Goal: Information Seeking & Learning: Learn about a topic

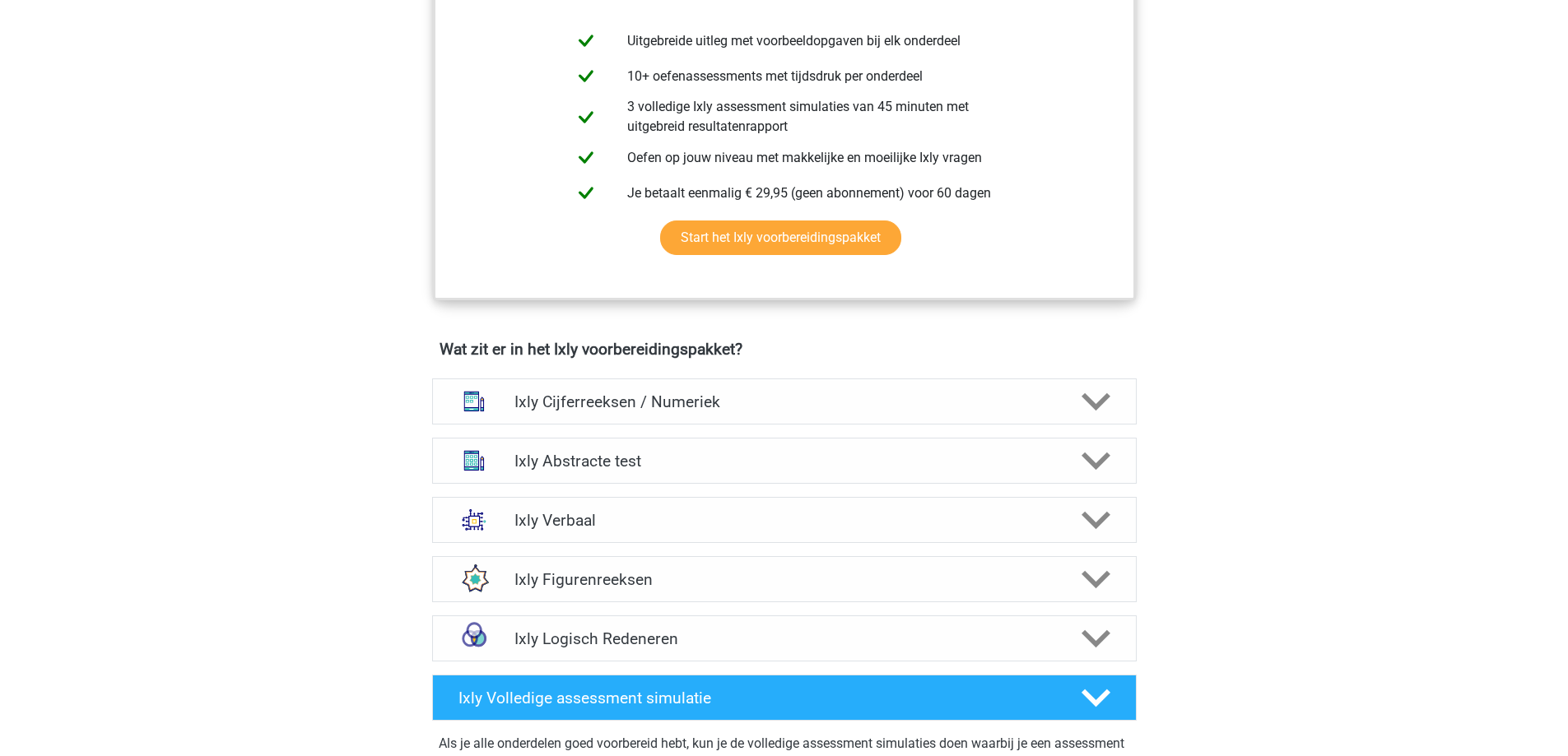
scroll to position [823, 0]
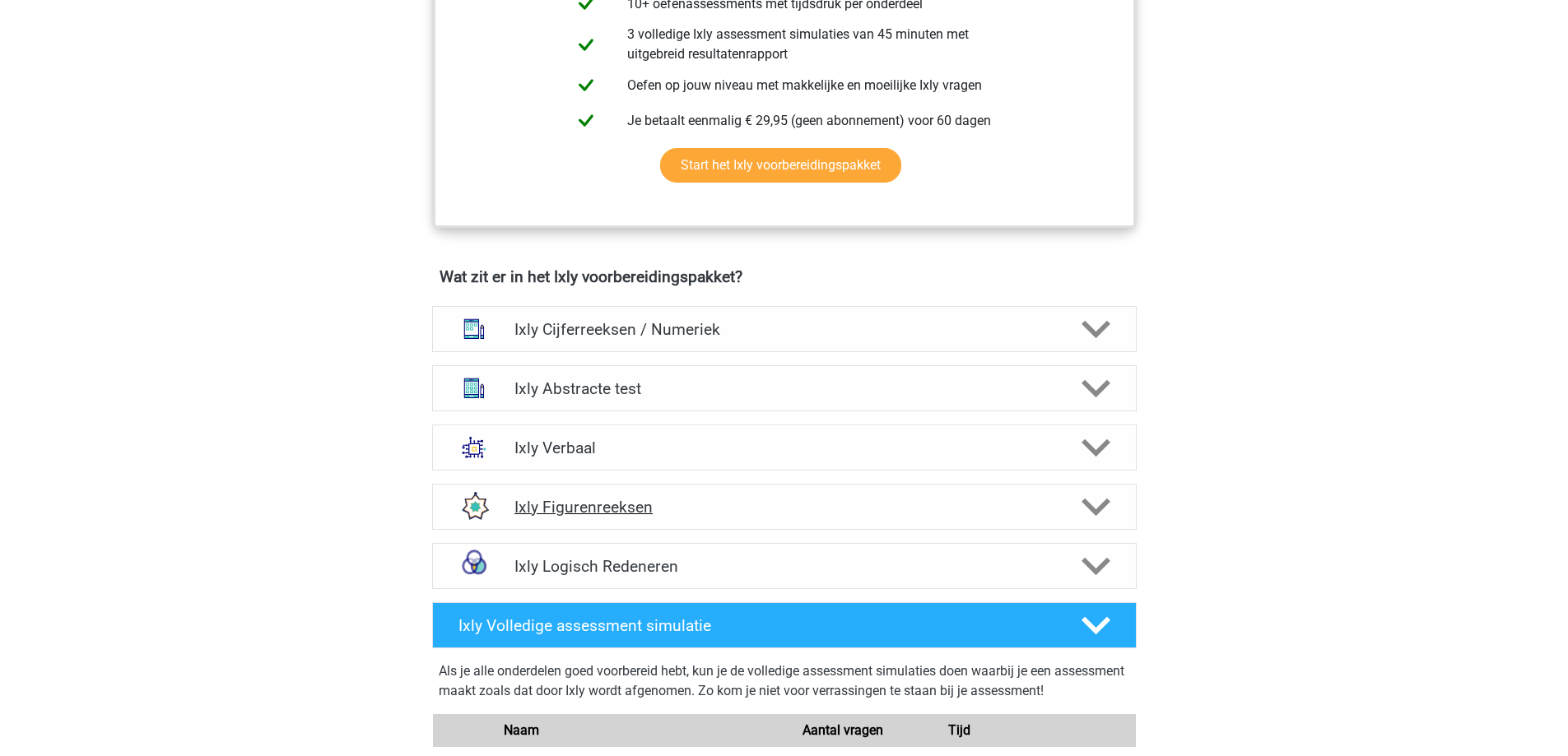
click at [703, 505] on h4 "Ixly Figurenreeksen" at bounding box center [784, 507] width 539 height 19
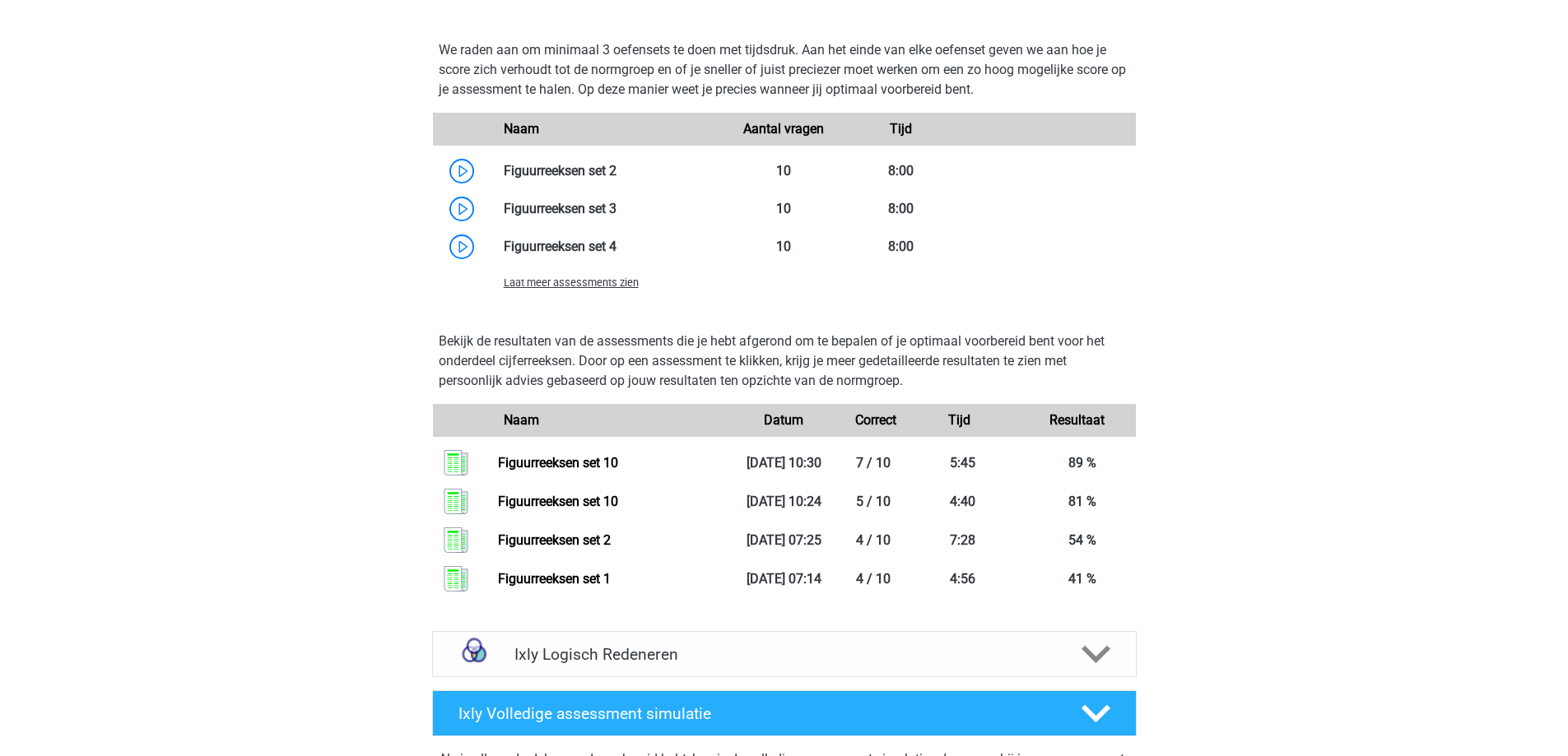
scroll to position [1646, 0]
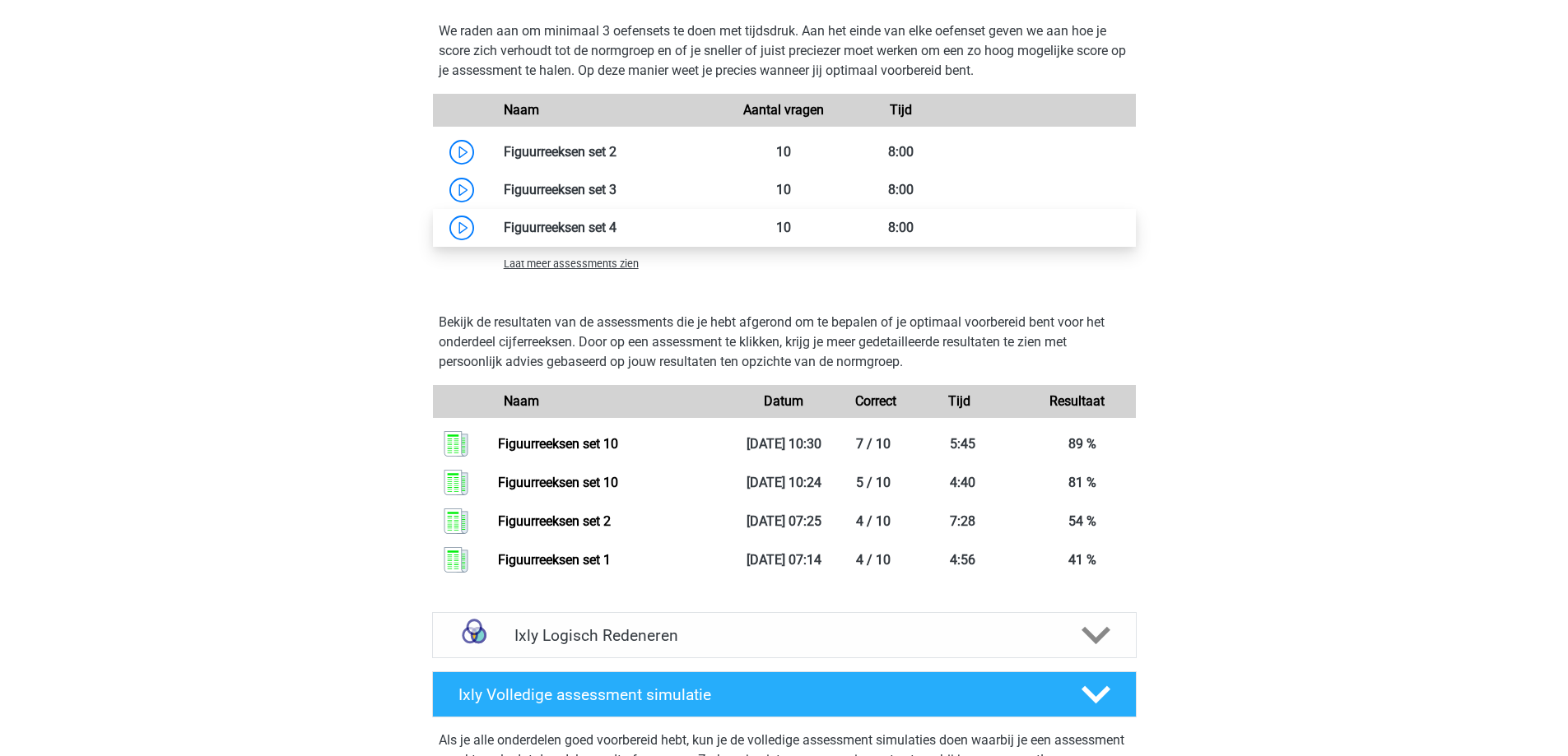
click at [617, 230] on link at bounding box center [617, 227] width 0 height 16
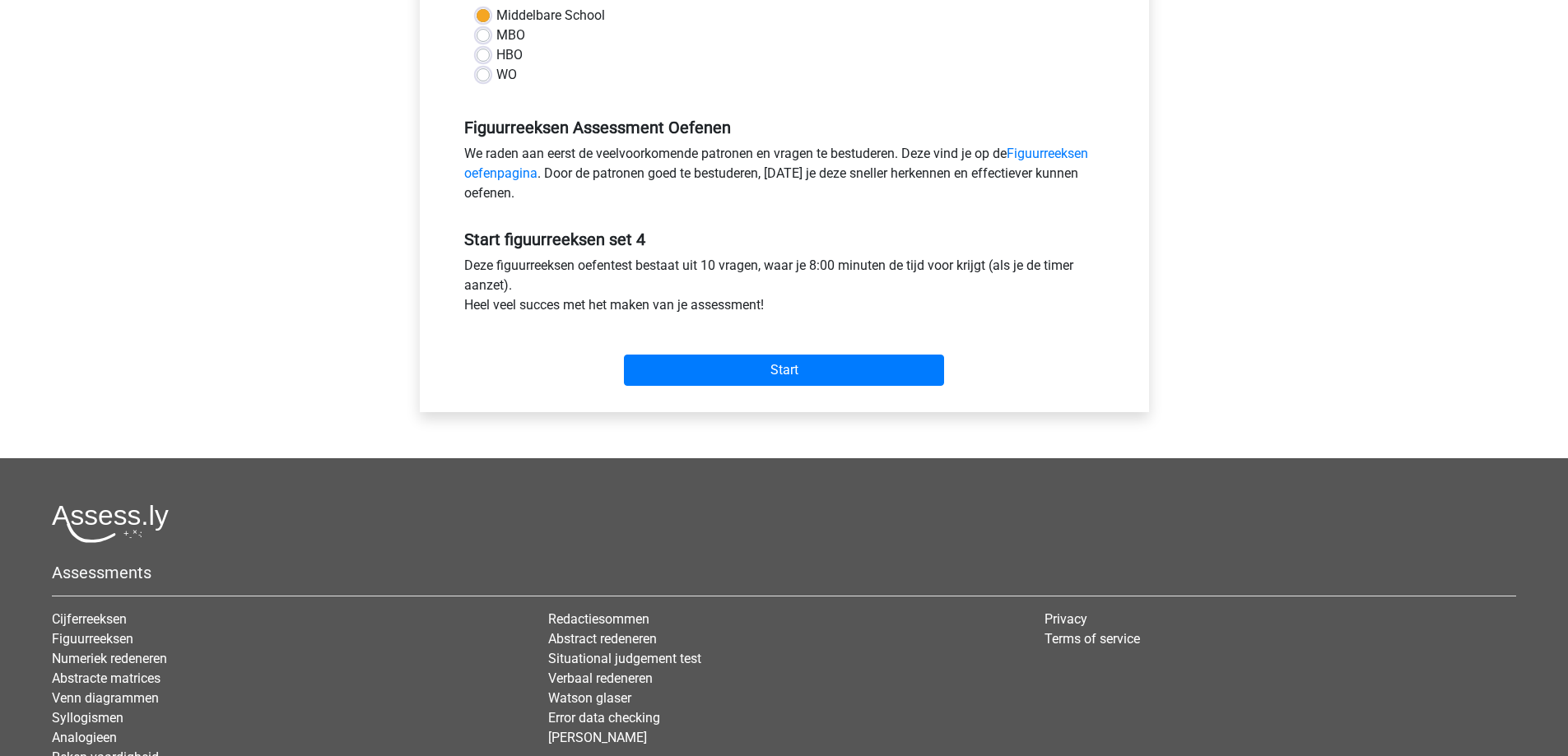
scroll to position [412, 0]
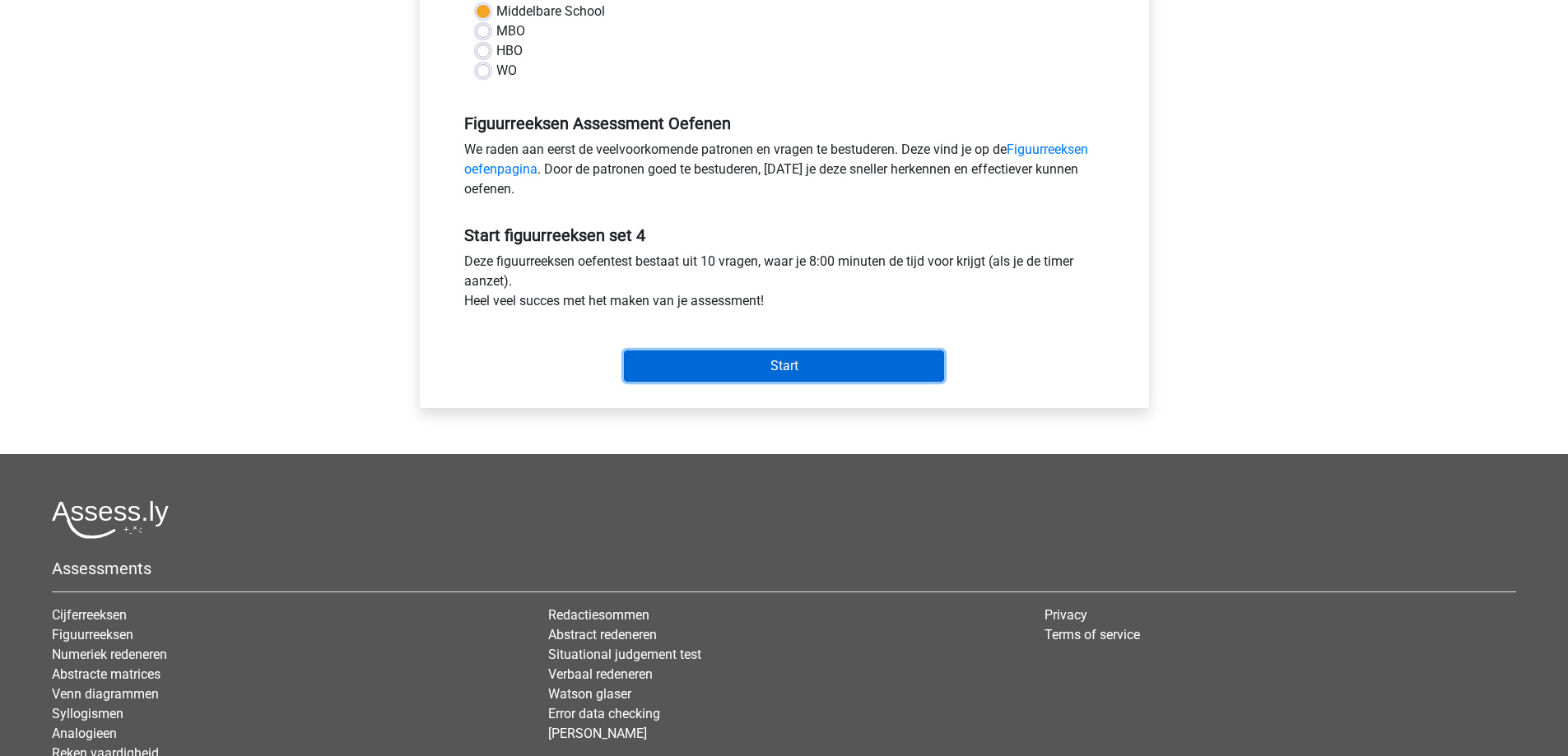
click at [824, 364] on input "Start" at bounding box center [783, 366] width 320 height 31
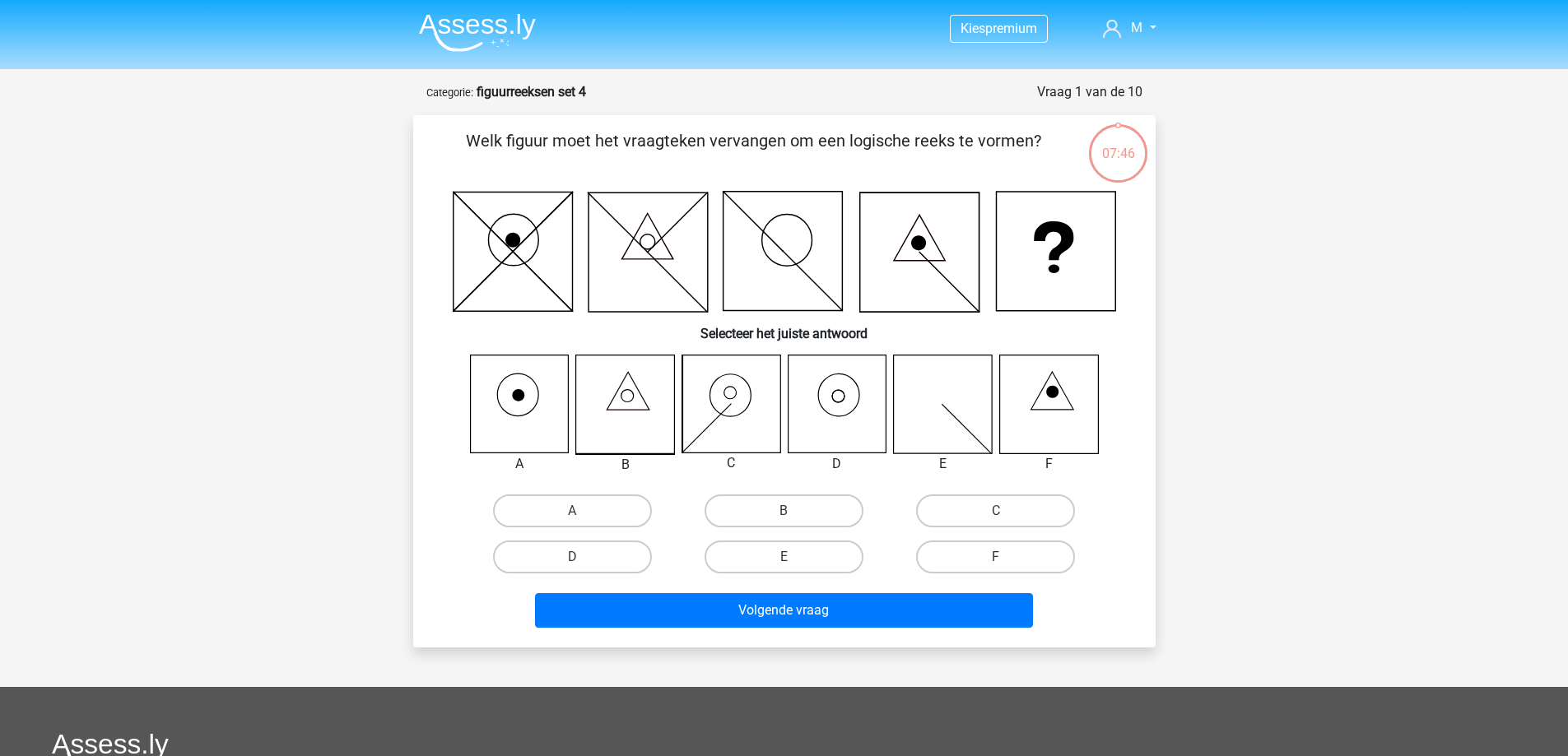
click at [820, 406] on icon at bounding box center [838, 395] width 41 height 42
drag, startPoint x: 582, startPoint y: 561, endPoint x: 598, endPoint y: 564, distance: 16.3
click at [578, 558] on input "D" at bounding box center [578, 563] width 10 height 10
radio input "true"
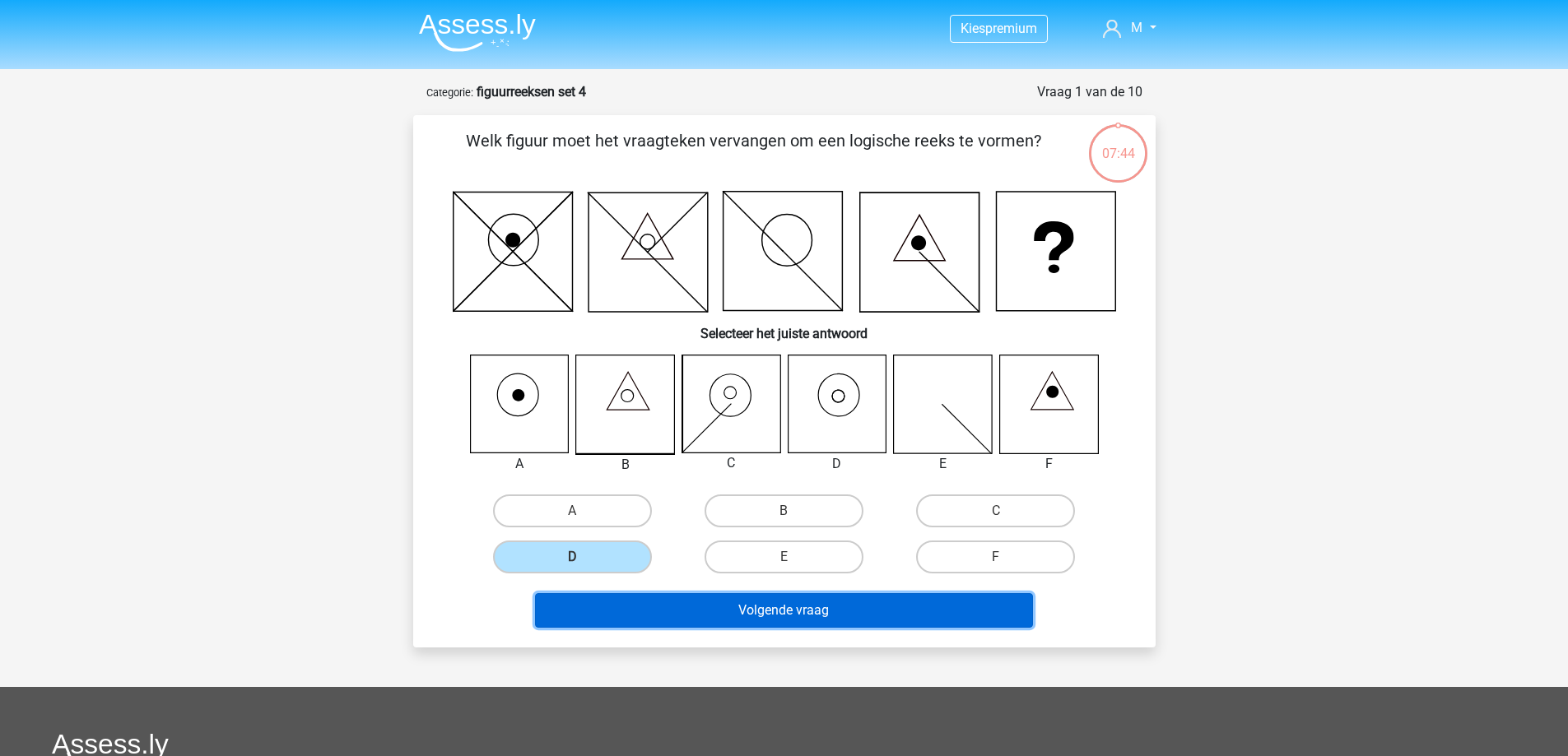
click at [715, 611] on button "Volgende vraag" at bounding box center [784, 610] width 498 height 35
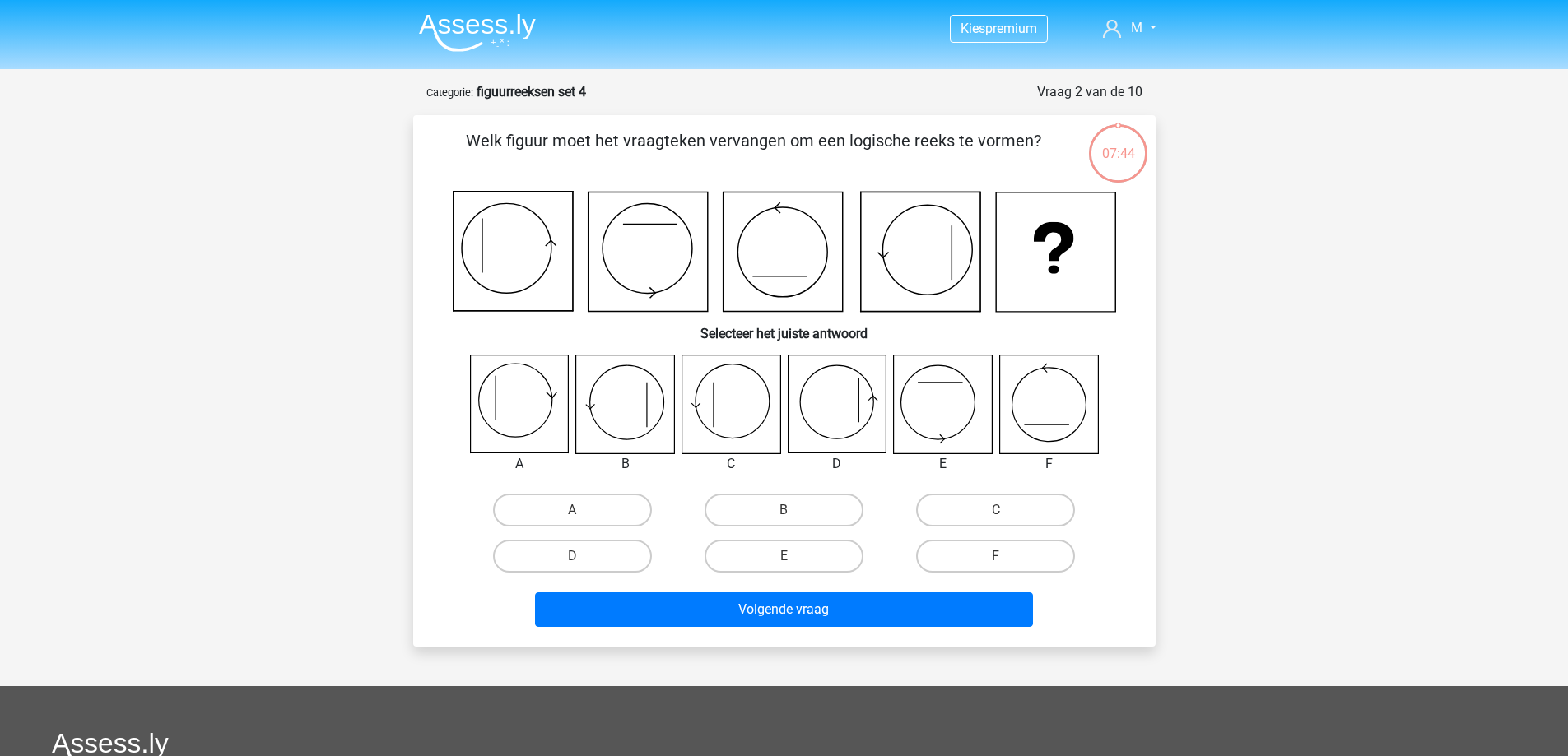
scroll to position [82, 0]
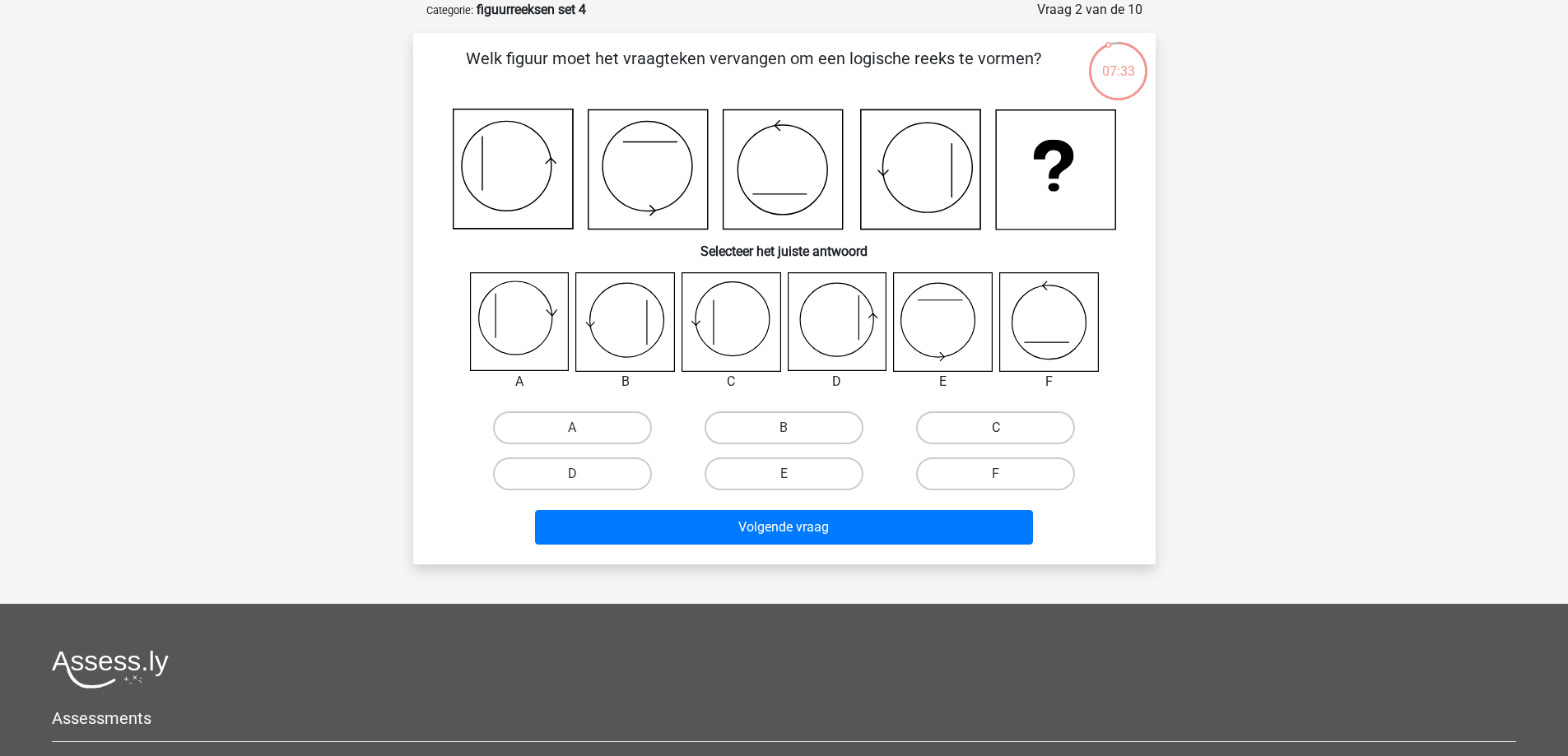
click at [955, 429] on label "C" at bounding box center [995, 428] width 159 height 33
click at [996, 429] on input "C" at bounding box center [1001, 433] width 10 height 10
radio input "true"
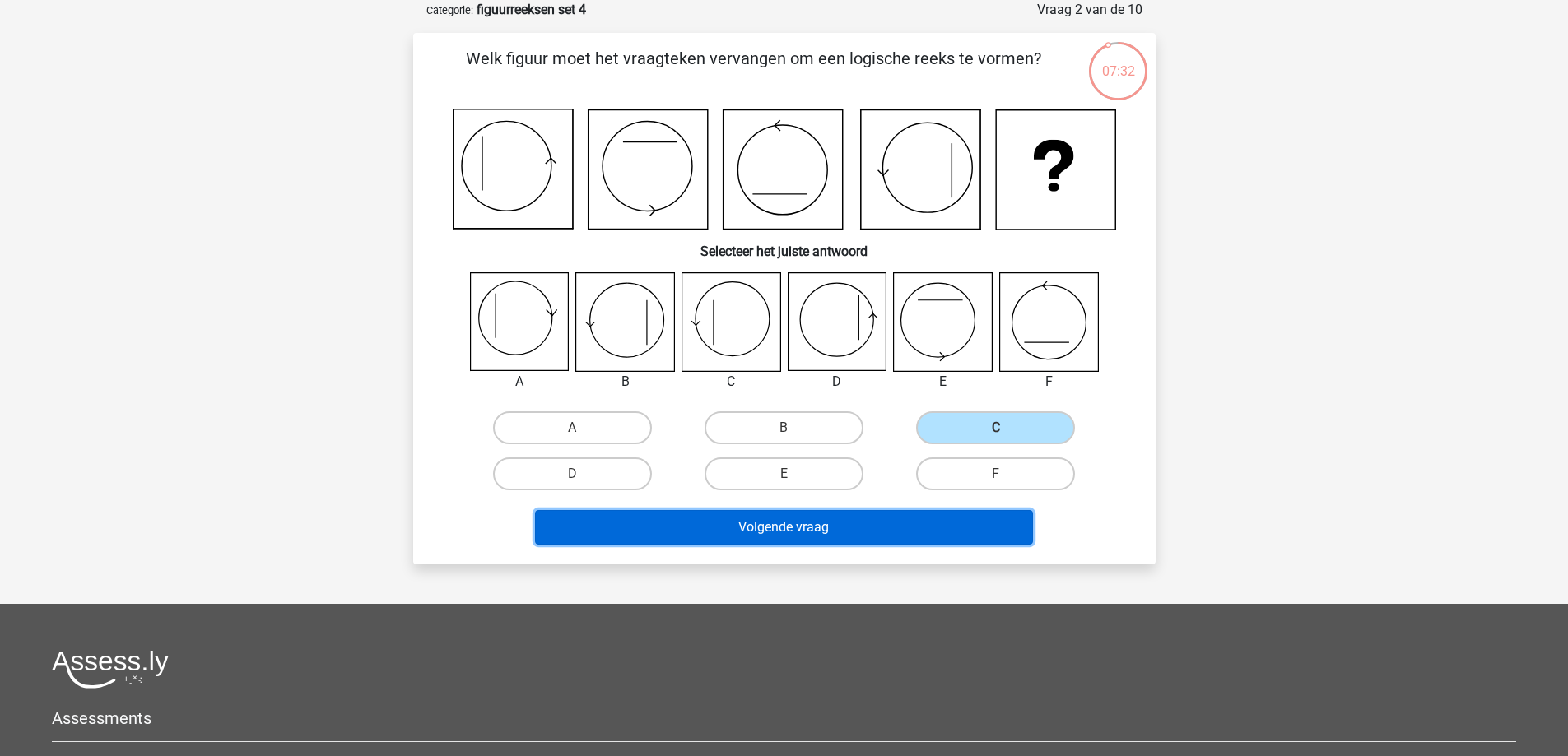
click at [865, 524] on button "Volgende vraag" at bounding box center [784, 527] width 498 height 35
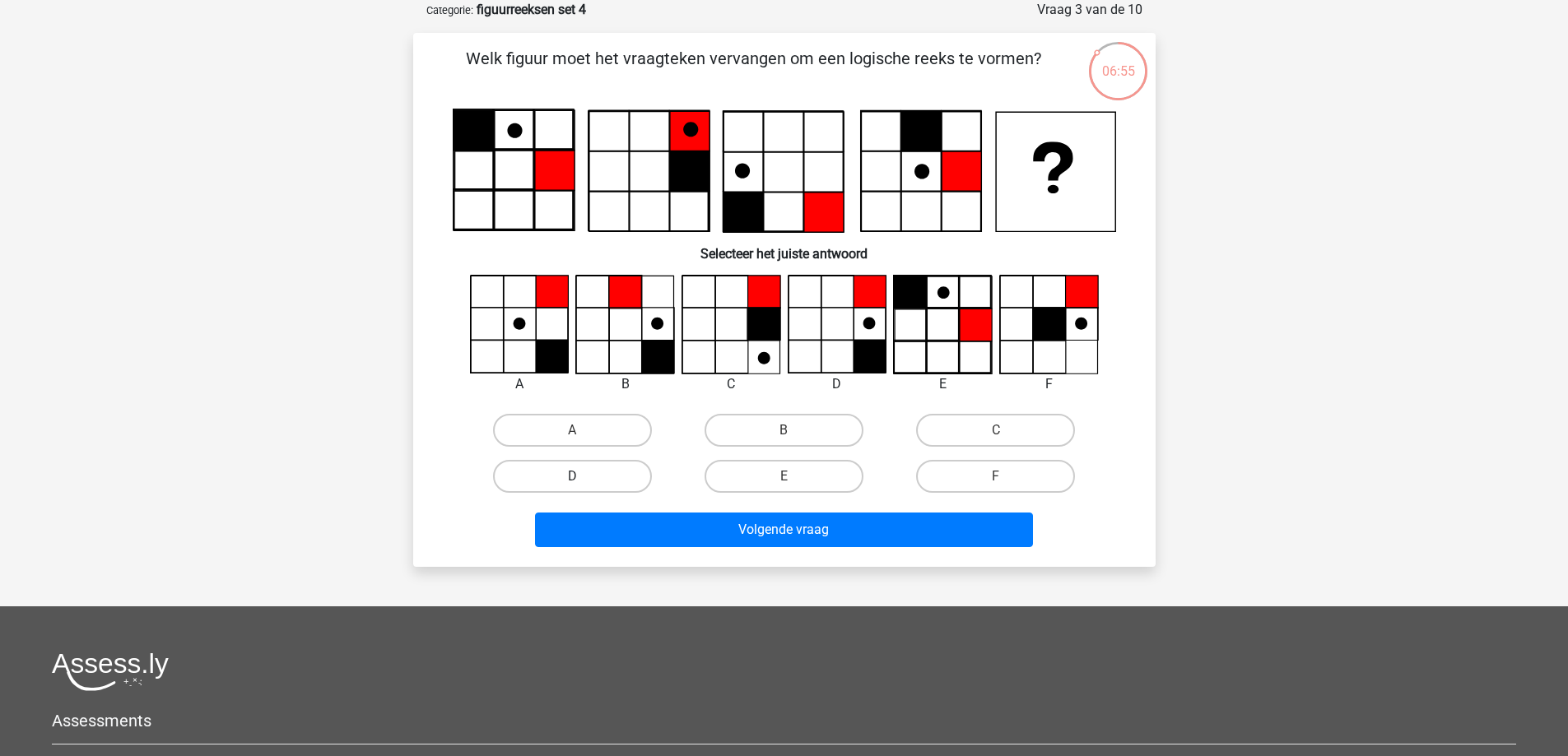
click at [594, 482] on label "D" at bounding box center [572, 477] width 159 height 33
click at [583, 482] on input "D" at bounding box center [578, 482] width 10 height 10
radio input "true"
click at [677, 550] on div "Volgende vraag" at bounding box center [784, 532] width 636 height 41
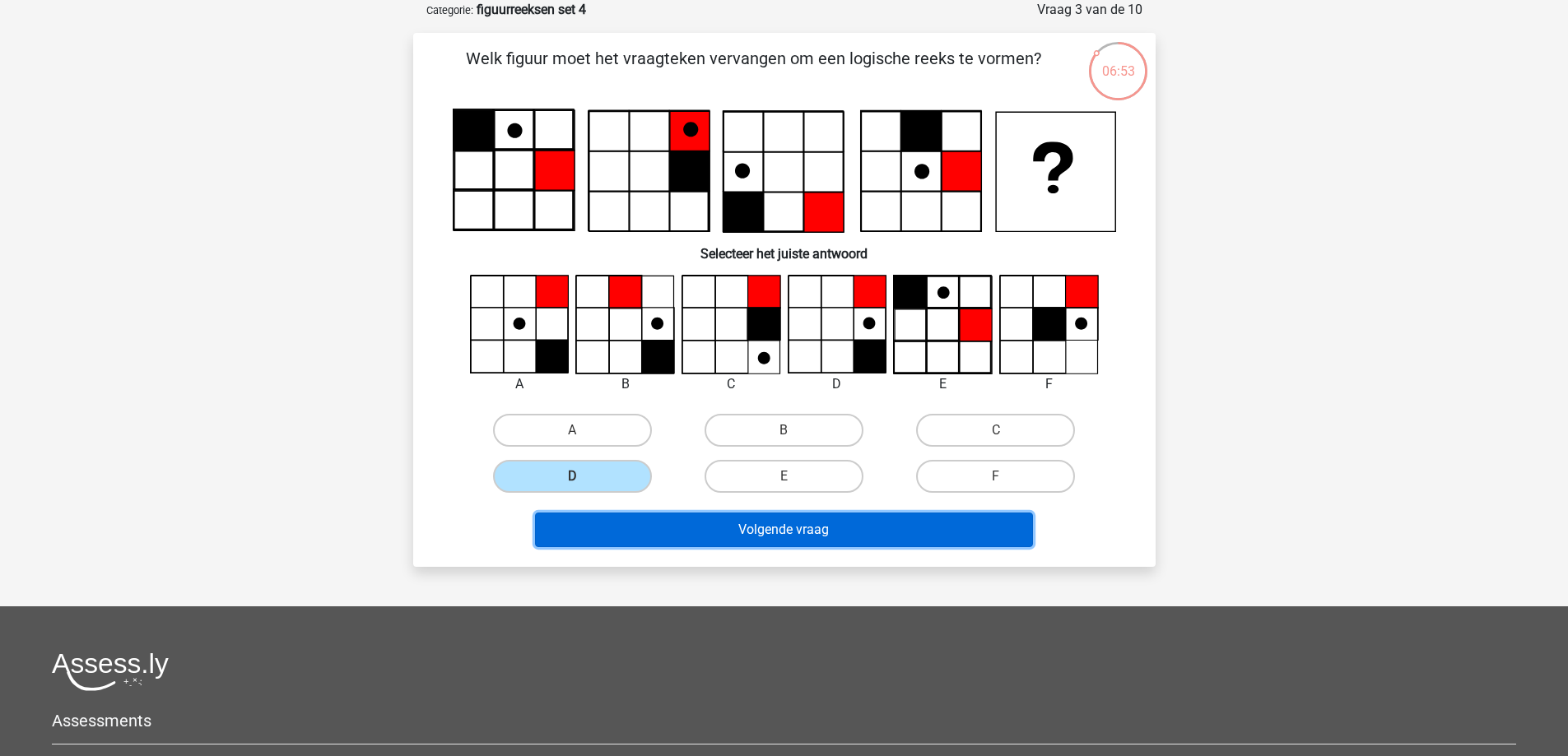
click at [704, 526] on button "Volgende vraag" at bounding box center [784, 530] width 498 height 35
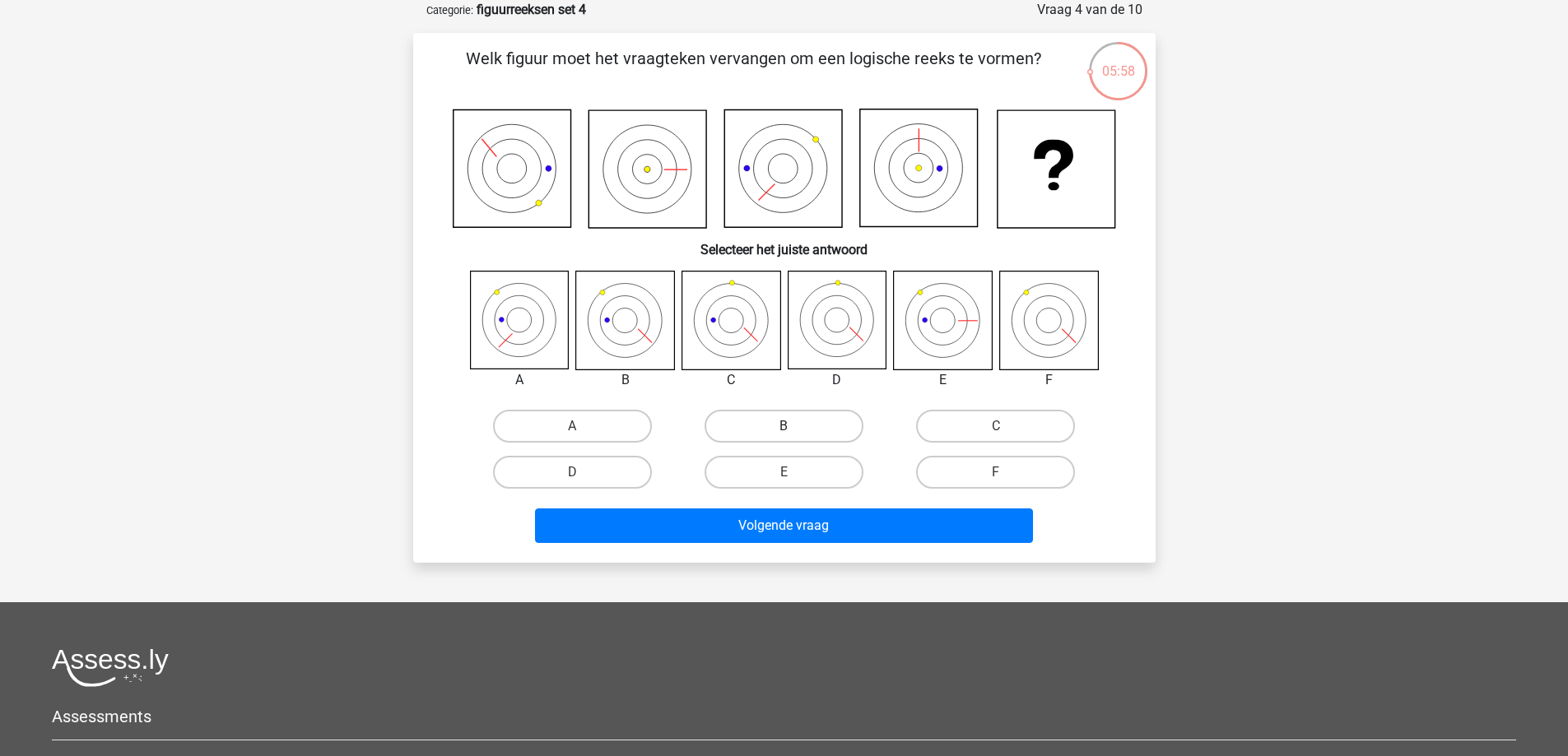
click at [839, 424] on label "B" at bounding box center [783, 427] width 159 height 33
click at [794, 427] on input "B" at bounding box center [789, 432] width 10 height 10
radio input "true"
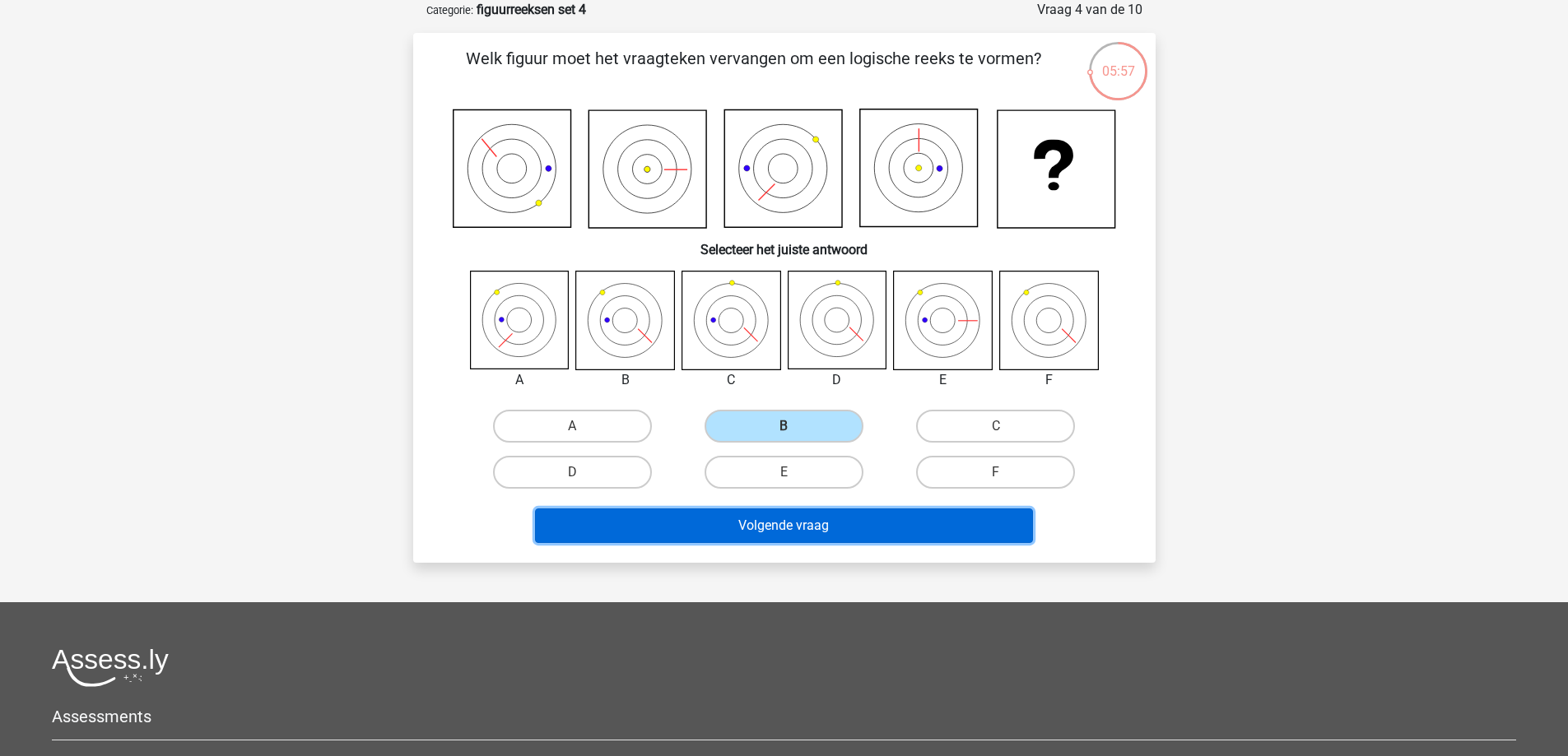
click at [796, 525] on button "Volgende vraag" at bounding box center [784, 526] width 498 height 35
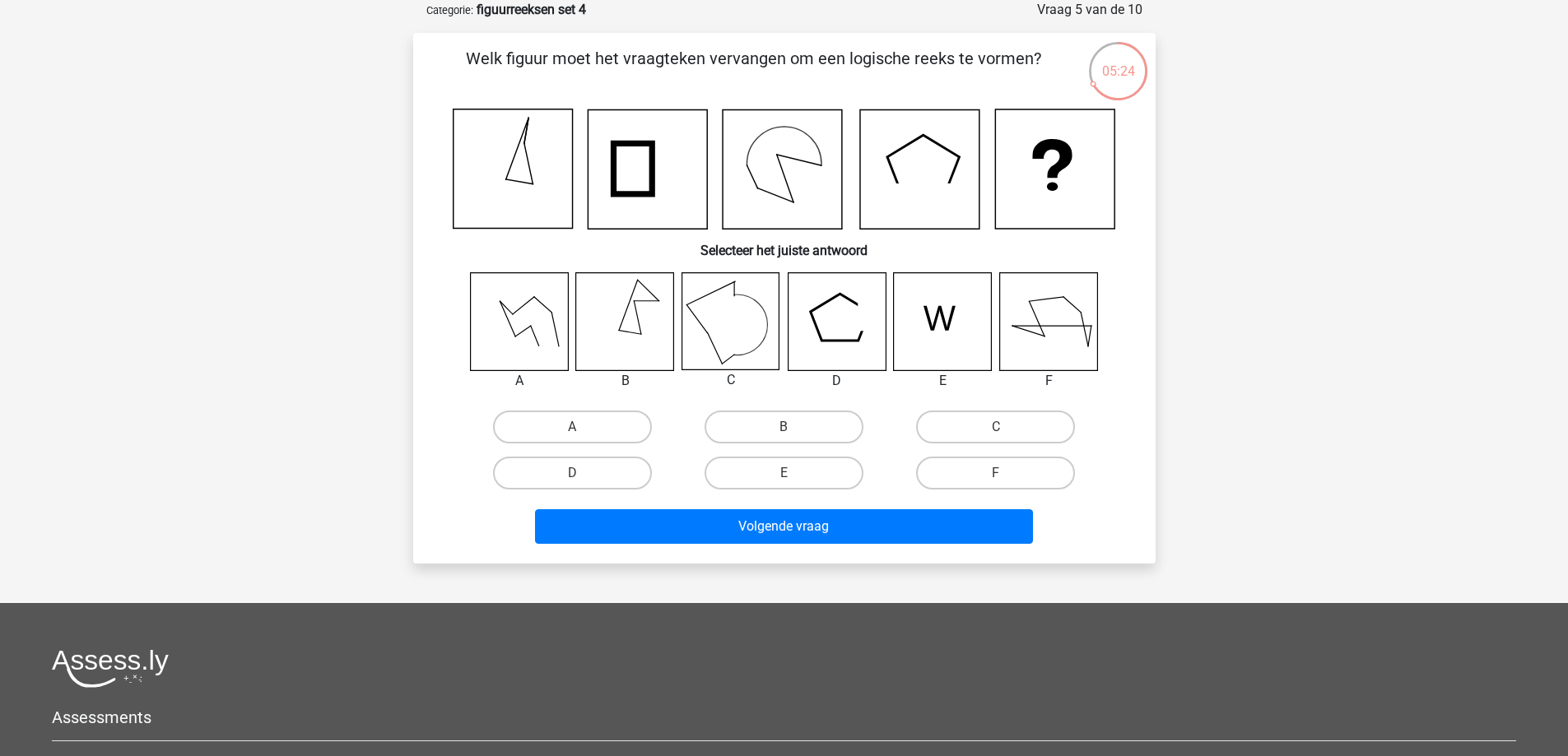
click at [1003, 433] on input "C" at bounding box center [1001, 433] width 10 height 10
radio input "true"
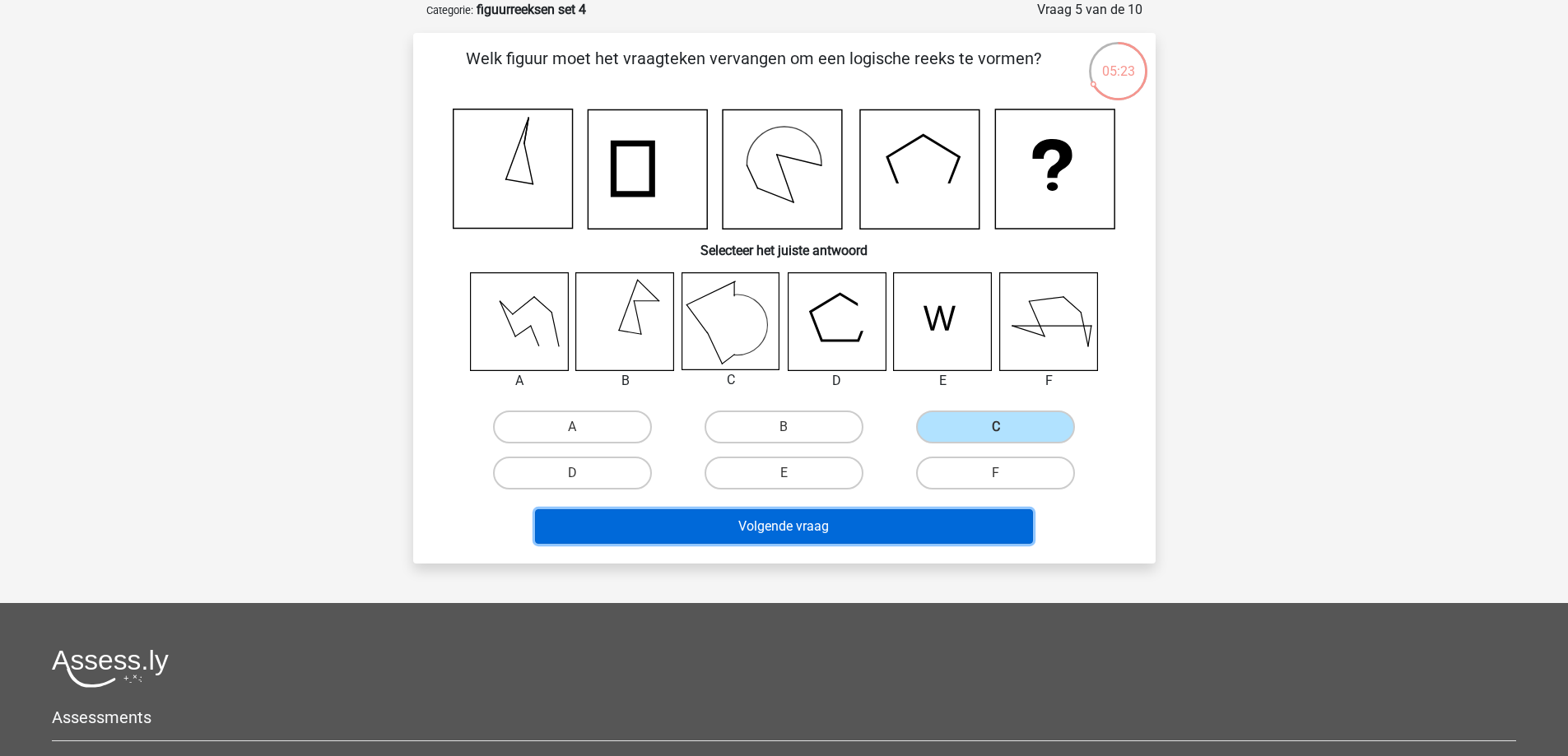
click at [946, 526] on button "Volgende vraag" at bounding box center [784, 527] width 498 height 35
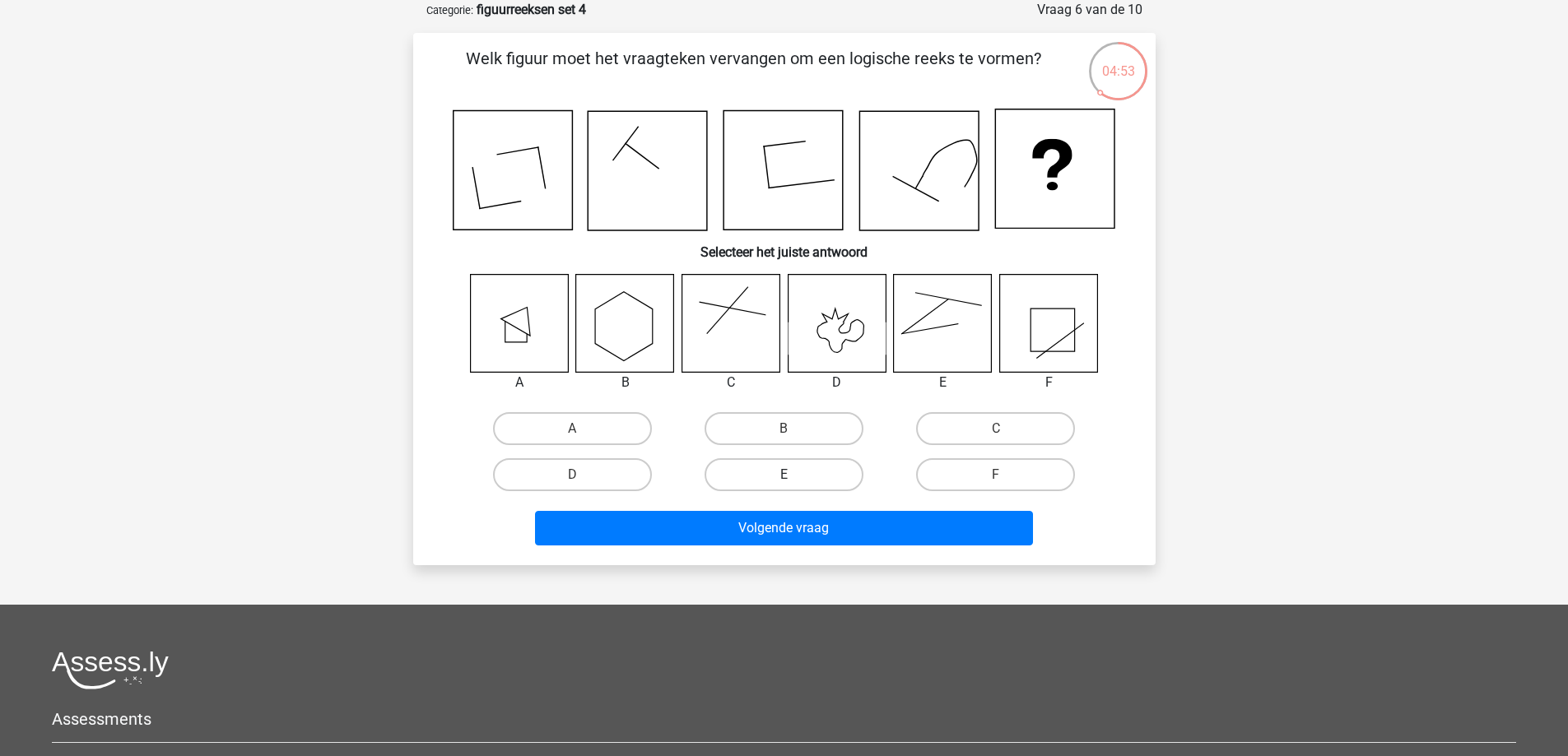
click at [753, 461] on label "E" at bounding box center [783, 475] width 159 height 33
click at [784, 475] on input "E" at bounding box center [789, 480] width 10 height 10
radio input "true"
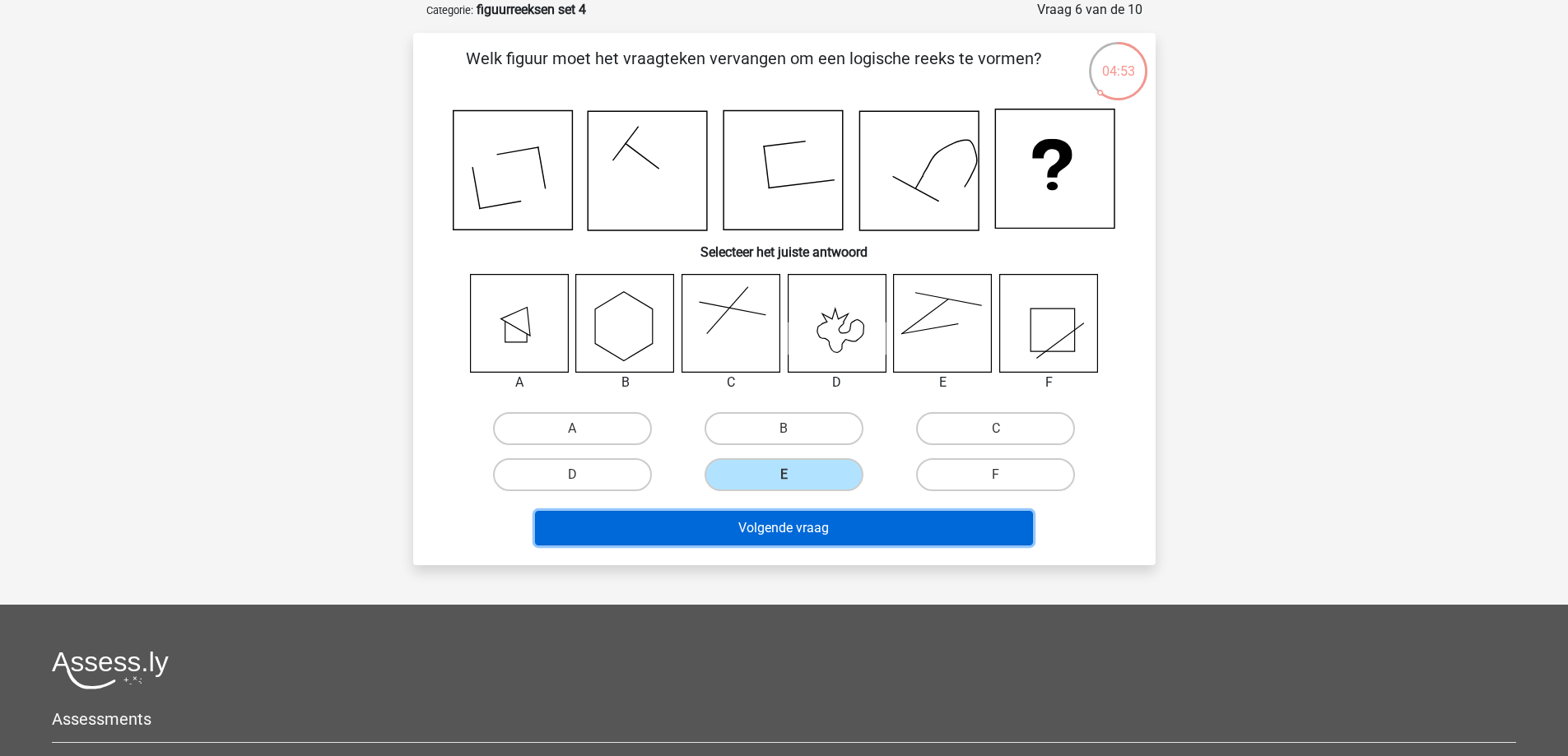
click at [763, 520] on button "Volgende vraag" at bounding box center [784, 528] width 498 height 35
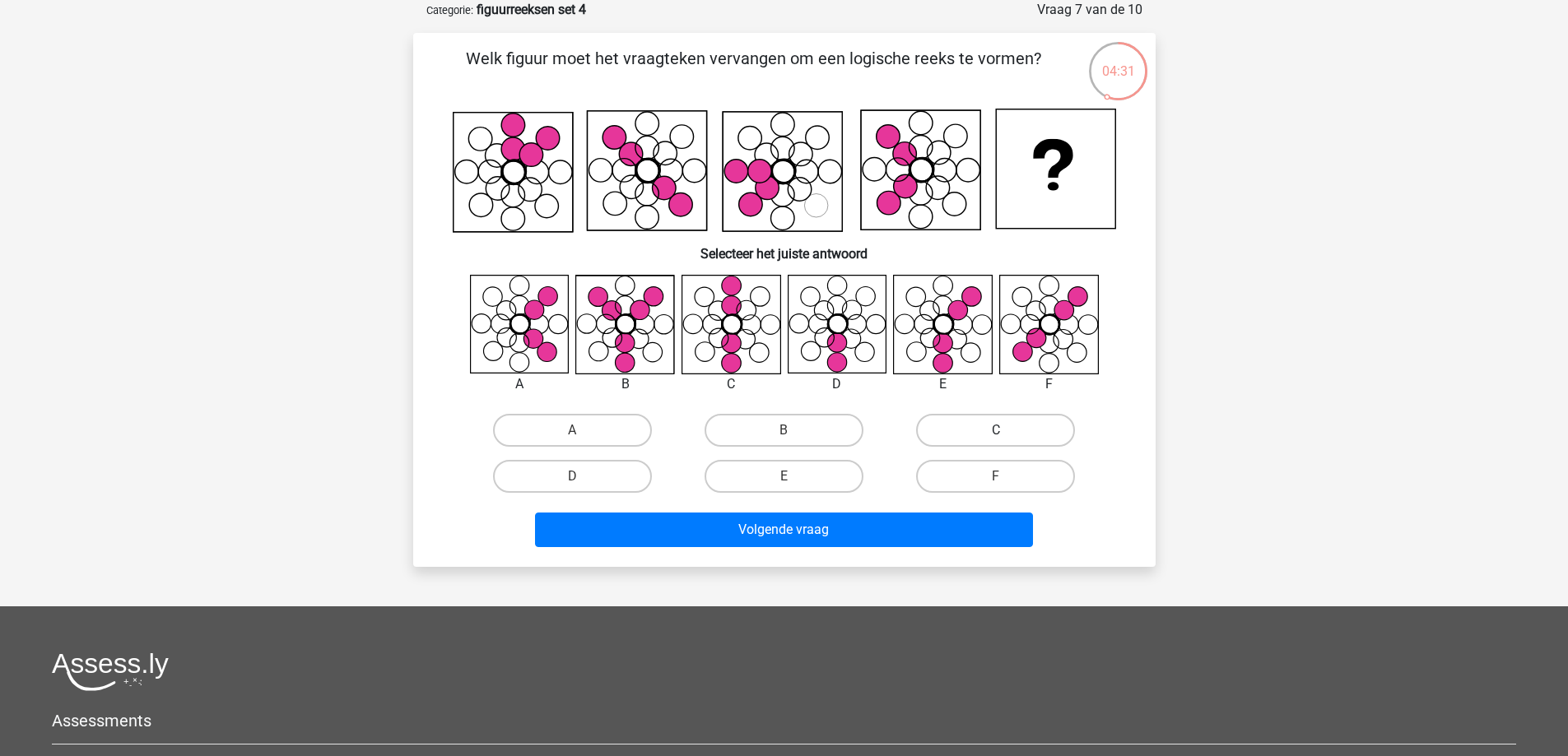
click at [1032, 435] on label "C" at bounding box center [995, 430] width 159 height 33
click at [1007, 435] on input "C" at bounding box center [1001, 435] width 10 height 10
radio input "true"
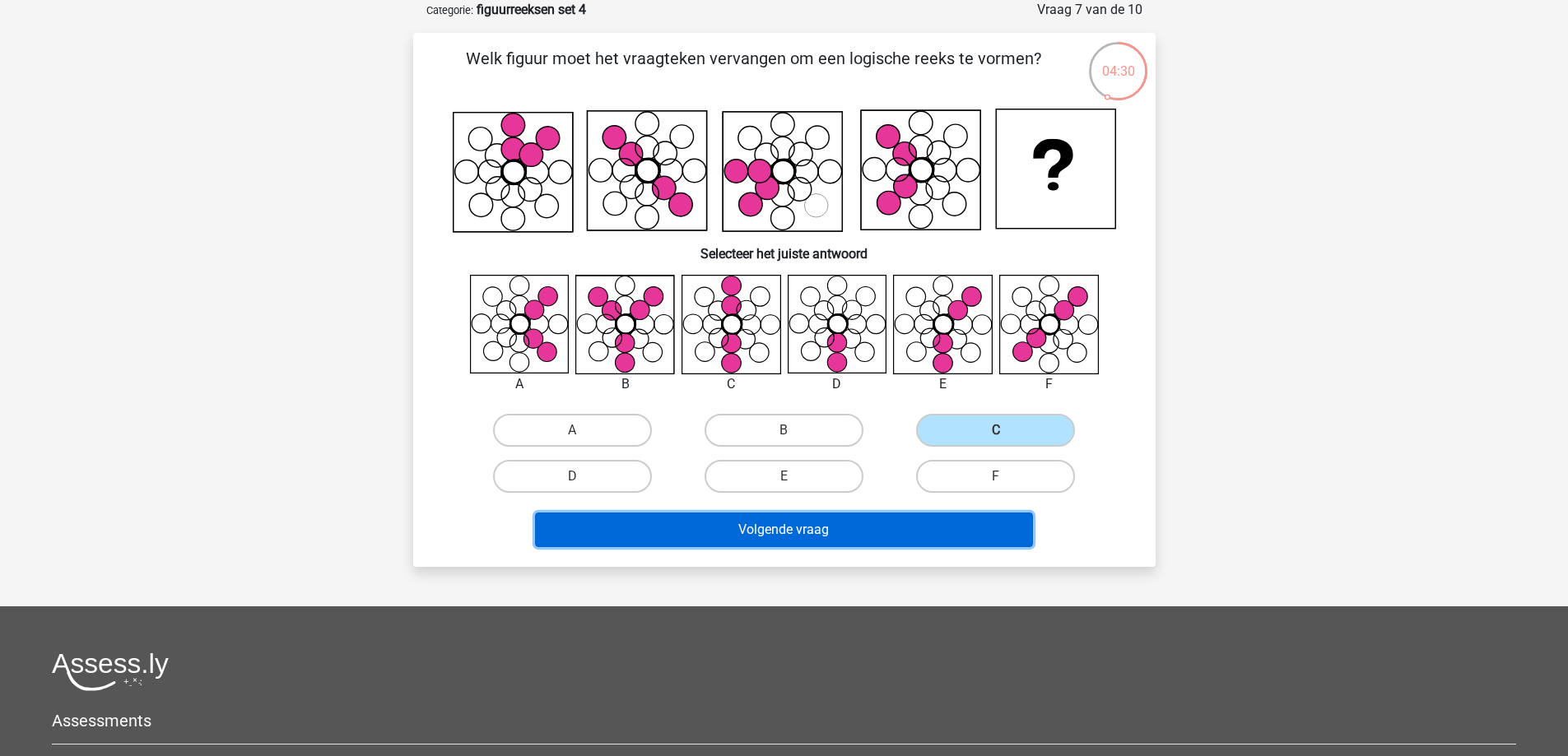
click at [944, 530] on button "Volgende vraag" at bounding box center [784, 530] width 498 height 35
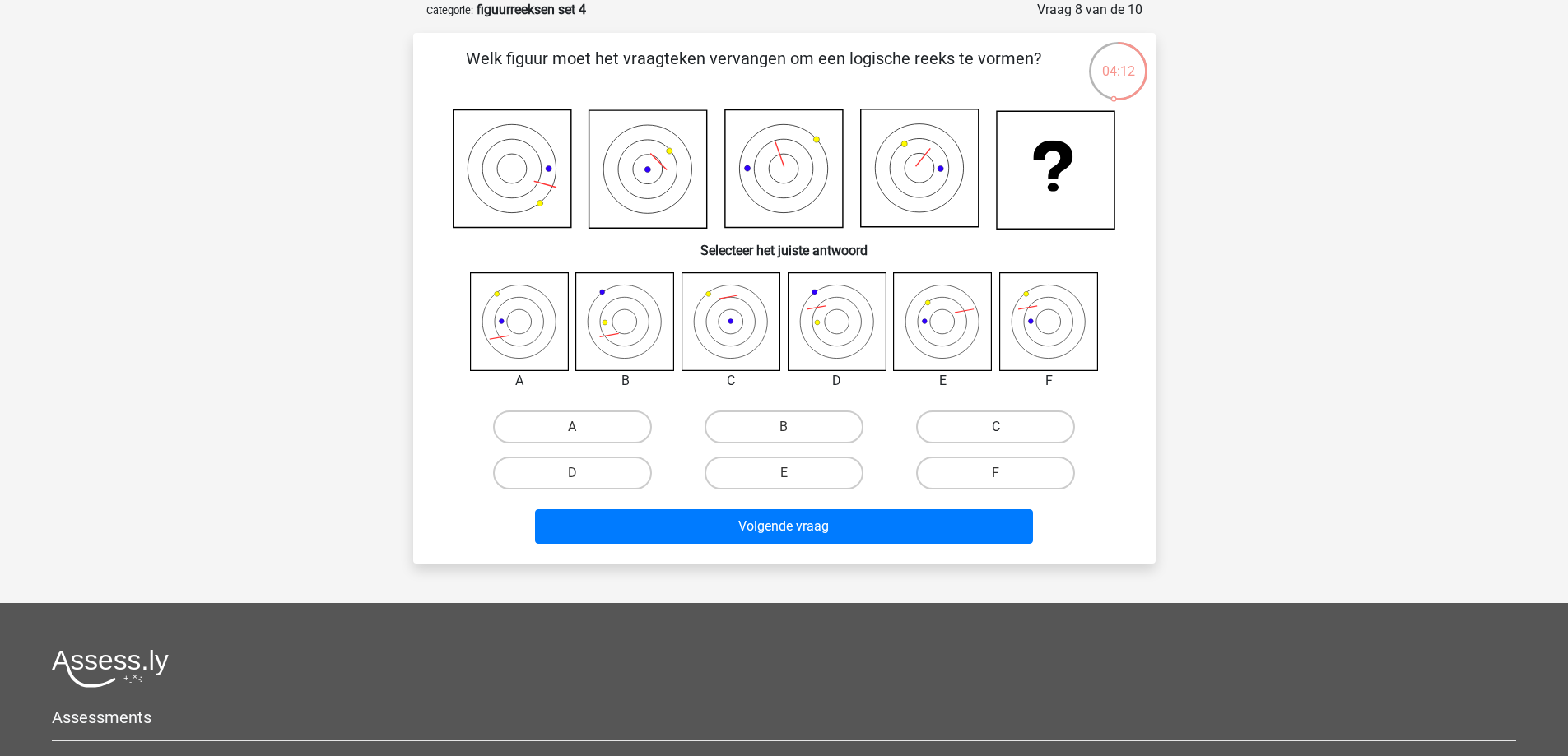
click at [1016, 423] on label "C" at bounding box center [995, 427] width 159 height 33
click at [1007, 427] on input "C" at bounding box center [1001, 433] width 10 height 10
radio input "true"
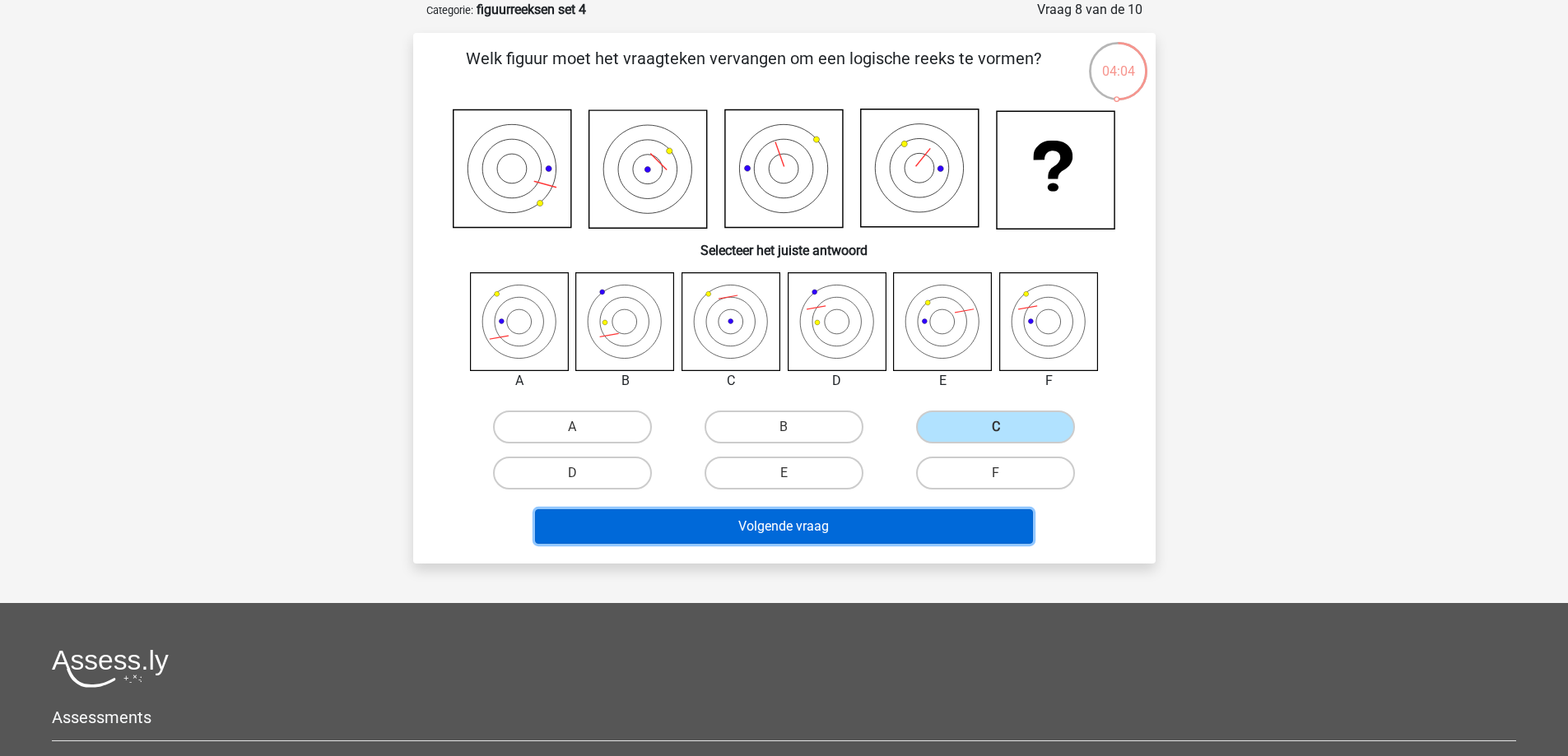
click at [906, 525] on button "Volgende vraag" at bounding box center [784, 527] width 498 height 35
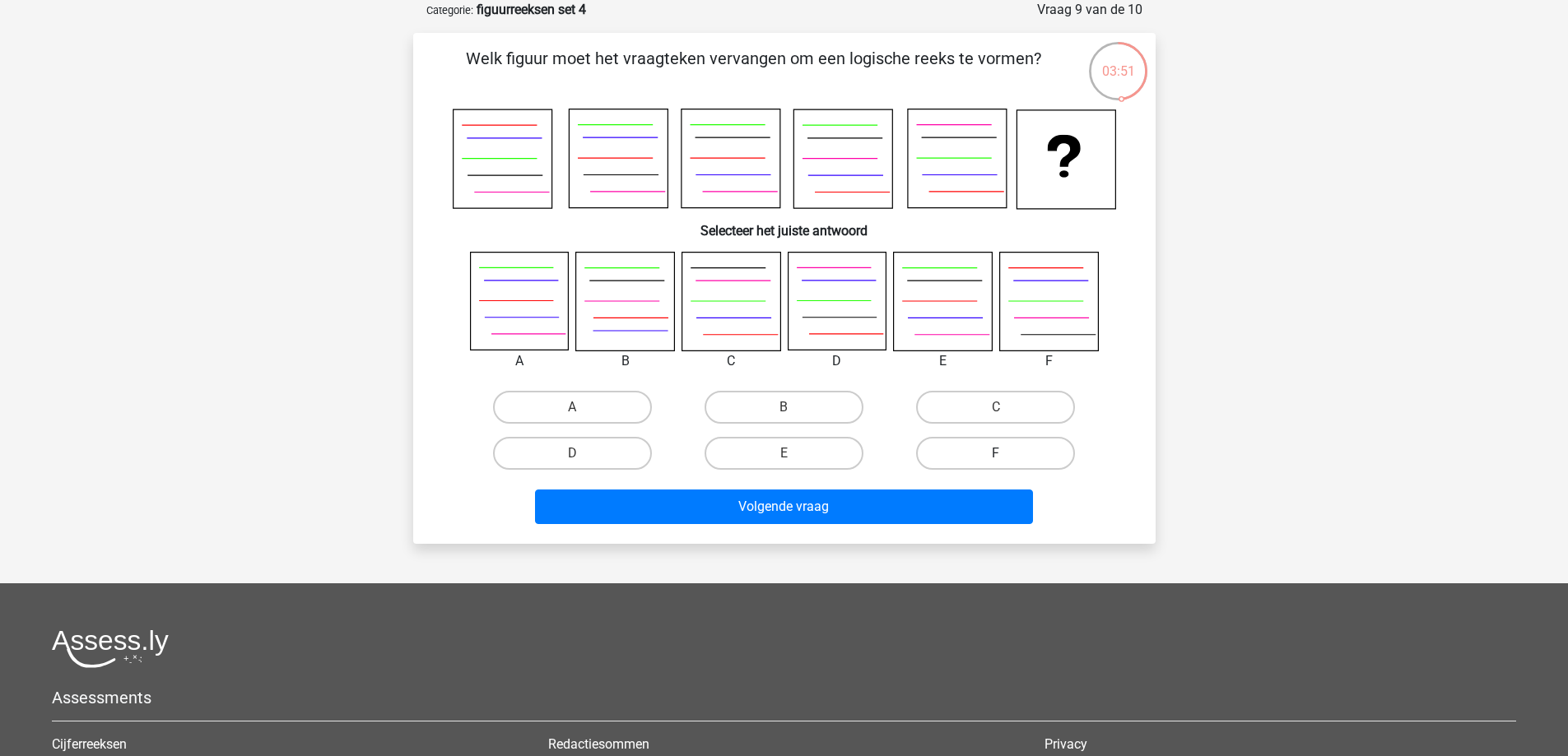
click at [1002, 447] on label "F" at bounding box center [995, 453] width 159 height 33
click at [1002, 453] on input "F" at bounding box center [1001, 459] width 10 height 10
radio input "true"
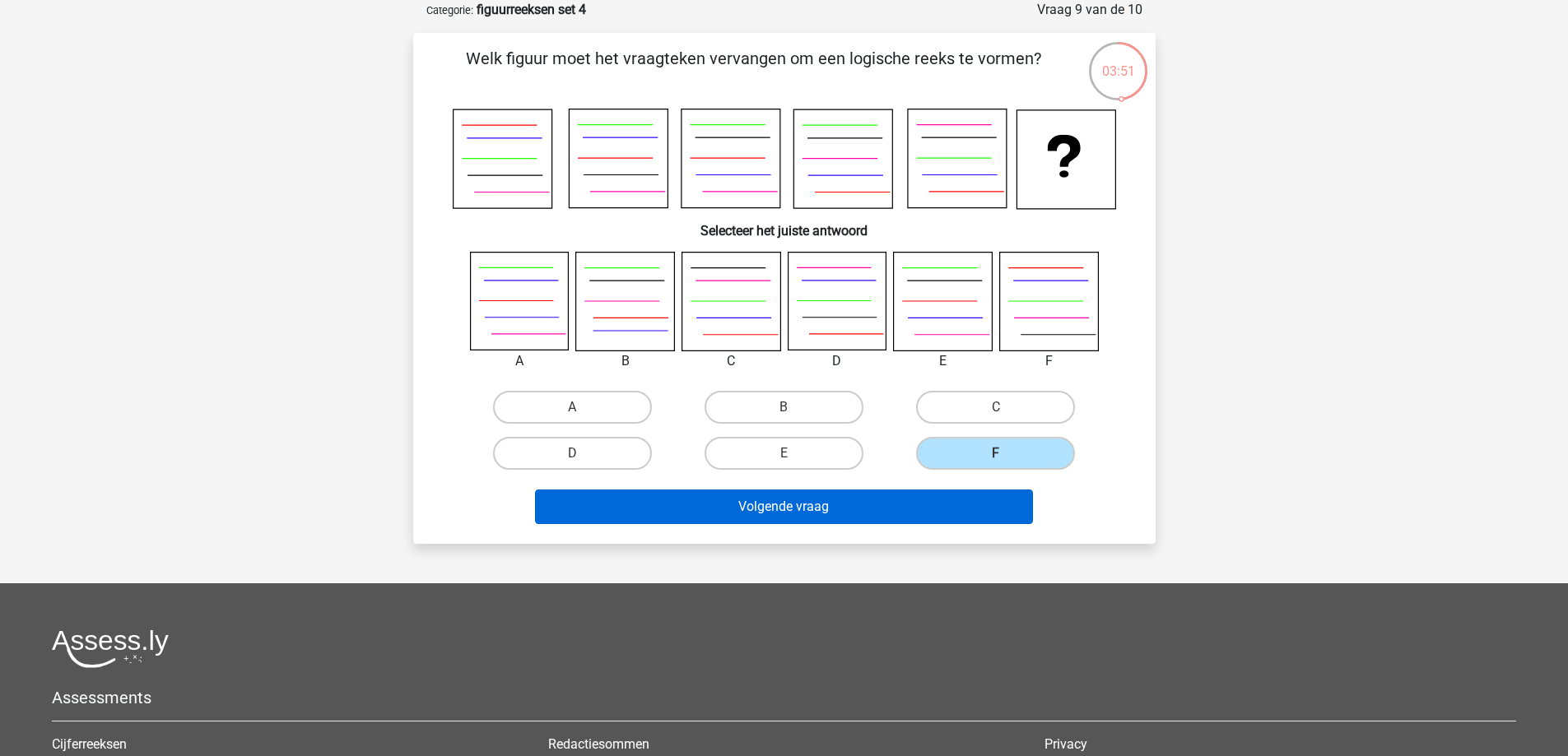
click at [977, 500] on button "Volgende vraag" at bounding box center [784, 507] width 498 height 35
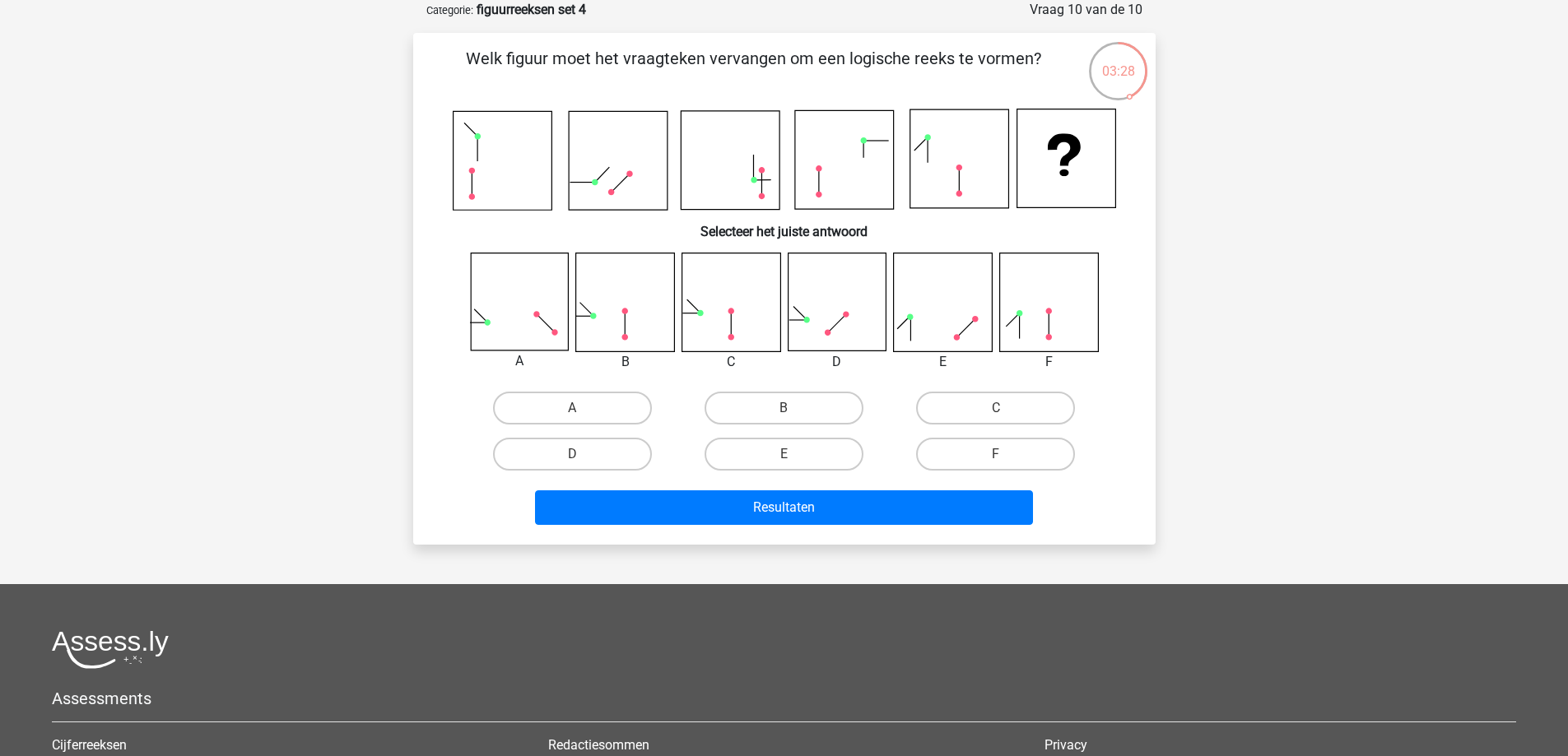
click at [582, 455] on input "D" at bounding box center [578, 459] width 10 height 10
radio input "true"
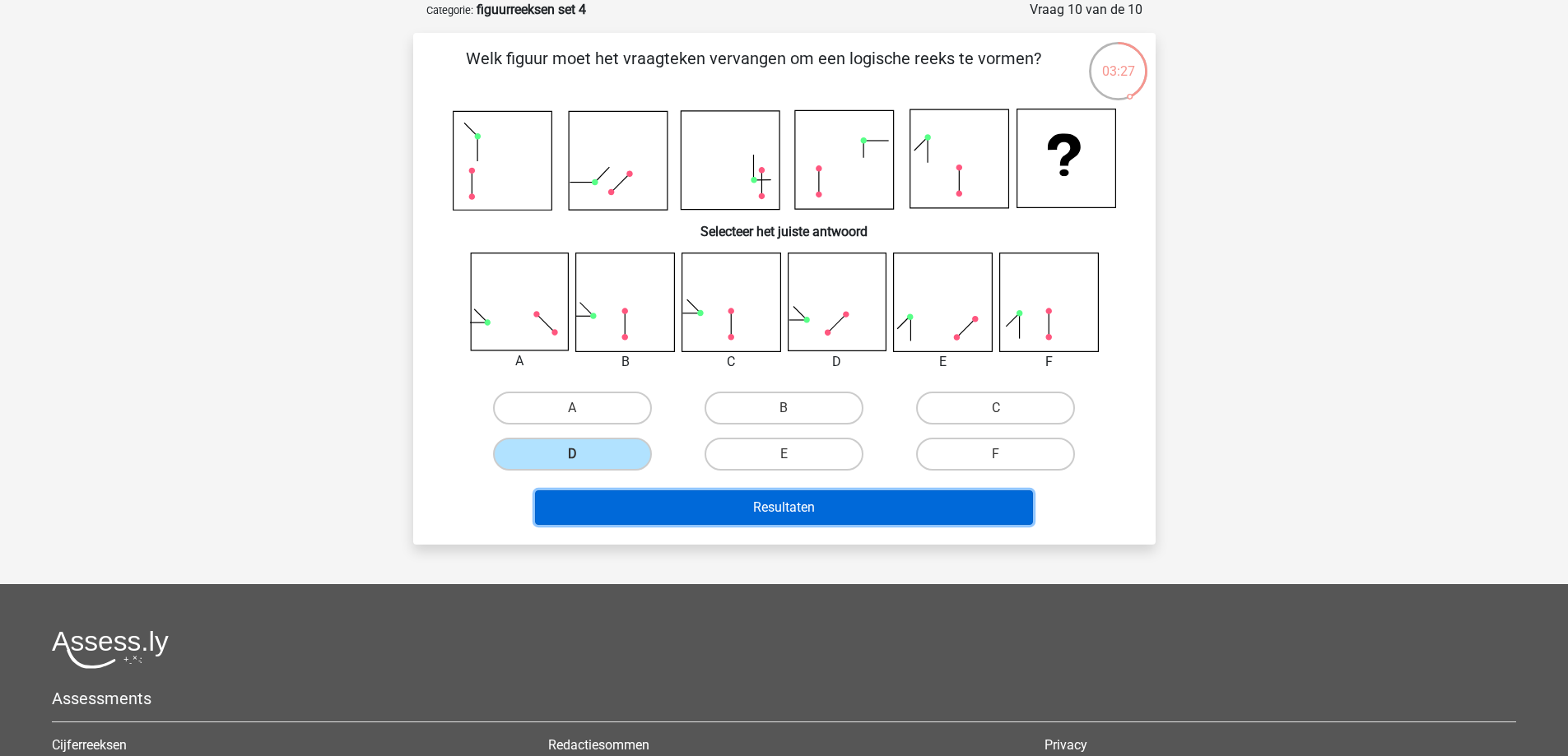
click at [718, 506] on button "Resultaten" at bounding box center [784, 508] width 498 height 35
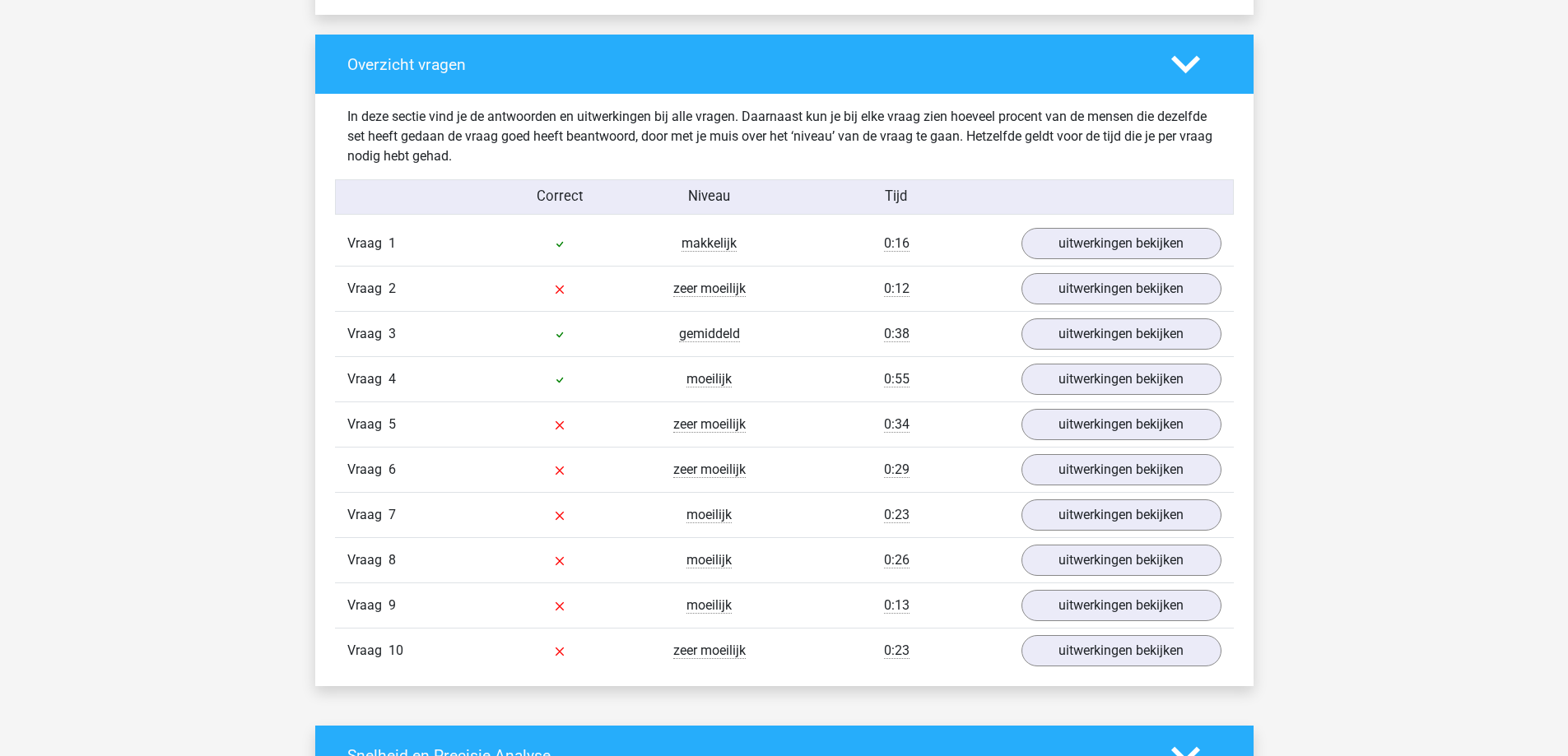
scroll to position [1235, 0]
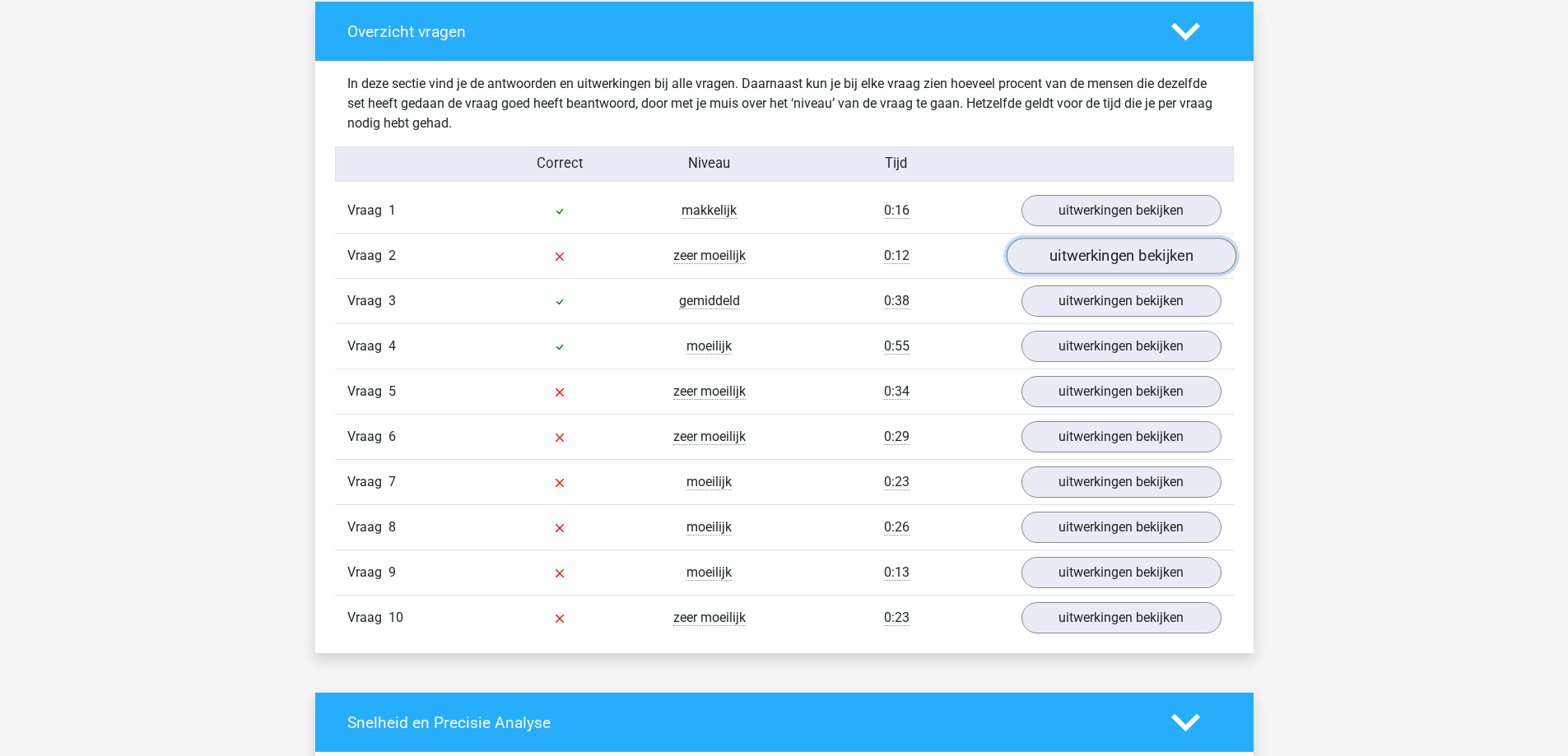
click at [1104, 254] on link "uitwerkingen bekijken" at bounding box center [1120, 257] width 230 height 36
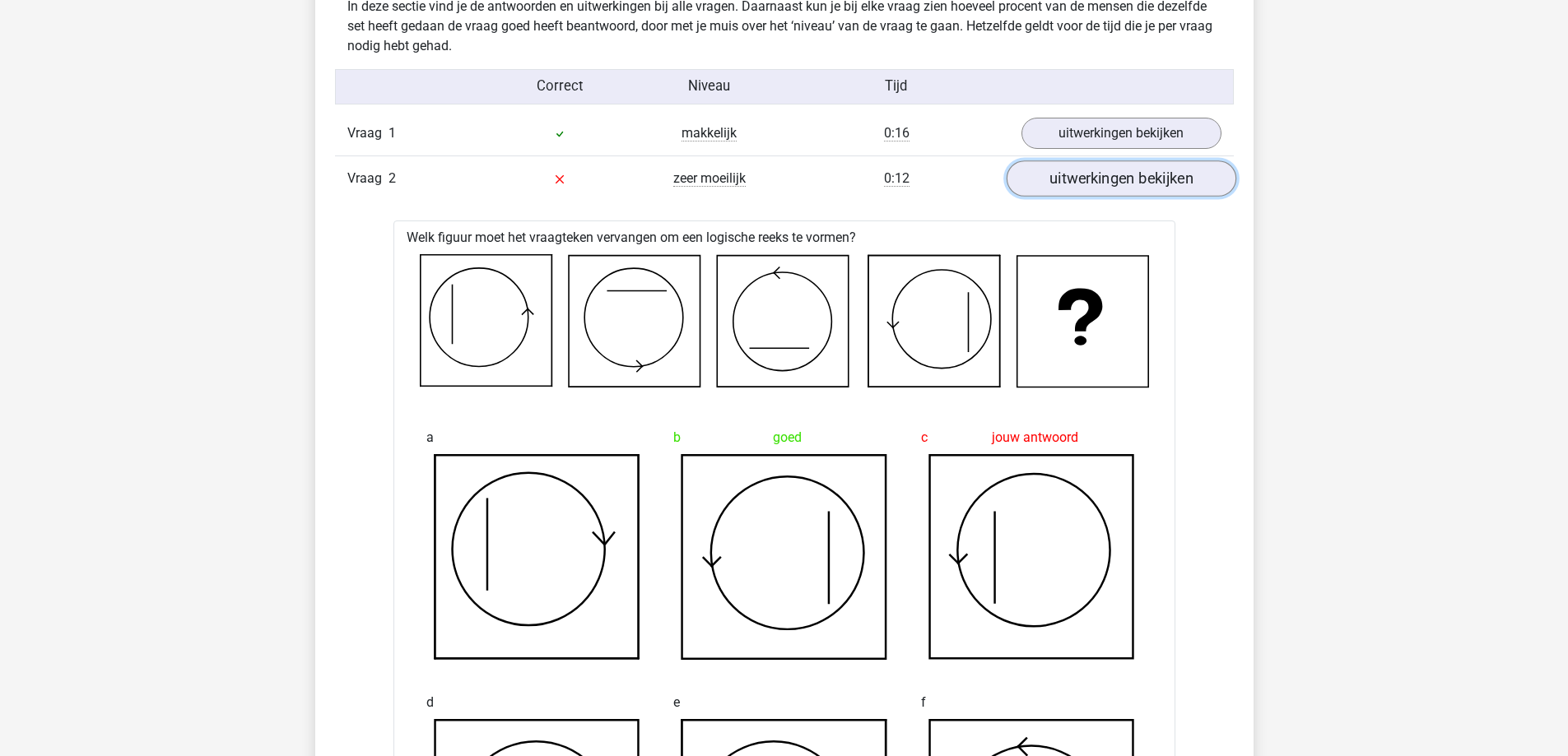
scroll to position [1317, 0]
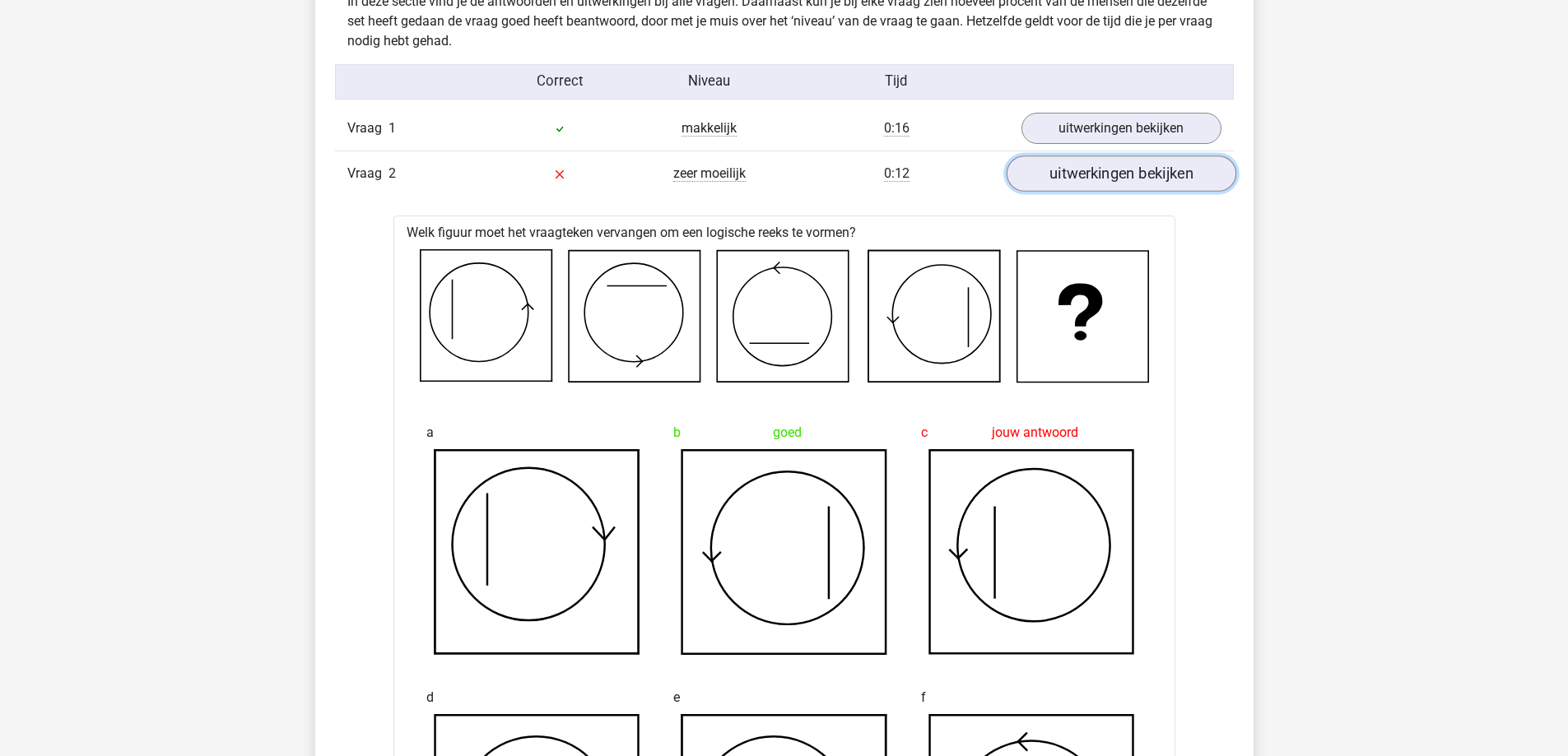
click at [1126, 172] on link "uitwerkingen bekijken" at bounding box center [1120, 174] width 230 height 36
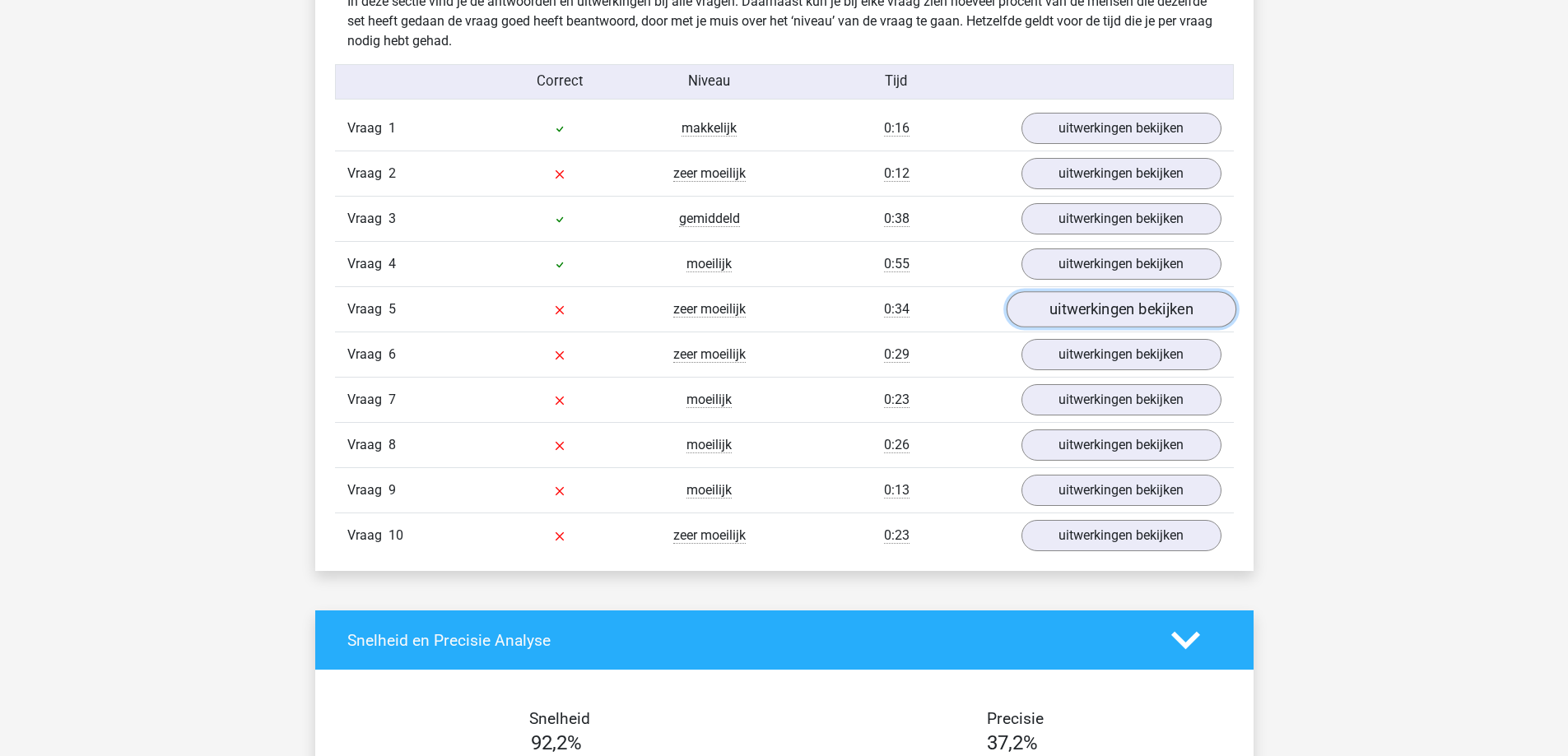
click at [1092, 310] on link "uitwerkingen bekijken" at bounding box center [1120, 310] width 230 height 36
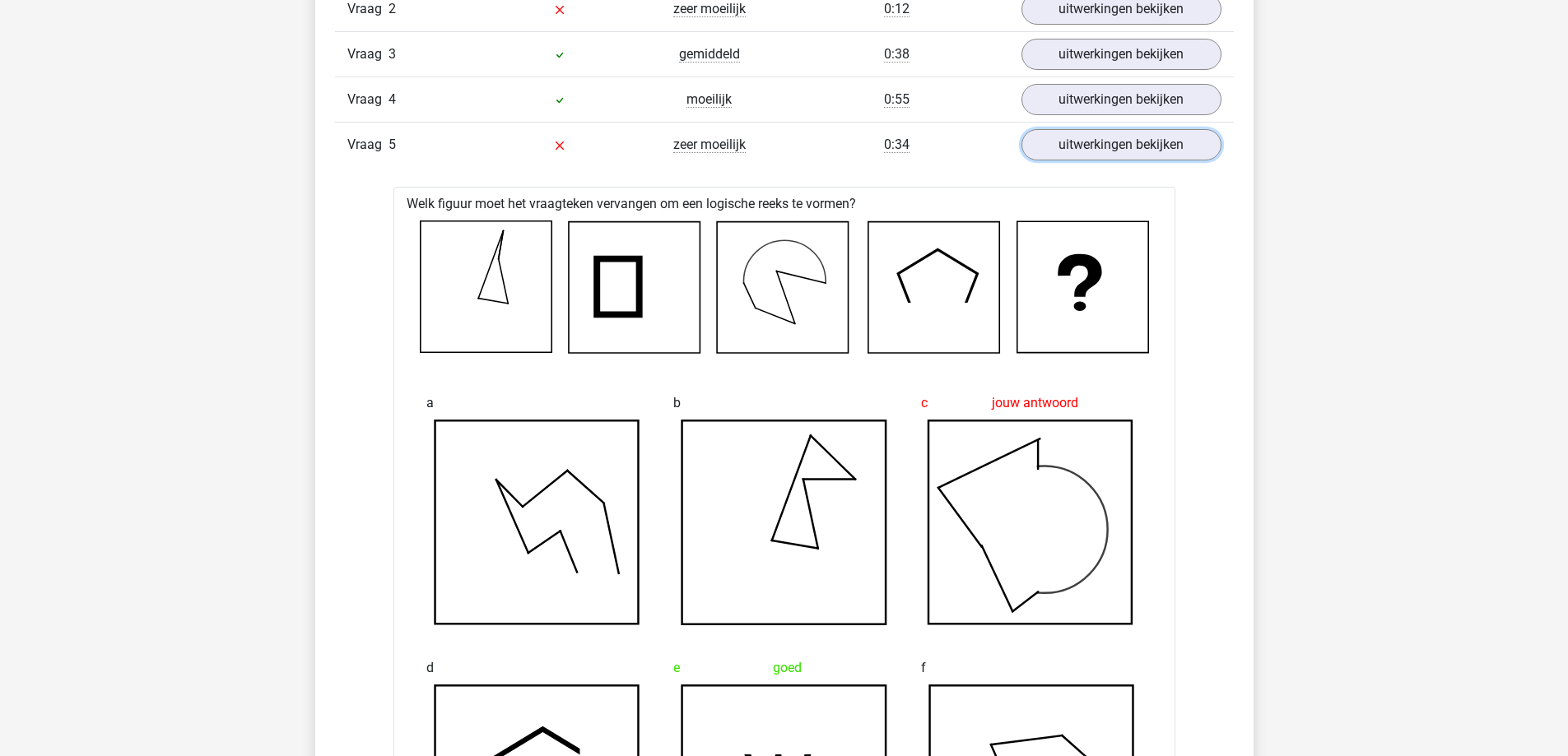
scroll to position [1563, 0]
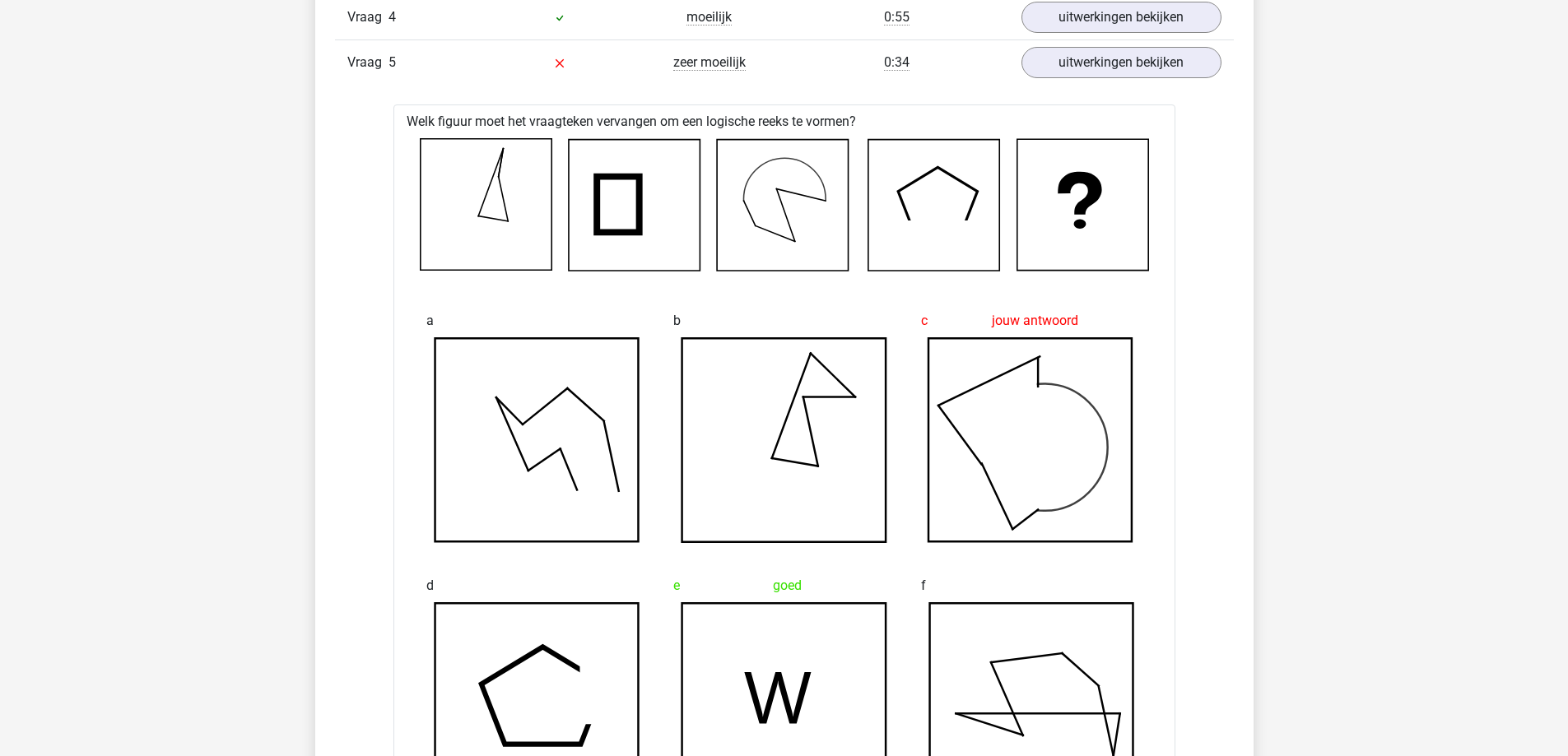
click at [1109, 63] on link "uitwerkingen bekijken" at bounding box center [1120, 63] width 230 height 36
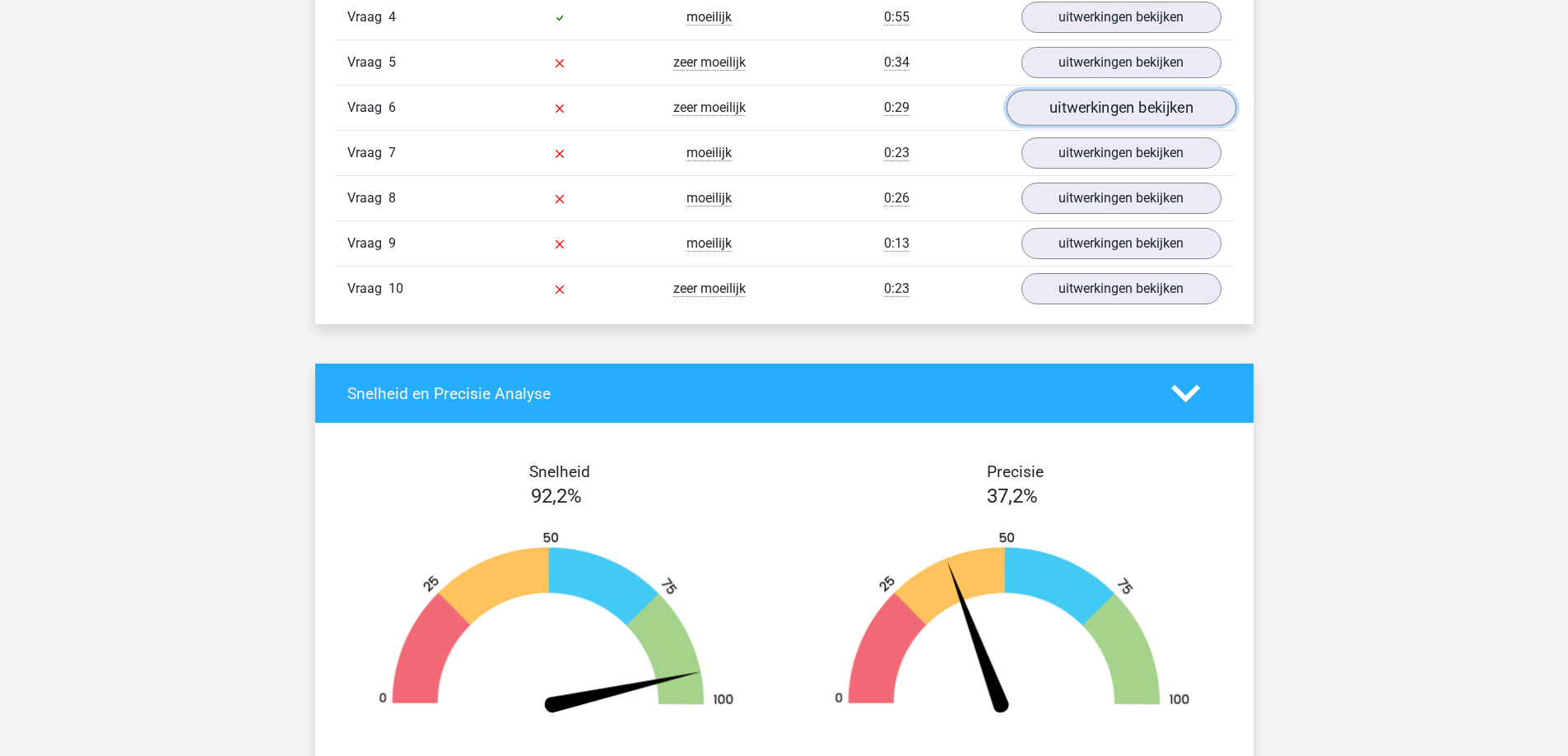
click at [1109, 119] on link "uitwerkingen bekijken" at bounding box center [1120, 108] width 230 height 36
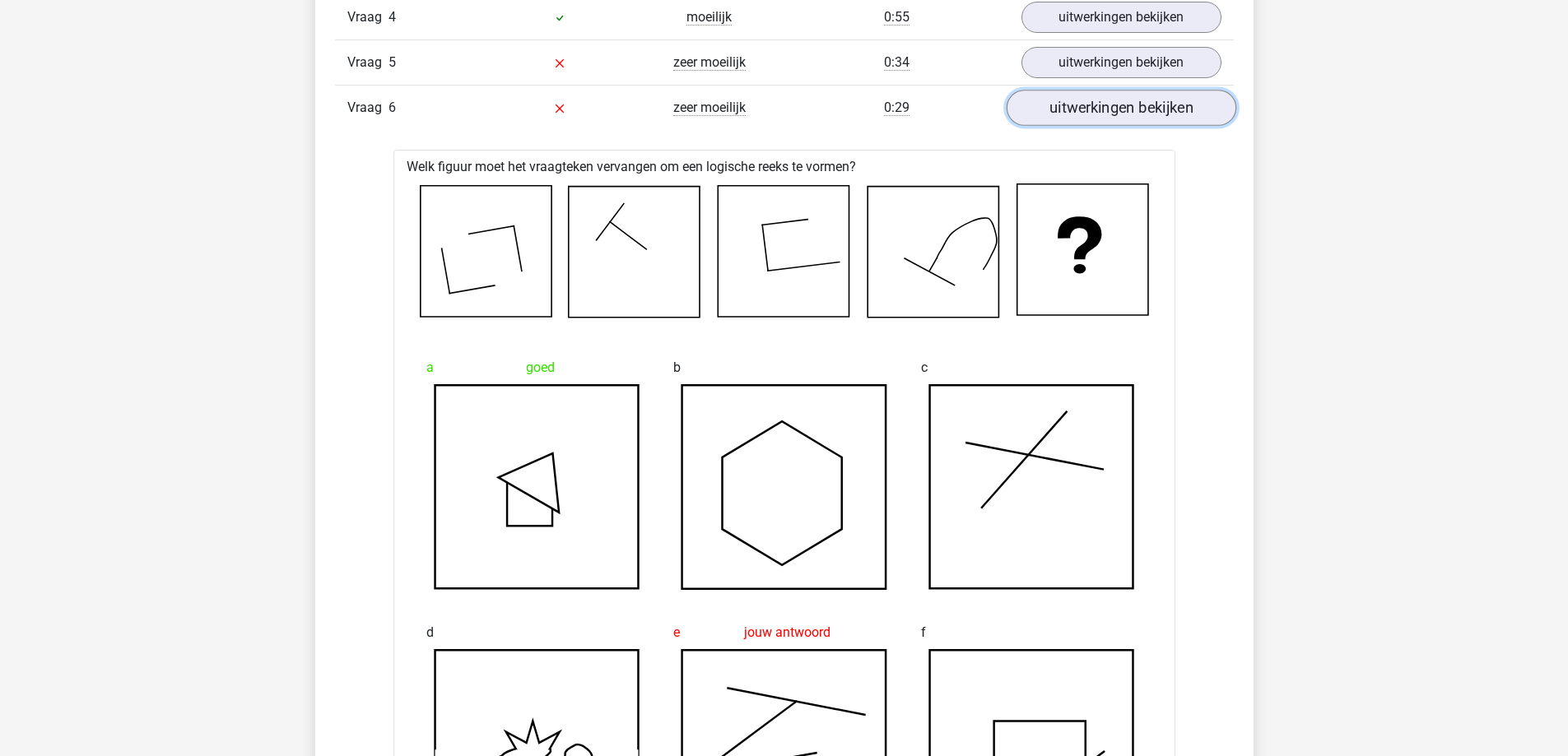
click at [1160, 100] on link "uitwerkingen bekijken" at bounding box center [1120, 108] width 230 height 36
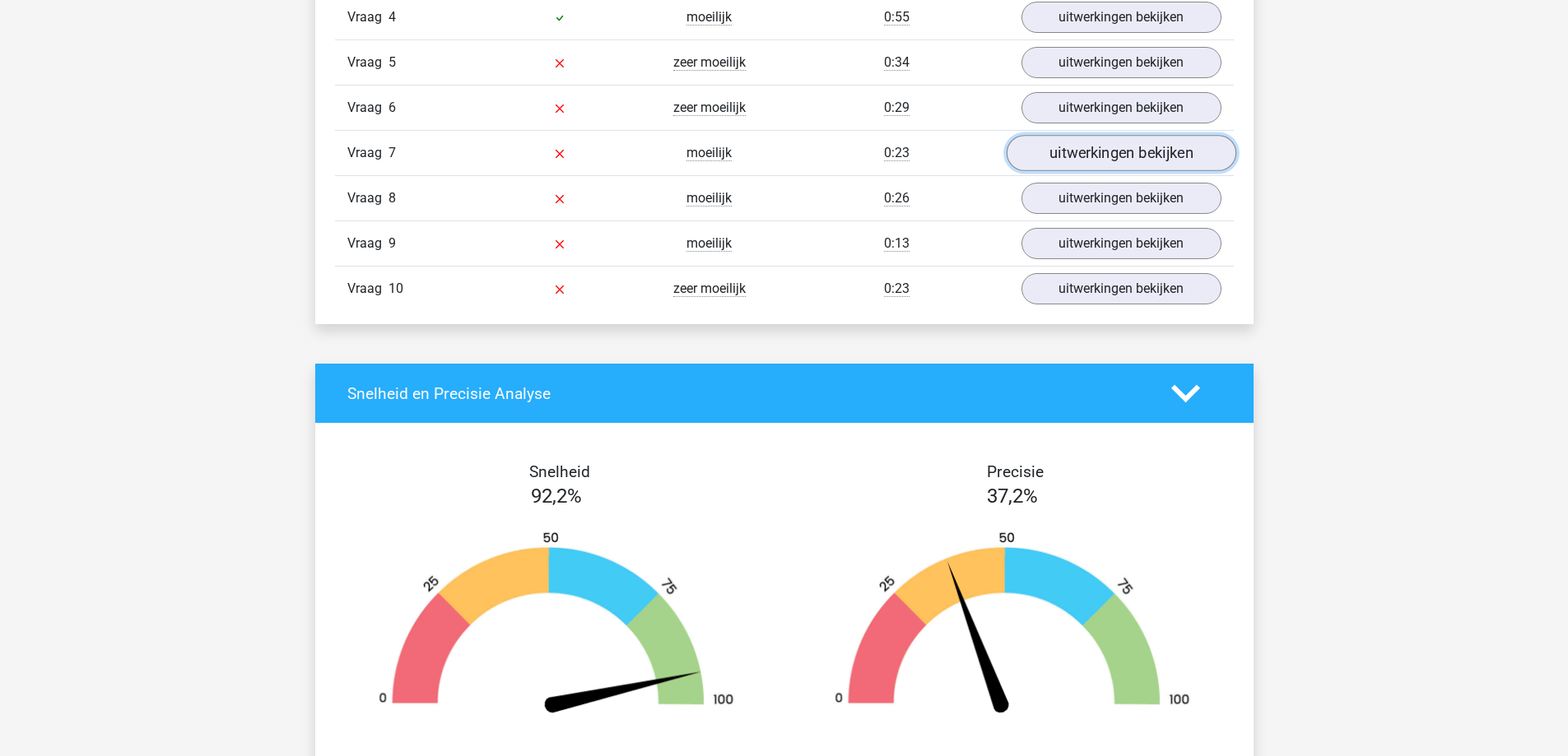
click at [1114, 159] on link "uitwerkingen bekijken" at bounding box center [1120, 154] width 230 height 36
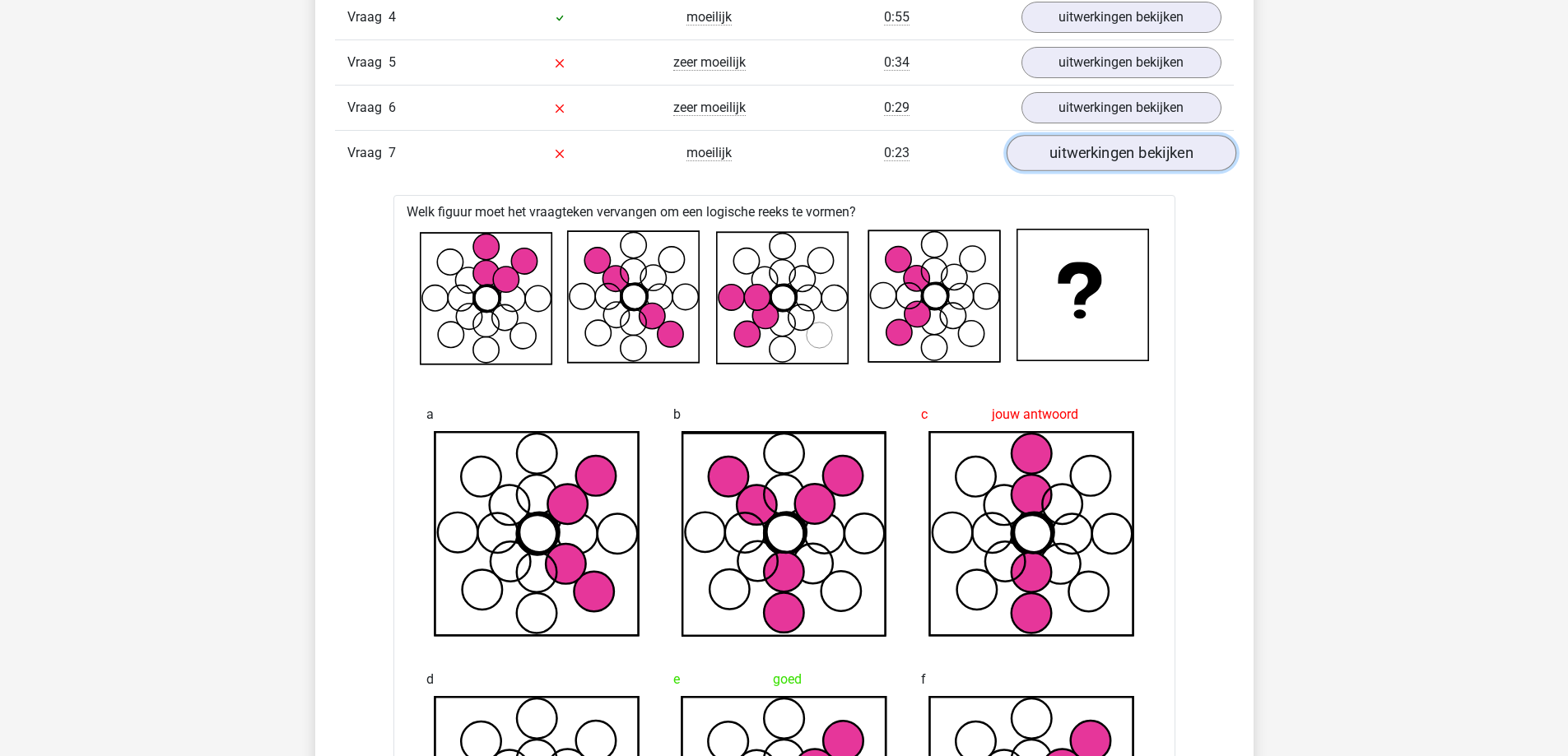
click at [1117, 149] on link "uitwerkingen bekijken" at bounding box center [1120, 154] width 230 height 36
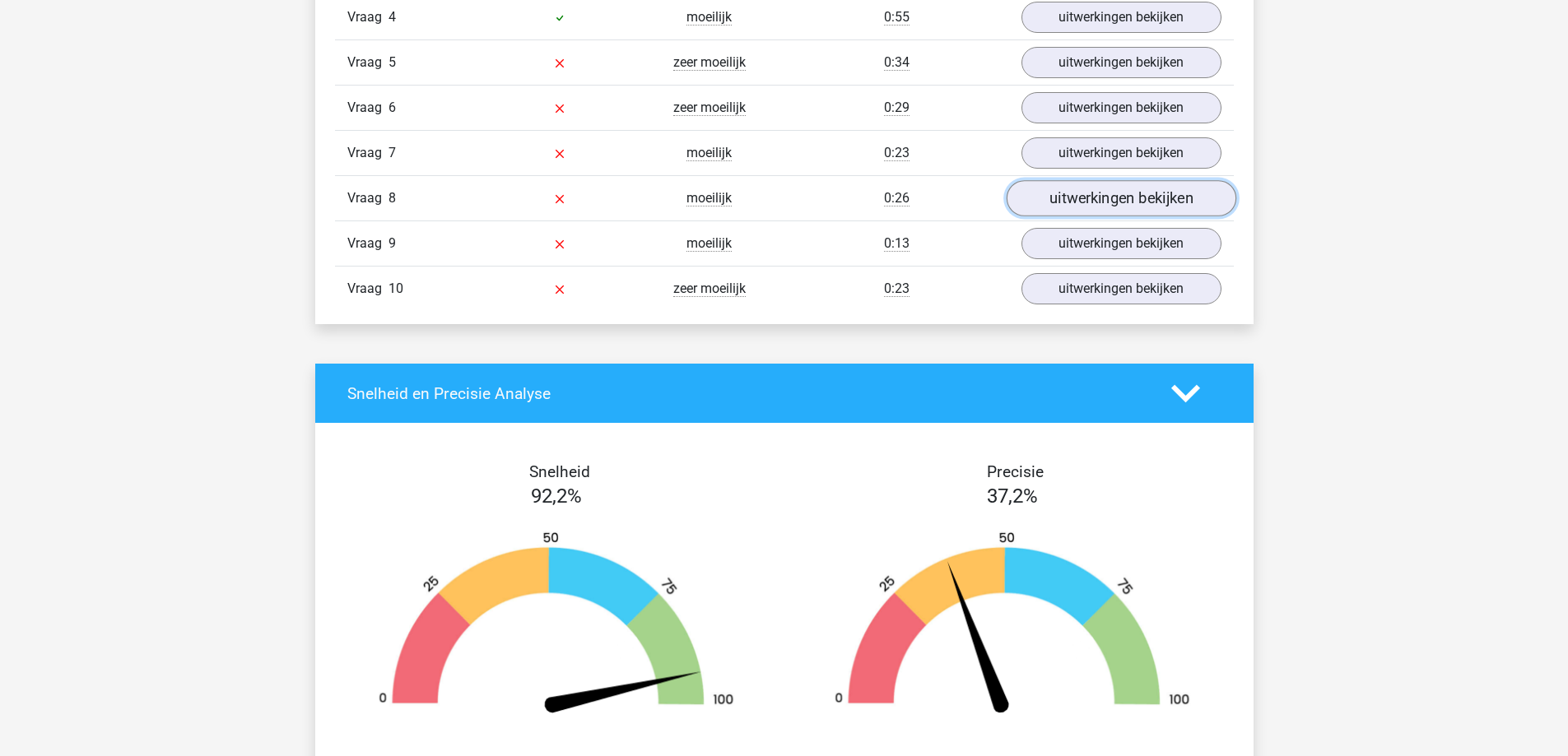
click at [1103, 198] on link "uitwerkingen bekijken" at bounding box center [1120, 199] width 230 height 36
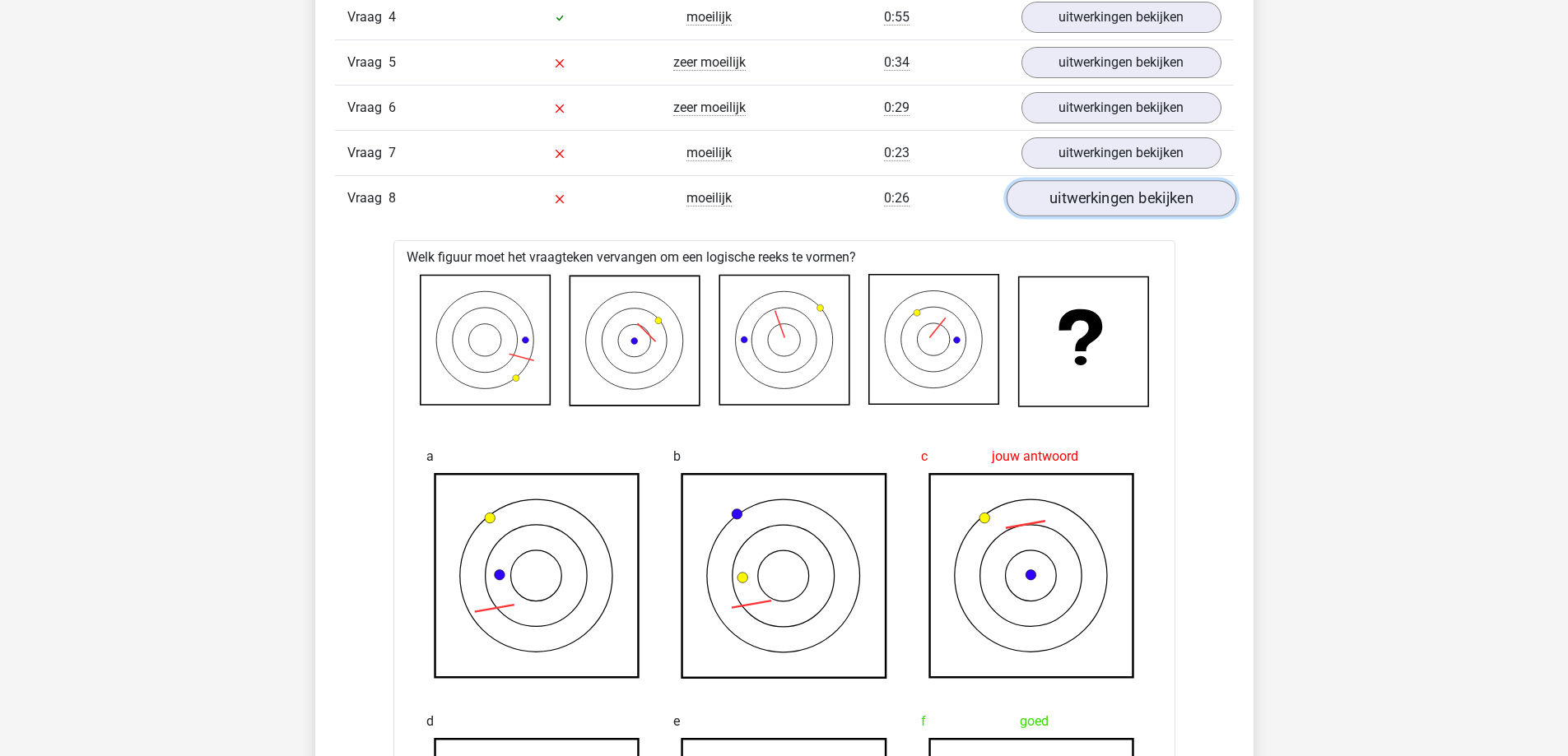
click at [1105, 195] on link "uitwerkingen bekijken" at bounding box center [1120, 199] width 230 height 36
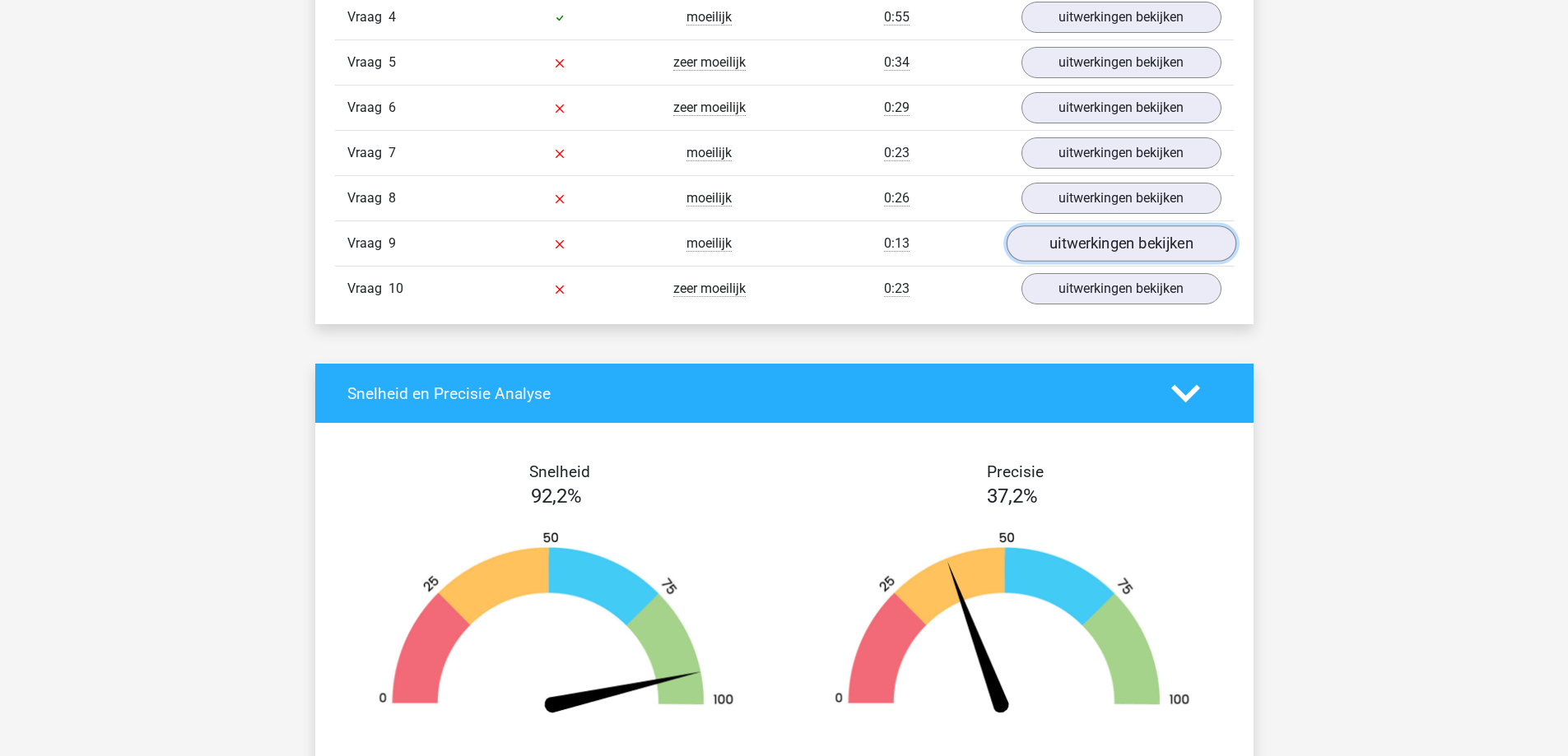
click at [1100, 245] on link "uitwerkingen bekijken" at bounding box center [1120, 244] width 230 height 36
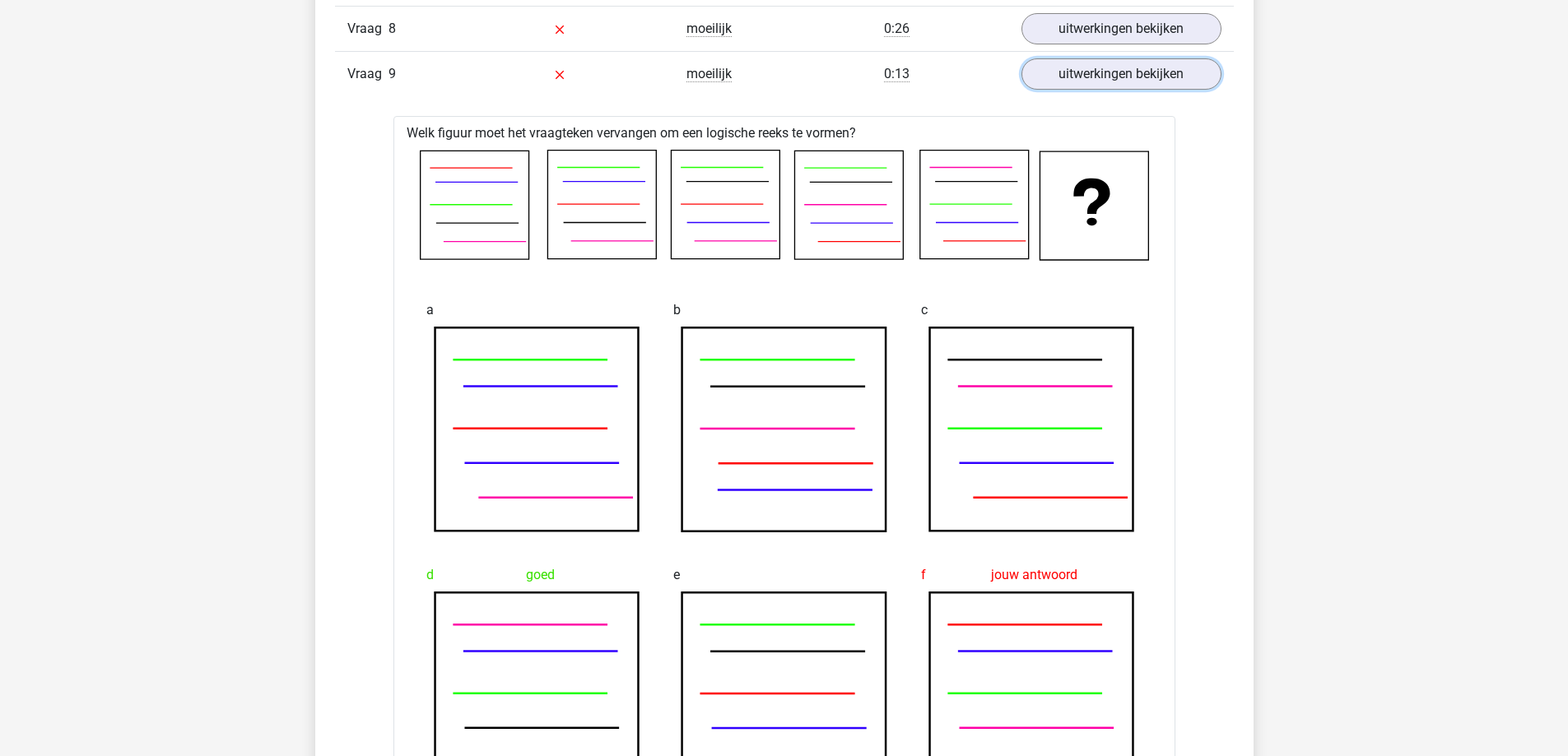
scroll to position [1728, 0]
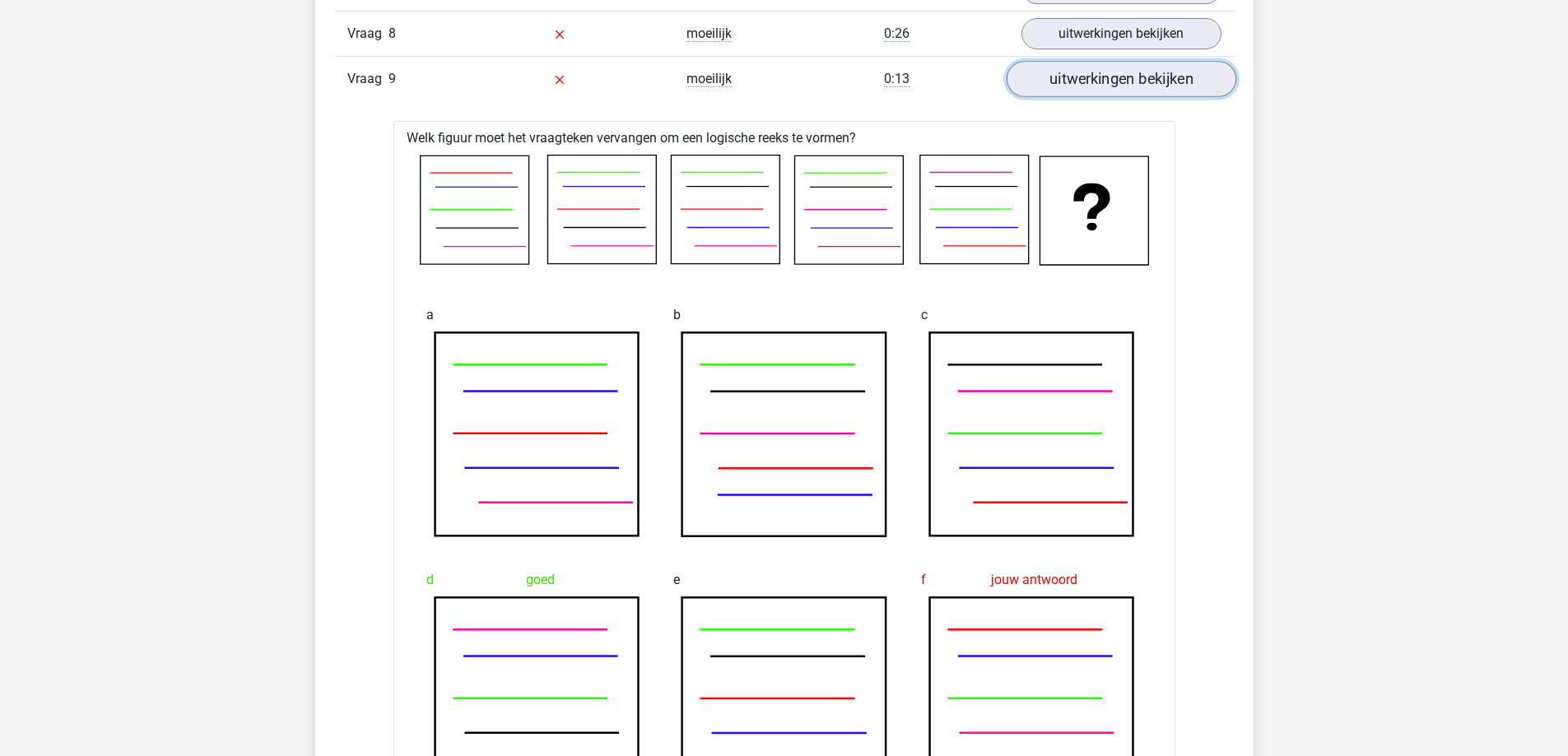
click at [1130, 88] on link "uitwerkingen bekijken" at bounding box center [1120, 80] width 230 height 36
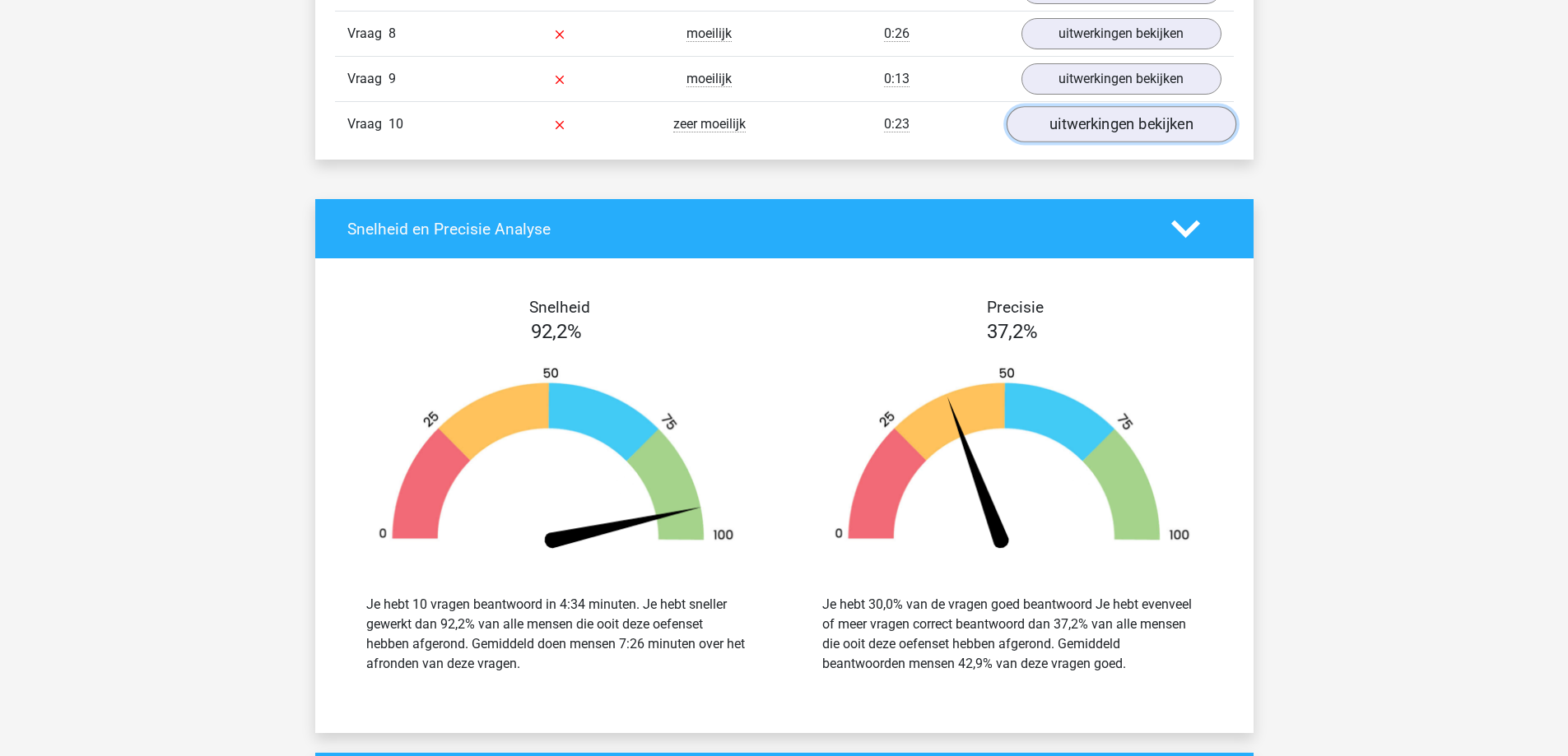
click at [1115, 134] on link "uitwerkingen bekijken" at bounding box center [1120, 125] width 230 height 36
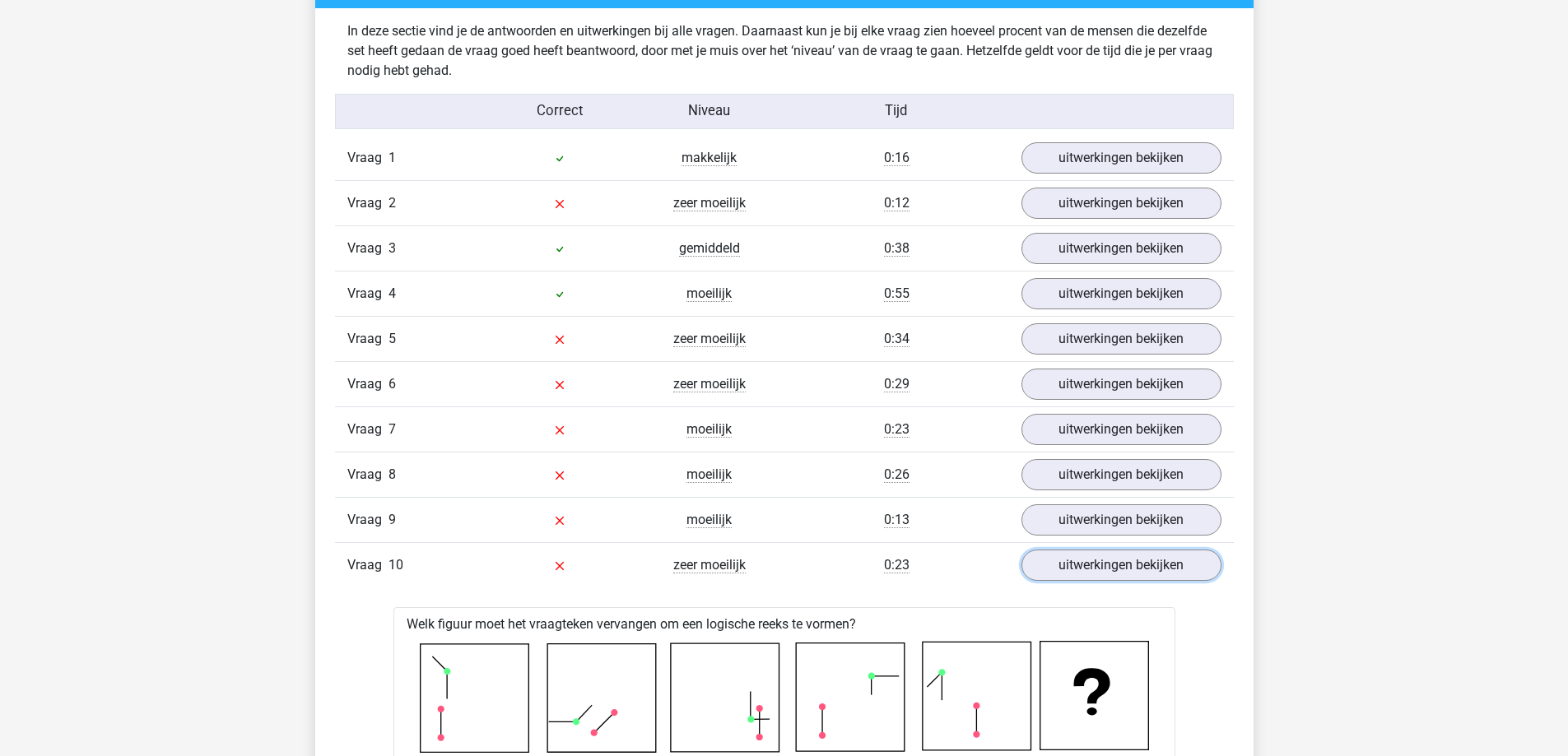
scroll to position [1235, 0]
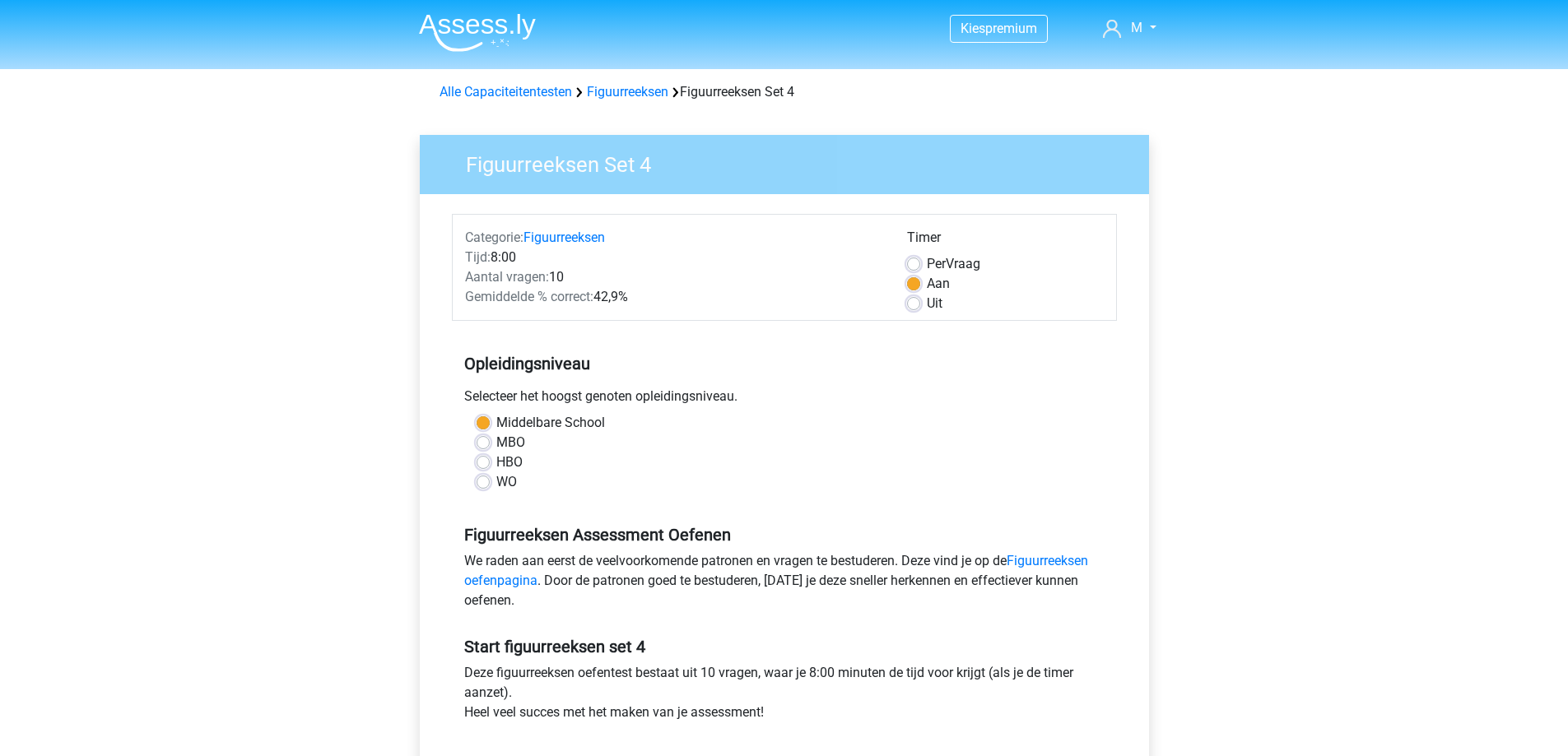
scroll to position [412, 0]
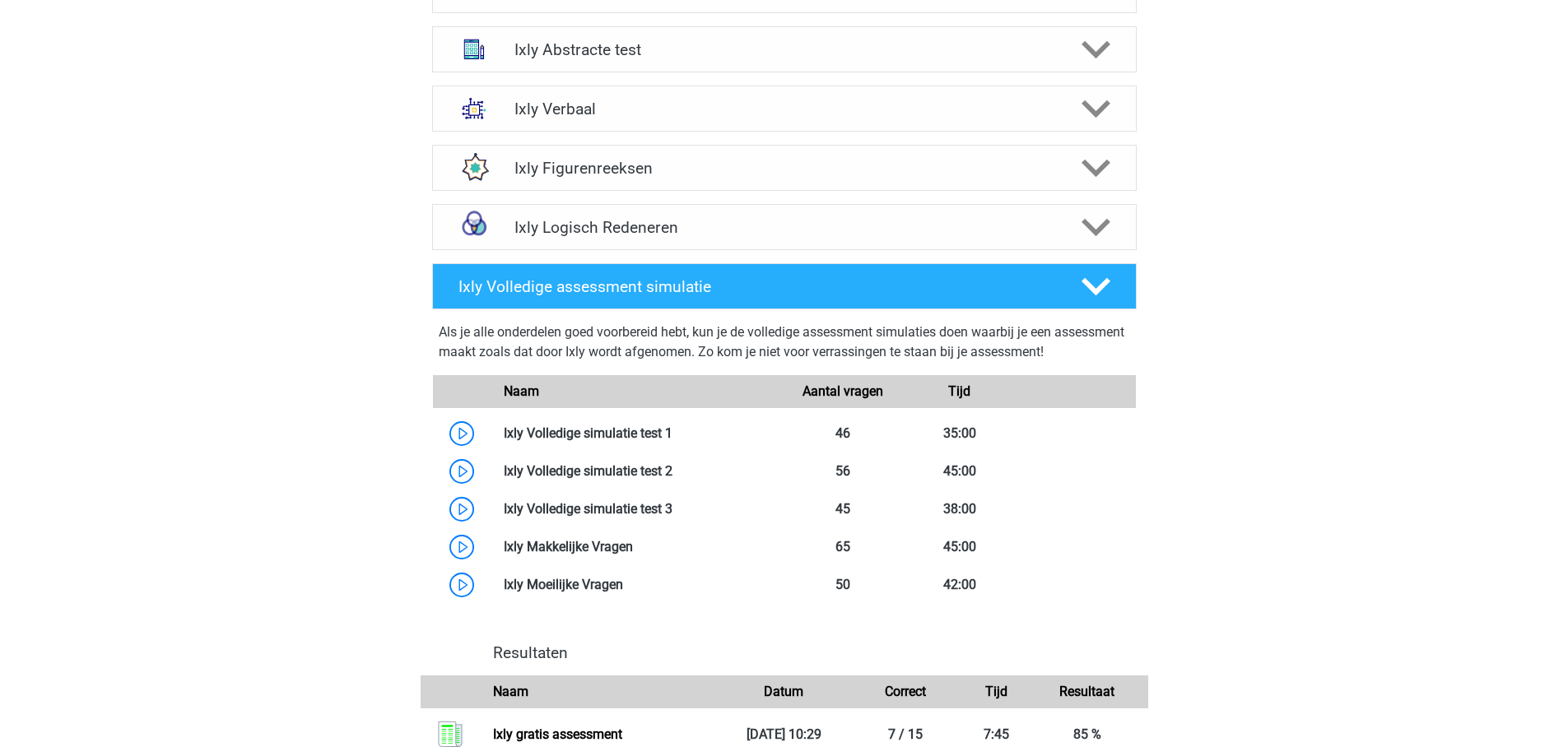
scroll to position [1053, 0]
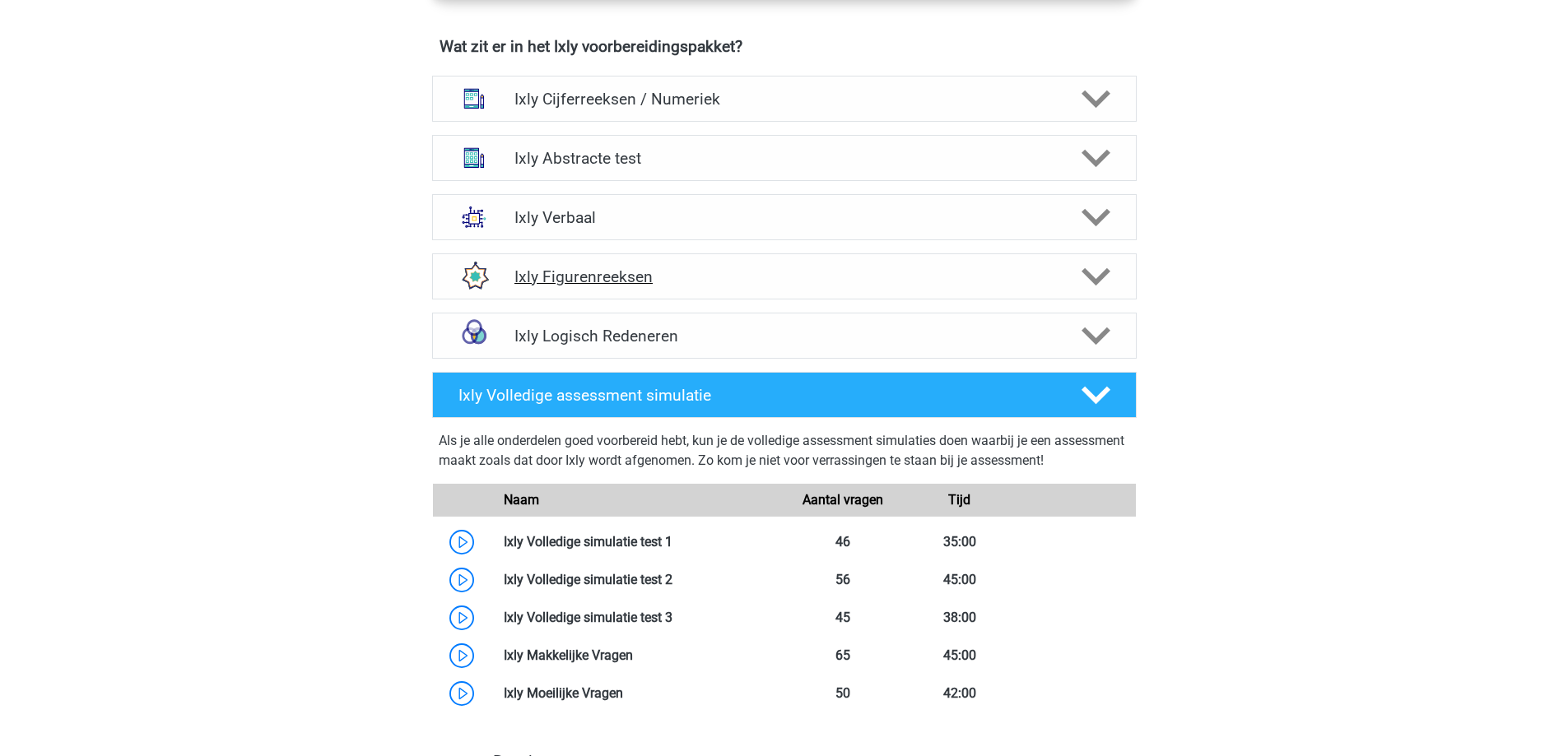
click at [801, 280] on h4 "Ixly Figurenreeksen" at bounding box center [784, 277] width 539 height 19
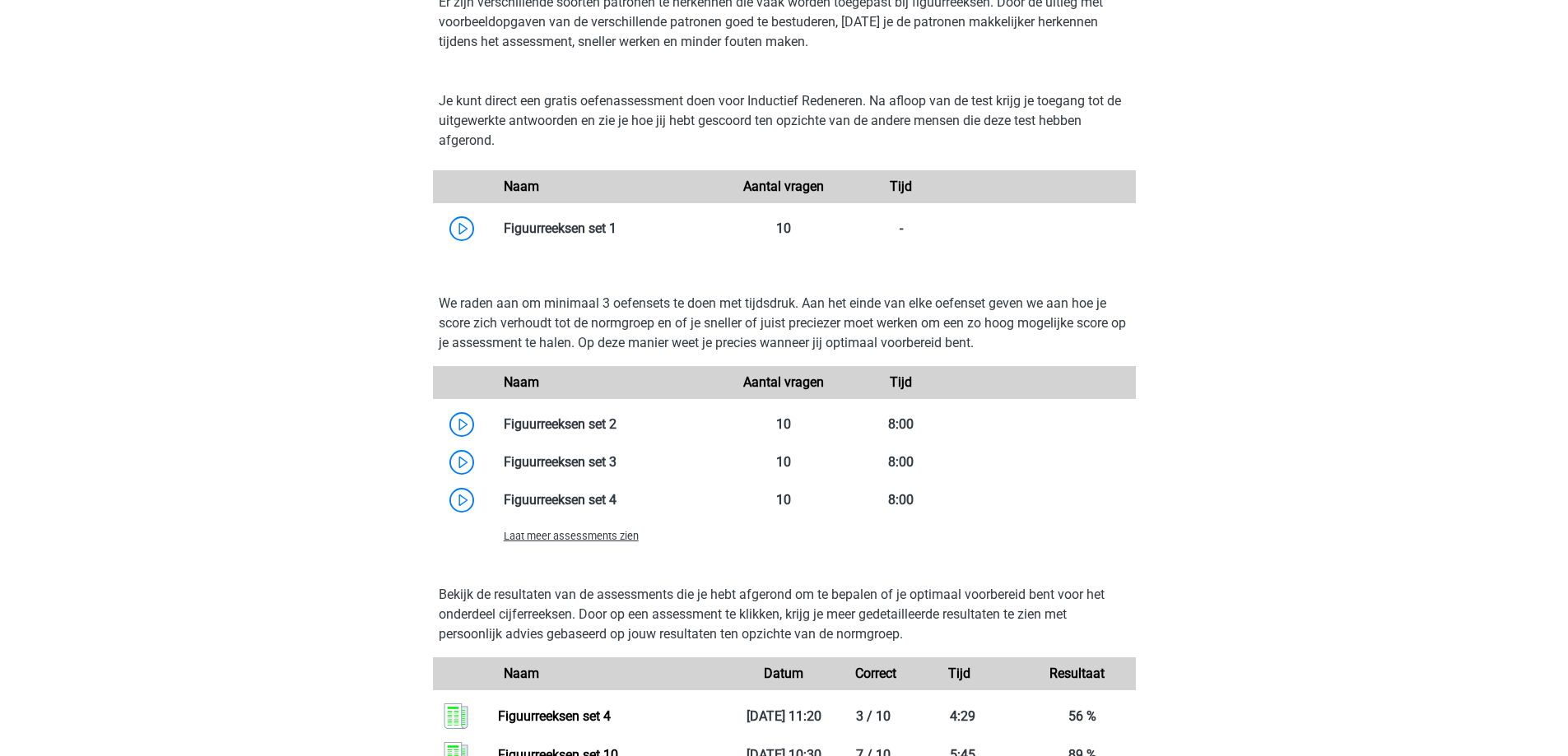
scroll to position [1383, 0]
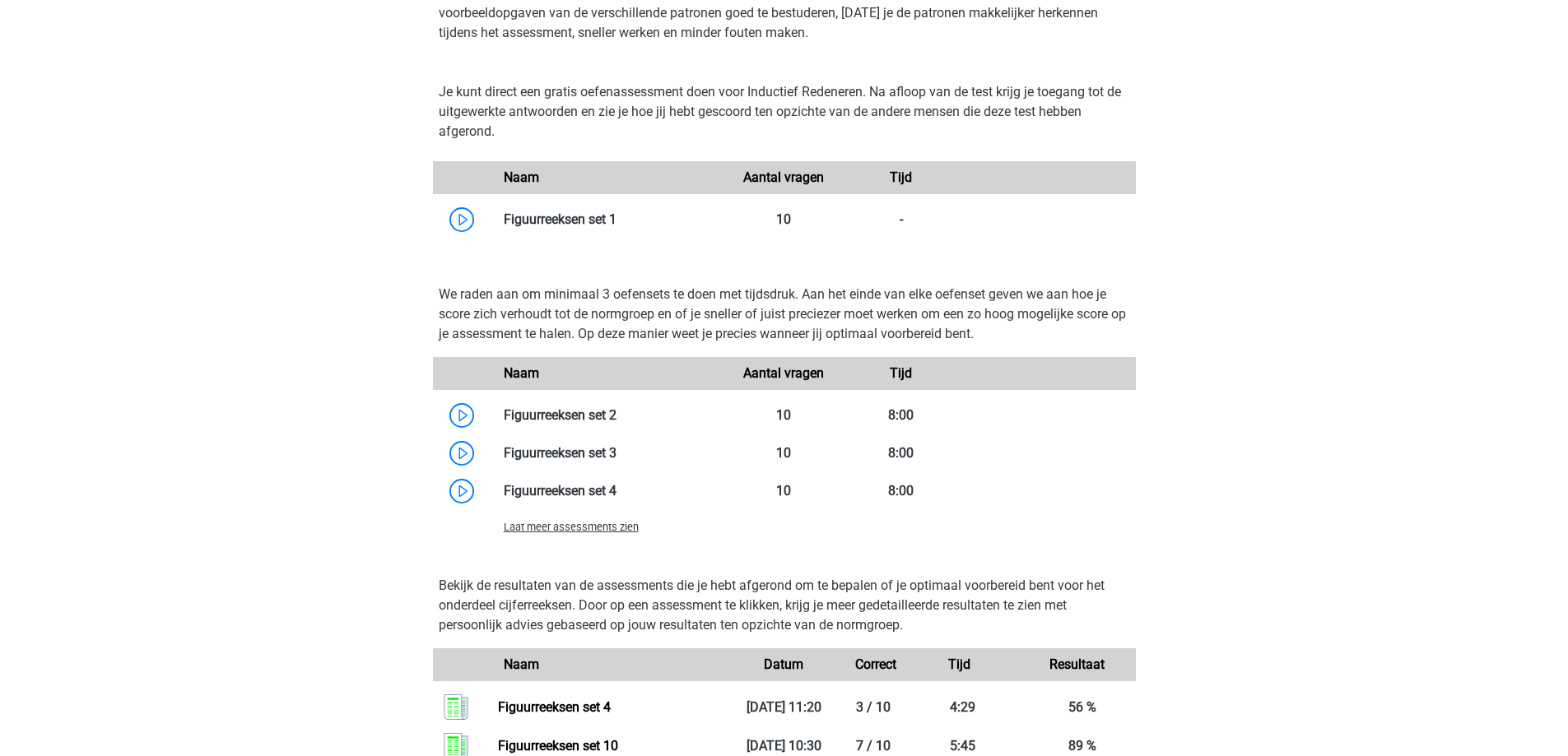
click at [586, 531] on span "Laat meer assessments zien" at bounding box center [572, 527] width 135 height 12
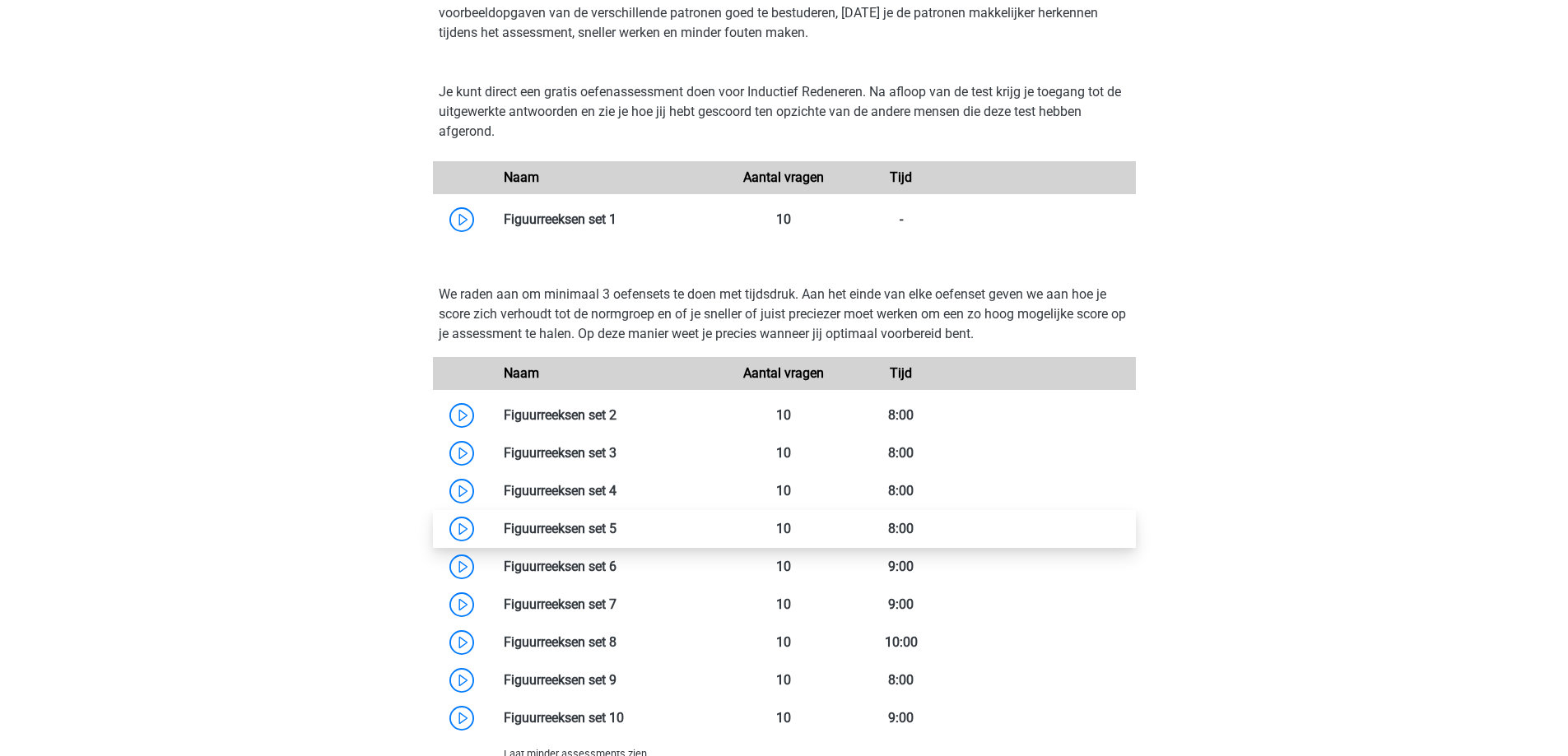
click at [617, 523] on link at bounding box center [617, 529] width 0 height 16
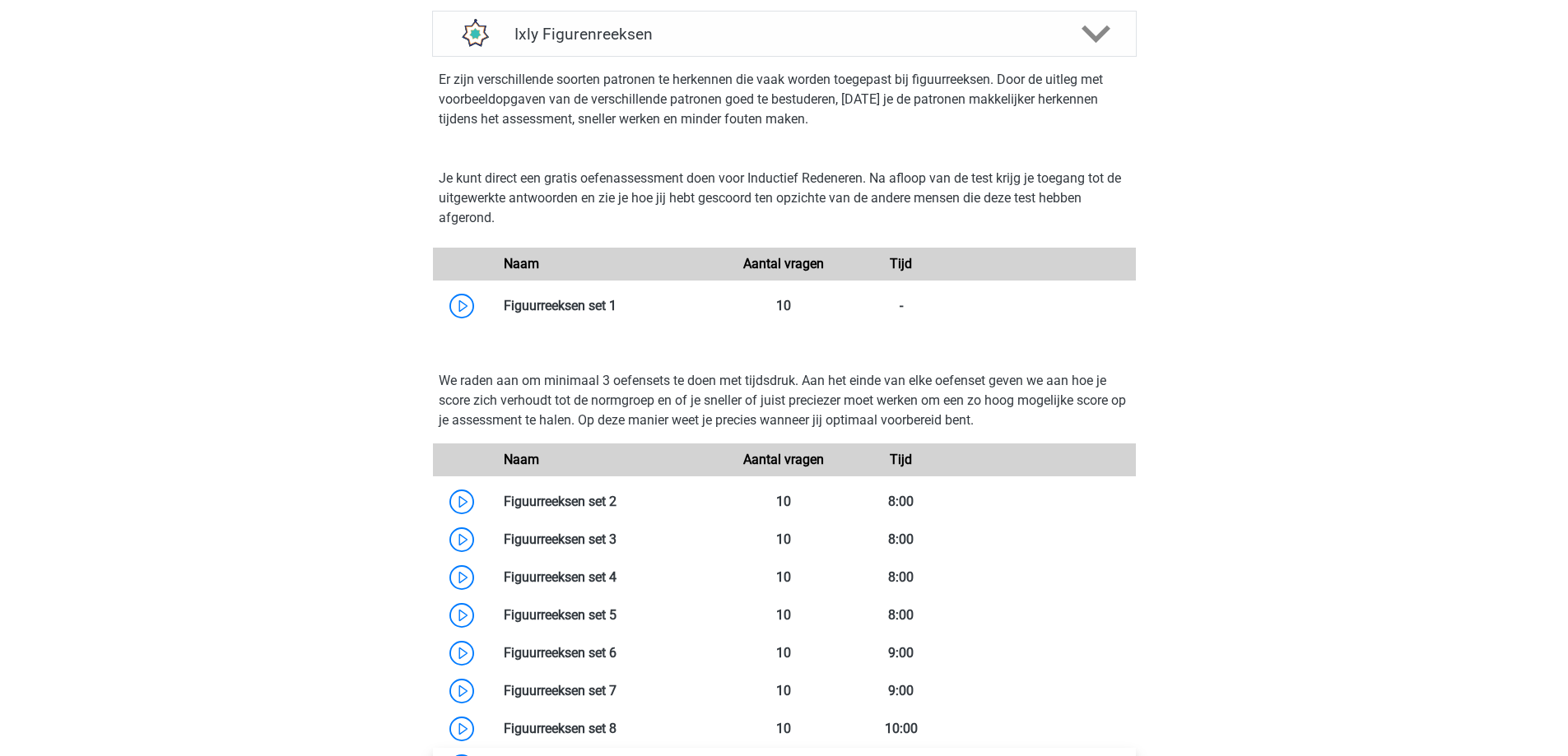
scroll to position [1465, 0]
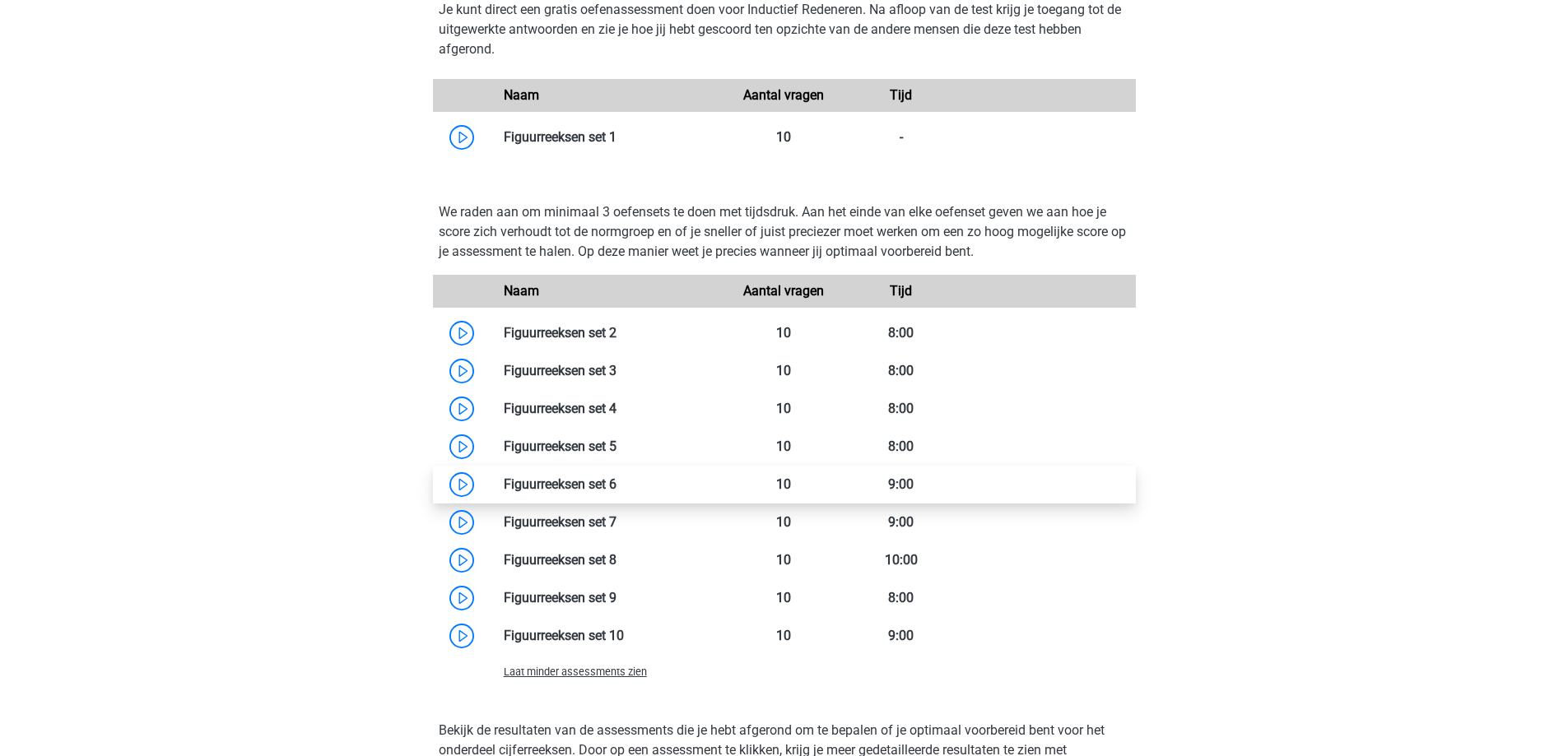
click at [617, 485] on link at bounding box center [617, 485] width 0 height 16
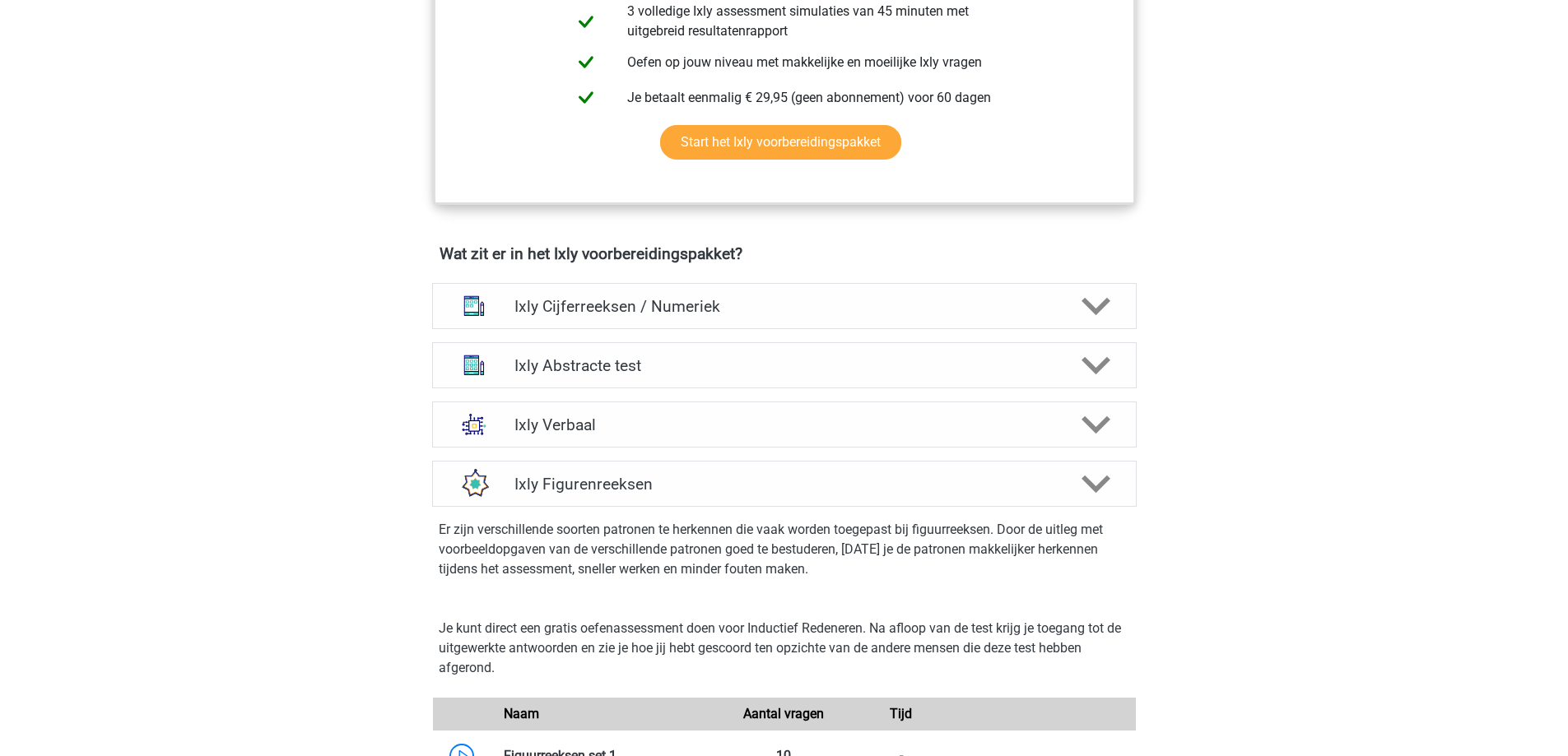
scroll to position [806, 0]
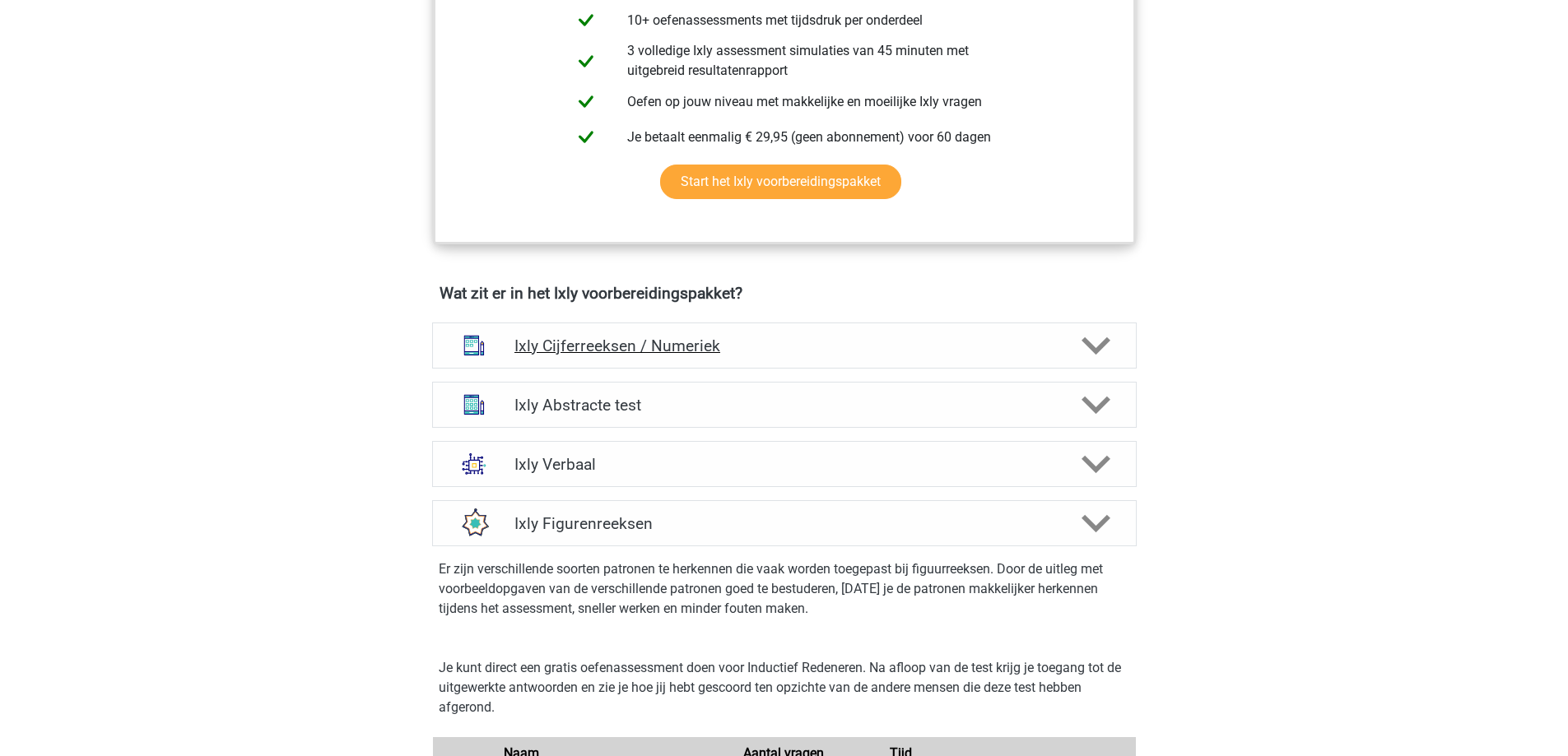
click at [731, 353] on h4 "Ixly Cijferreeksen / Numeriek" at bounding box center [784, 346] width 539 height 19
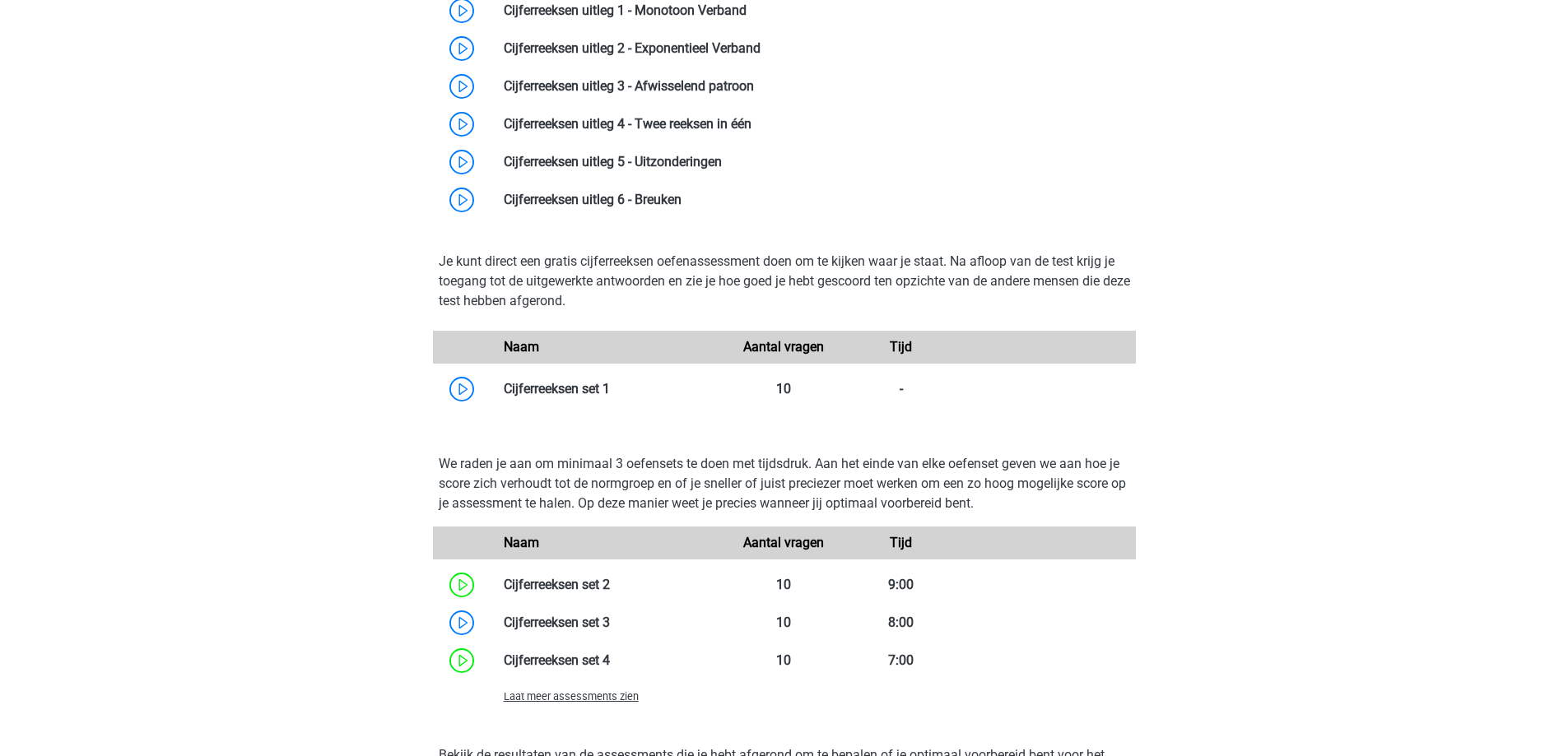
scroll to position [1465, 0]
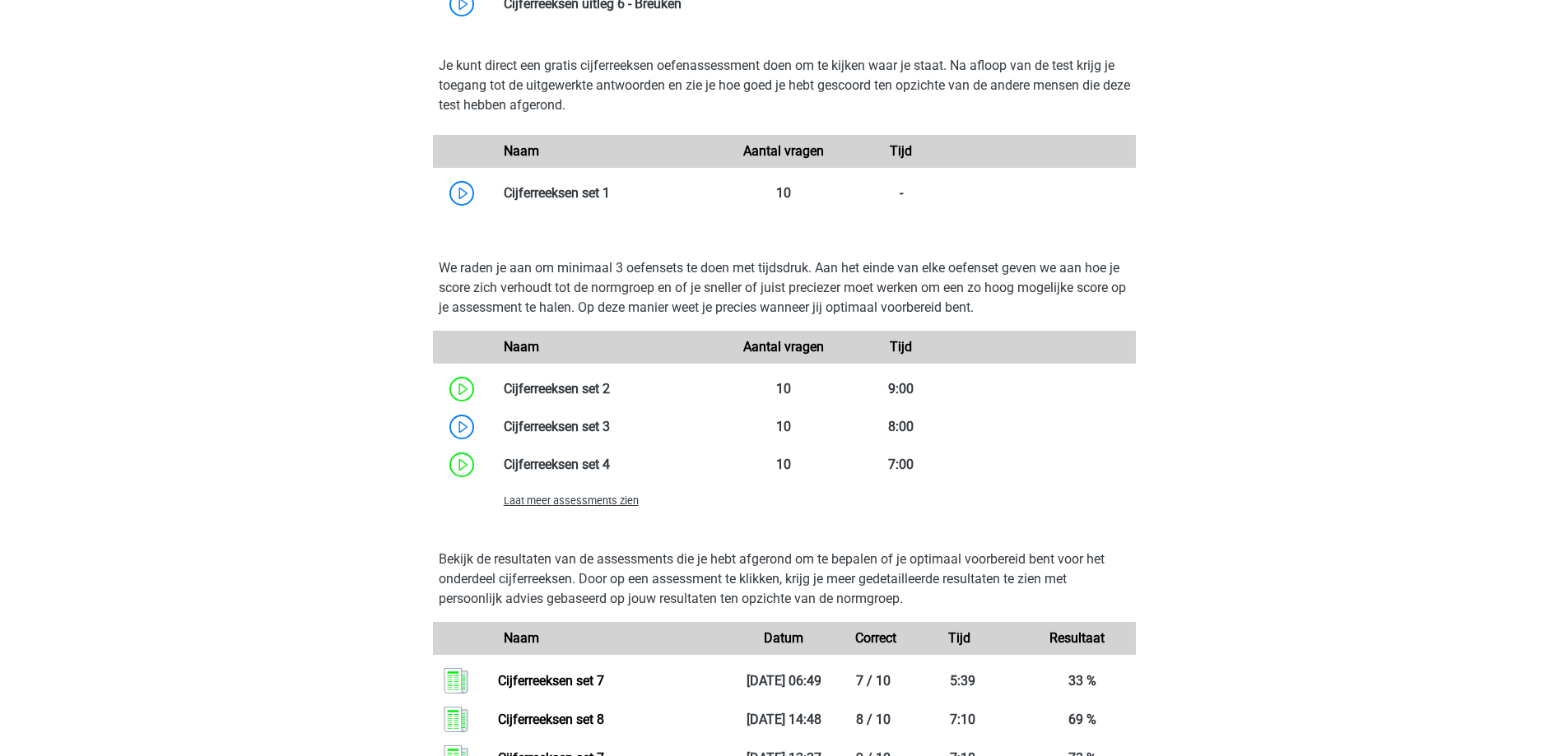
click at [604, 506] on span "Laat meer assessments zien" at bounding box center [572, 500] width 135 height 12
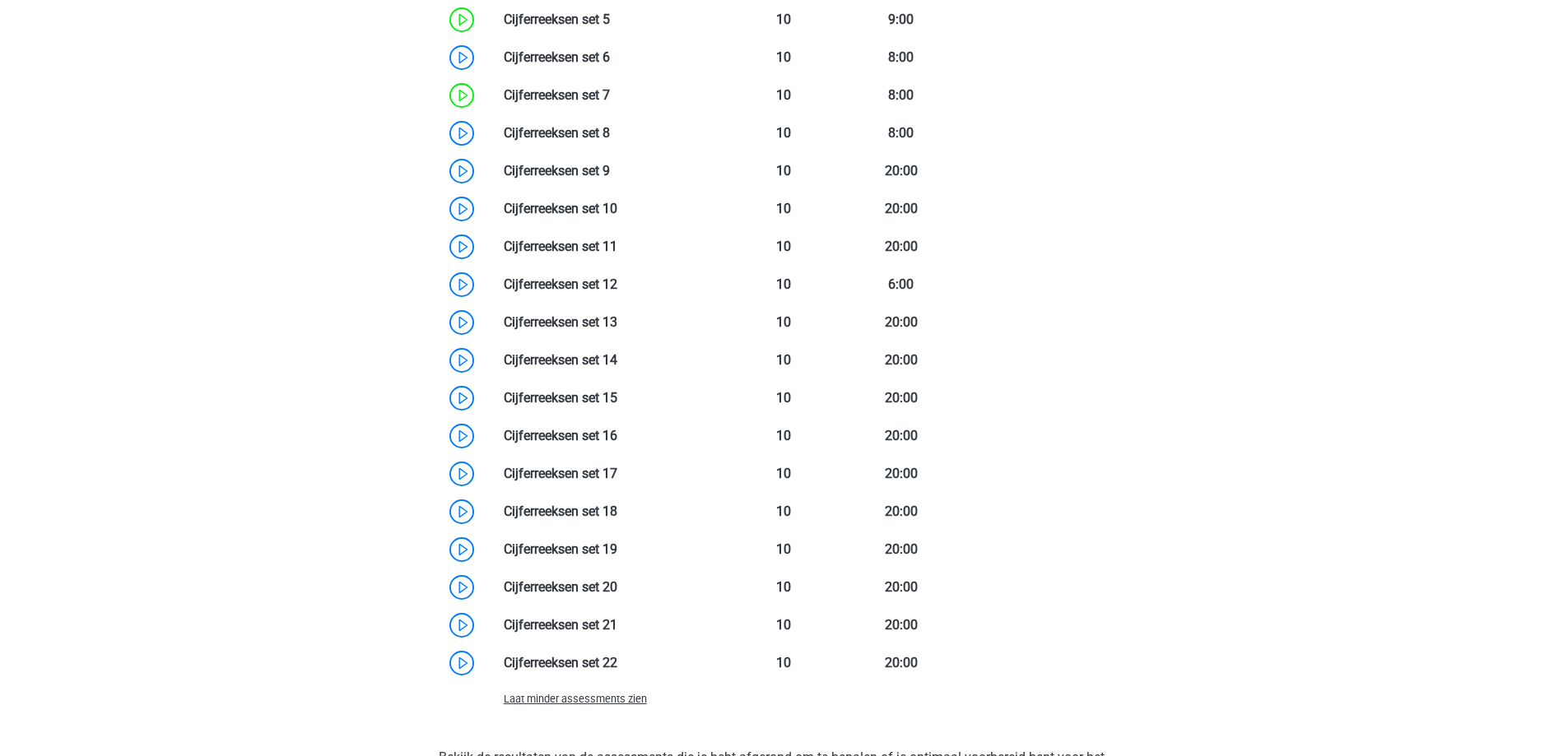
scroll to position [1958, 0]
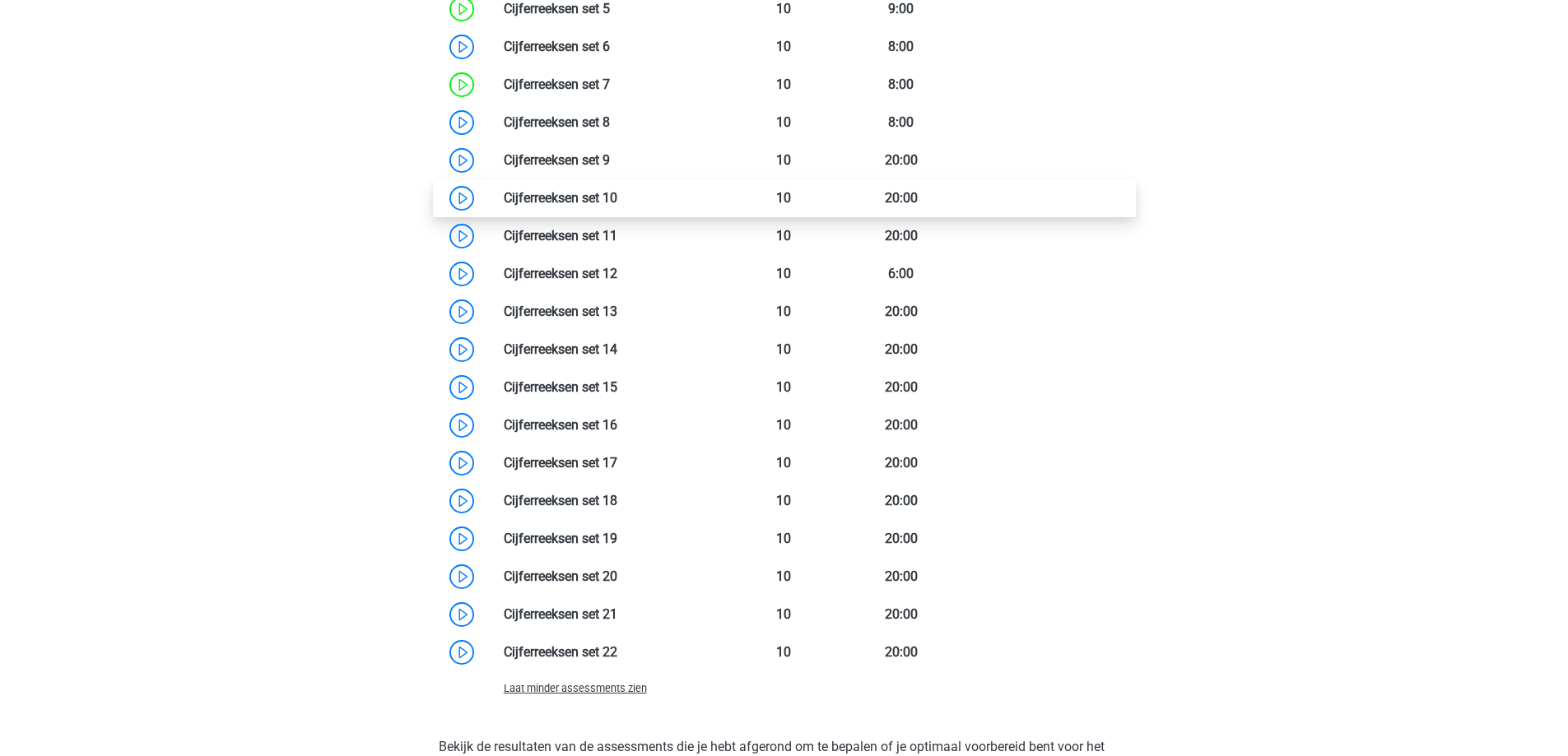
click at [617, 202] on link at bounding box center [617, 198] width 0 height 16
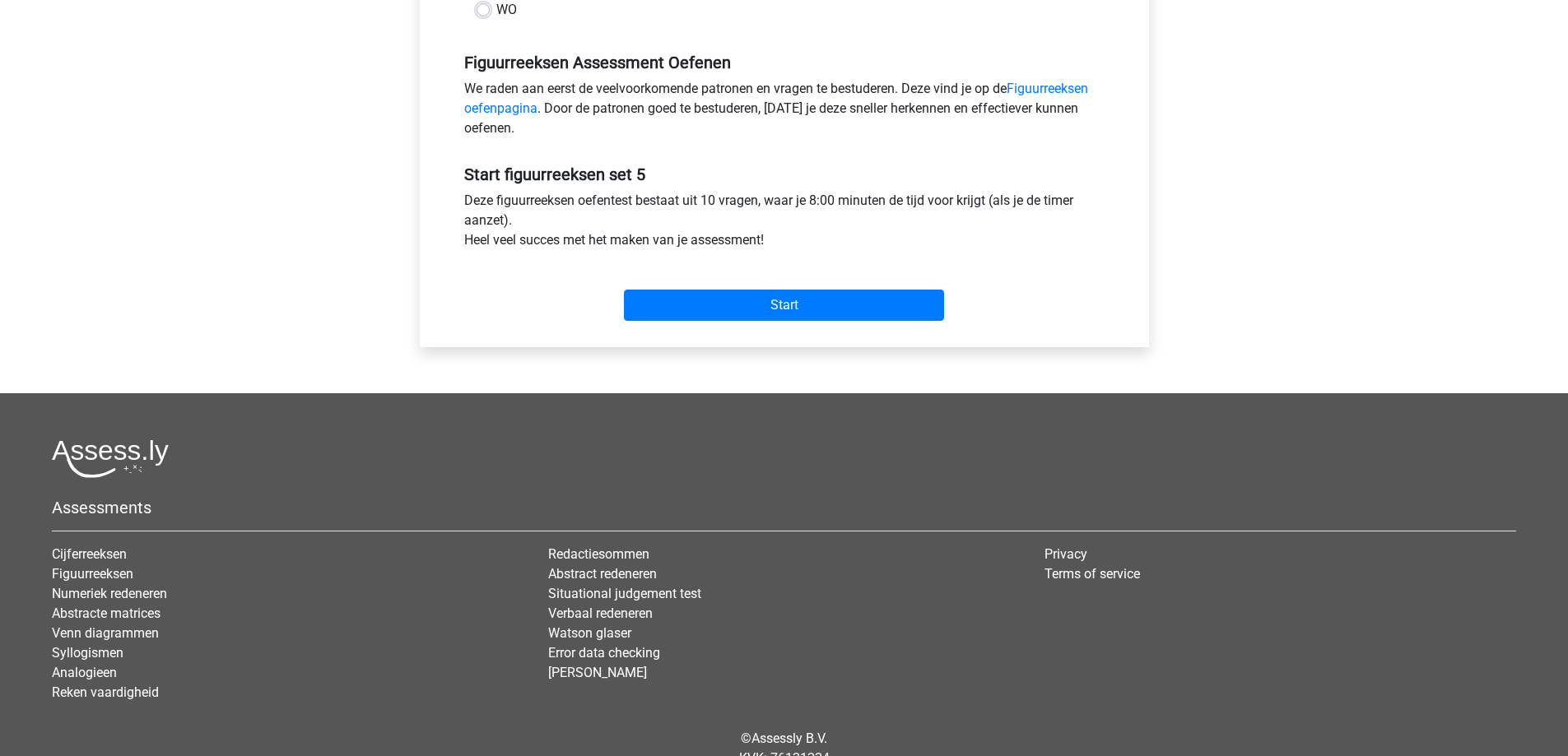
scroll to position [544, 0]
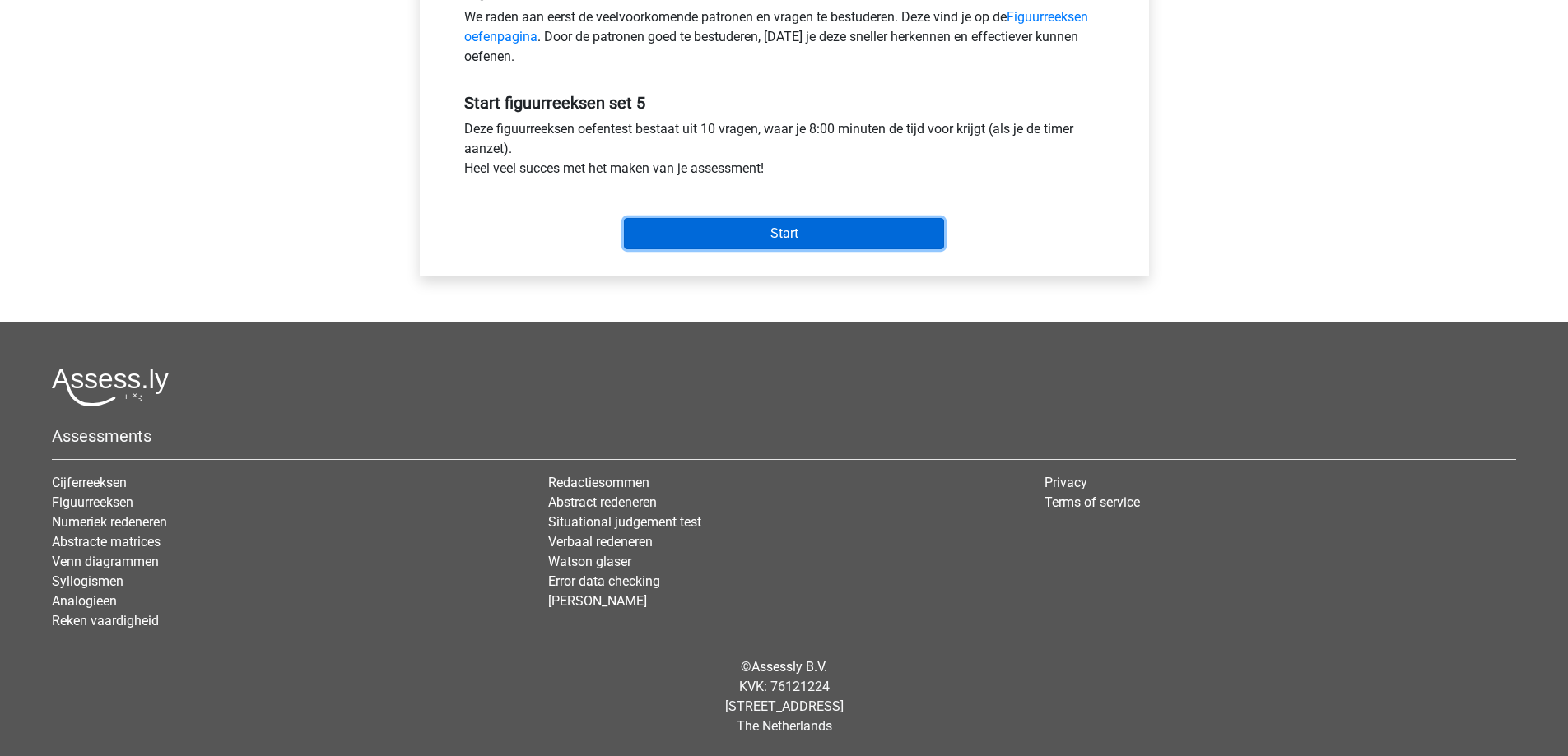
click at [810, 233] on input "Start" at bounding box center [783, 234] width 320 height 31
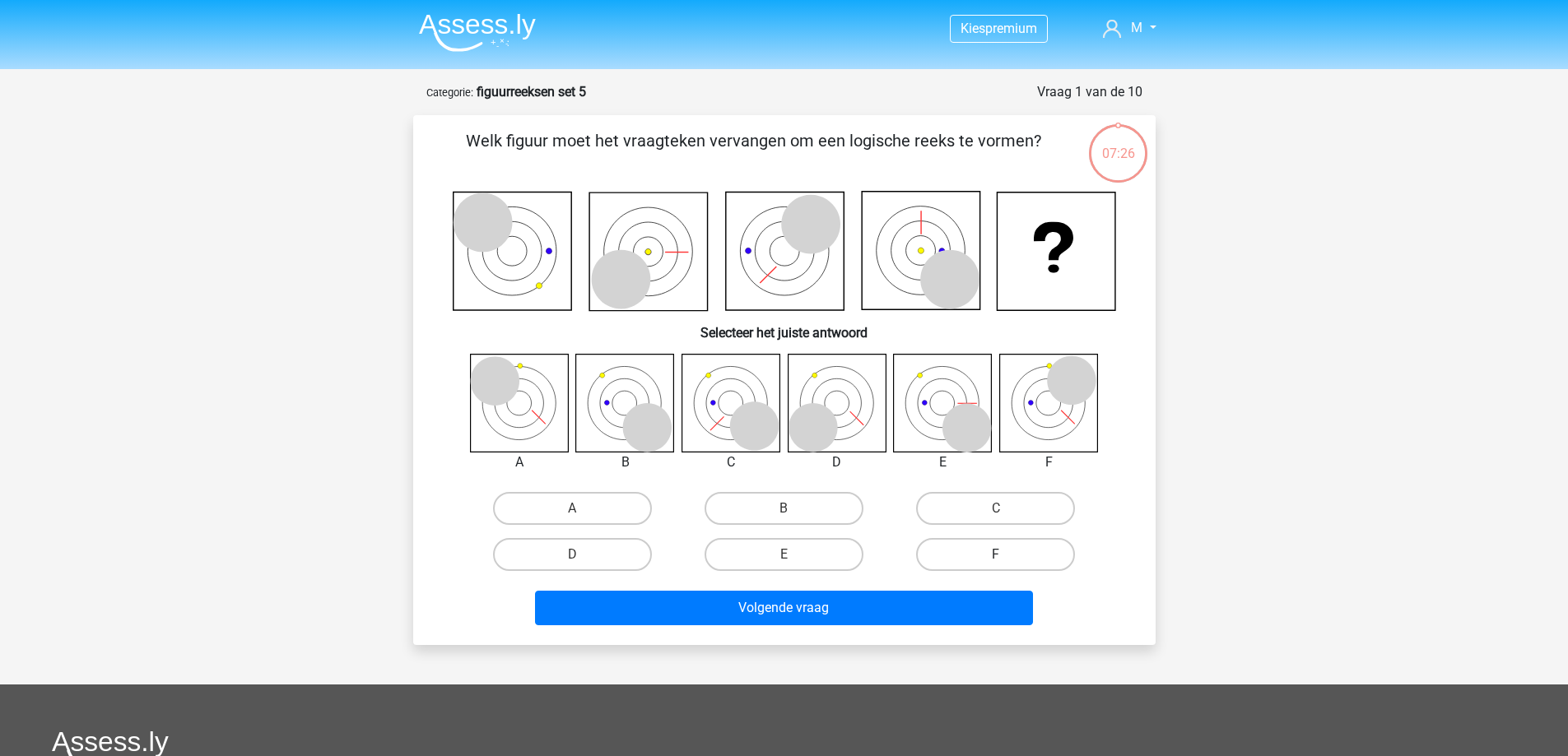
click at [964, 542] on label "F" at bounding box center [995, 555] width 159 height 33
click at [996, 555] on input "F" at bounding box center [1001, 560] width 10 height 10
radio input "true"
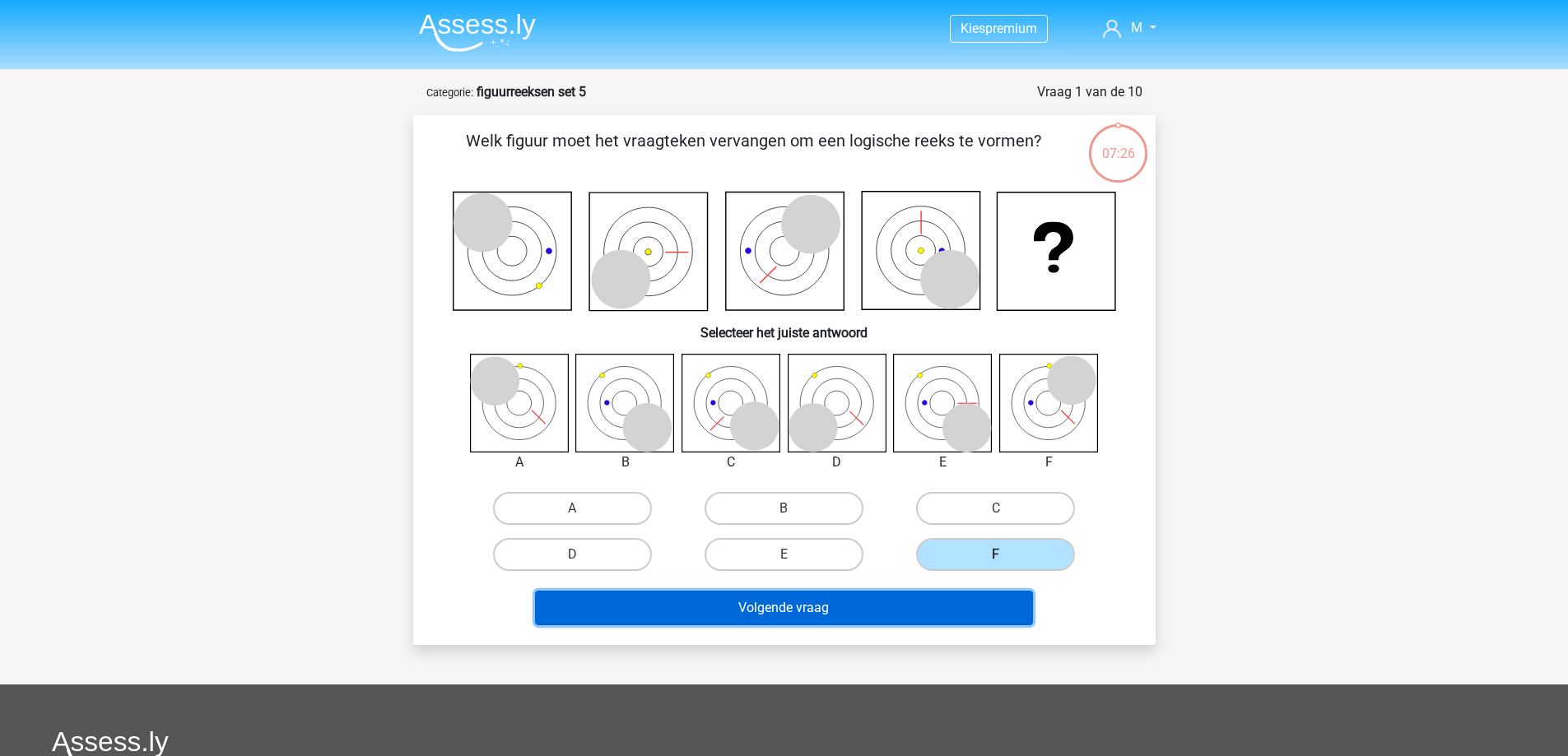
click at [937, 614] on button "Volgende vraag" at bounding box center [784, 609] width 498 height 35
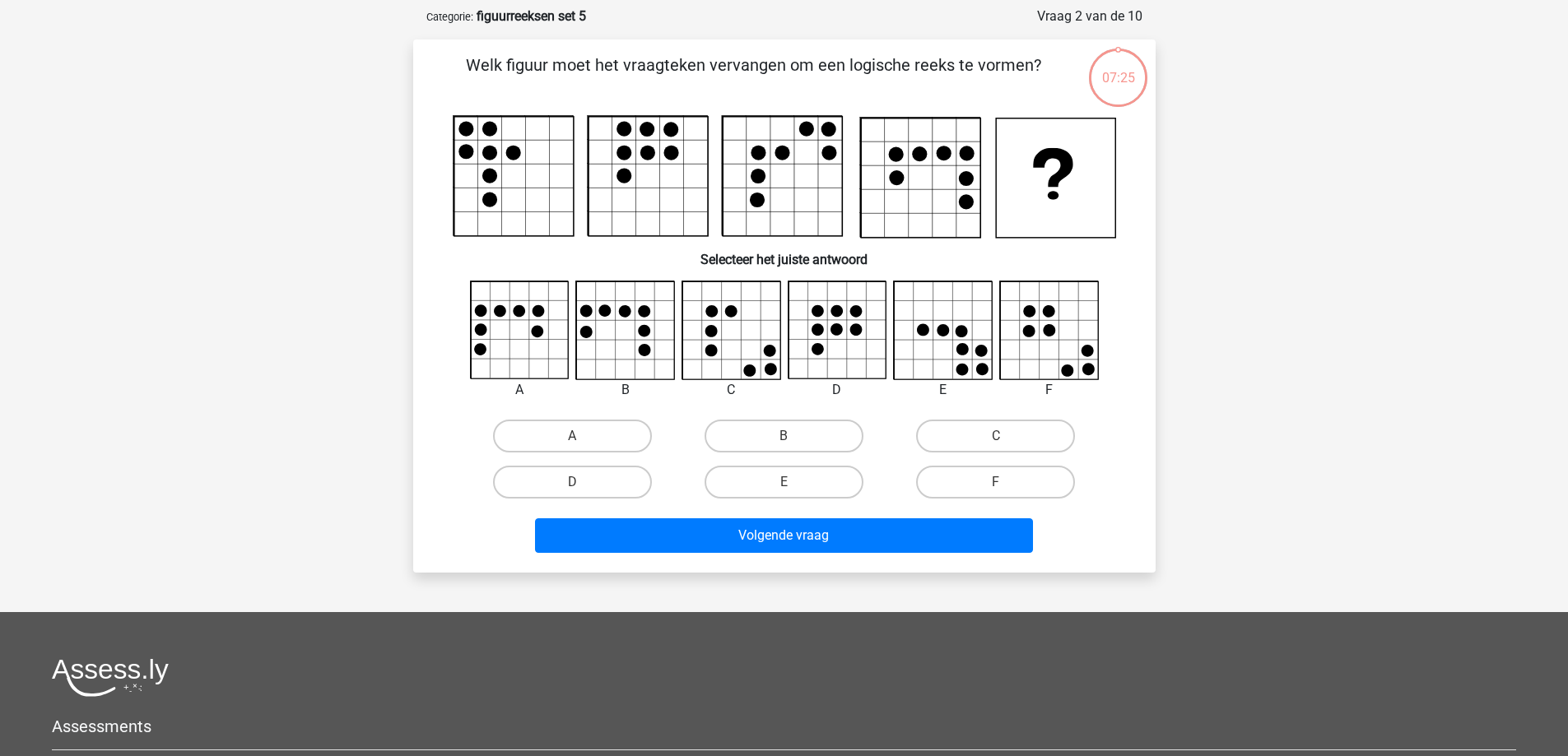
scroll to position [82, 0]
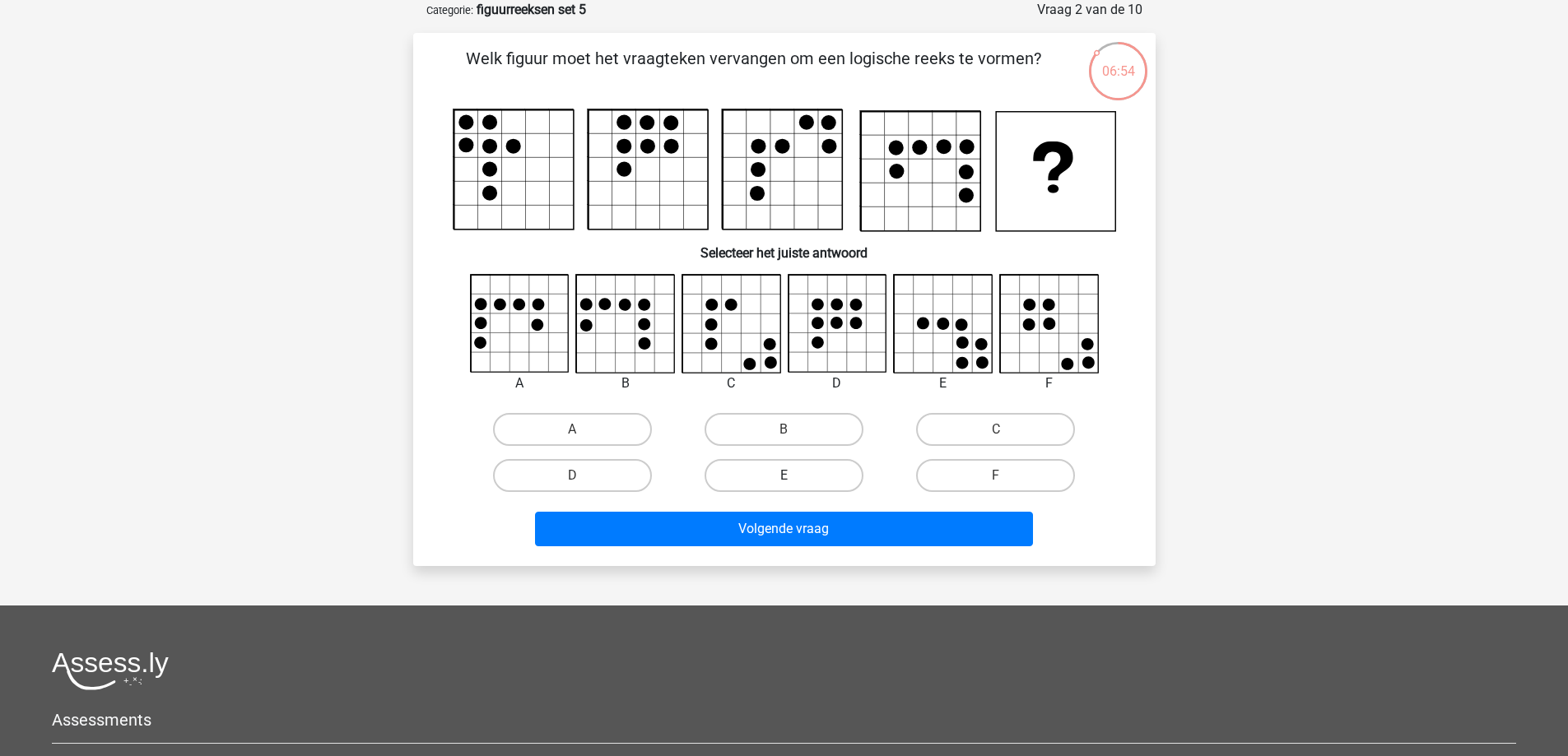
click at [754, 462] on label "E" at bounding box center [783, 476] width 159 height 33
click at [784, 476] on input "E" at bounding box center [789, 481] width 10 height 10
radio input "true"
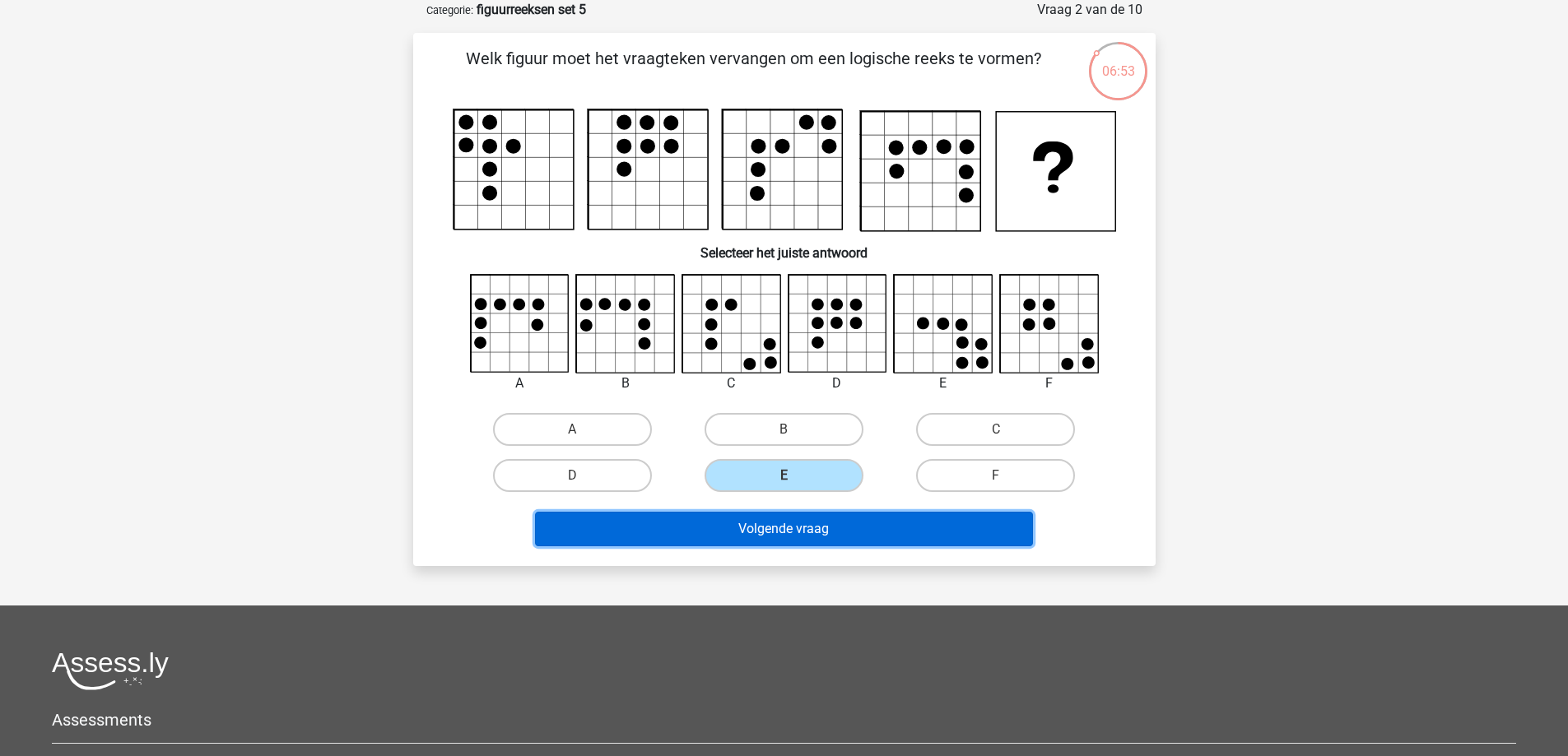
click at [792, 534] on button "Volgende vraag" at bounding box center [784, 529] width 498 height 35
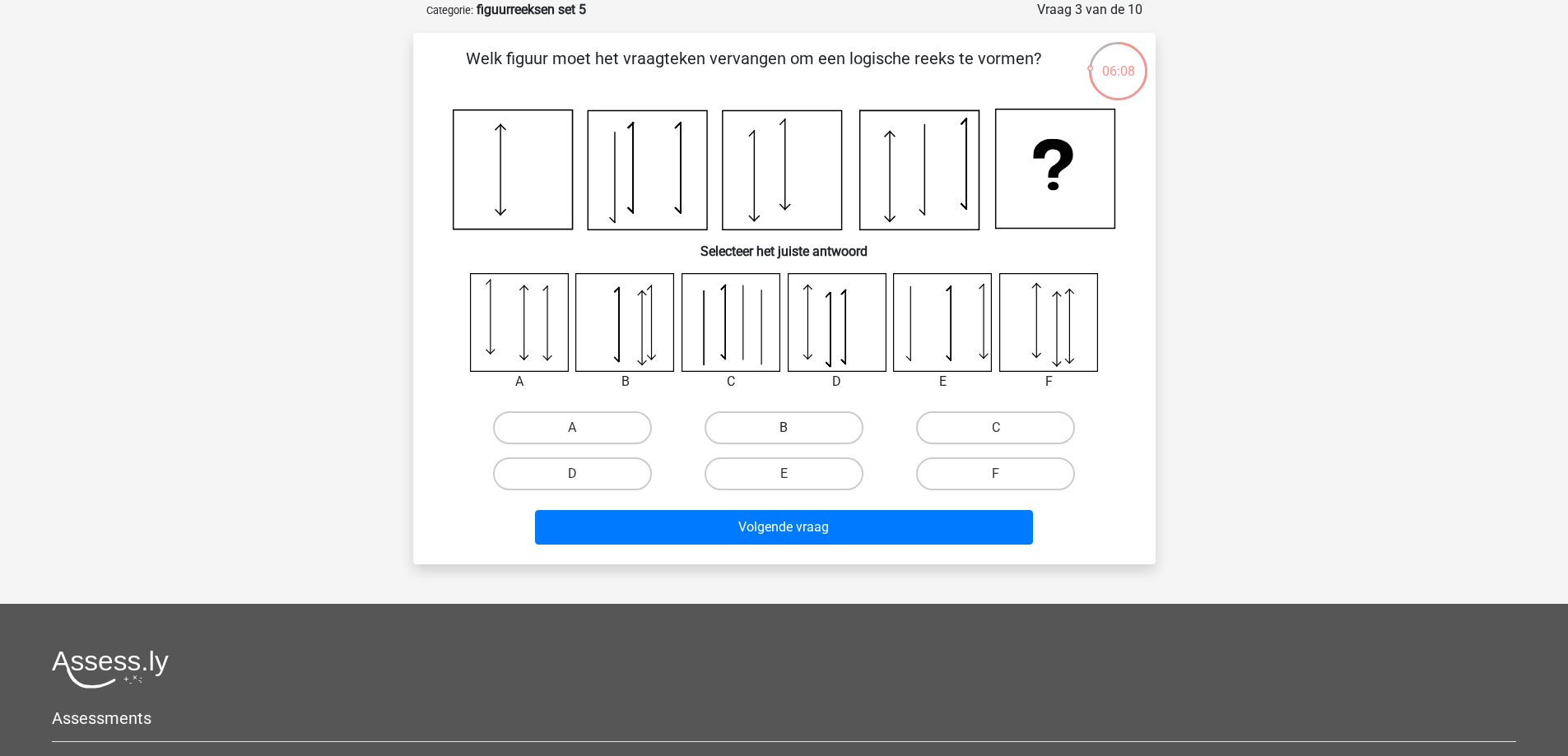
click at [781, 429] on label "B" at bounding box center [783, 428] width 159 height 33
click at [784, 429] on input "B" at bounding box center [789, 433] width 10 height 10
radio input "true"
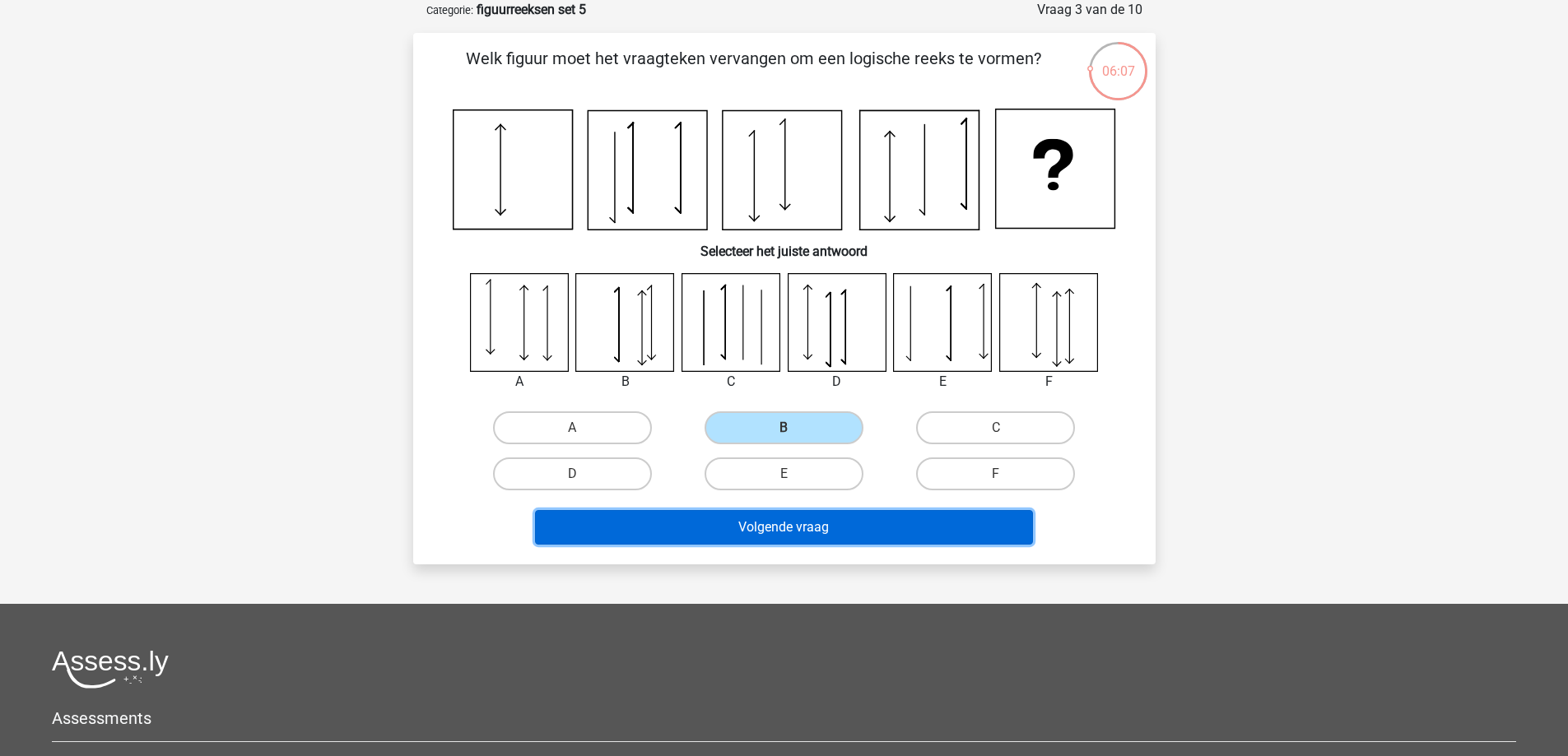
click at [782, 526] on button "Volgende vraag" at bounding box center [784, 527] width 498 height 35
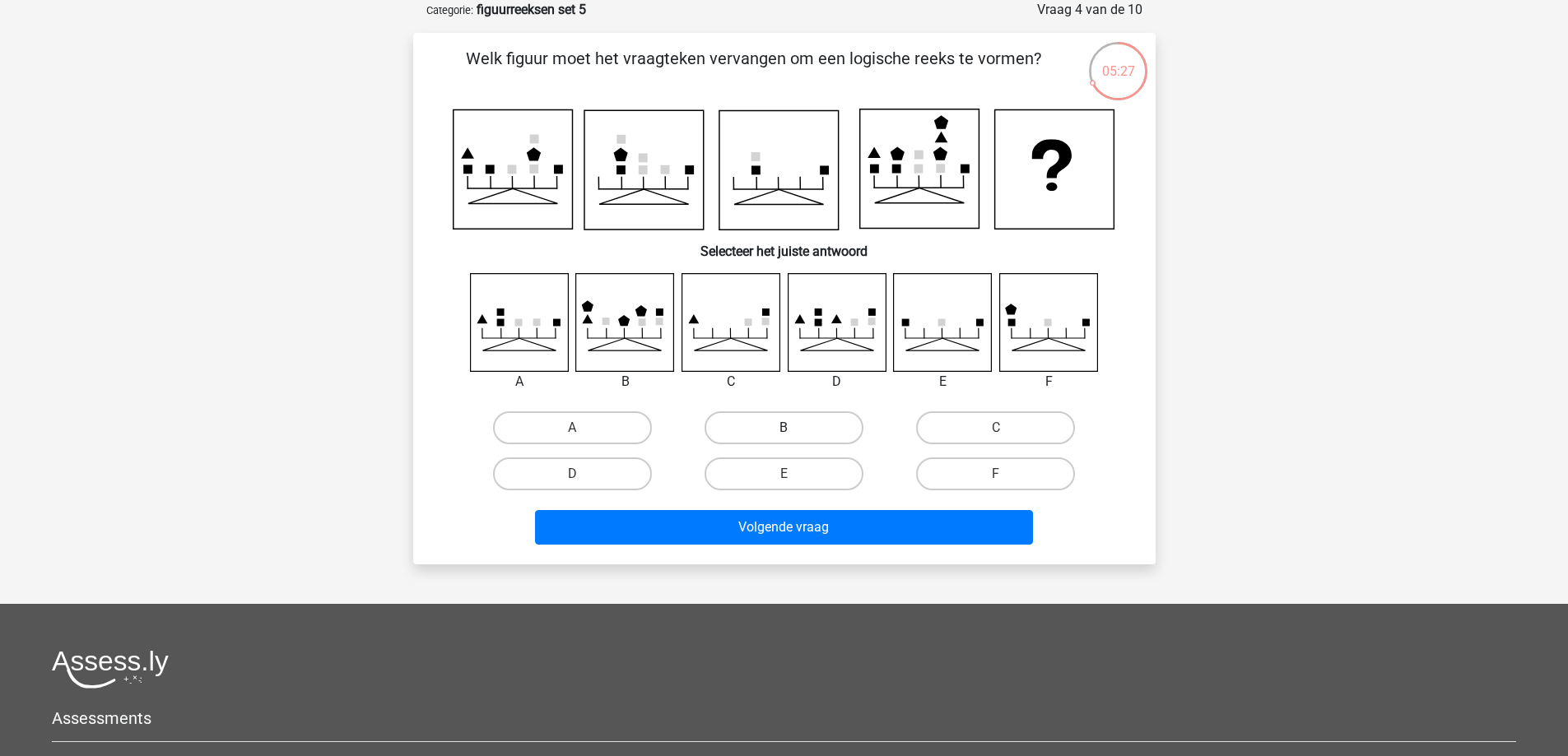
click at [752, 415] on label "B" at bounding box center [783, 428] width 159 height 33
click at [784, 428] on input "B" at bounding box center [789, 433] width 10 height 10
radio input "true"
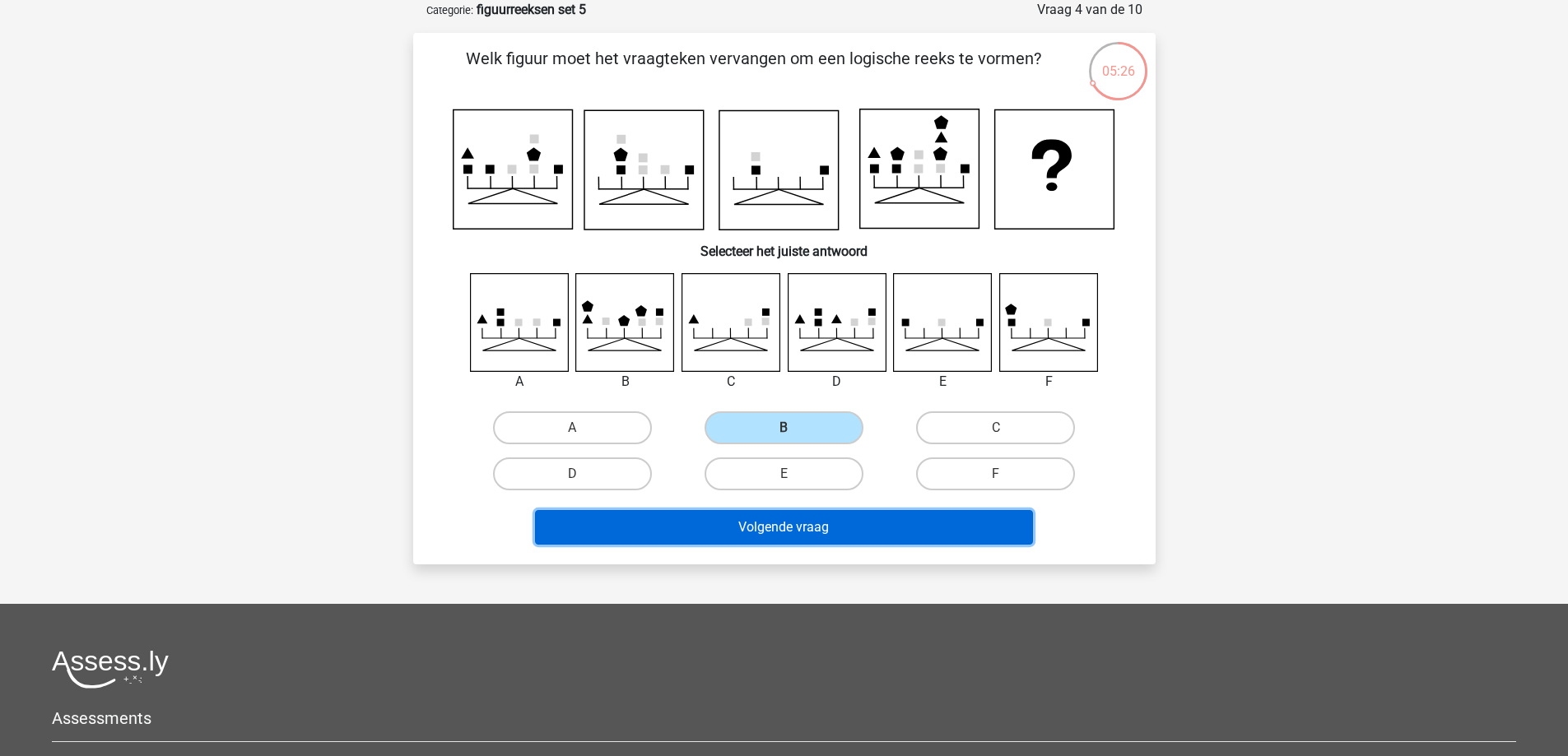
click at [774, 531] on button "Volgende vraag" at bounding box center [784, 527] width 498 height 35
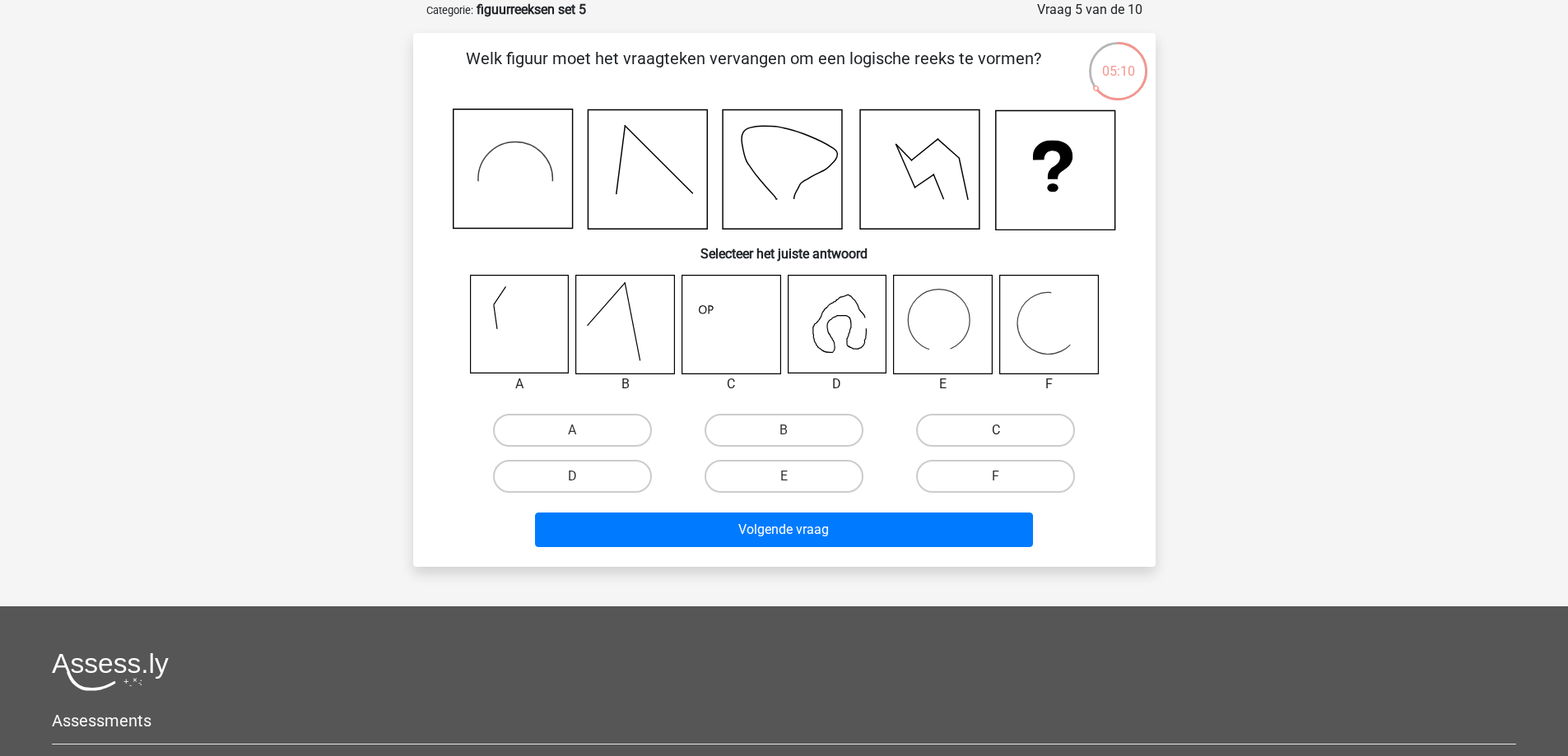
click at [952, 429] on label "C" at bounding box center [995, 430] width 159 height 33
click at [996, 430] on input "C" at bounding box center [1001, 435] width 10 height 10
radio input "true"
click at [784, 463] on label "E" at bounding box center [783, 477] width 159 height 33
click at [784, 477] on input "E" at bounding box center [789, 482] width 10 height 10
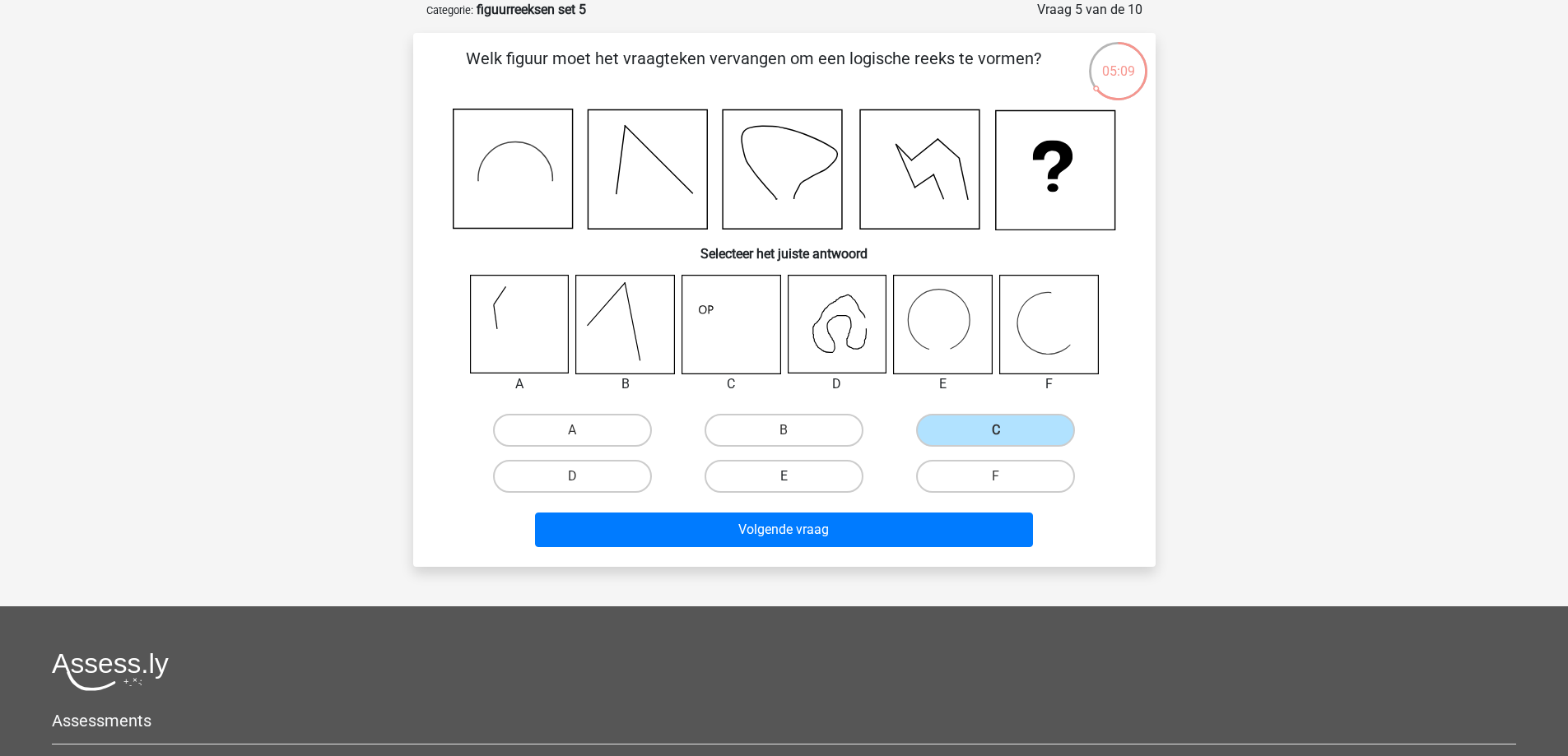
radio input "true"
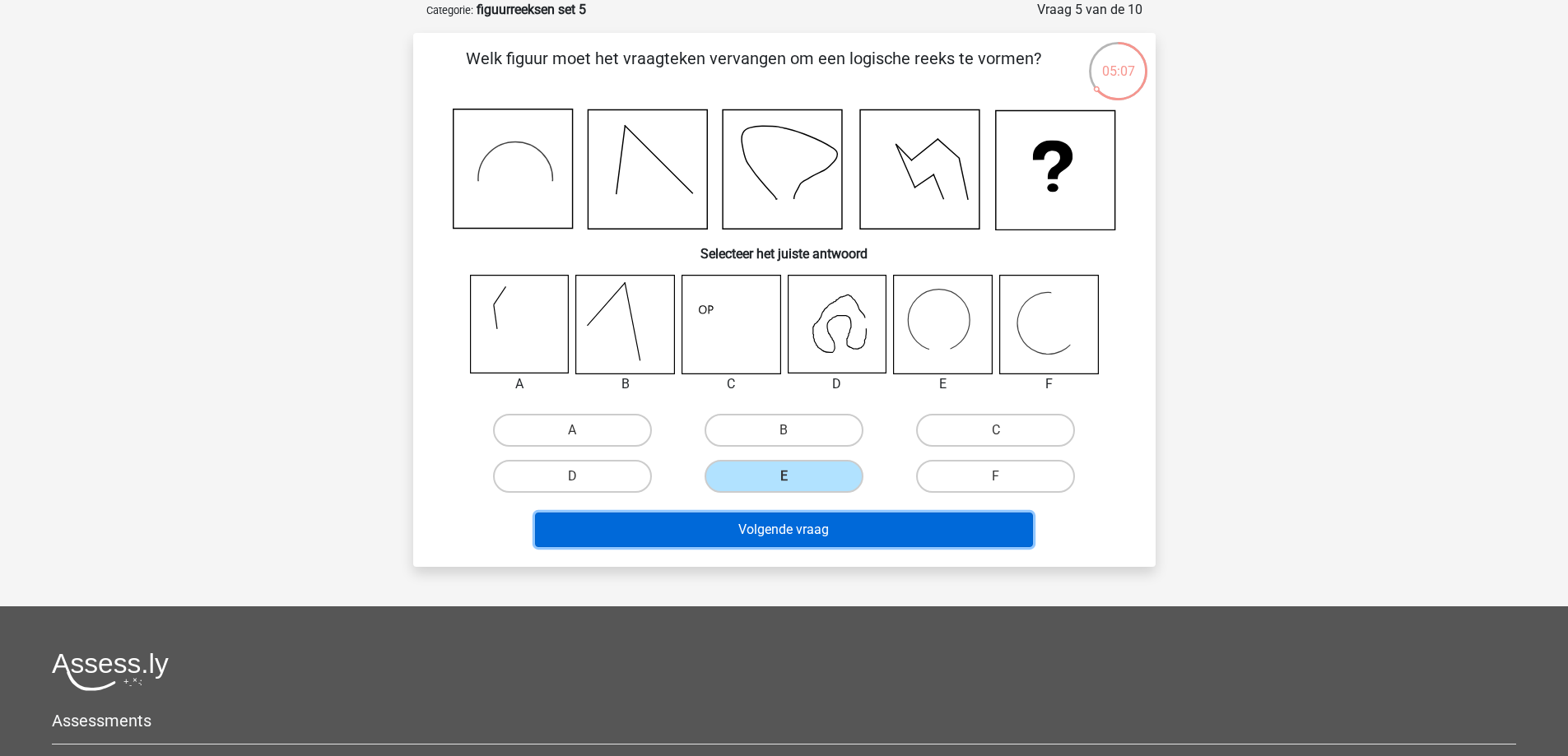
click at [774, 534] on button "Volgende vraag" at bounding box center [784, 530] width 498 height 35
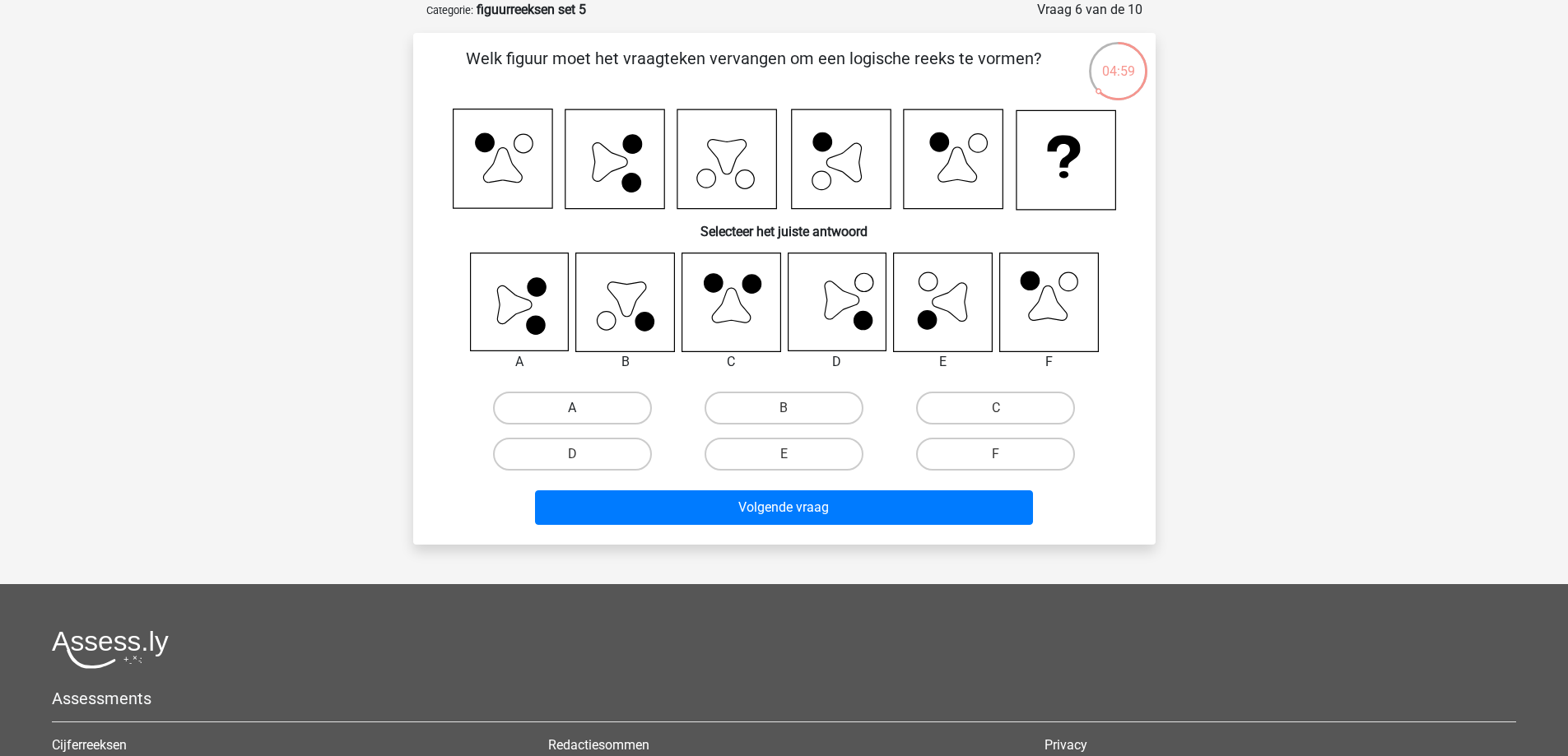
click at [564, 417] on label "A" at bounding box center [572, 408] width 159 height 33
click at [572, 417] on input "A" at bounding box center [578, 414] width 10 height 10
radio input "true"
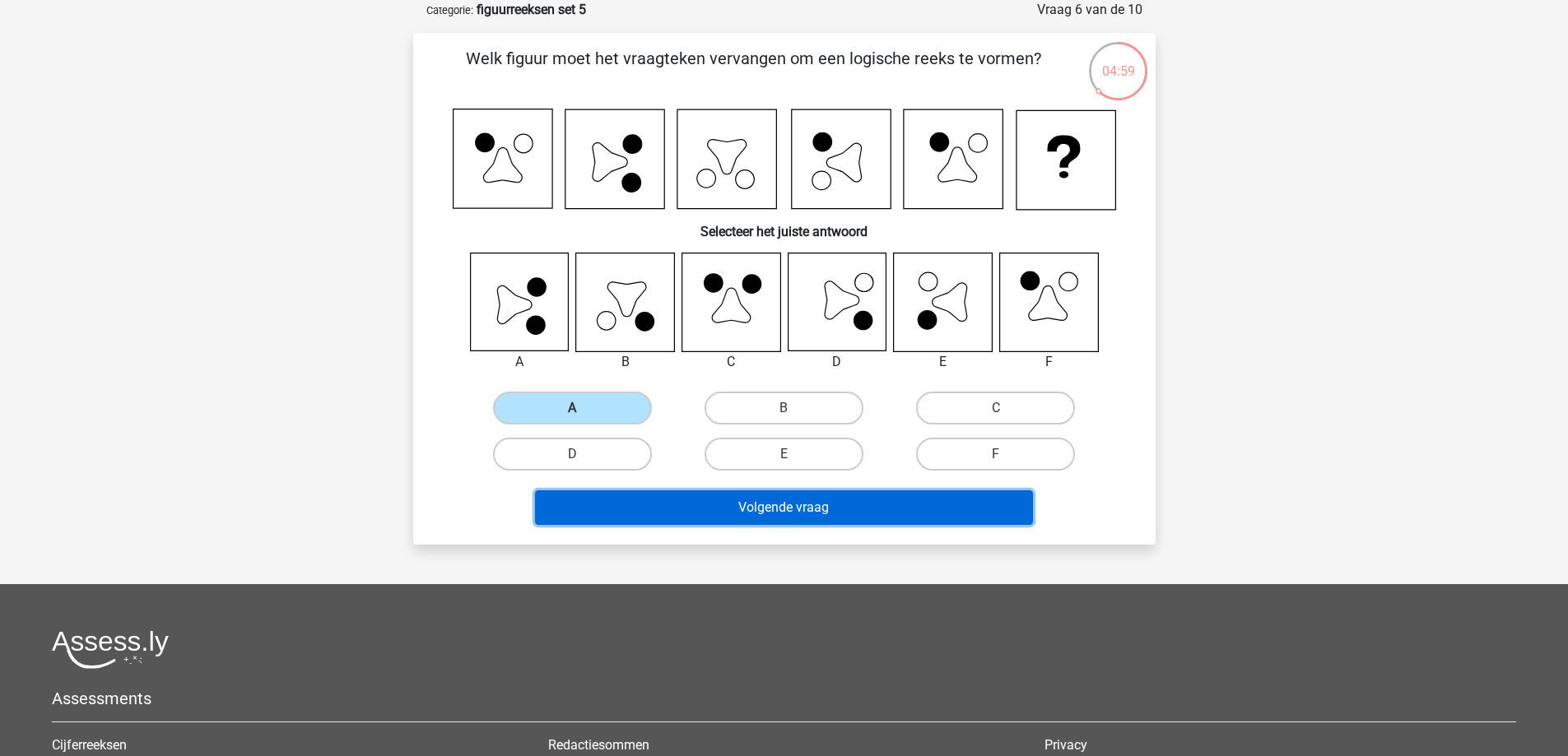
click at [683, 521] on button "Volgende vraag" at bounding box center [784, 508] width 498 height 35
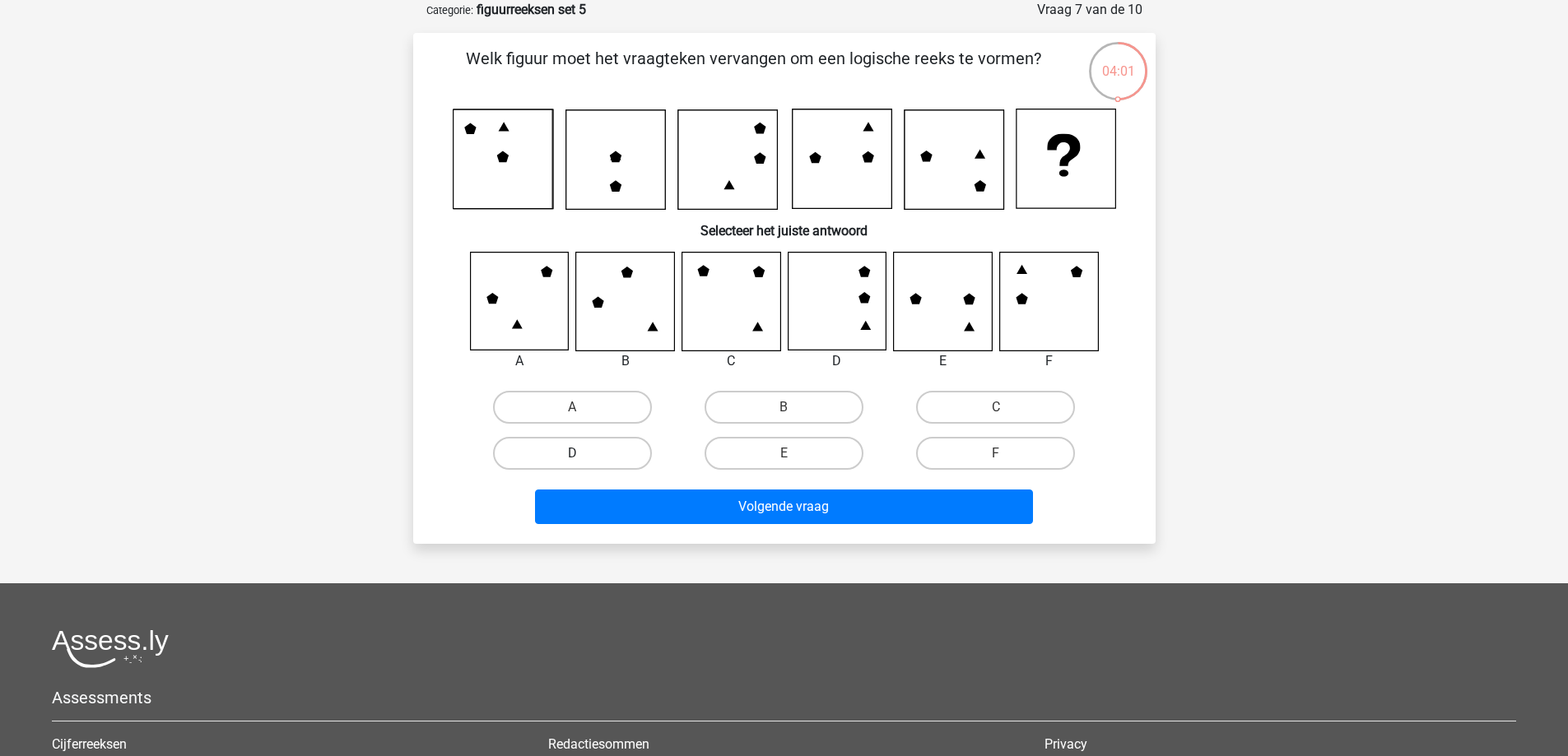
click at [600, 446] on label "D" at bounding box center [572, 453] width 159 height 33
click at [583, 453] on input "D" at bounding box center [578, 459] width 10 height 10
radio input "true"
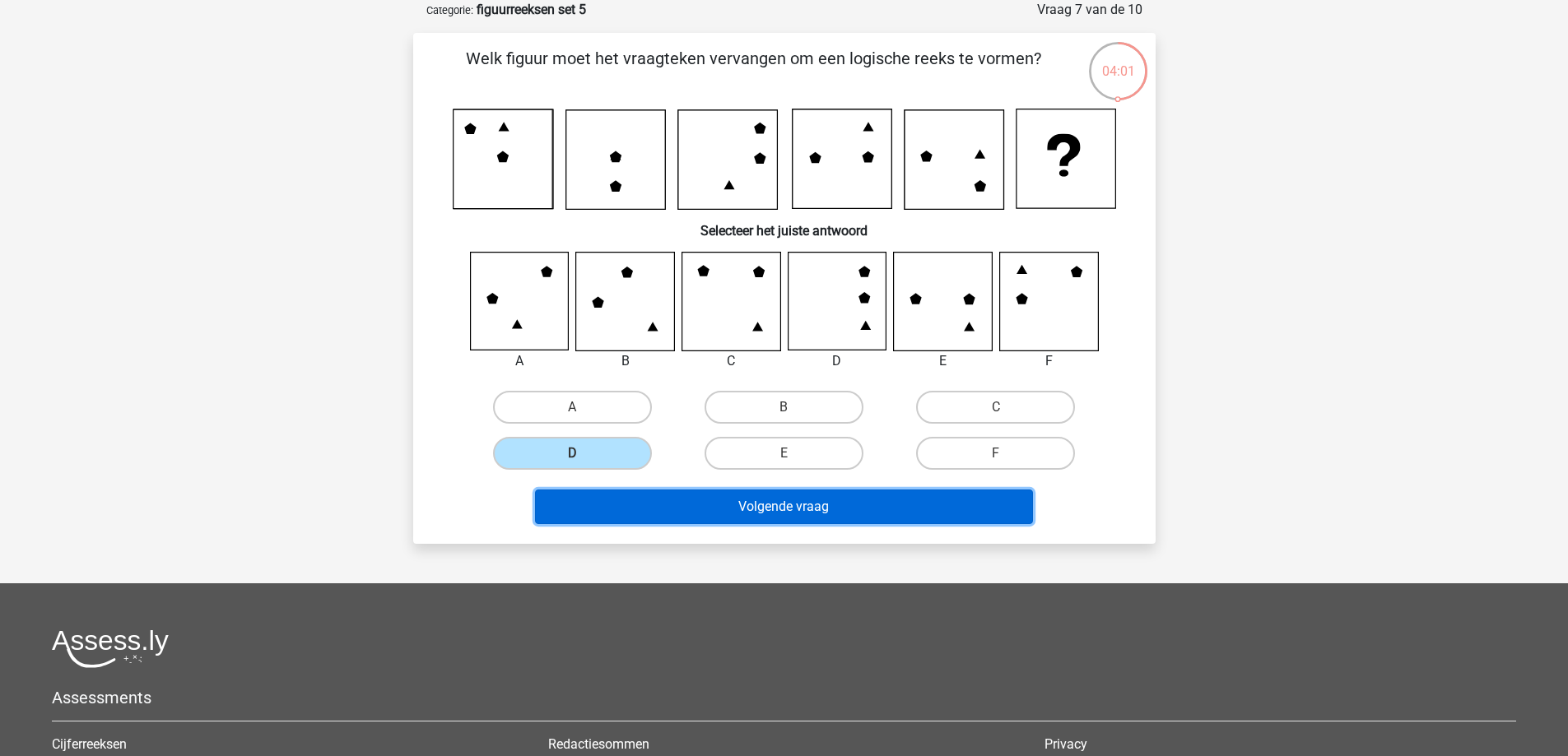
click at [707, 506] on button "Volgende vraag" at bounding box center [784, 507] width 498 height 35
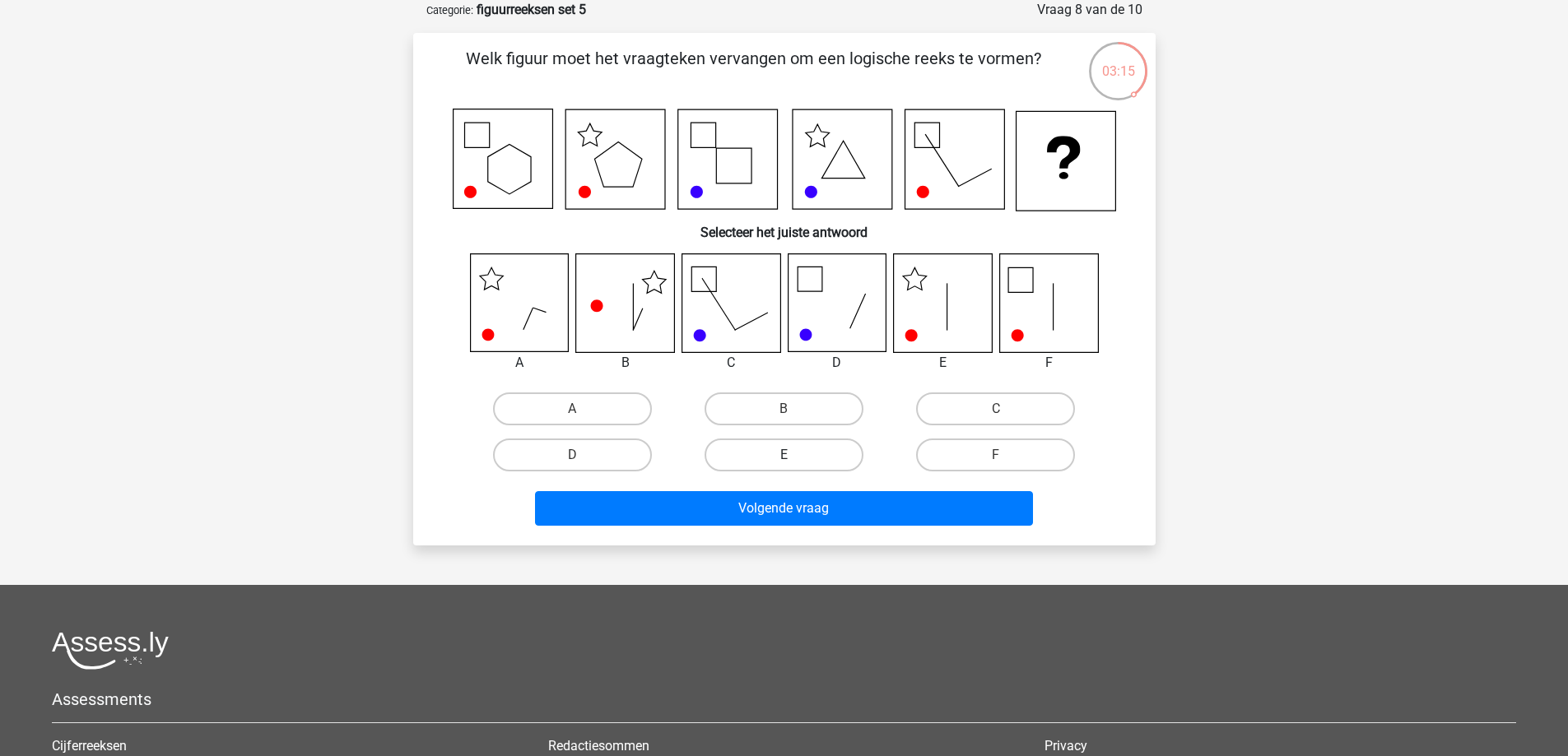
click at [752, 453] on label "E" at bounding box center [783, 455] width 159 height 33
click at [784, 455] on input "E" at bounding box center [789, 460] width 10 height 10
radio input "true"
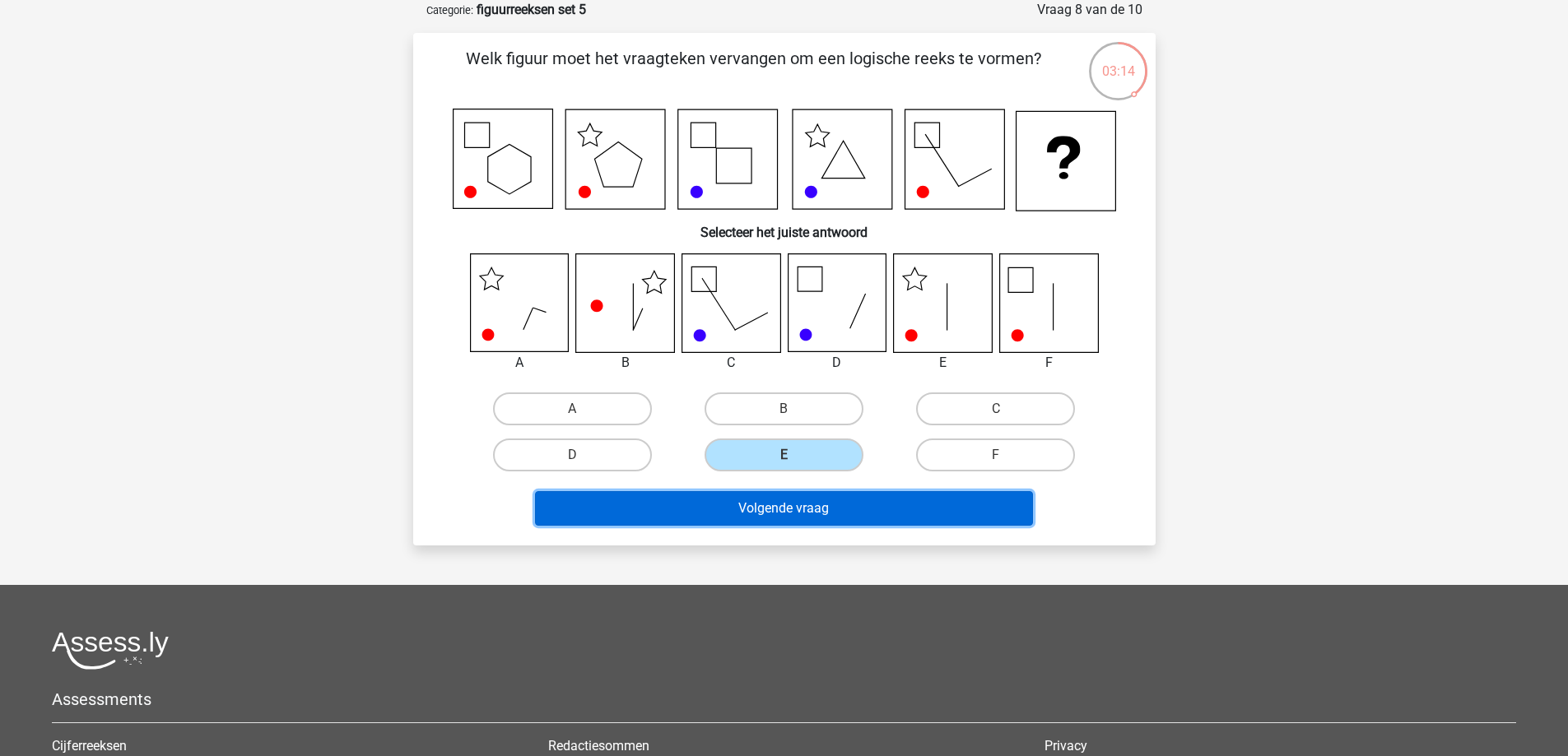
click at [736, 513] on button "Volgende vraag" at bounding box center [784, 509] width 498 height 35
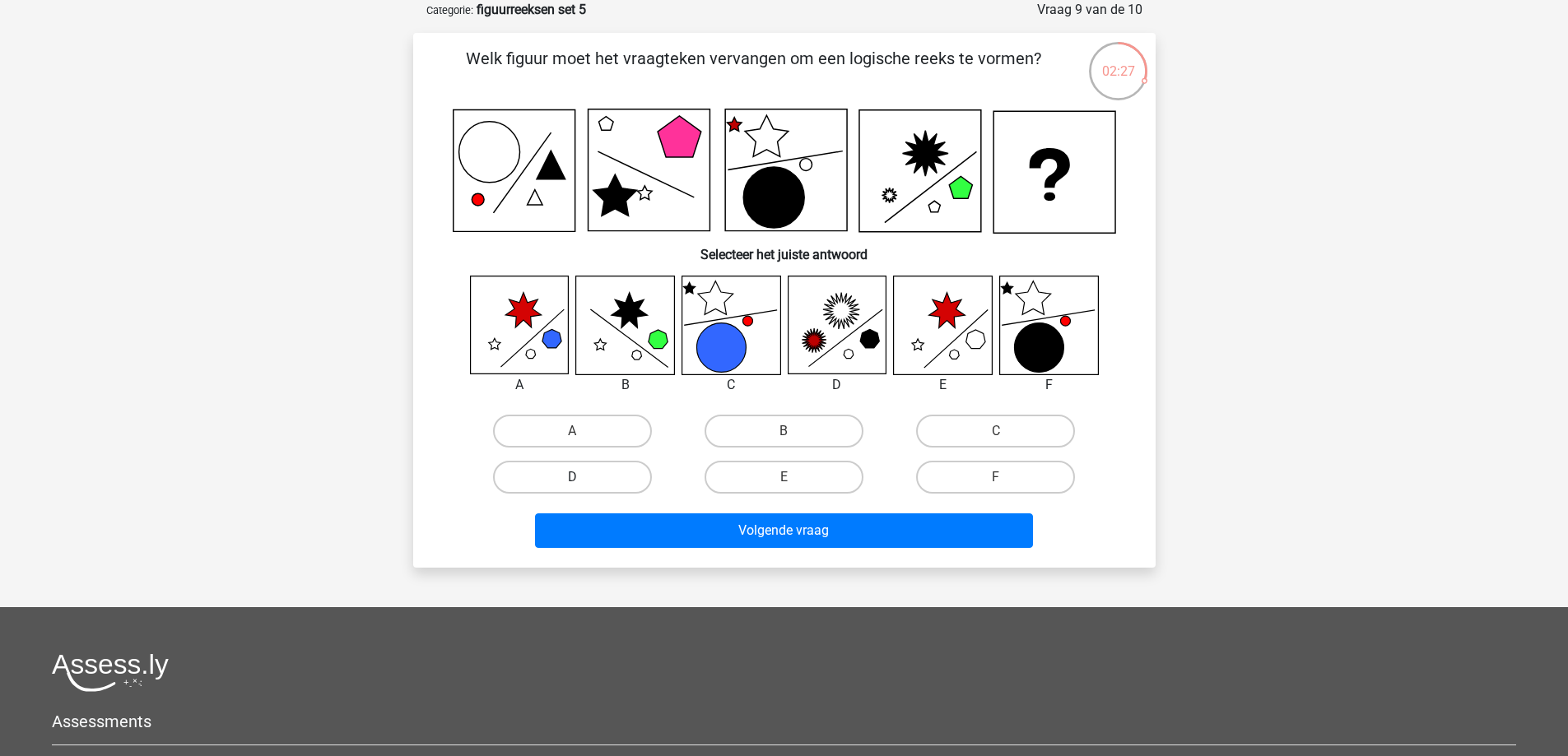
click at [604, 479] on label "D" at bounding box center [572, 478] width 159 height 33
click at [583, 479] on input "D" at bounding box center [578, 483] width 10 height 10
radio input "true"
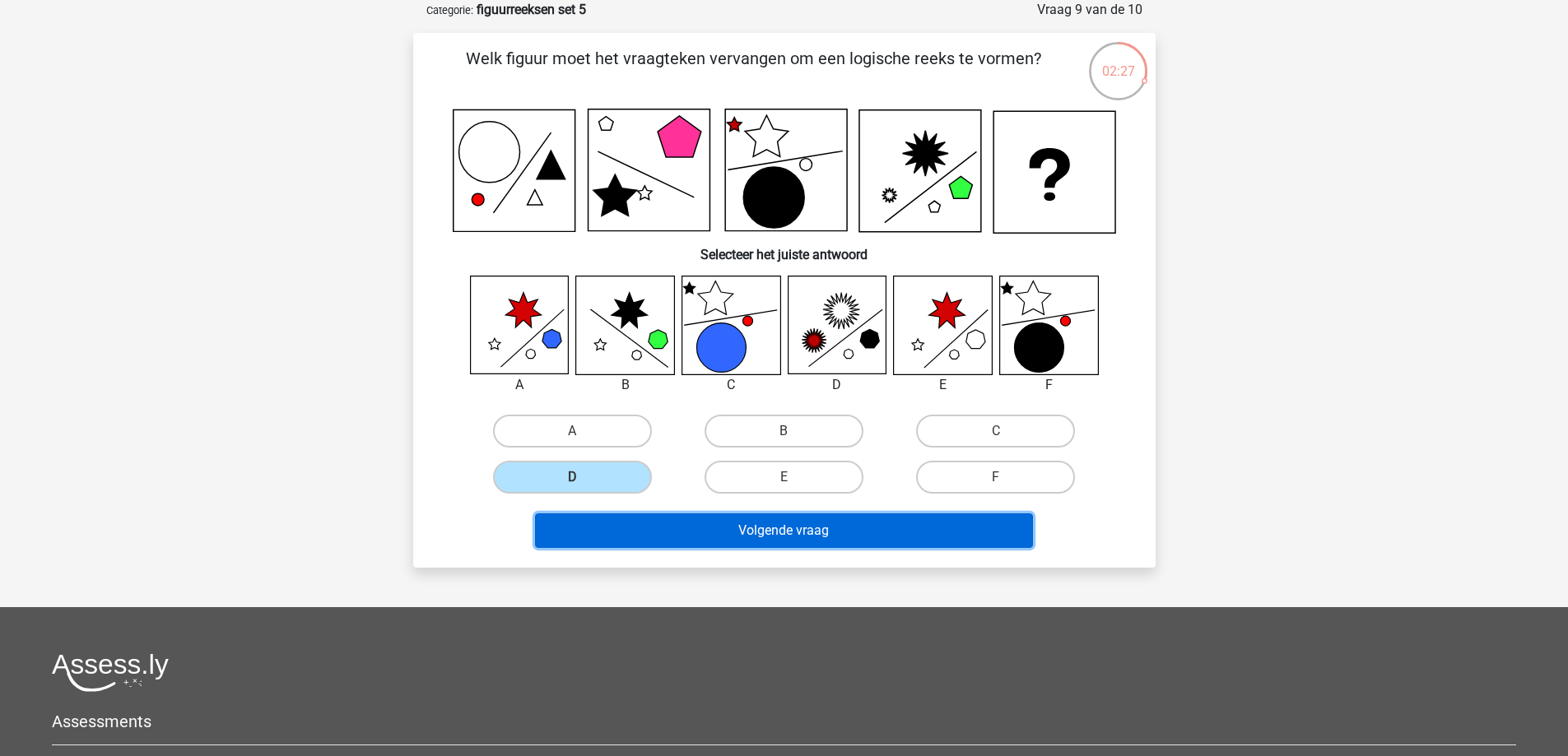
click at [642, 531] on button "Volgende vraag" at bounding box center [784, 531] width 498 height 35
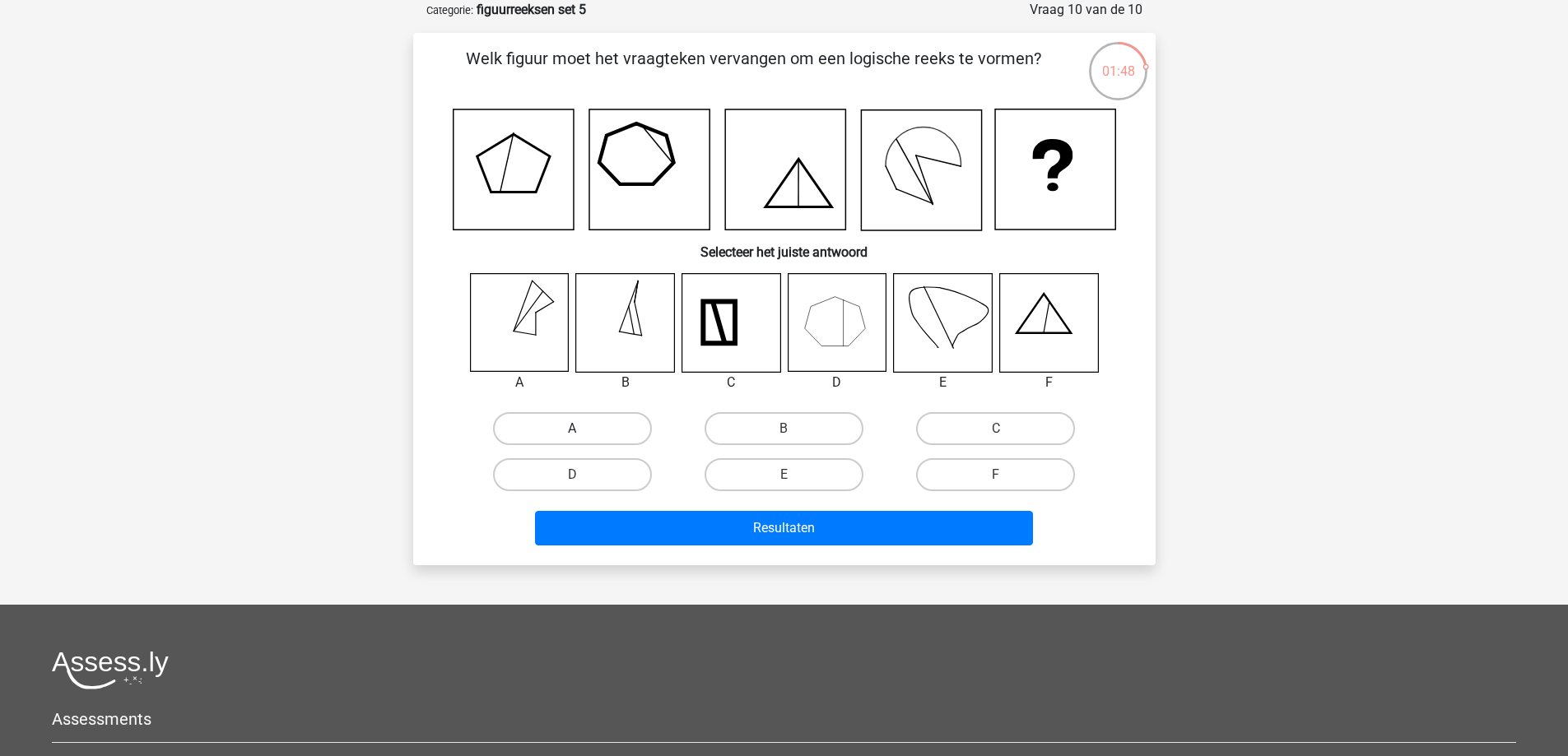
click at [546, 424] on label "A" at bounding box center [572, 429] width 159 height 33
click at [572, 429] on input "A" at bounding box center [578, 434] width 10 height 10
radio input "true"
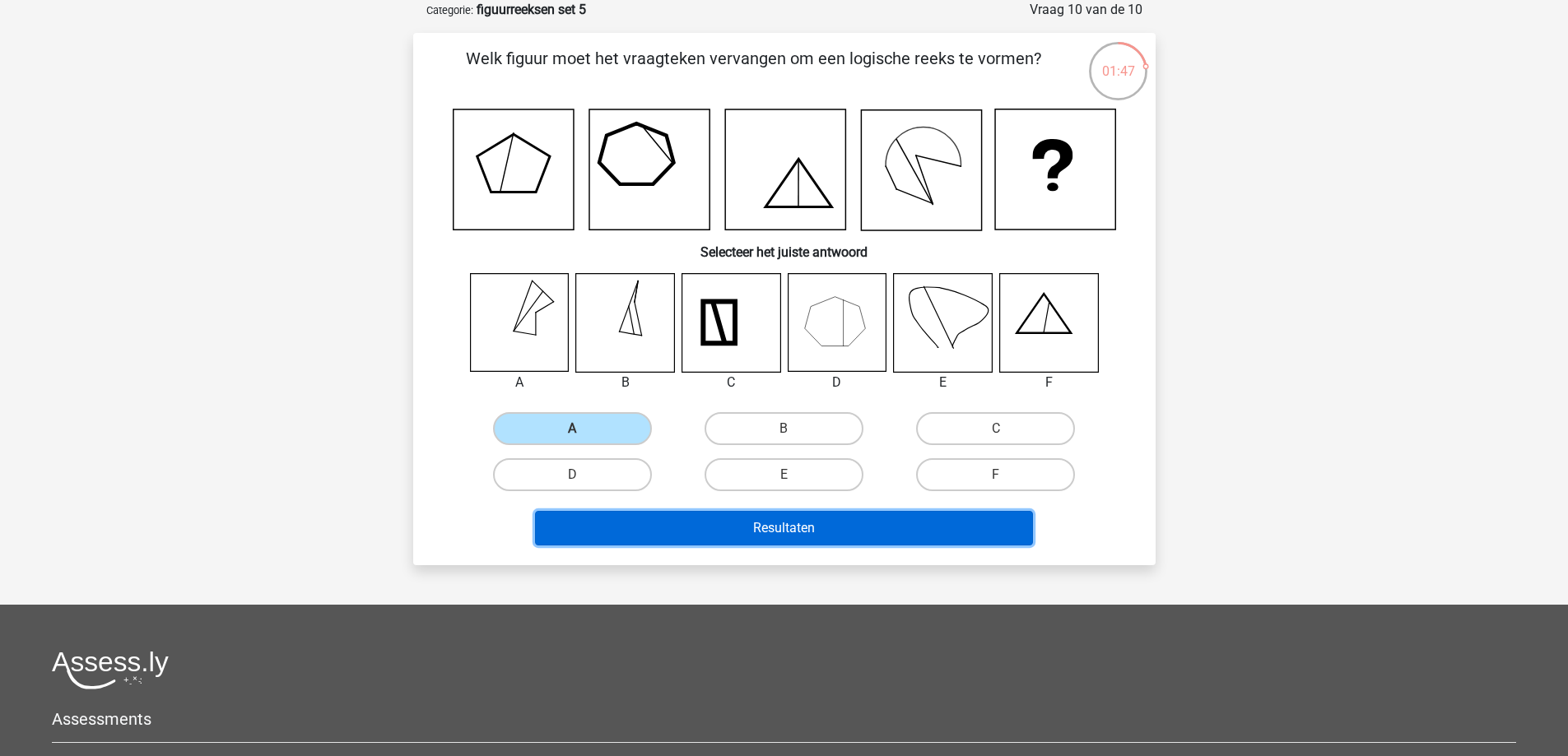
click at [790, 524] on button "Resultaten" at bounding box center [784, 528] width 498 height 35
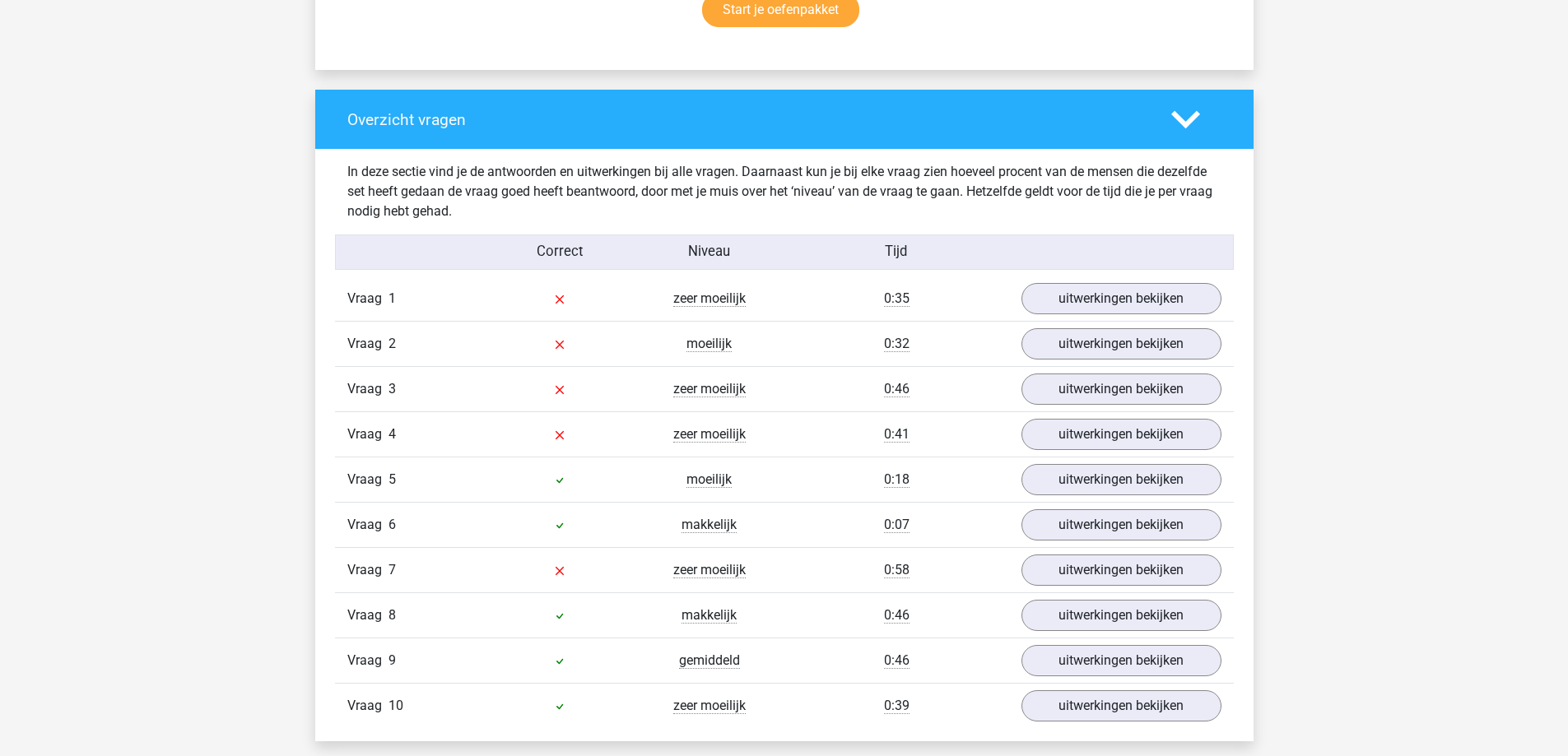
scroll to position [1152, 0]
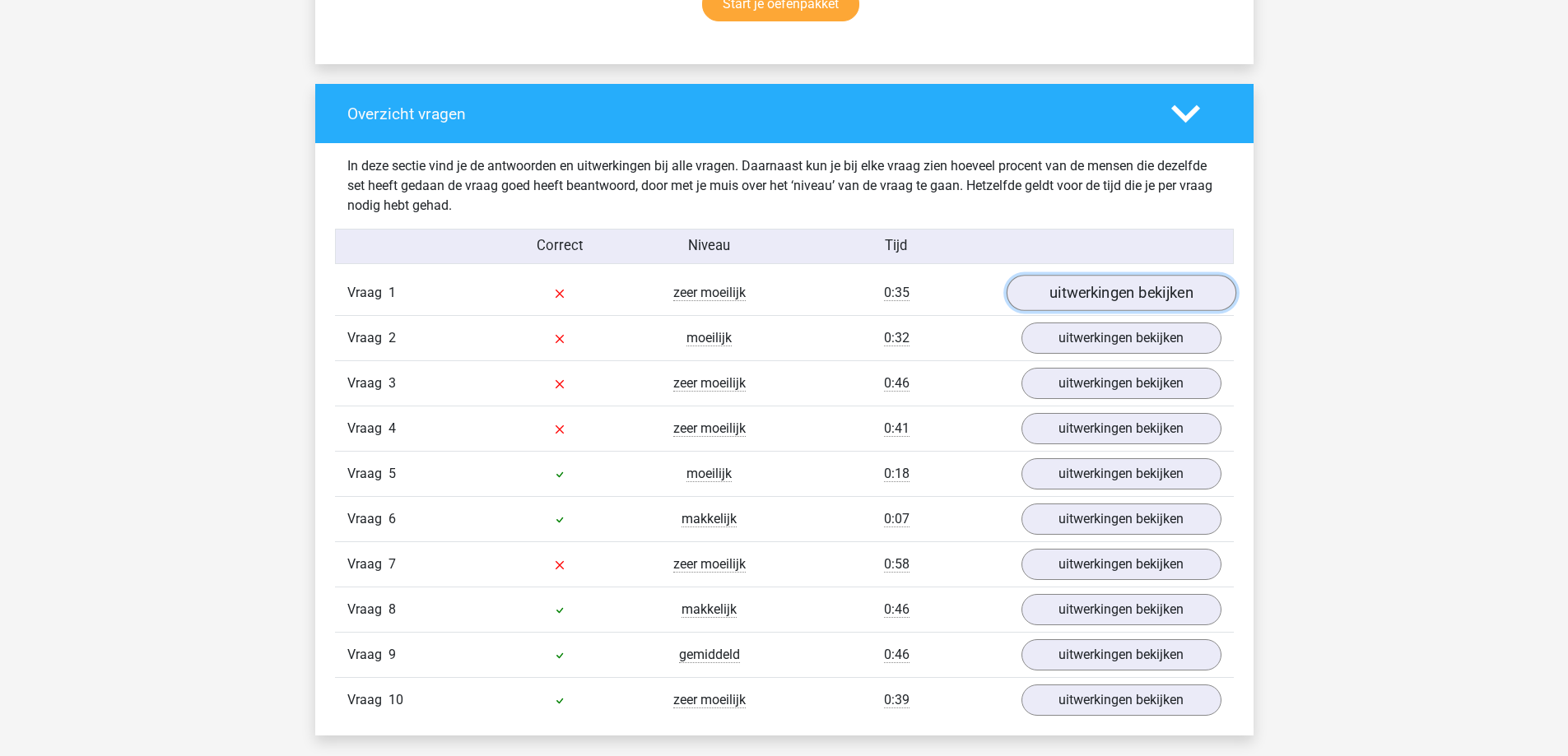
click at [1096, 276] on link "uitwerkingen bekijken" at bounding box center [1120, 294] width 230 height 36
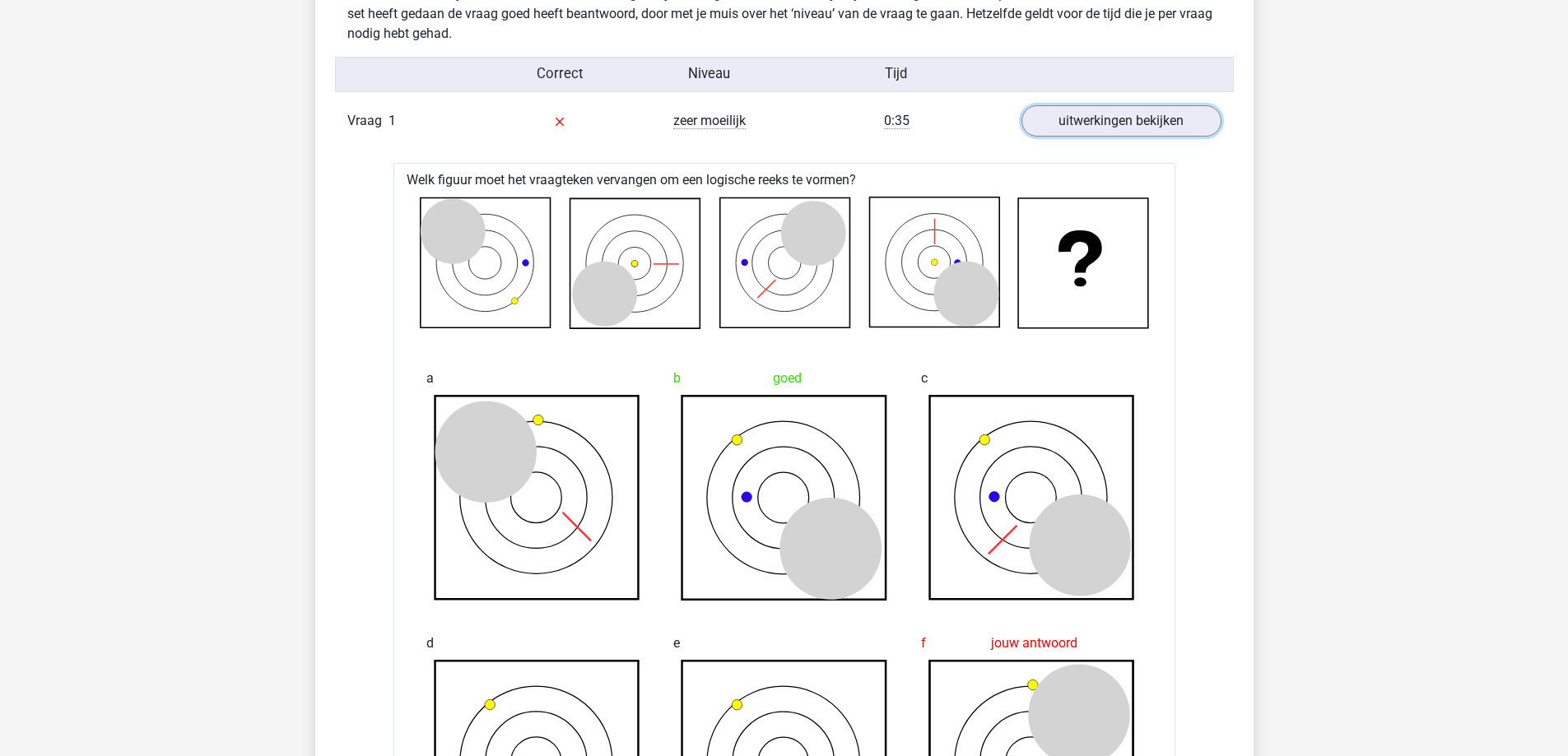
scroll to position [1163, 0]
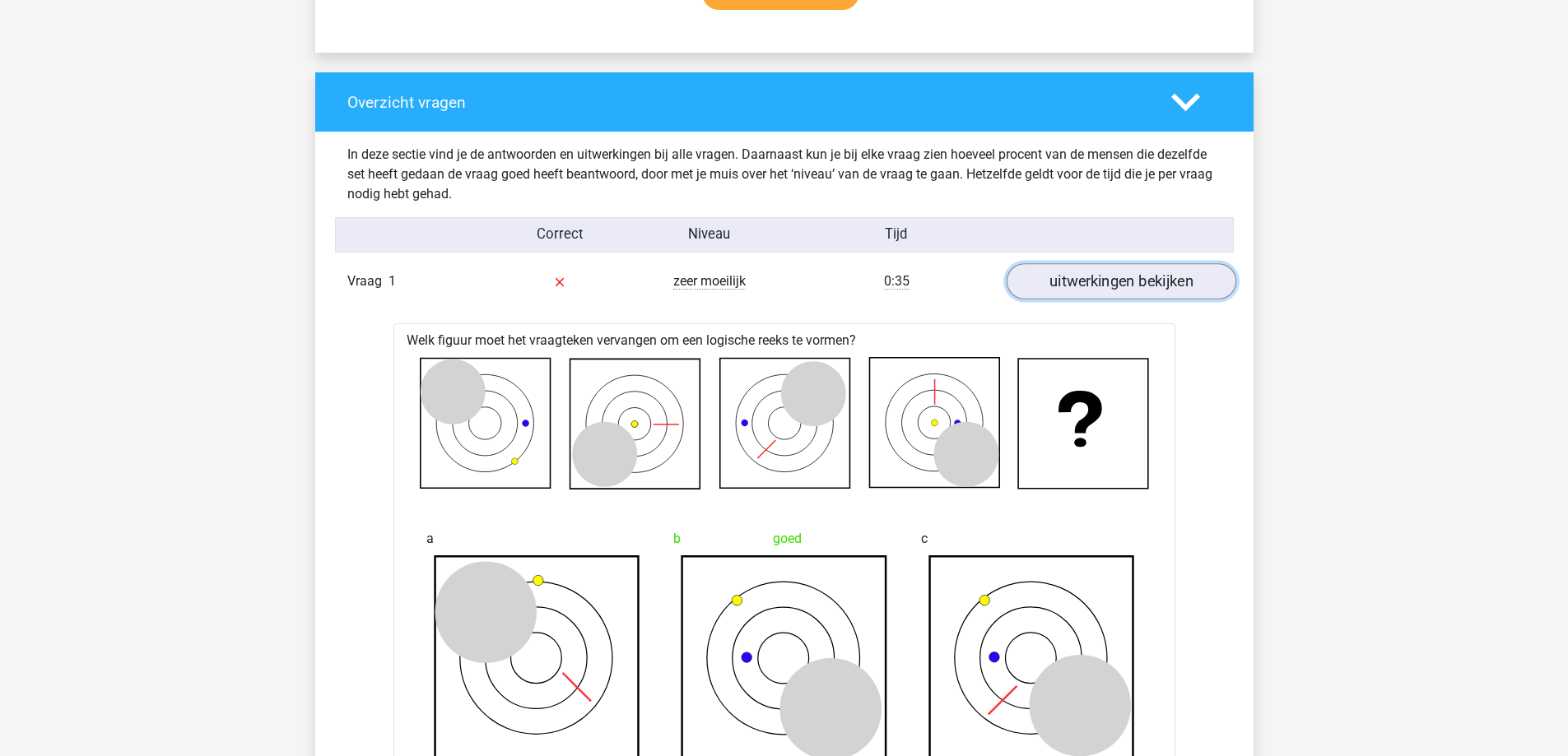
click at [1127, 282] on link "uitwerkingen bekijken" at bounding box center [1120, 283] width 230 height 36
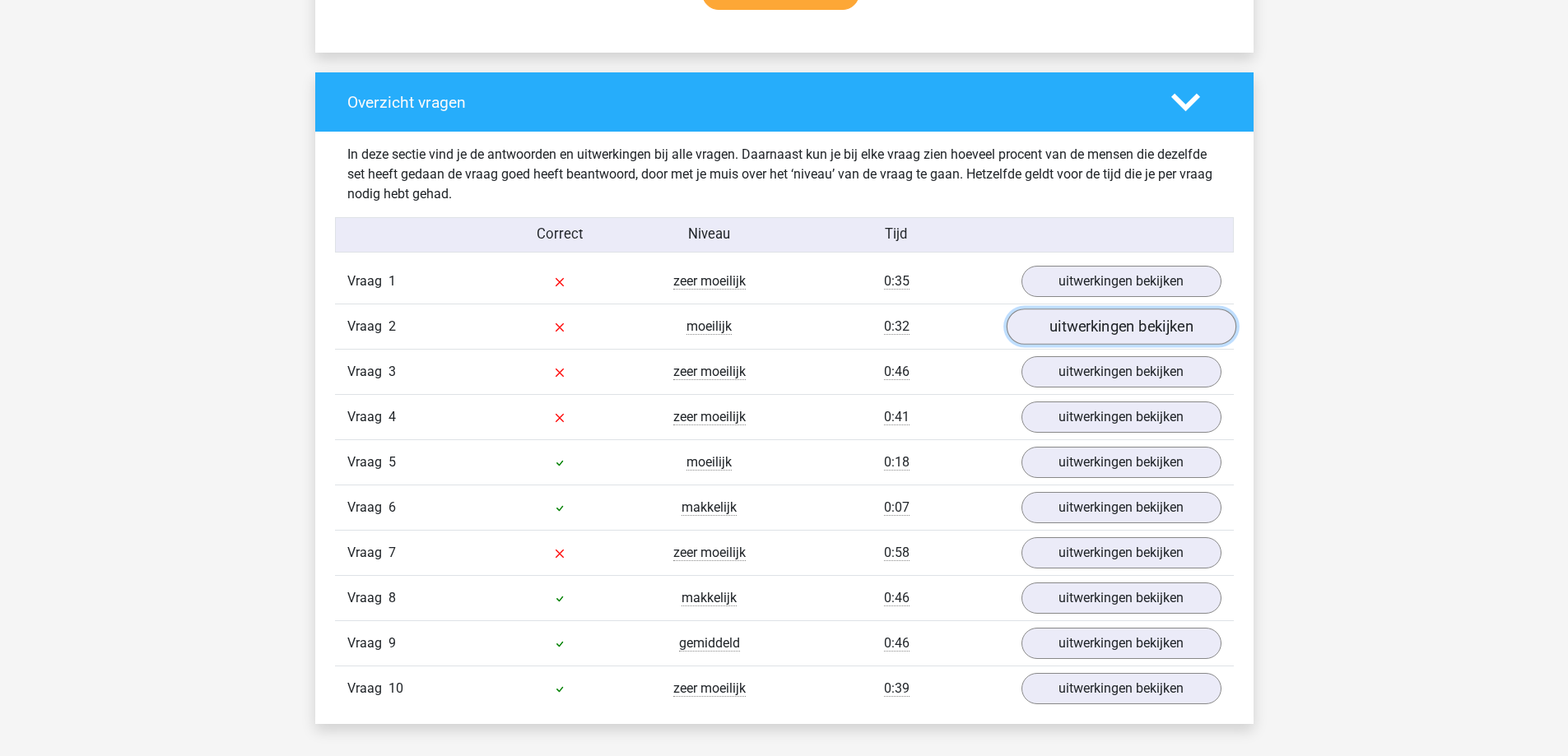
click at [1114, 342] on link "uitwerkingen bekijken" at bounding box center [1120, 328] width 230 height 36
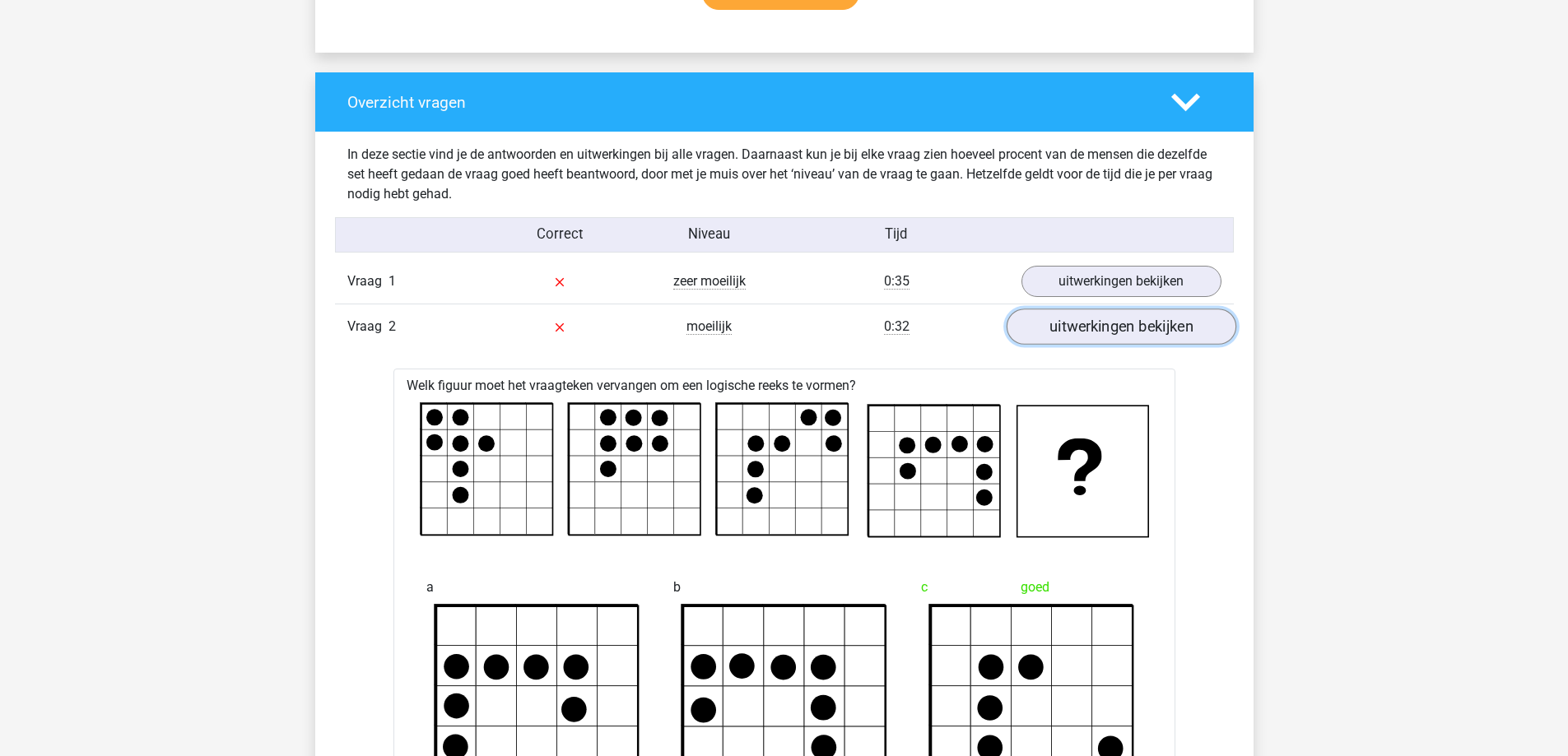
click at [1150, 327] on link "uitwerkingen bekijken" at bounding box center [1120, 328] width 230 height 36
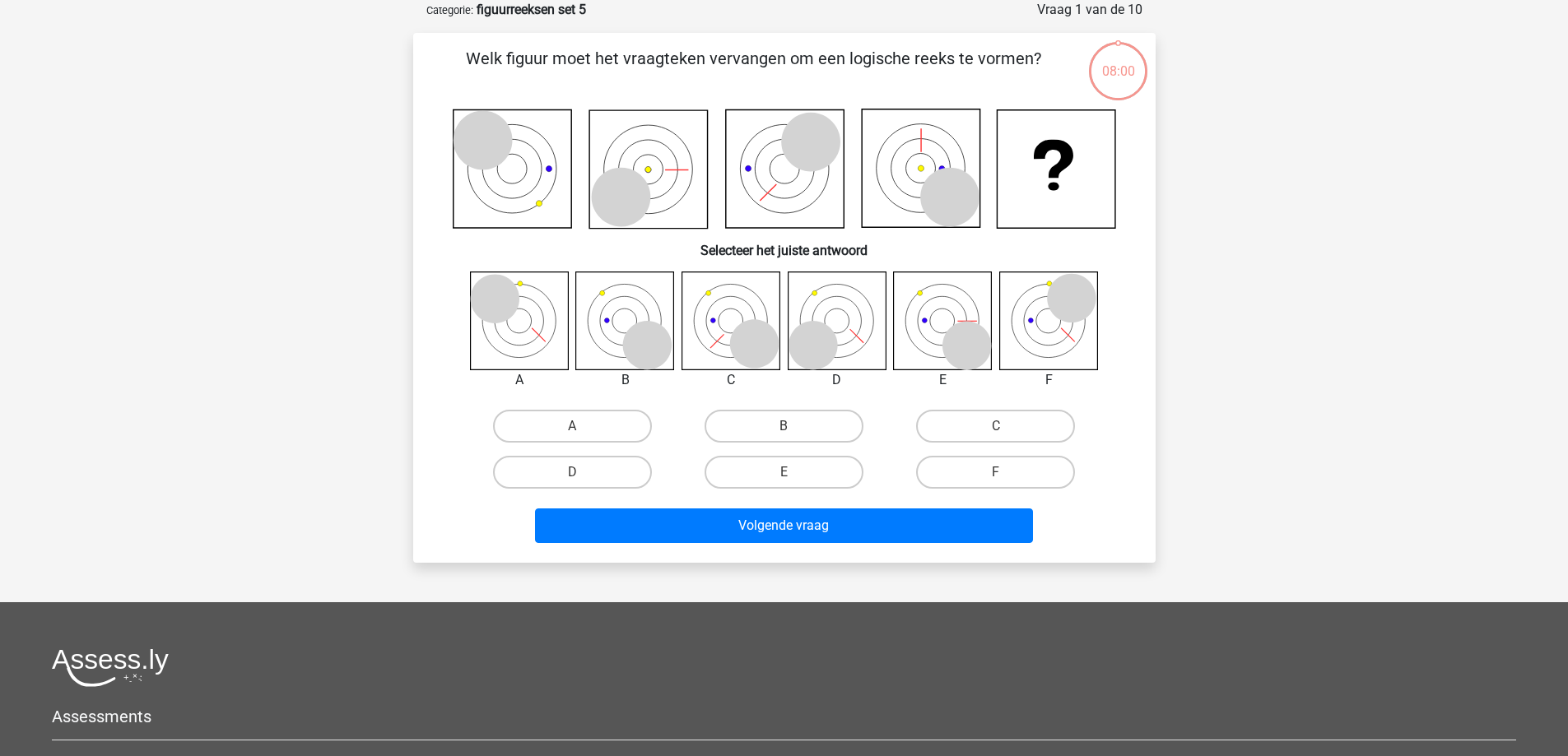
scroll to position [82, 0]
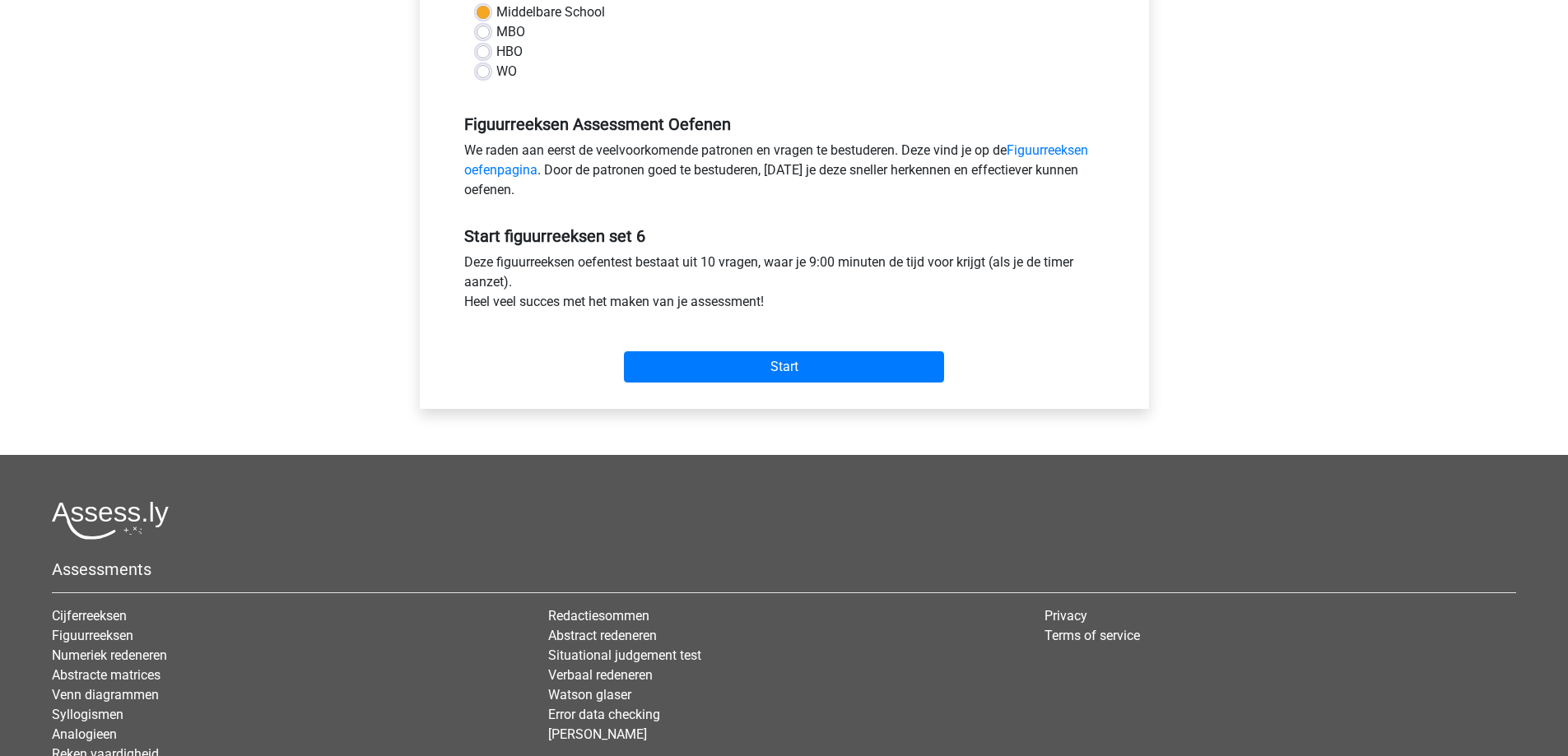
scroll to position [412, 0]
click at [837, 358] on input "Start" at bounding box center [783, 366] width 320 height 31
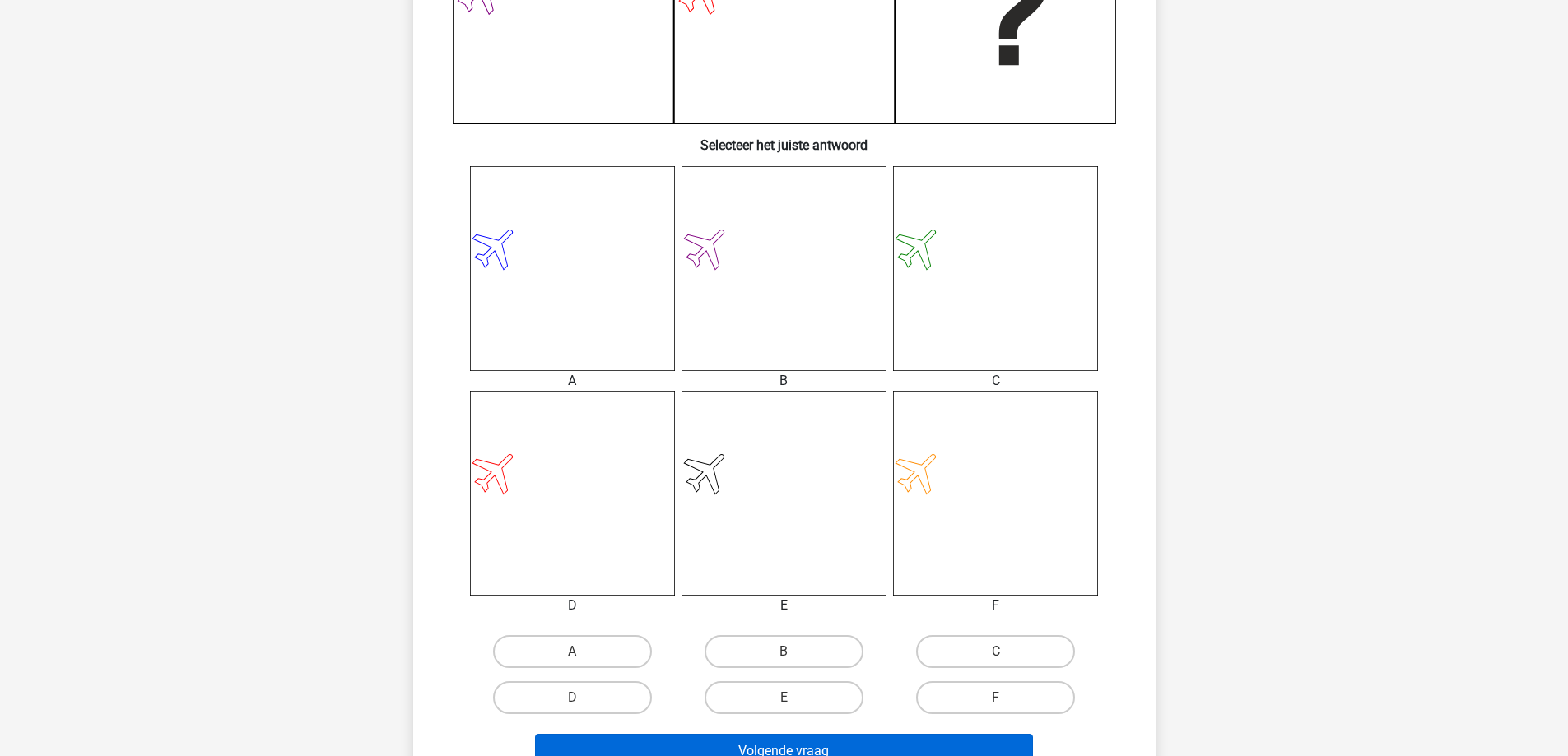
scroll to position [576, 0]
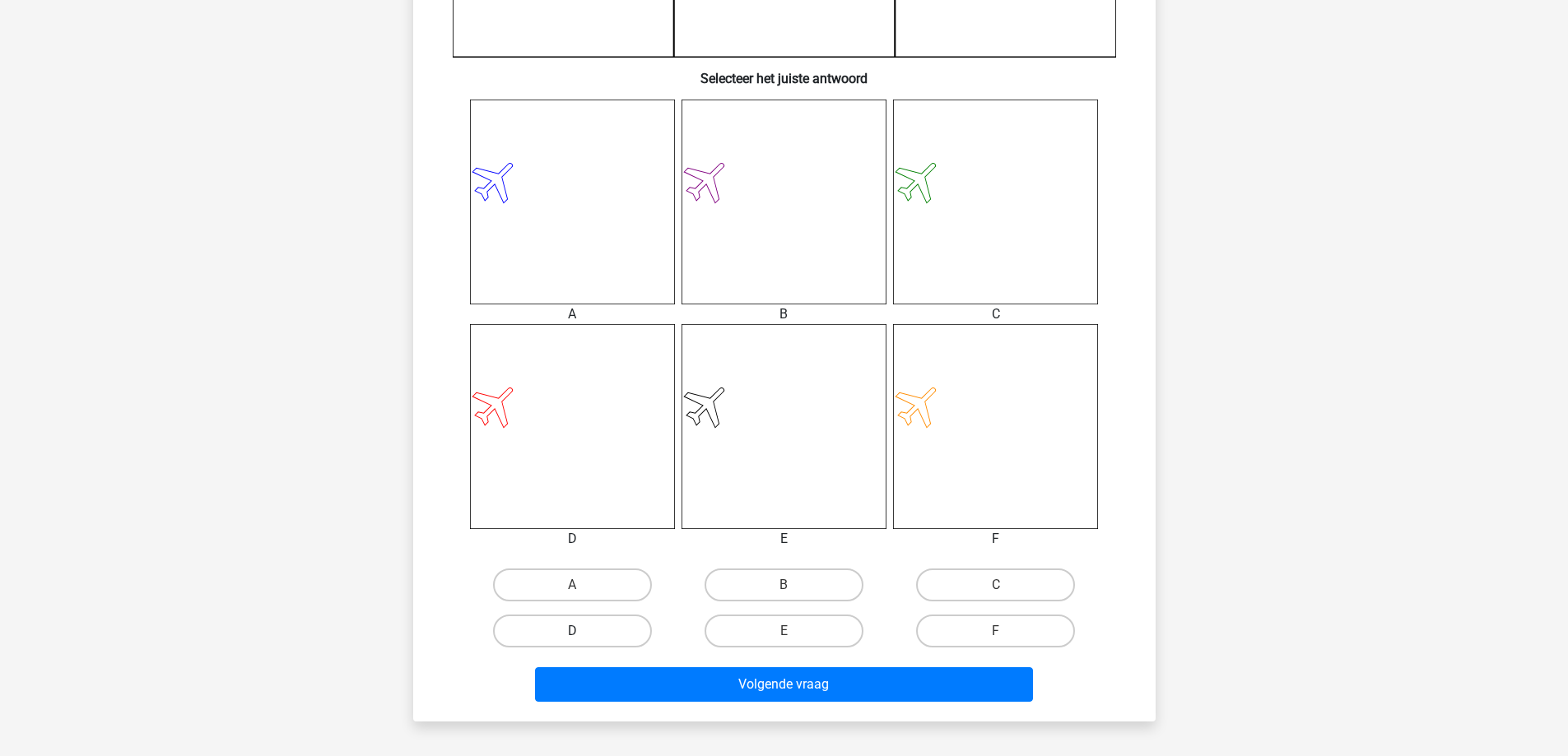
click at [565, 634] on label "D" at bounding box center [572, 631] width 159 height 33
click at [572, 634] on input "D" at bounding box center [578, 636] width 10 height 10
radio input "true"
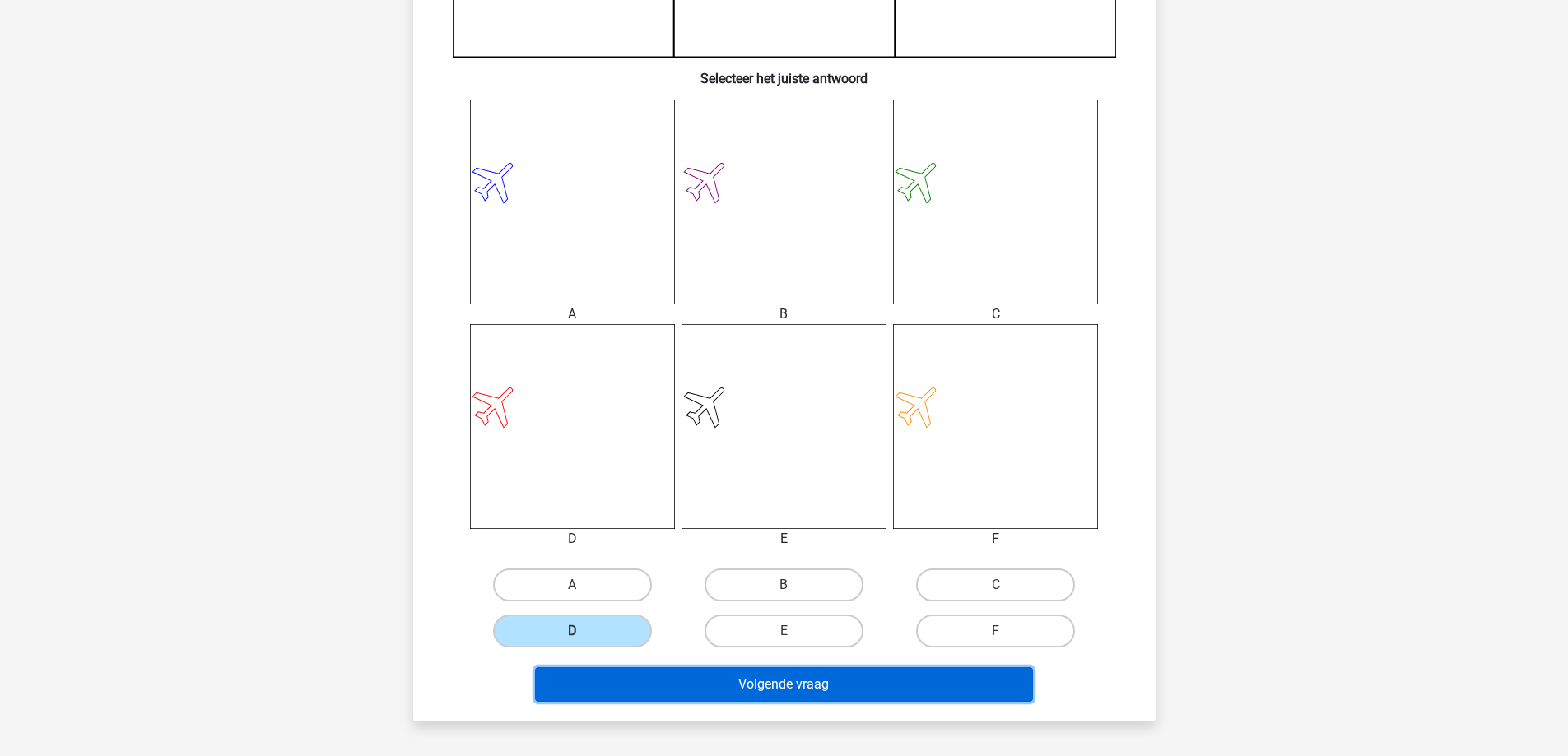
click at [762, 695] on button "Volgende vraag" at bounding box center [784, 685] width 498 height 35
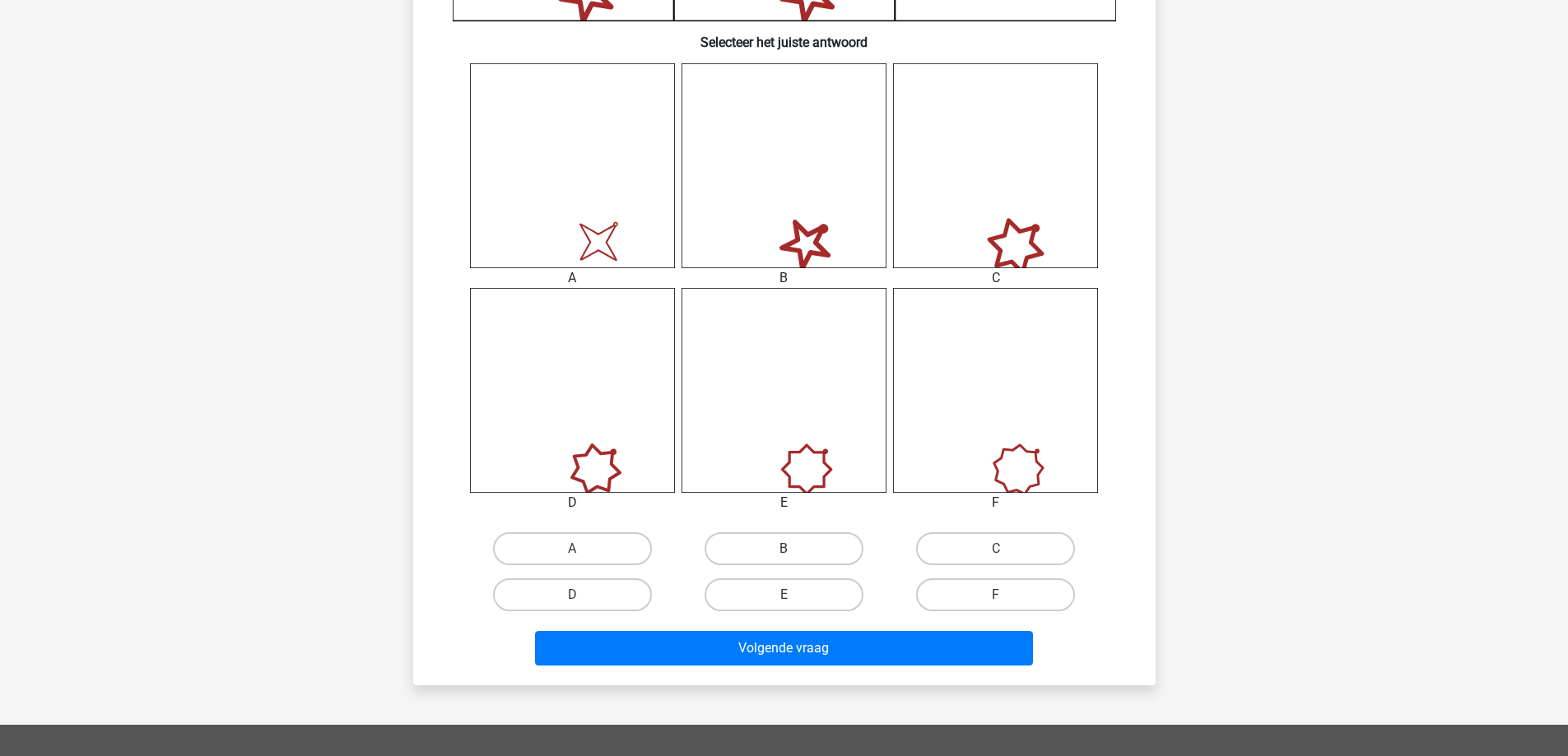
scroll to position [658, 0]
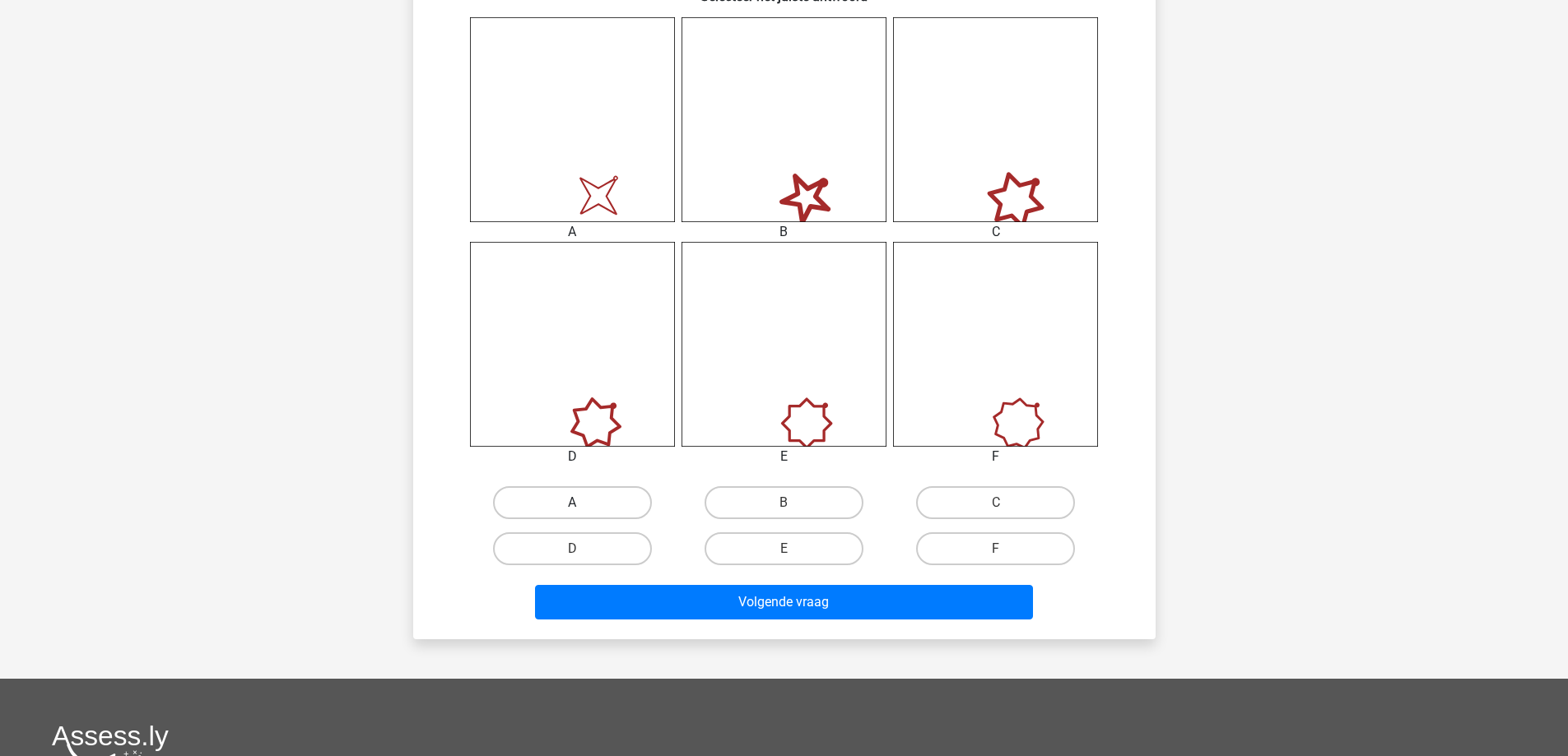
click at [568, 511] on label "A" at bounding box center [572, 503] width 159 height 33
click at [572, 511] on input "A" at bounding box center [578, 508] width 10 height 10
radio input "true"
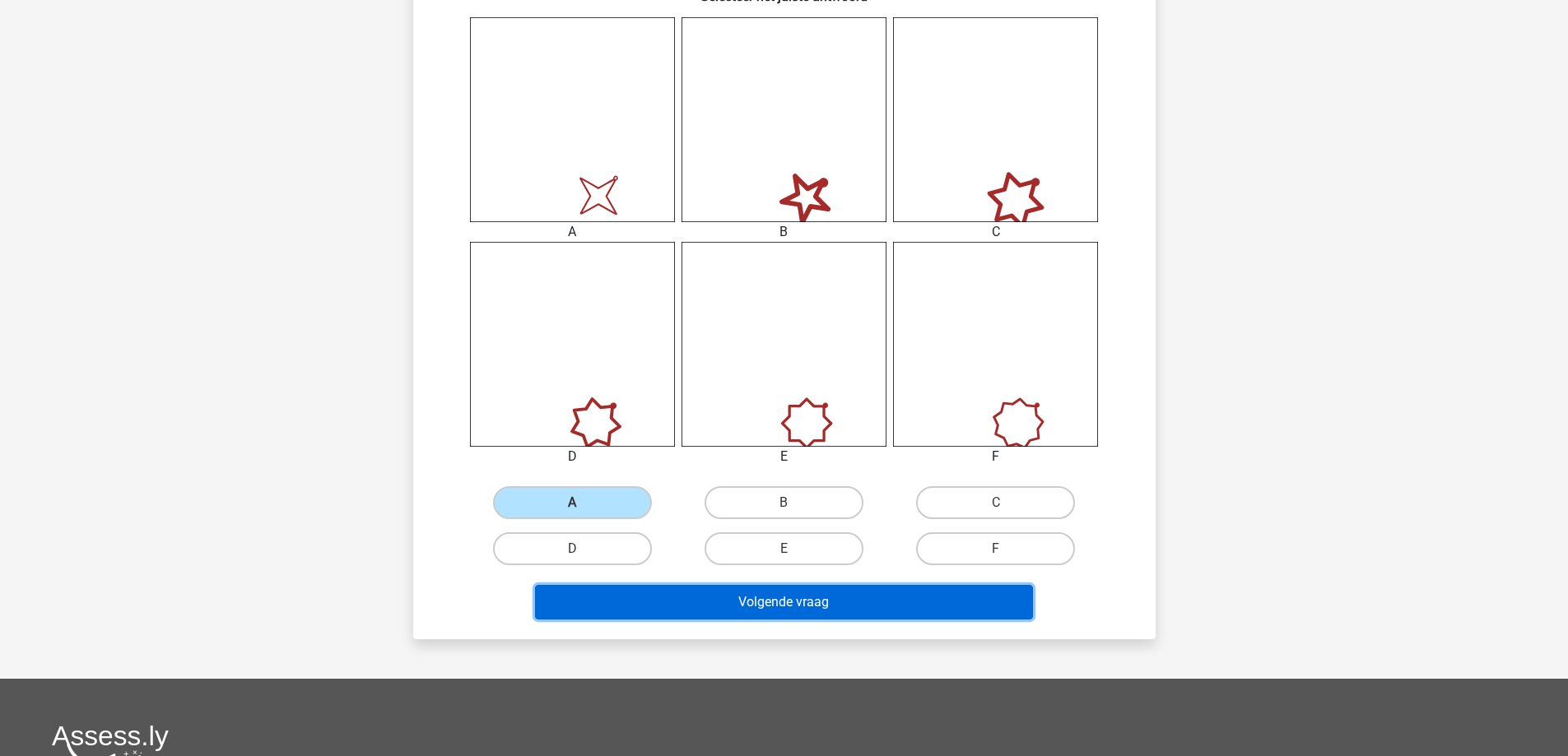
click at [711, 595] on button "Volgende vraag" at bounding box center [784, 603] width 498 height 35
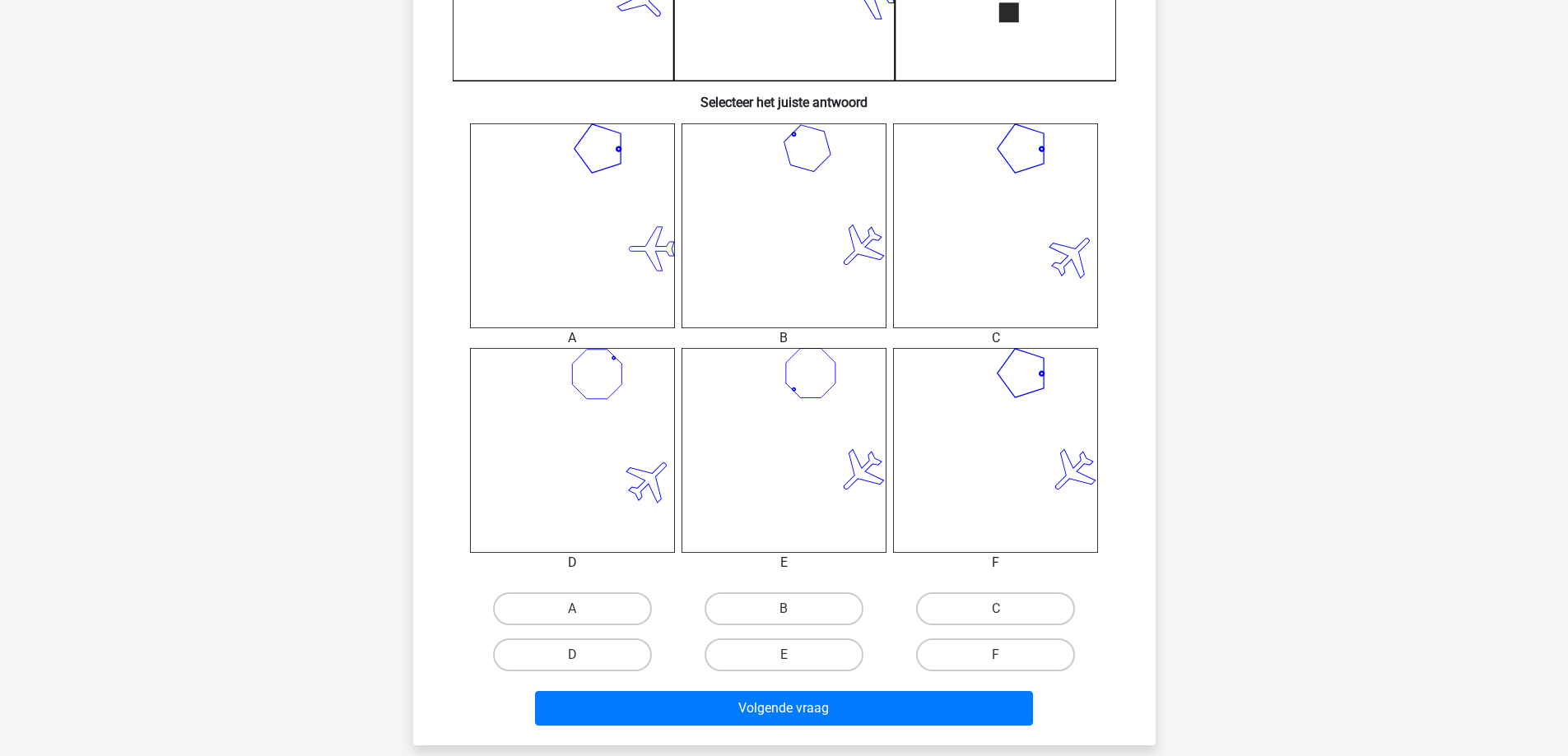
scroll to position [576, 0]
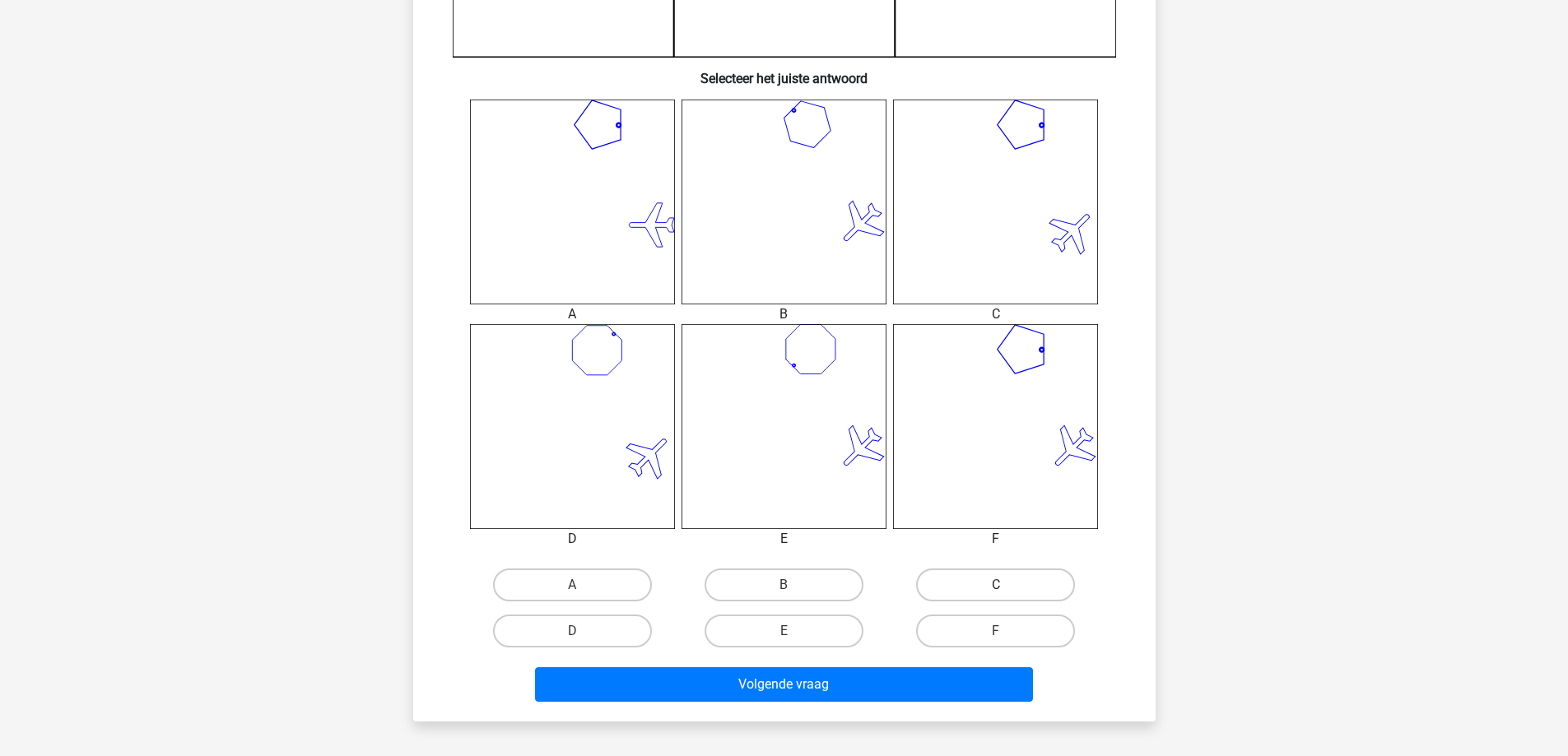
click at [983, 588] on label "C" at bounding box center [995, 585] width 159 height 33
click at [996, 588] on input "C" at bounding box center [1001, 590] width 10 height 10
radio input "true"
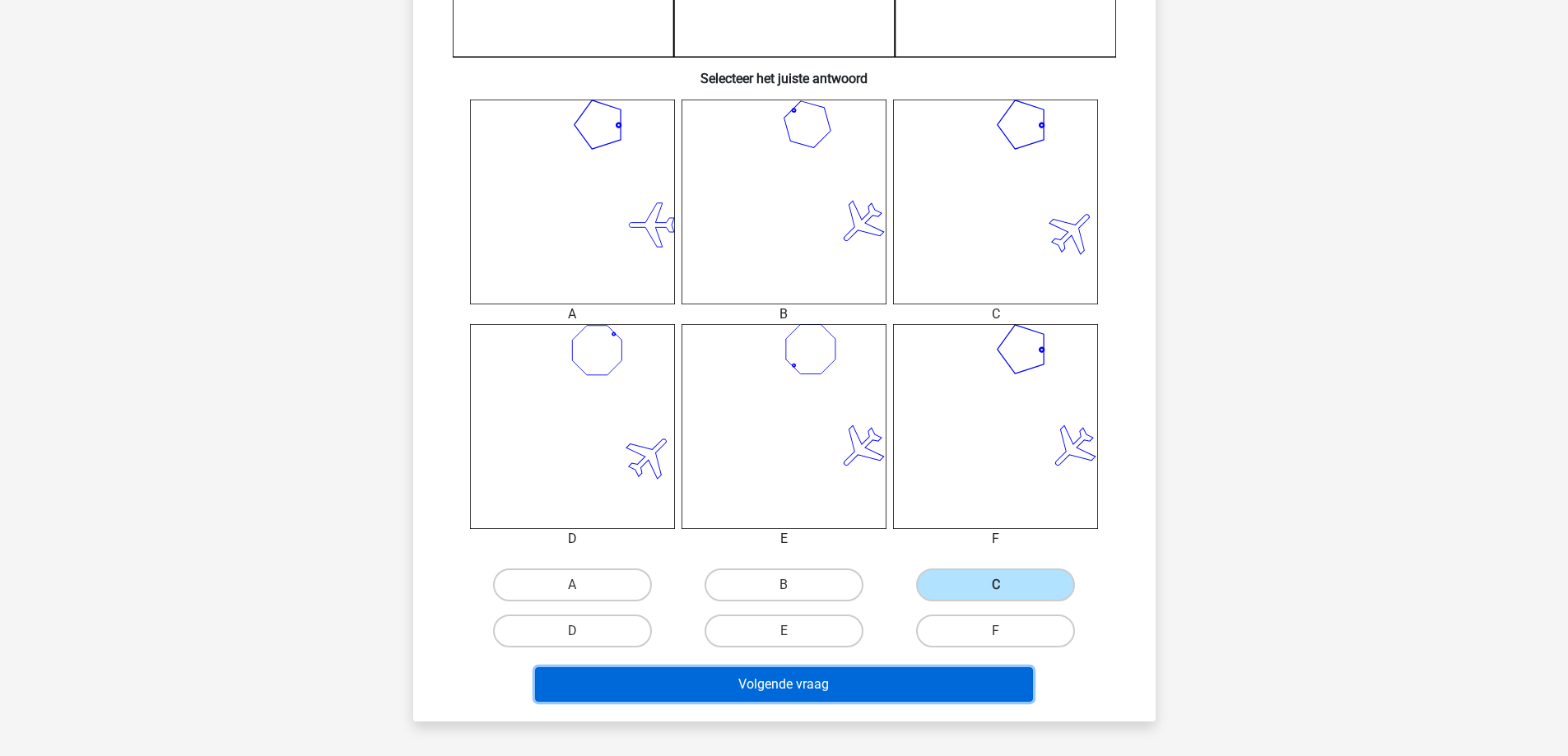
click at [894, 683] on button "Volgende vraag" at bounding box center [784, 685] width 498 height 35
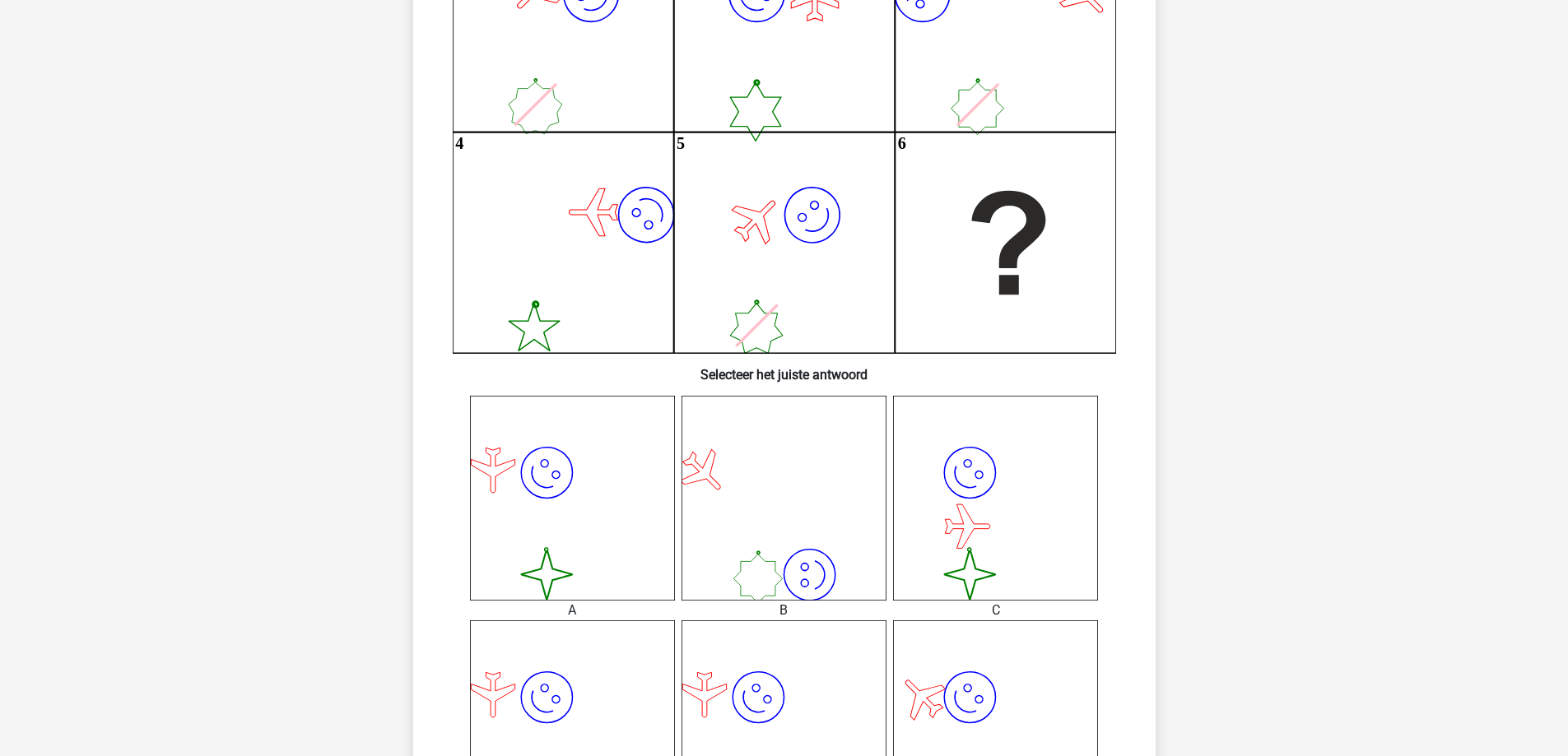
scroll to position [412, 0]
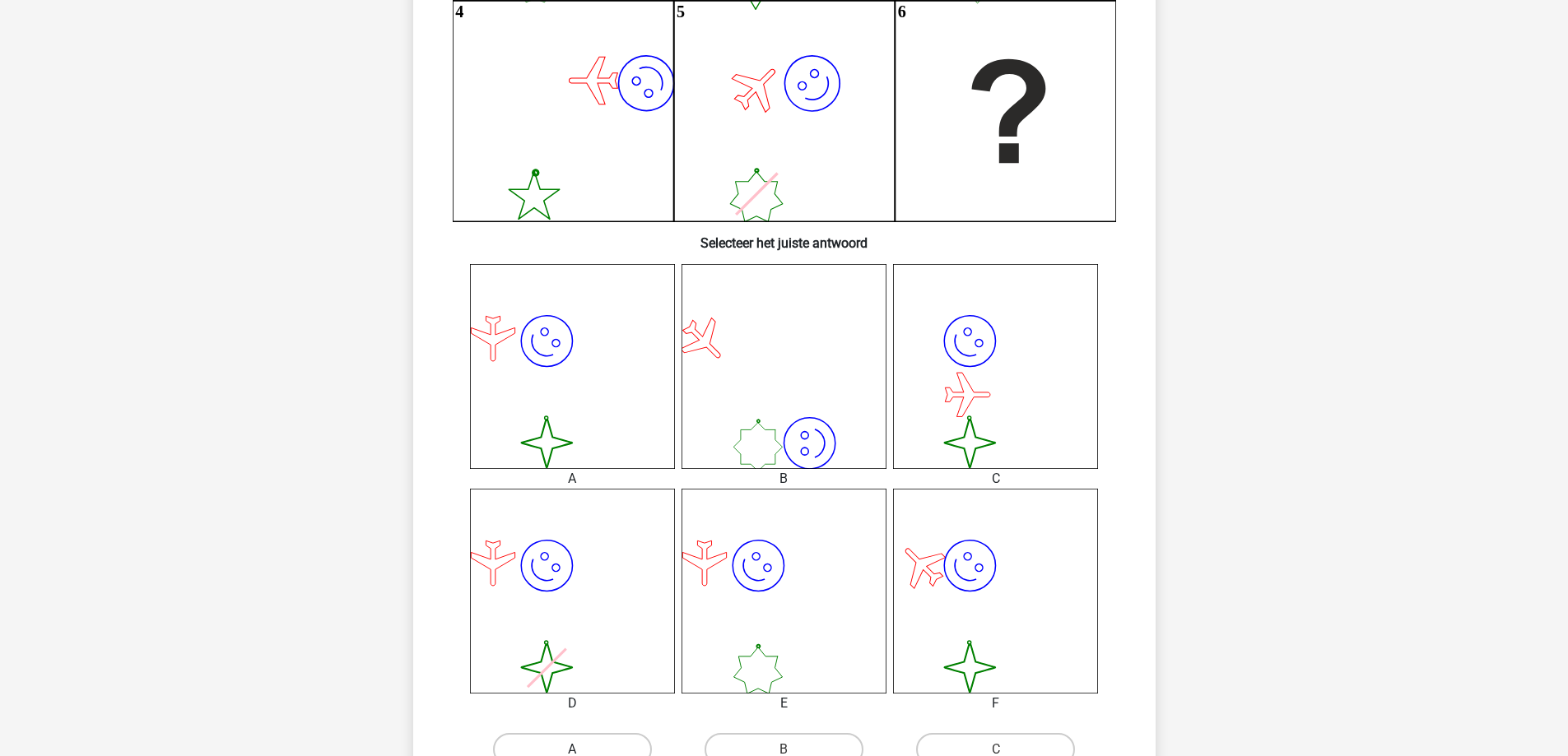
click at [607, 744] on label "A" at bounding box center [572, 750] width 159 height 33
click at [583, 750] on input "A" at bounding box center [578, 755] width 10 height 10
radio input "true"
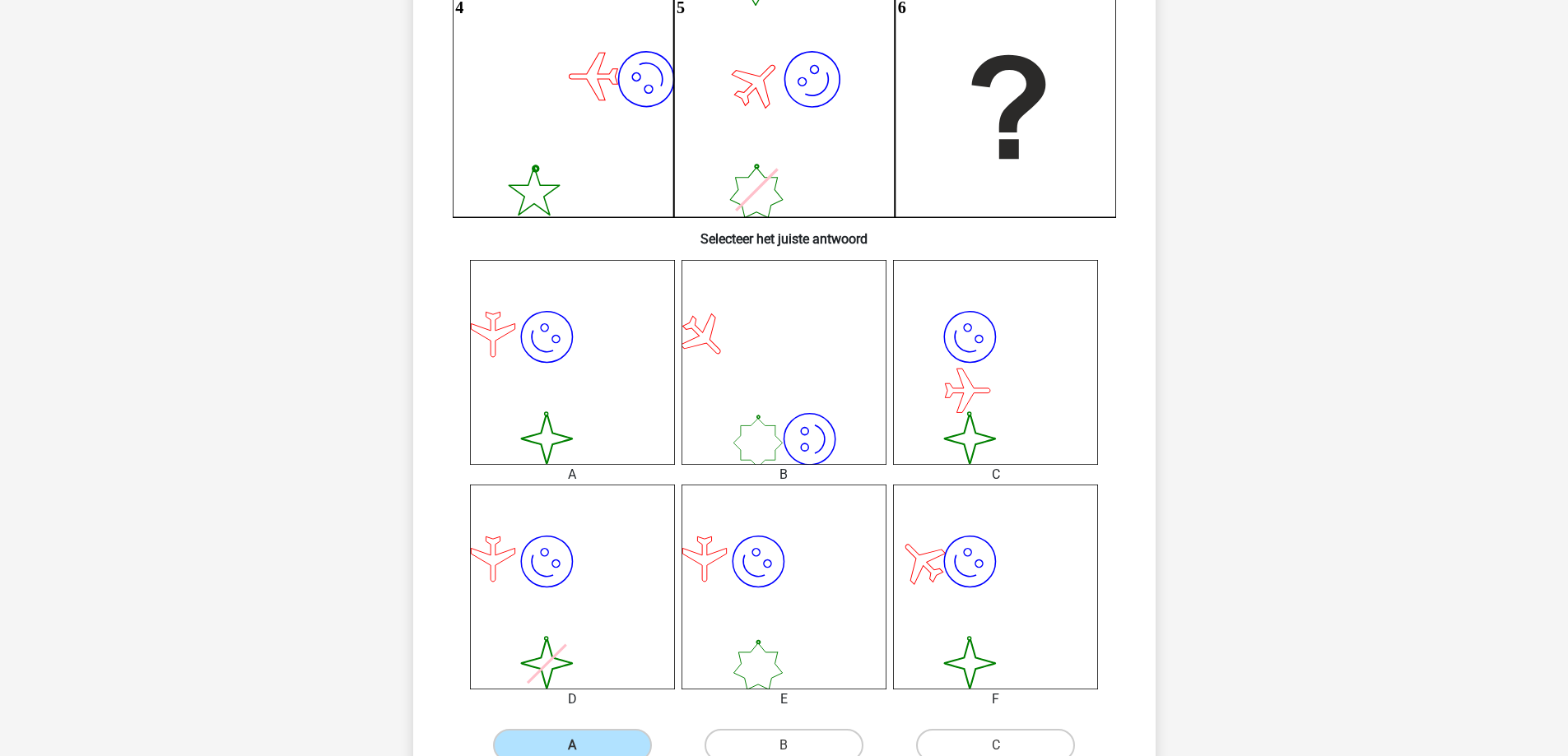
scroll to position [827, 0]
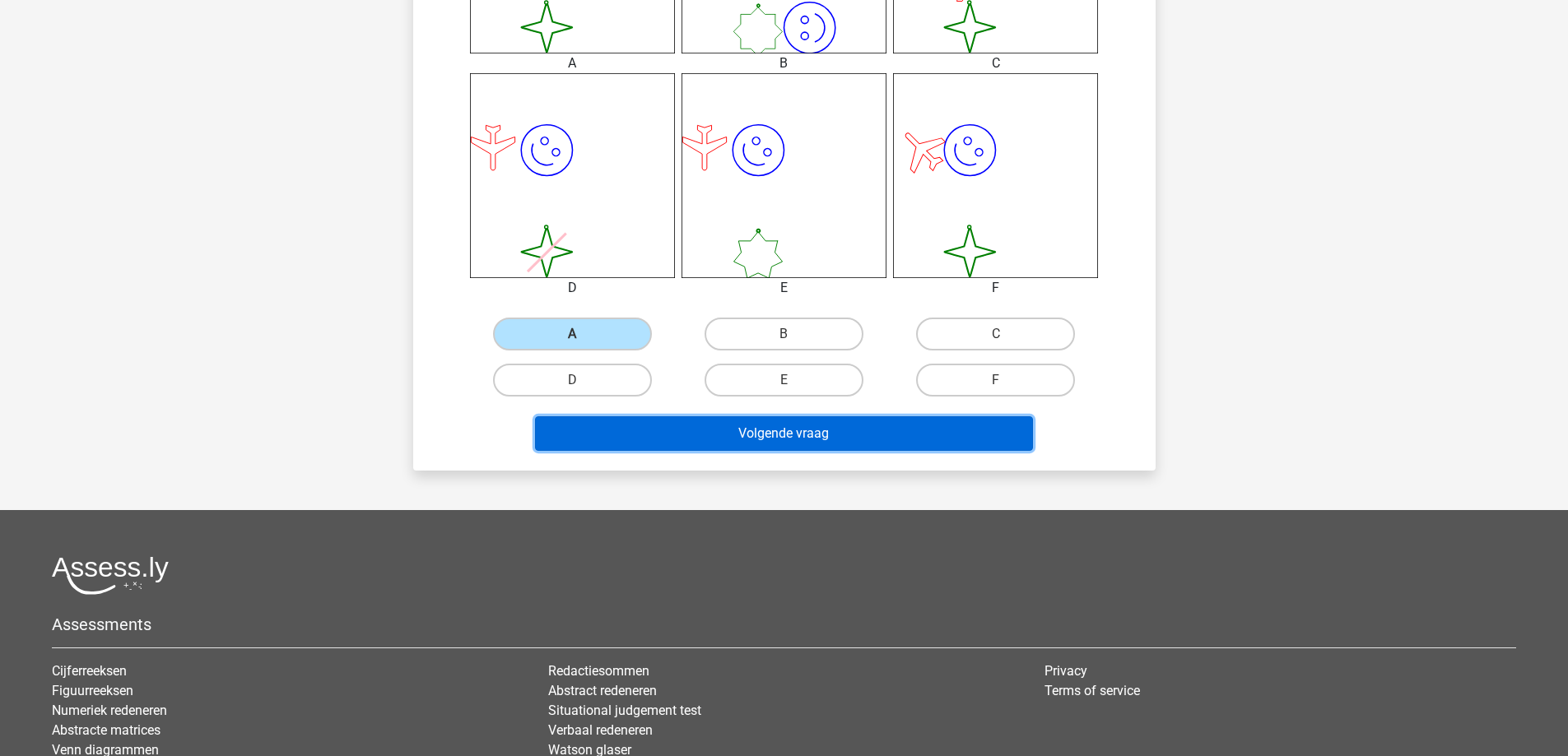
click at [895, 446] on button "Volgende vraag" at bounding box center [784, 433] width 498 height 35
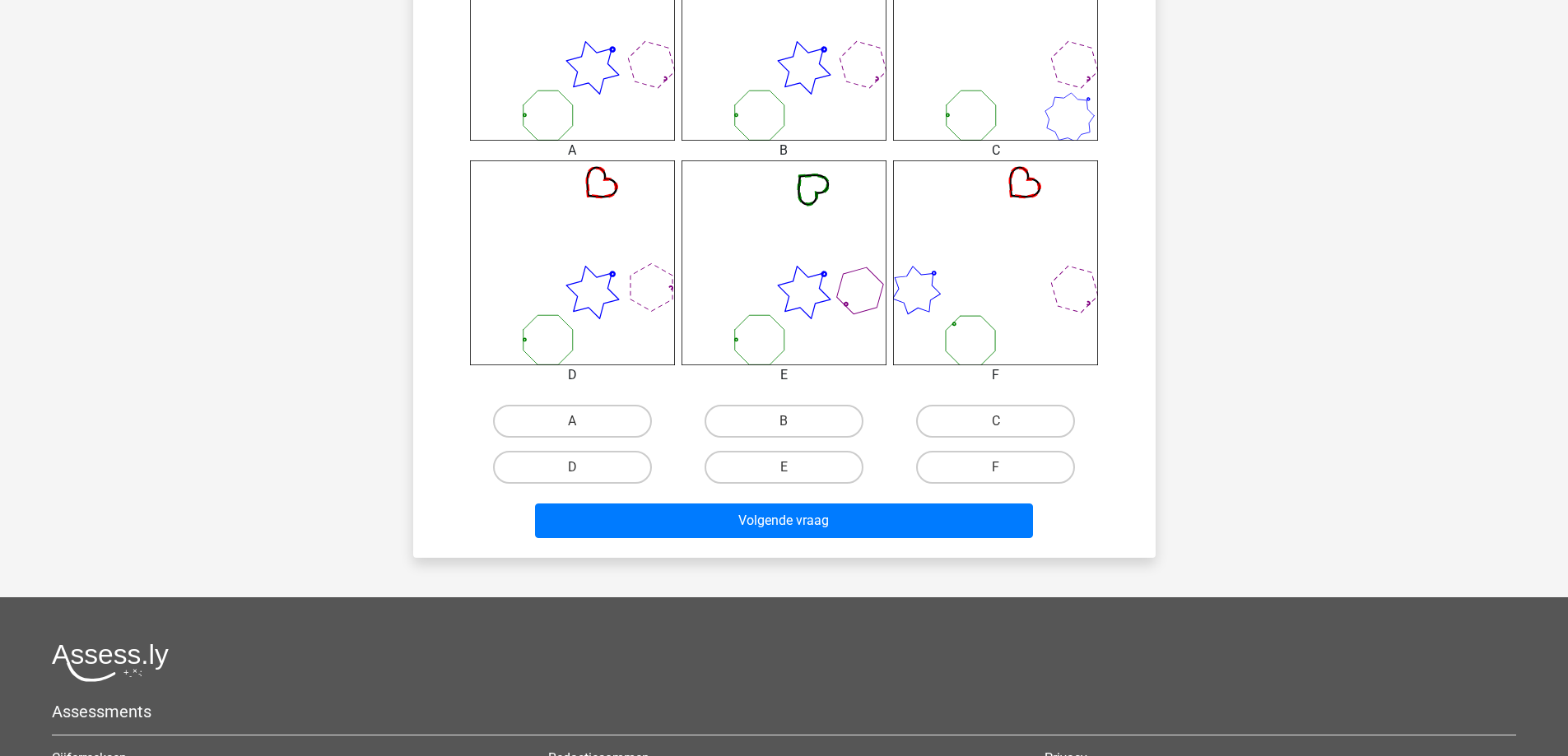
scroll to position [740, 0]
click at [804, 419] on label "B" at bounding box center [783, 420] width 159 height 33
click at [794, 420] on input "B" at bounding box center [789, 426] width 10 height 10
radio input "true"
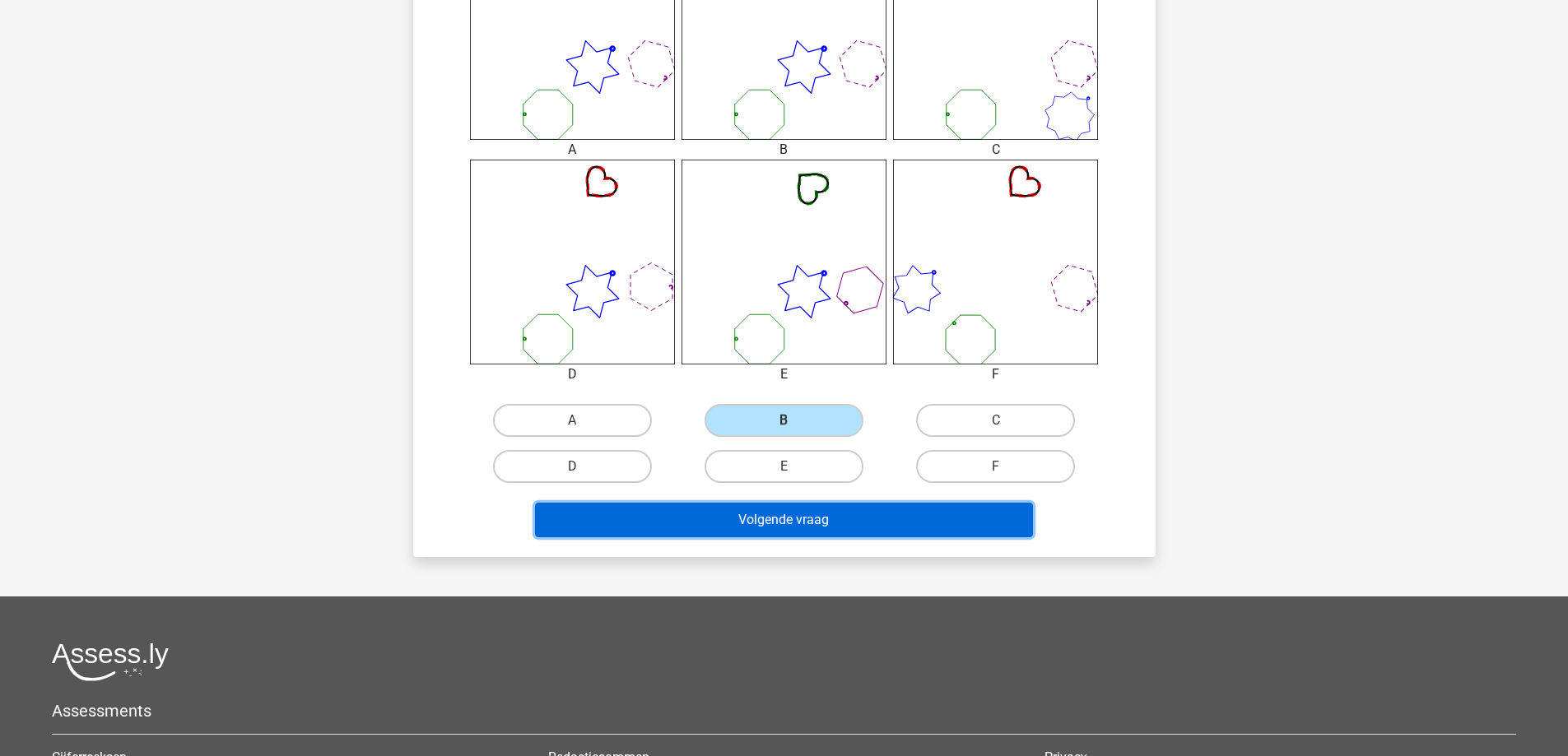
click at [820, 520] on button "Volgende vraag" at bounding box center [784, 520] width 498 height 35
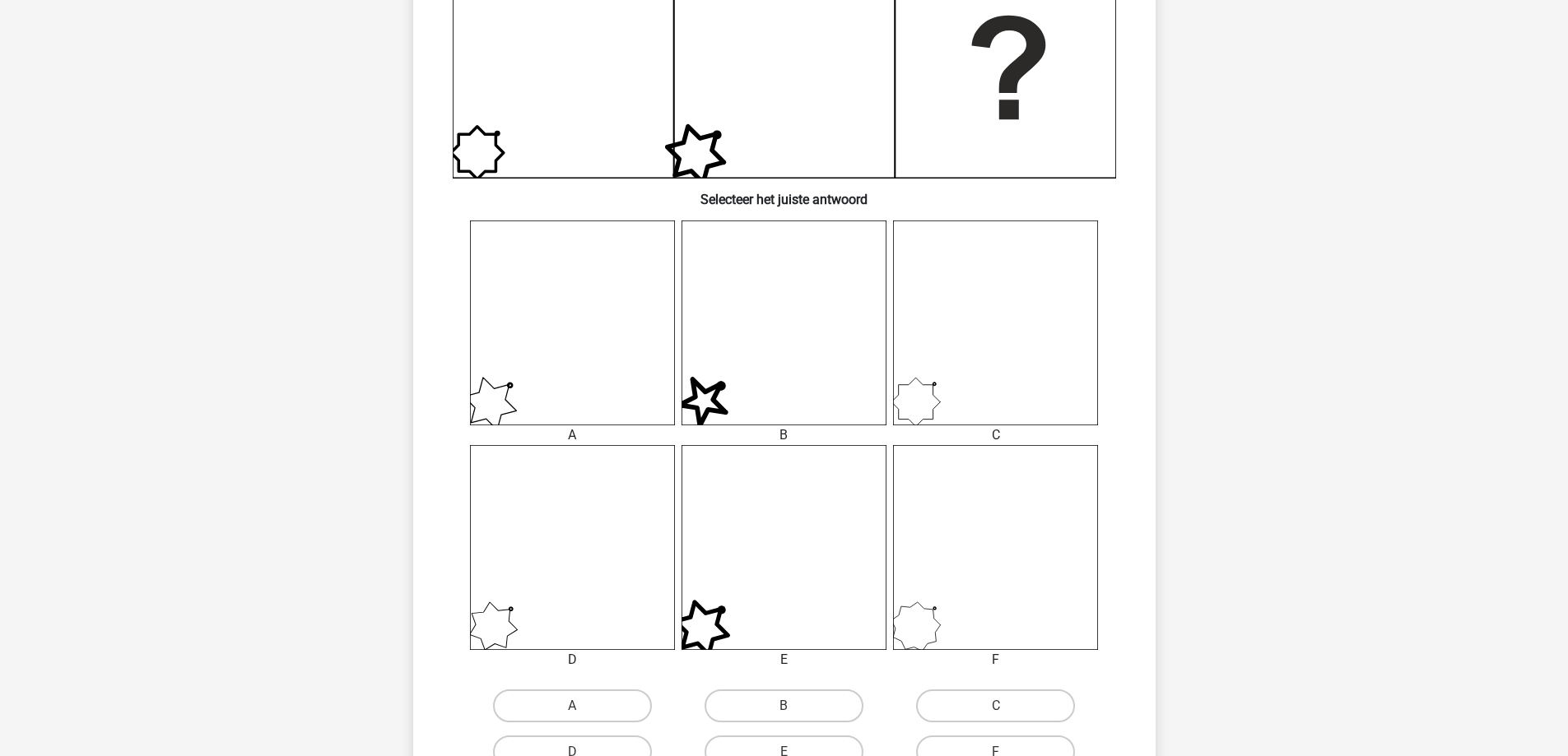
scroll to position [576, 0]
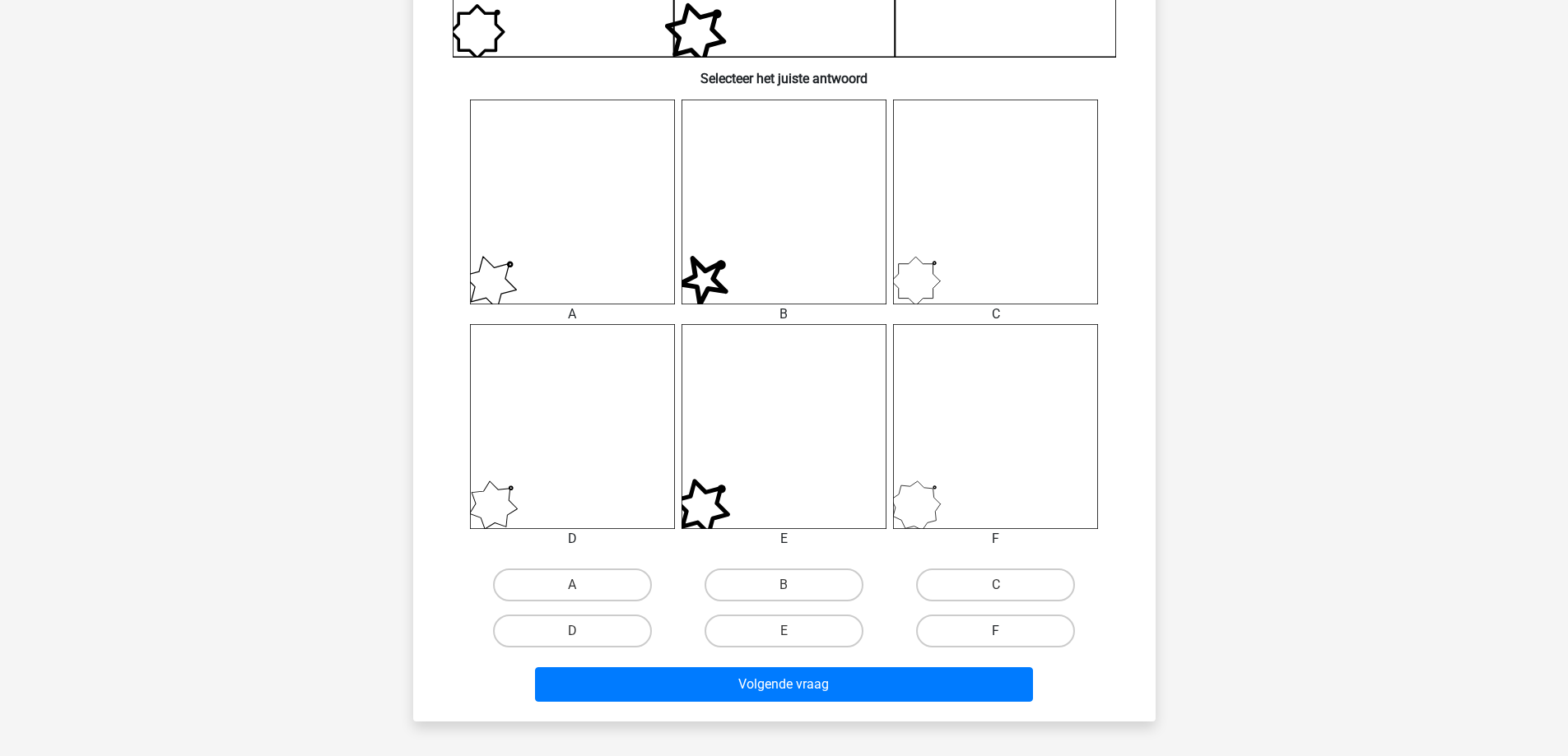
click at [971, 636] on label "F" at bounding box center [995, 631] width 159 height 33
click at [996, 636] on input "F" at bounding box center [1001, 636] width 10 height 10
radio input "true"
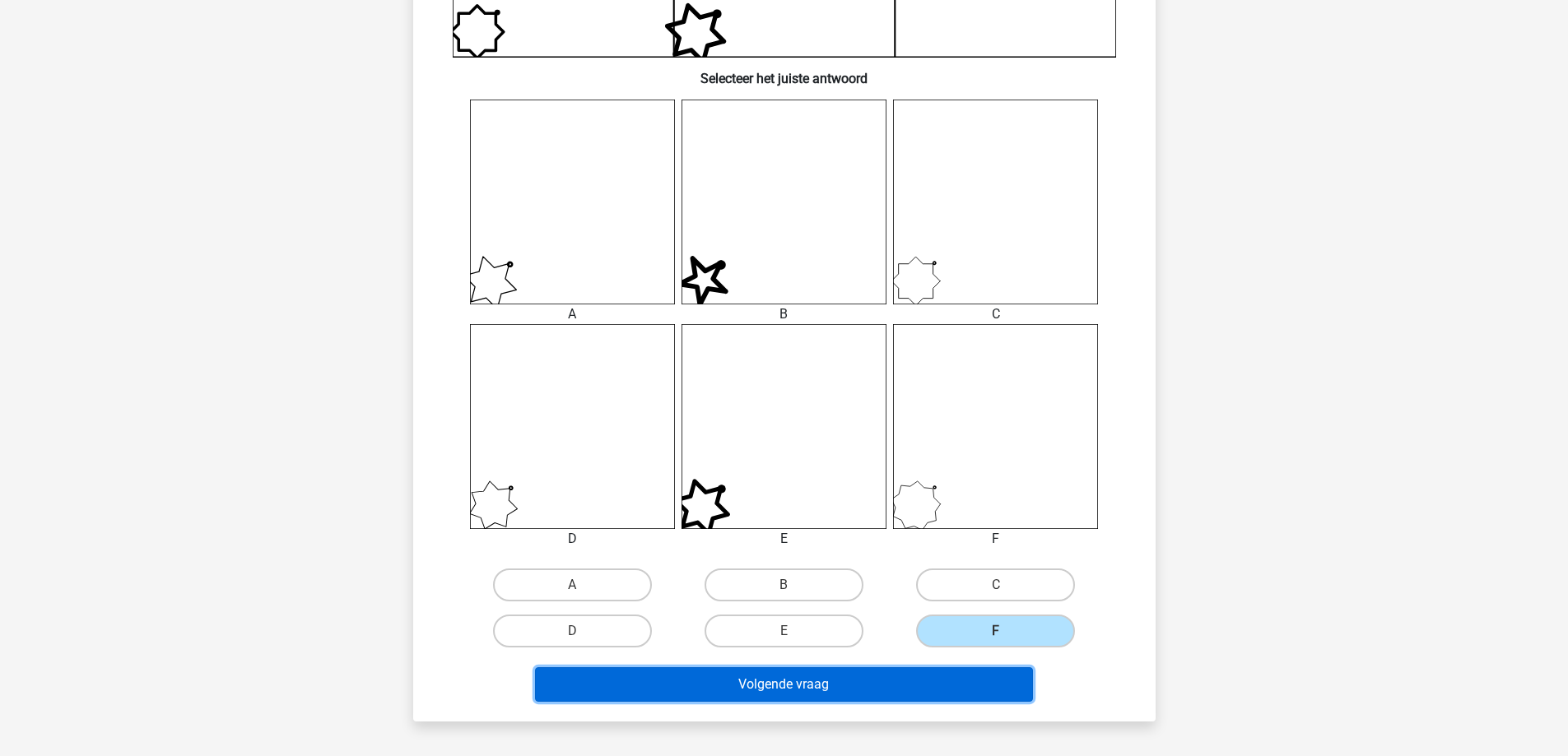
click at [937, 690] on button "Volgende vraag" at bounding box center [784, 685] width 498 height 35
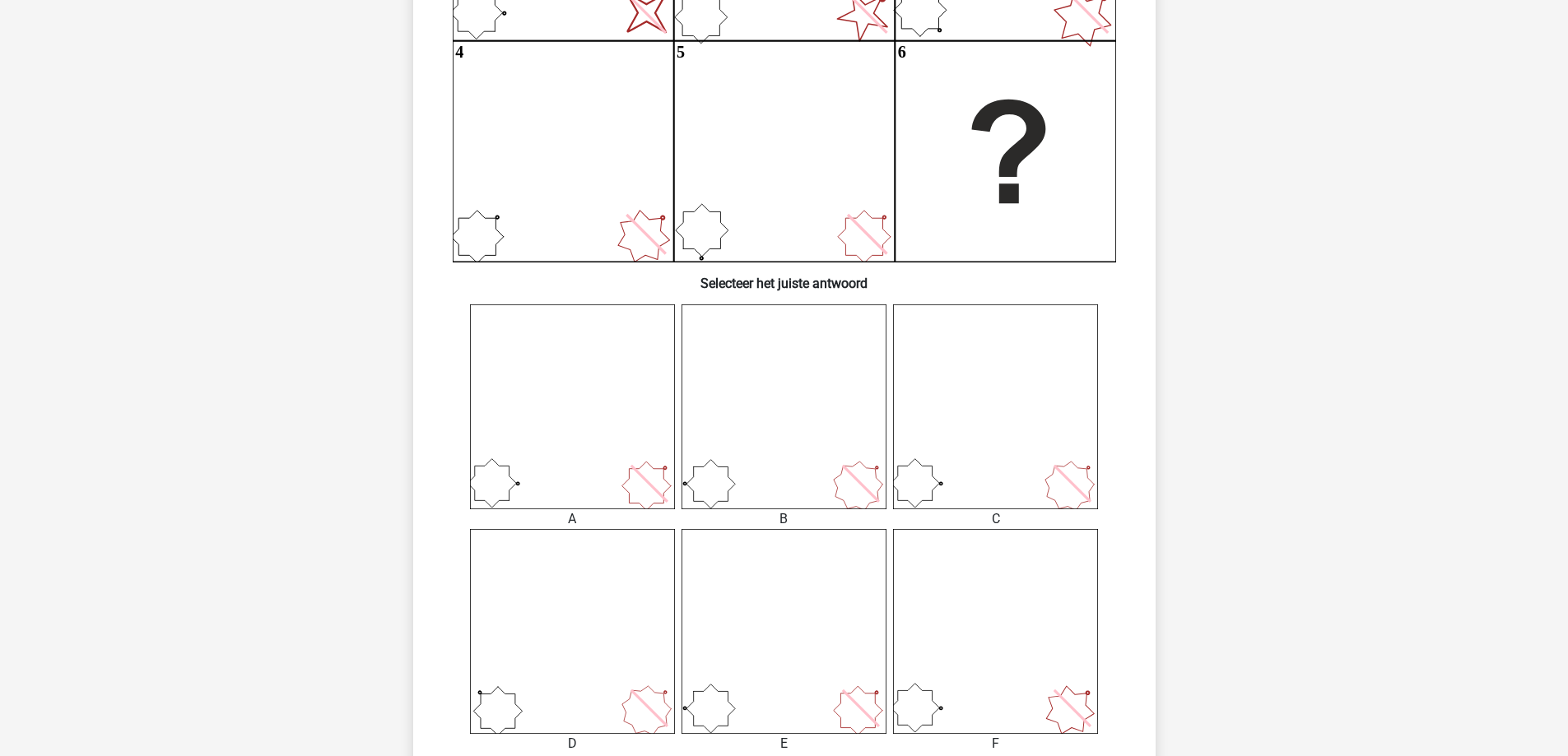
scroll to position [493, 0]
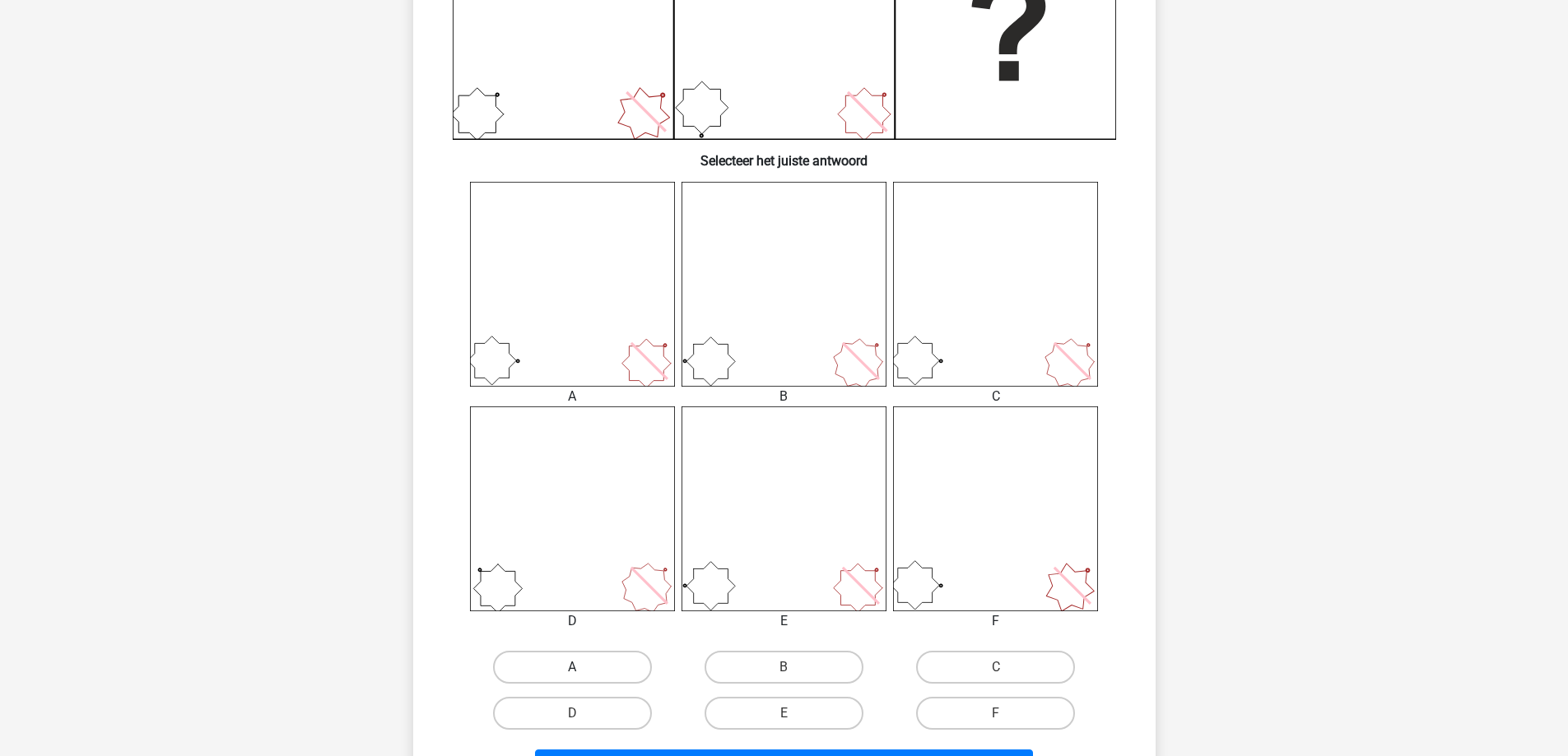
click at [610, 669] on label "A" at bounding box center [572, 668] width 159 height 33
click at [583, 669] on input "A" at bounding box center [578, 673] width 10 height 10
radio input "true"
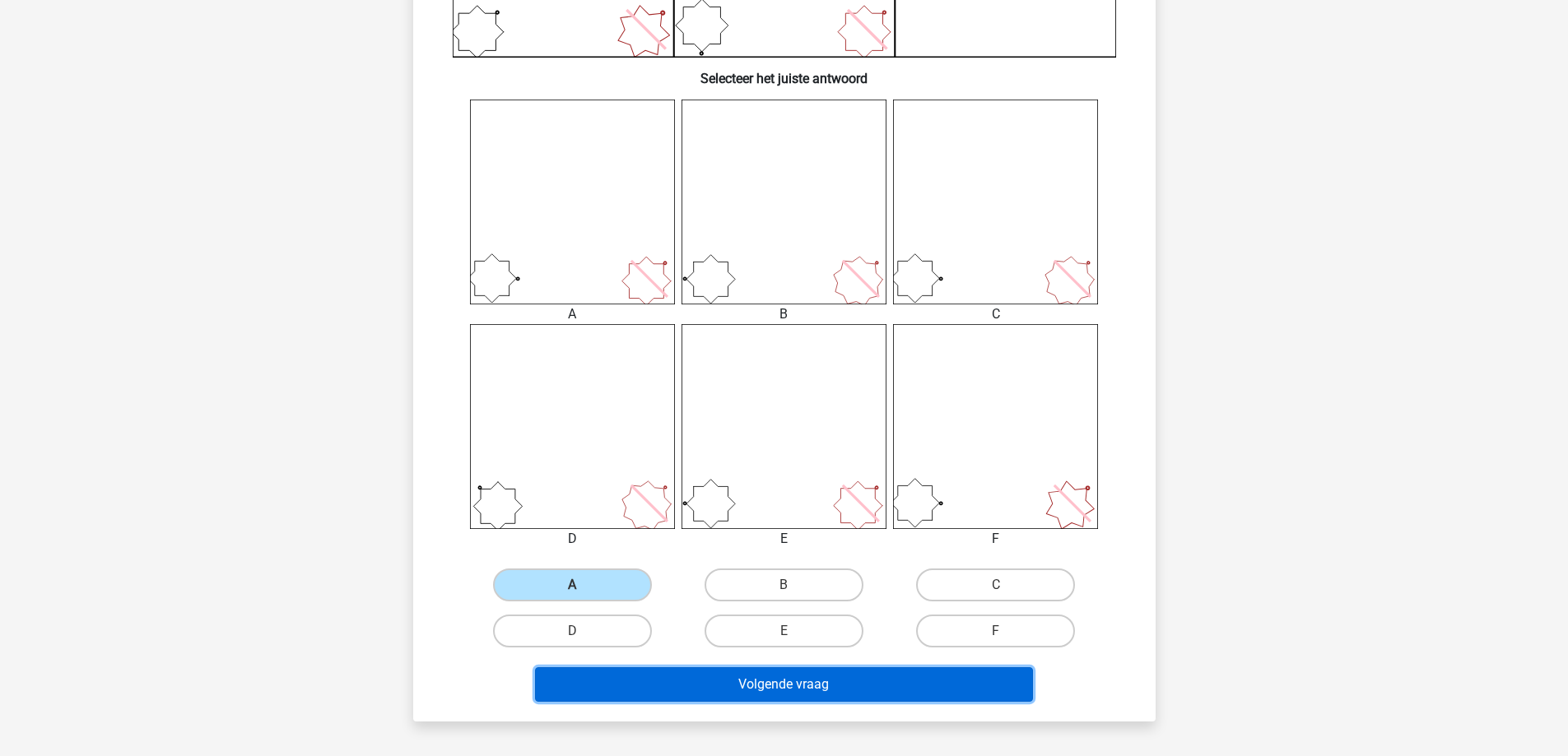
click at [804, 683] on button "Volgende vraag" at bounding box center [784, 685] width 498 height 35
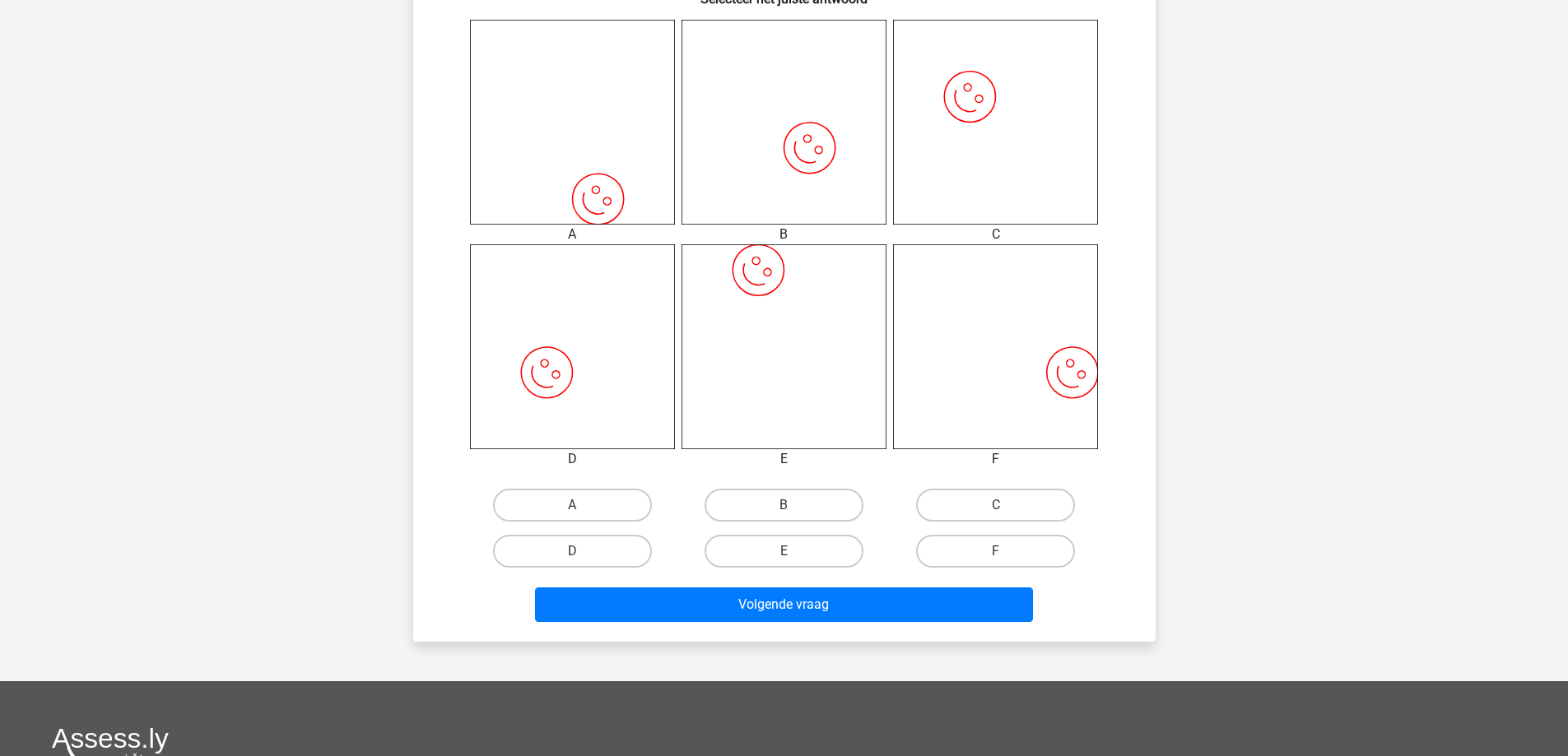
scroll to position [658, 0]
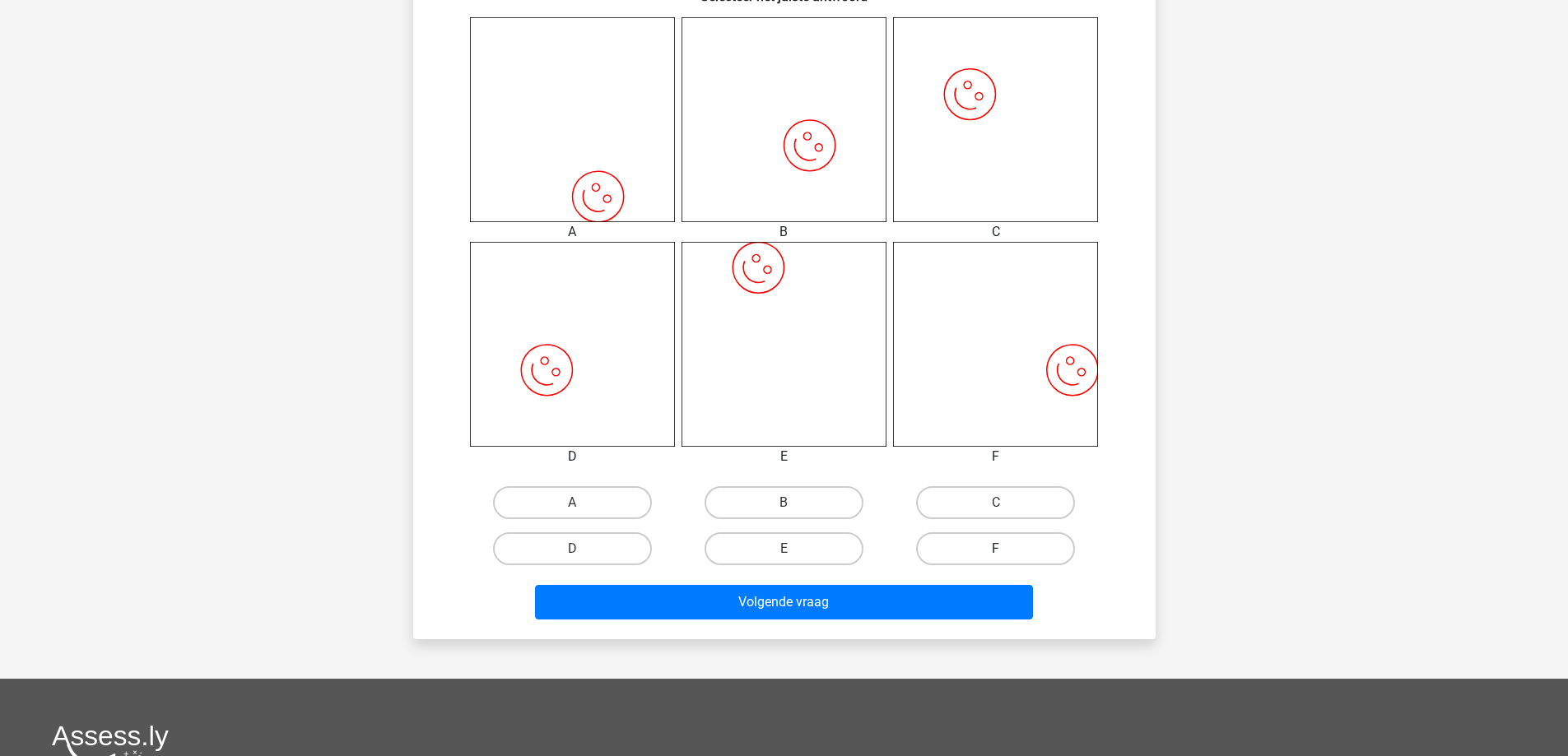
click at [1012, 557] on label "F" at bounding box center [995, 549] width 159 height 33
click at [1007, 557] on input "F" at bounding box center [1001, 554] width 10 height 10
radio input "true"
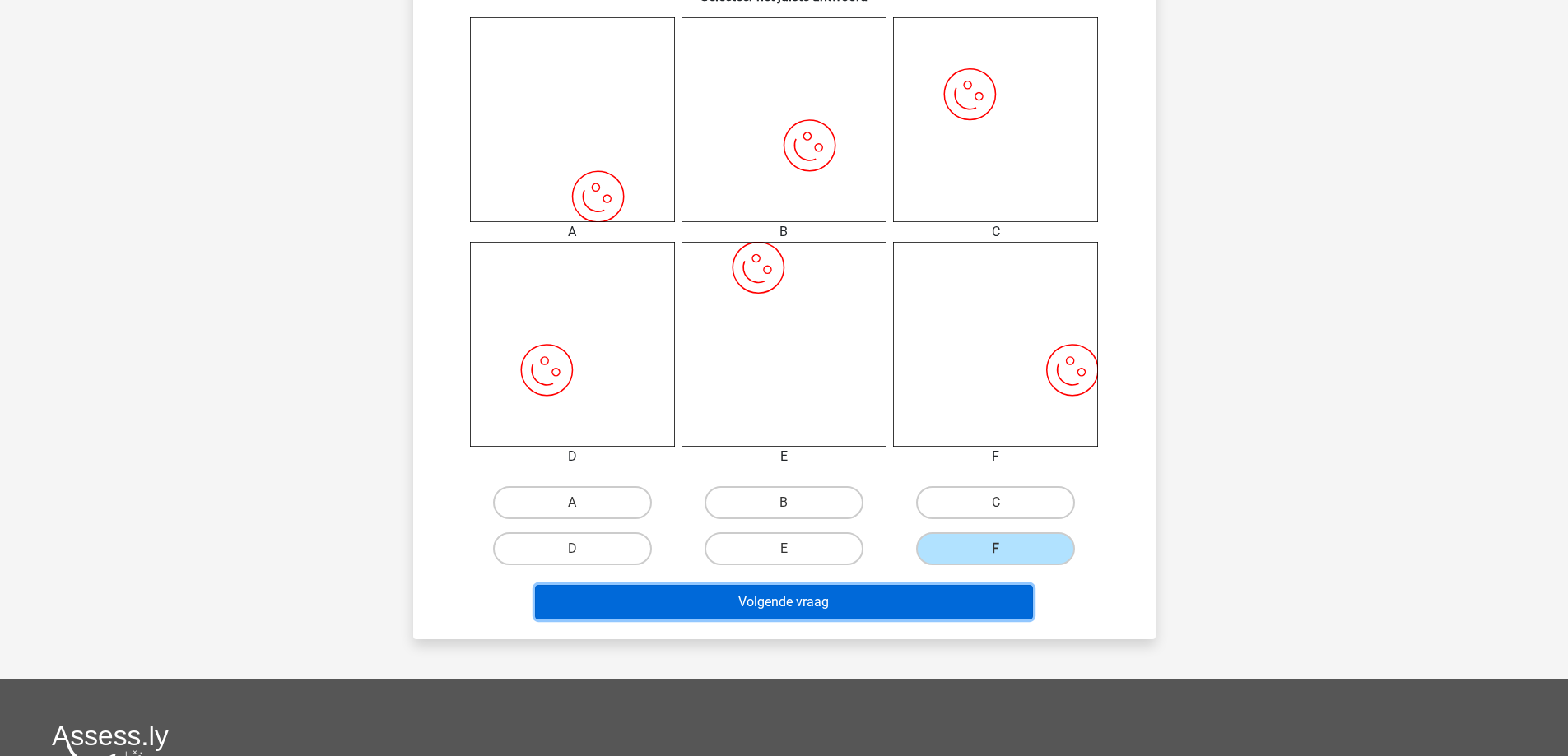
click at [983, 611] on button "Volgende vraag" at bounding box center [784, 603] width 498 height 35
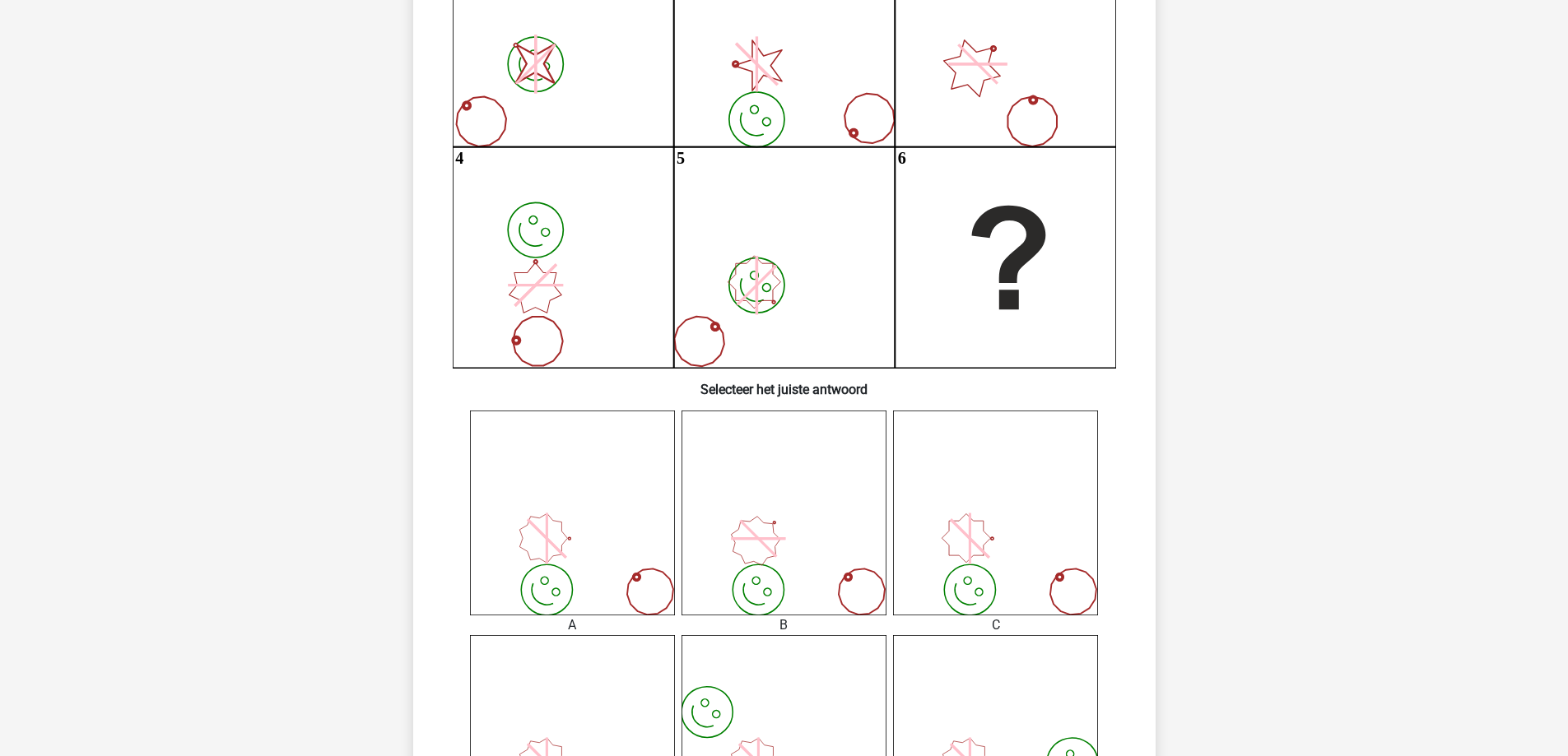
scroll to position [493, 0]
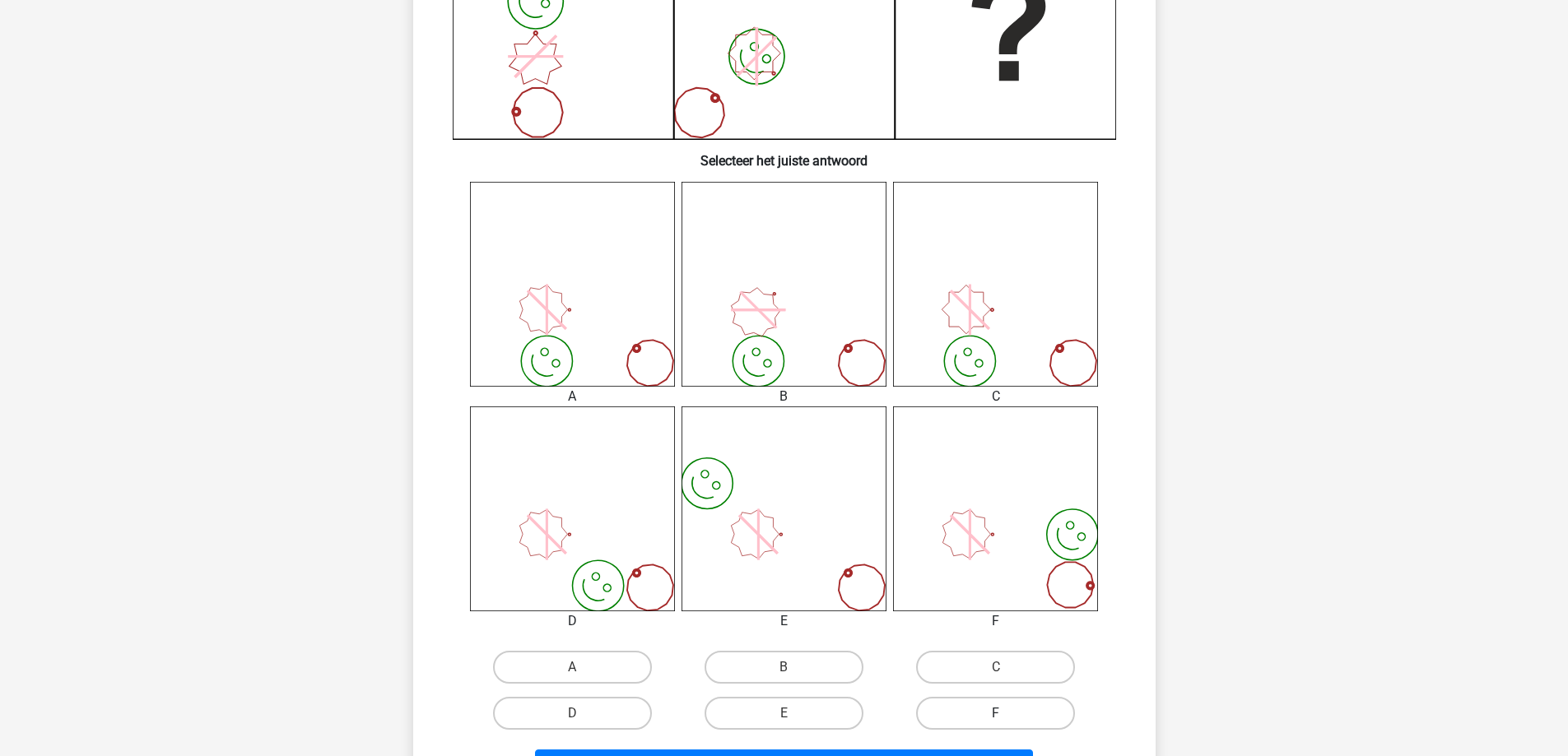
click at [973, 710] on label "F" at bounding box center [995, 714] width 159 height 33
click at [996, 714] on input "F" at bounding box center [1001, 719] width 10 height 10
radio input "true"
click at [985, 753] on button "Volgende vraag" at bounding box center [784, 767] width 498 height 35
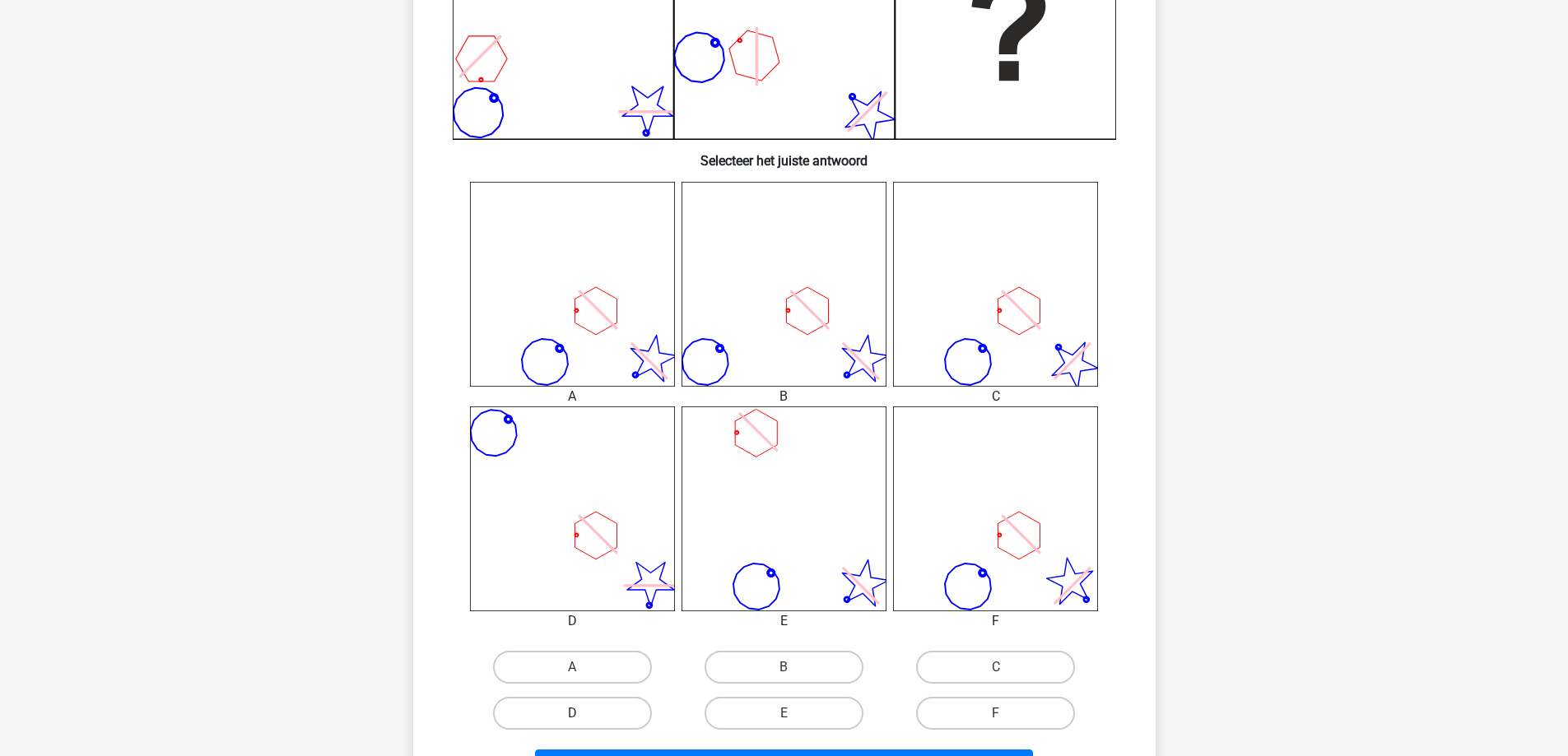
click at [535, 727] on label "D" at bounding box center [572, 714] width 159 height 33
click at [572, 724] on input "D" at bounding box center [578, 719] width 10 height 10
radio input "true"
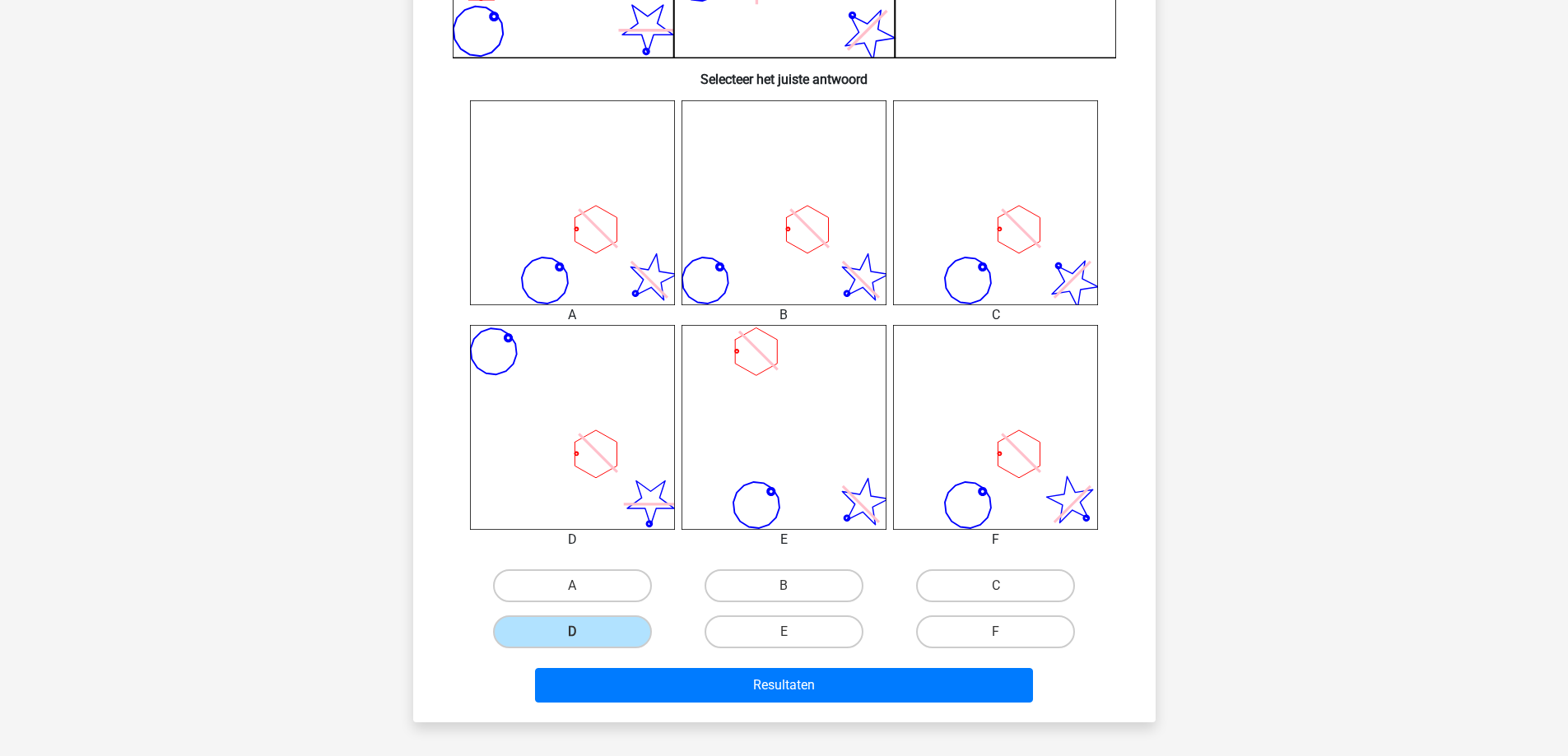
scroll to position [658, 0]
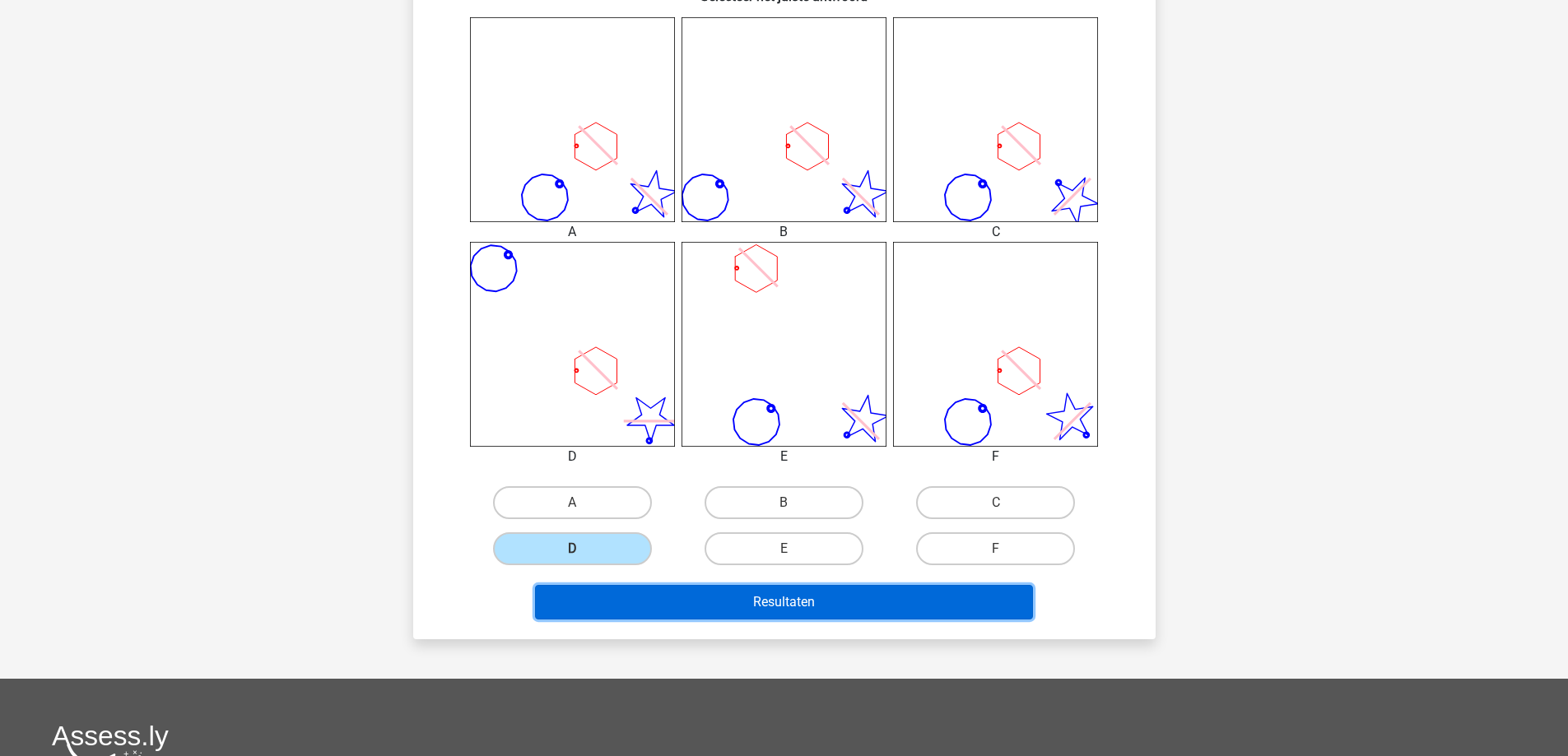
click at [877, 613] on button "Resultaten" at bounding box center [784, 603] width 498 height 35
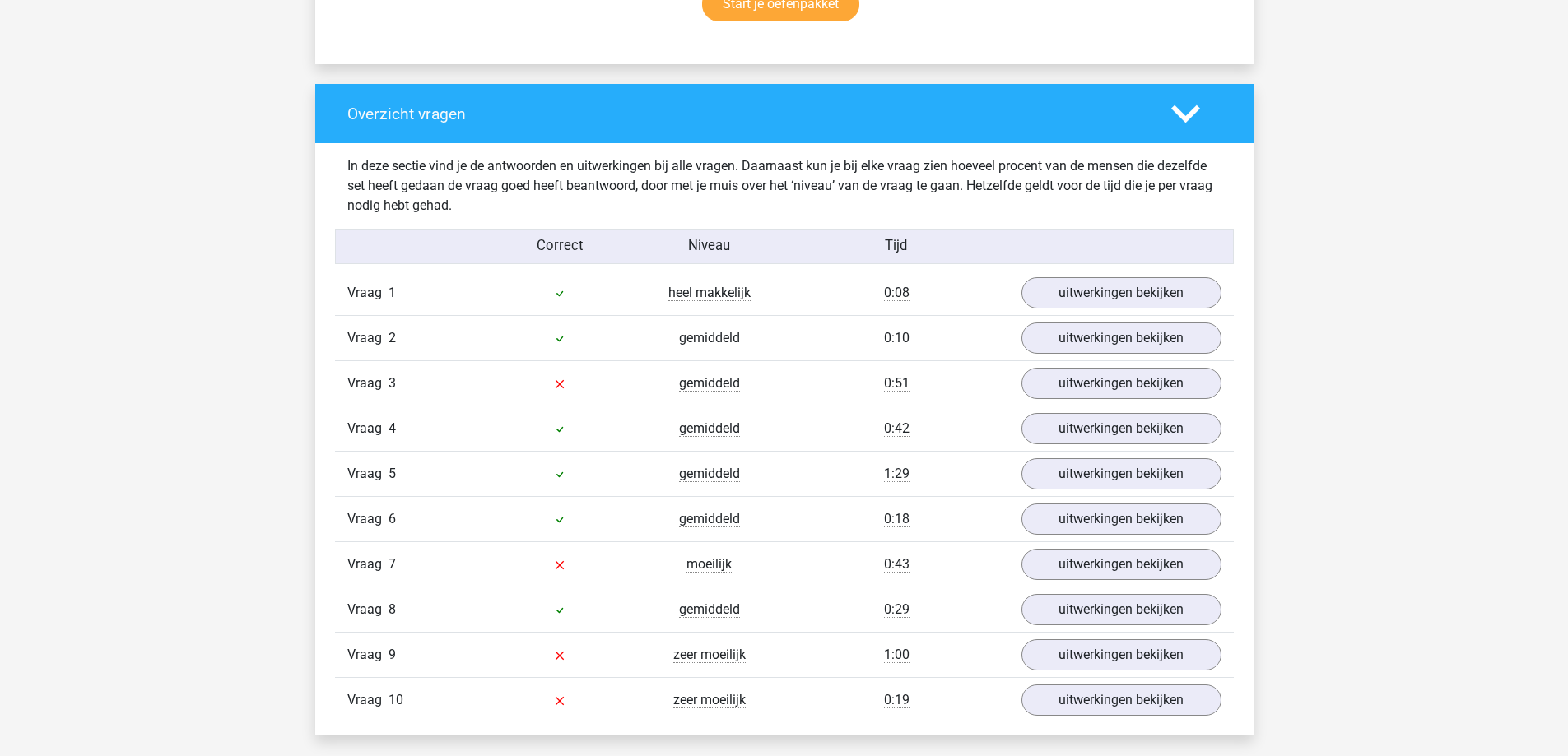
scroll to position [1235, 0]
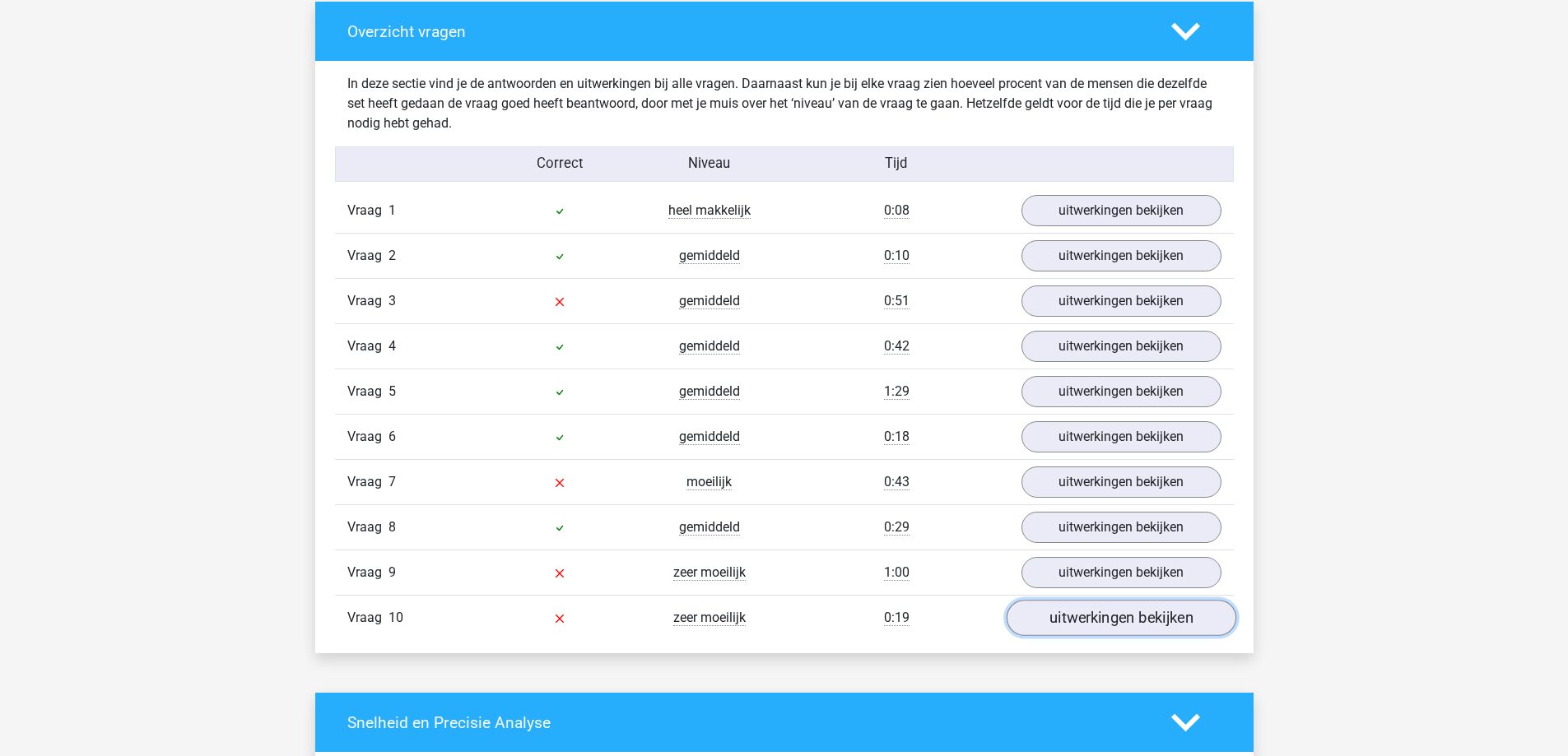
click at [1075, 620] on link "uitwerkingen bekijken" at bounding box center [1120, 619] width 230 height 36
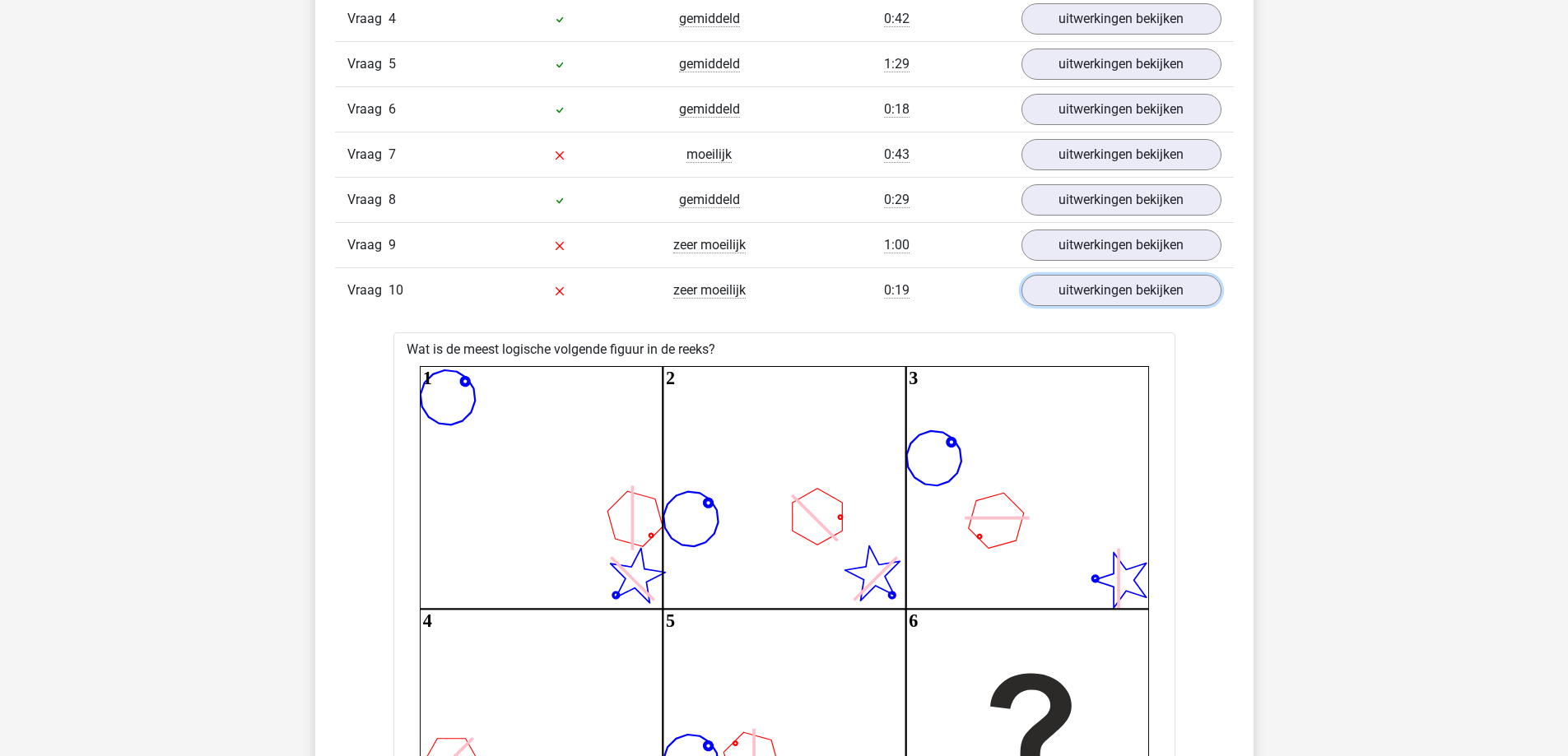
scroll to position [1481, 0]
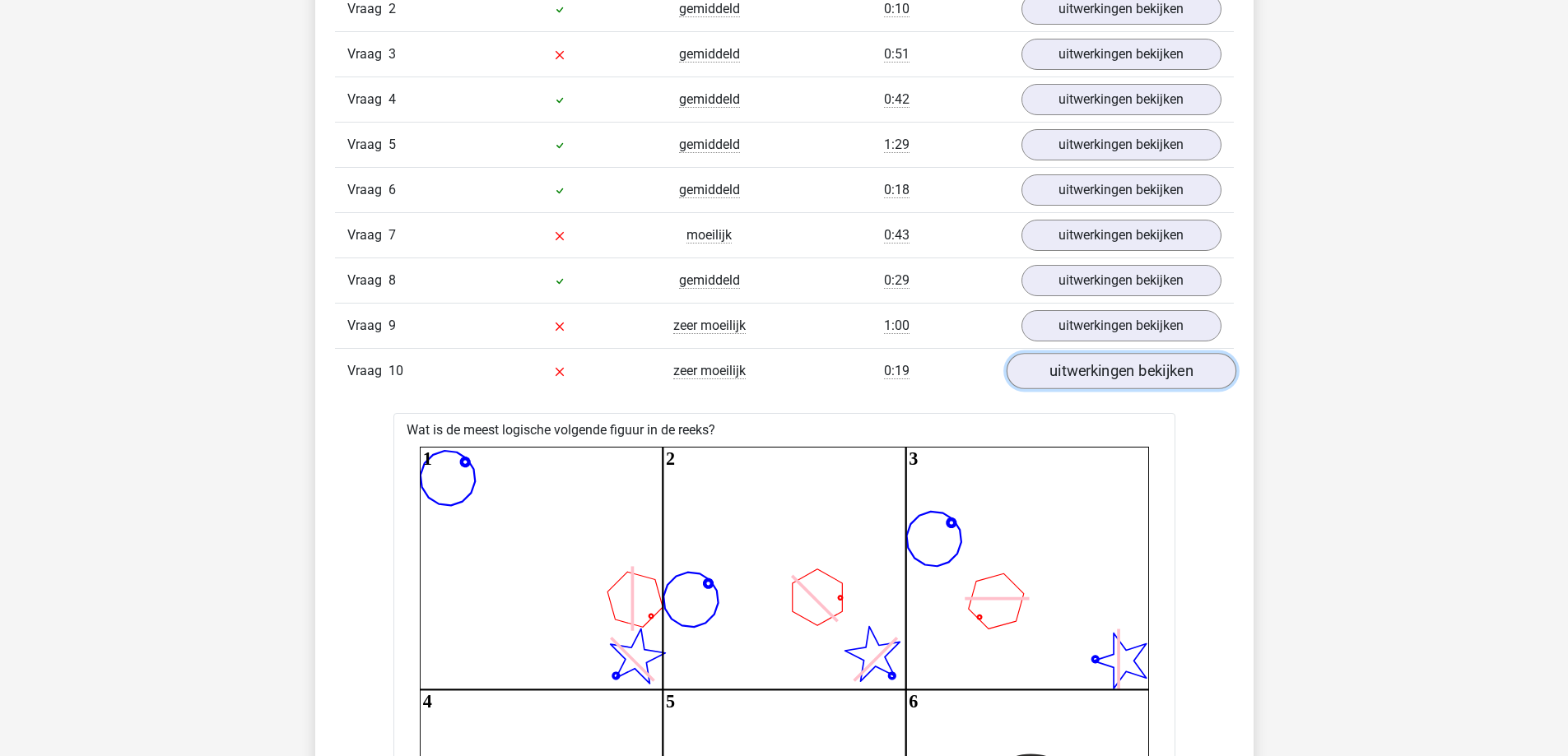
click at [1114, 375] on link "uitwerkingen bekijken" at bounding box center [1120, 372] width 230 height 36
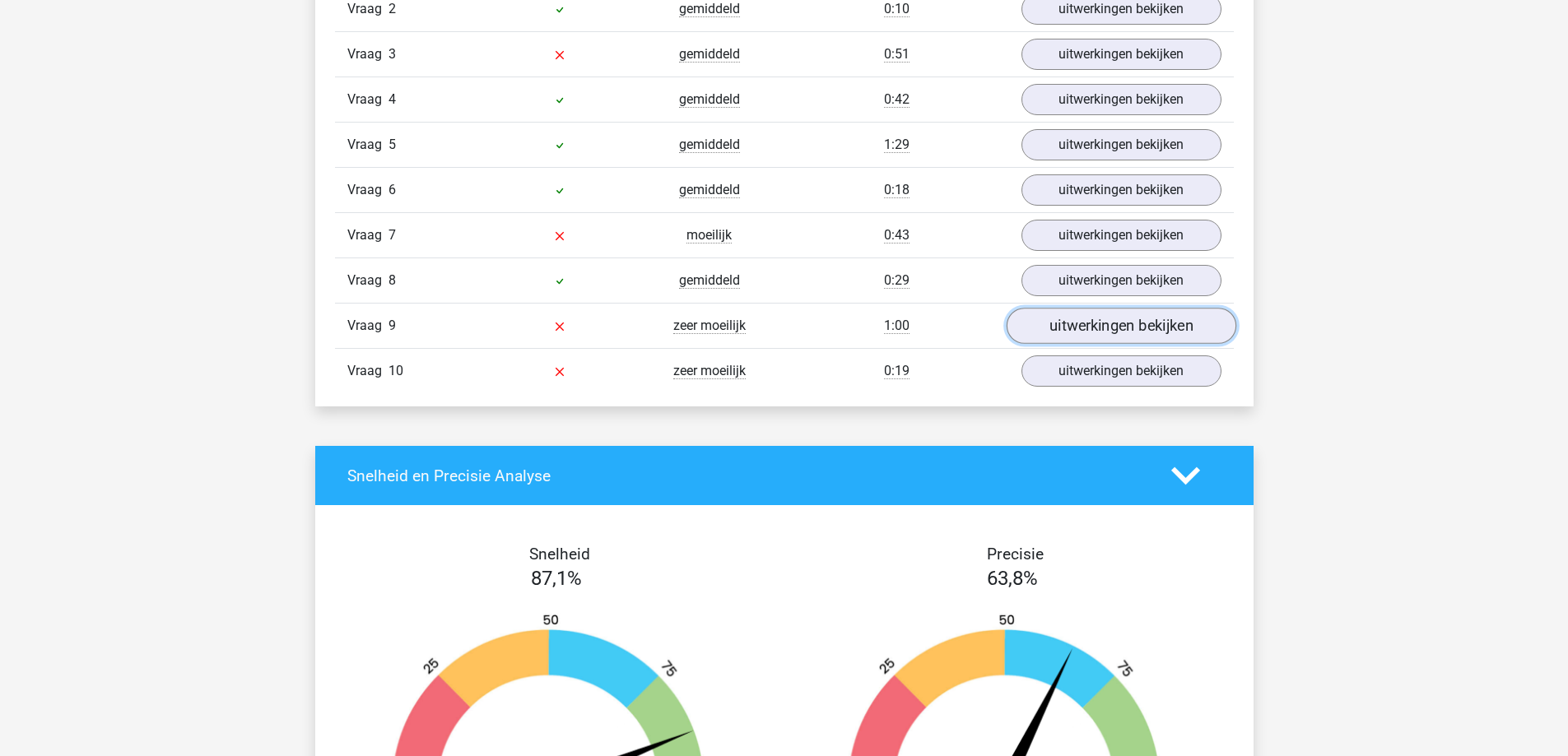
click at [1091, 329] on link "uitwerkingen bekijken" at bounding box center [1120, 327] width 230 height 36
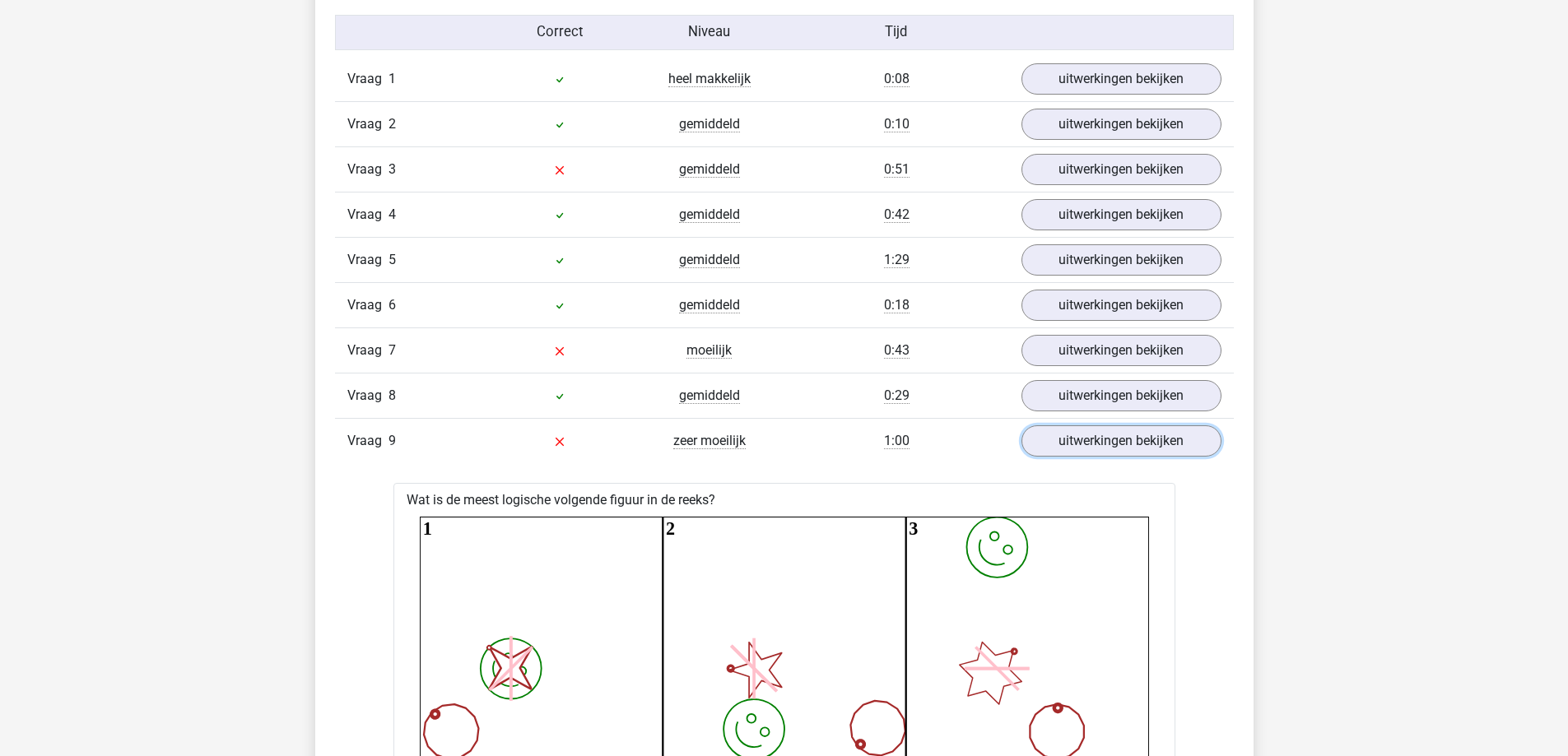
scroll to position [1235, 0]
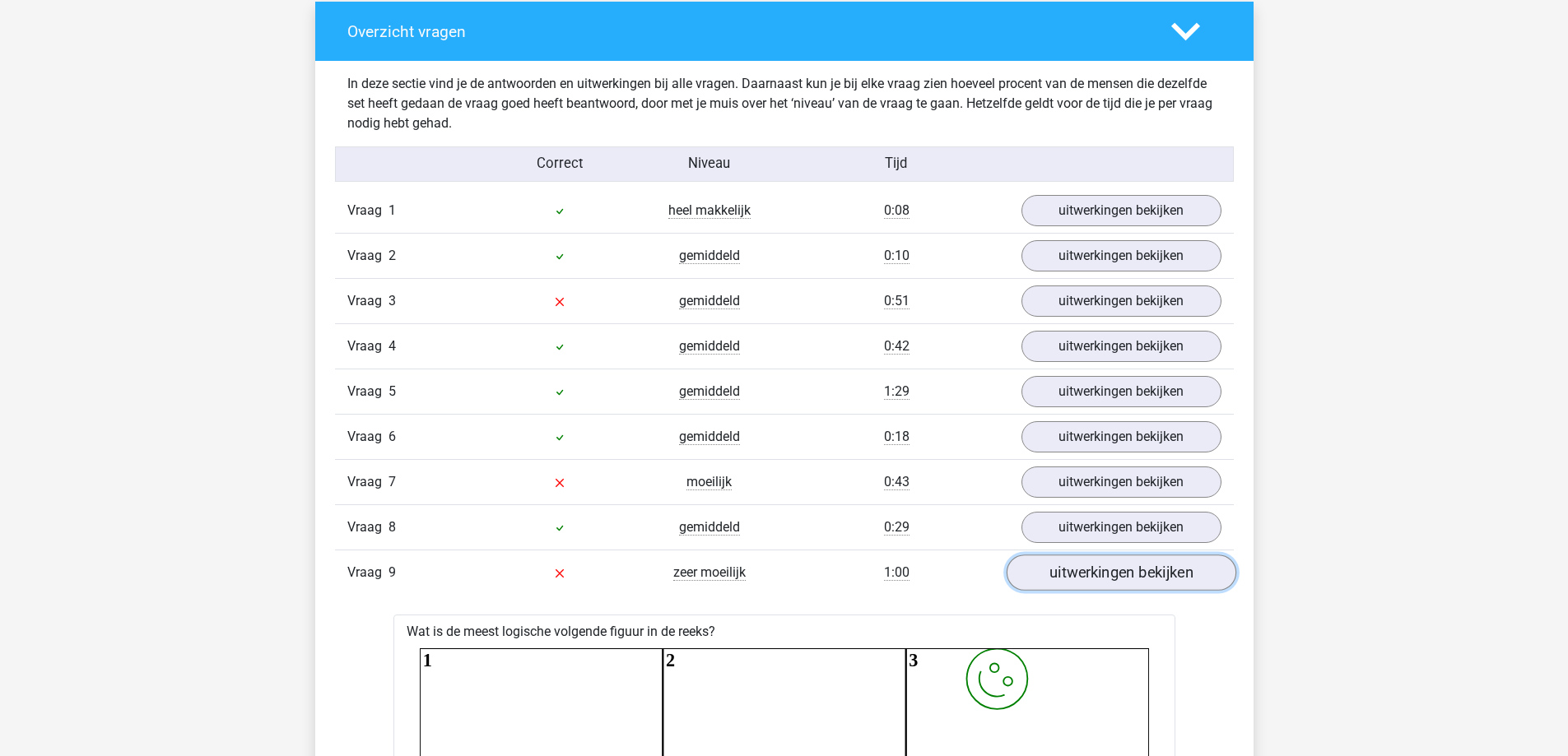
click at [1056, 580] on link "uitwerkingen bekijken" at bounding box center [1120, 574] width 230 height 36
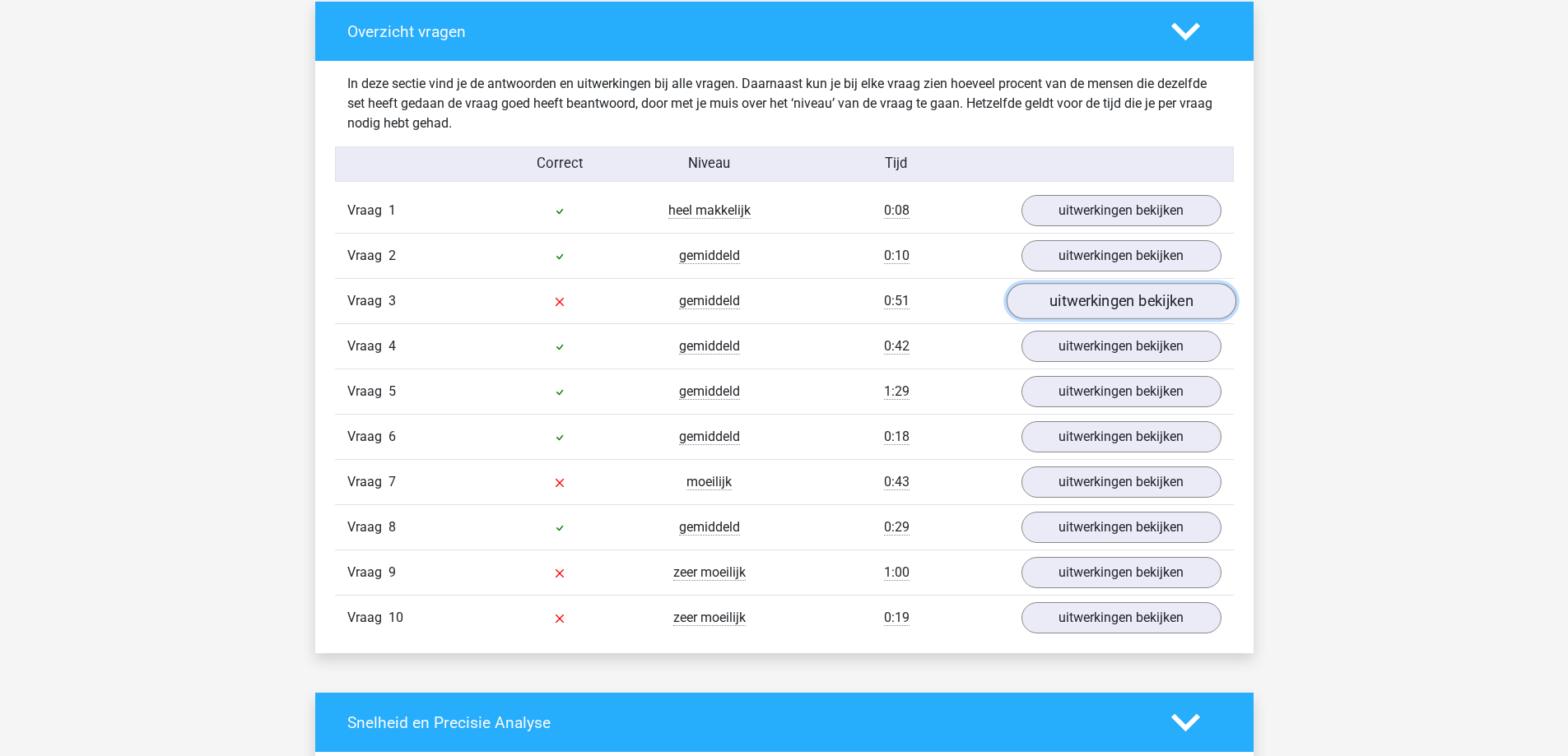
click at [1110, 304] on link "uitwerkingen bekijken" at bounding box center [1120, 302] width 230 height 36
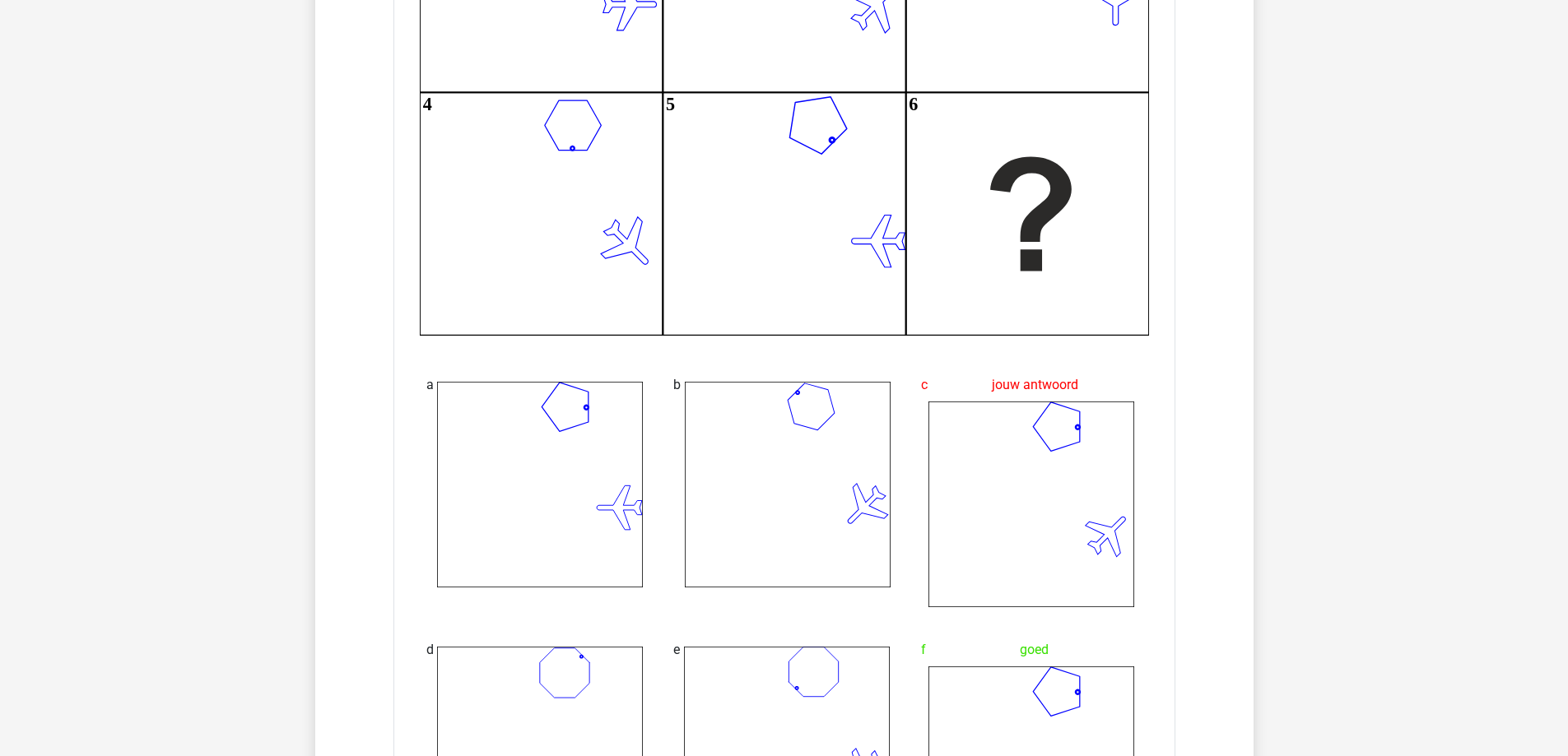
scroll to position [1399, 0]
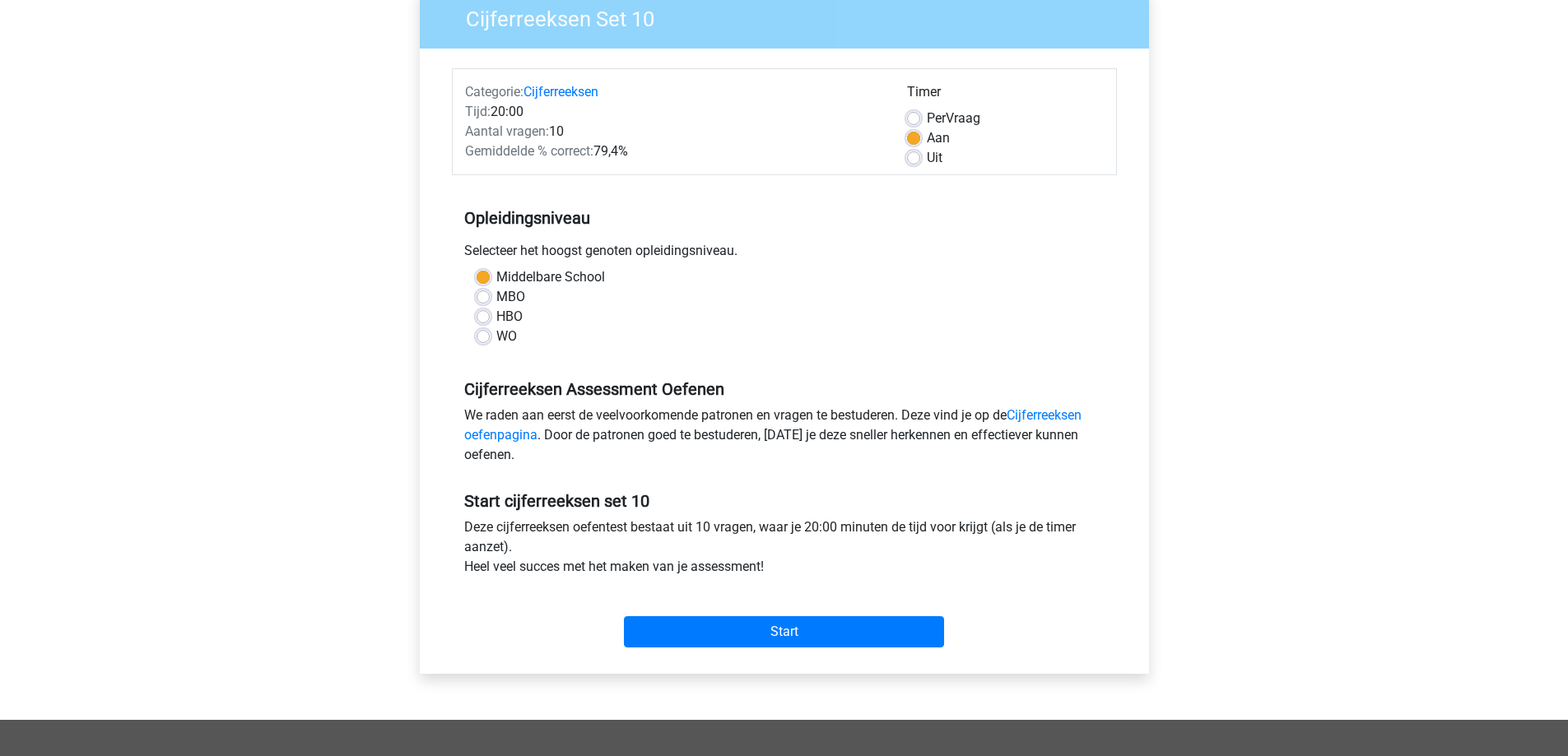
scroll to position [493, 0]
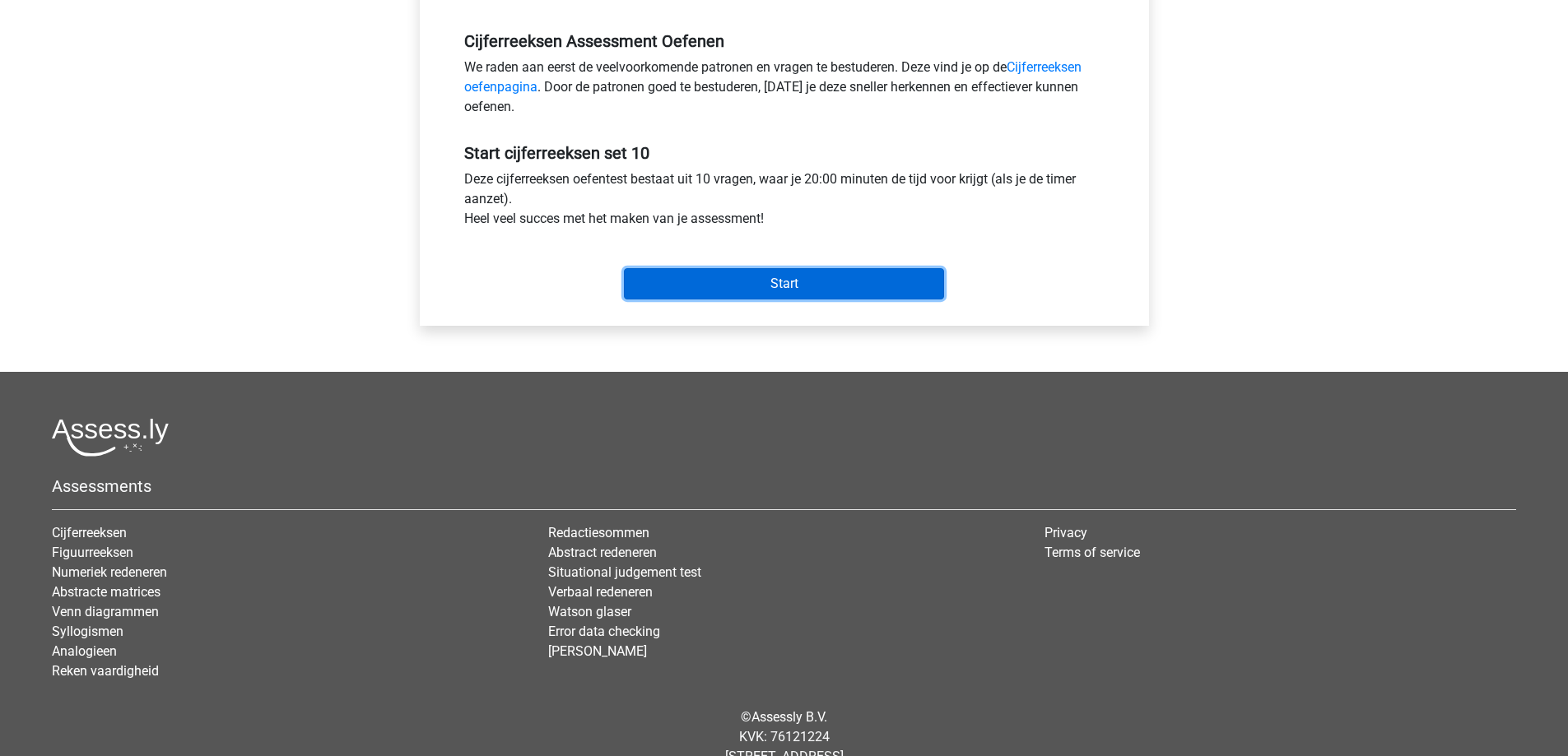
click at [861, 292] on input "Start" at bounding box center [783, 284] width 320 height 31
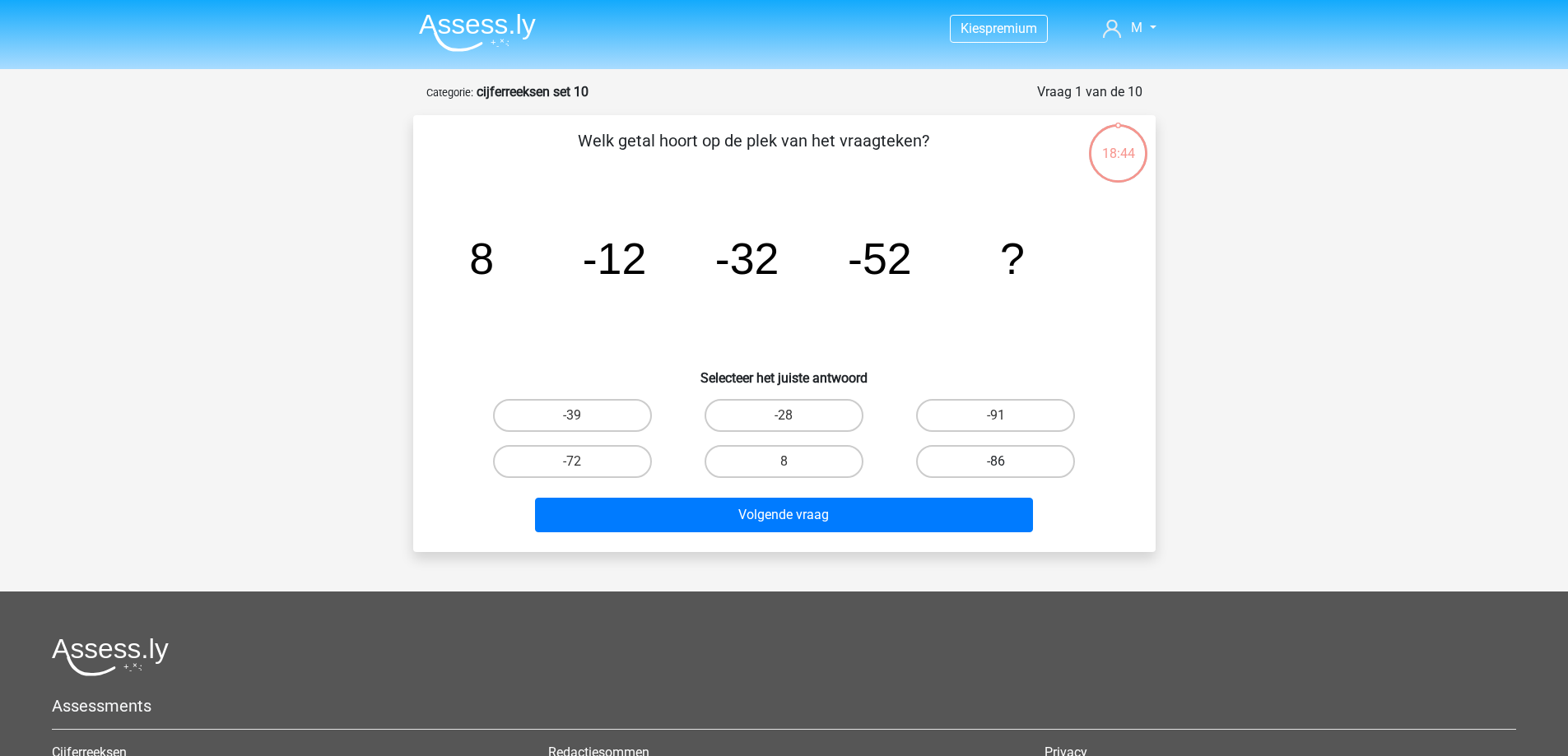
click at [998, 468] on input "-86" at bounding box center [1001, 466] width 10 height 10
radio input "true"
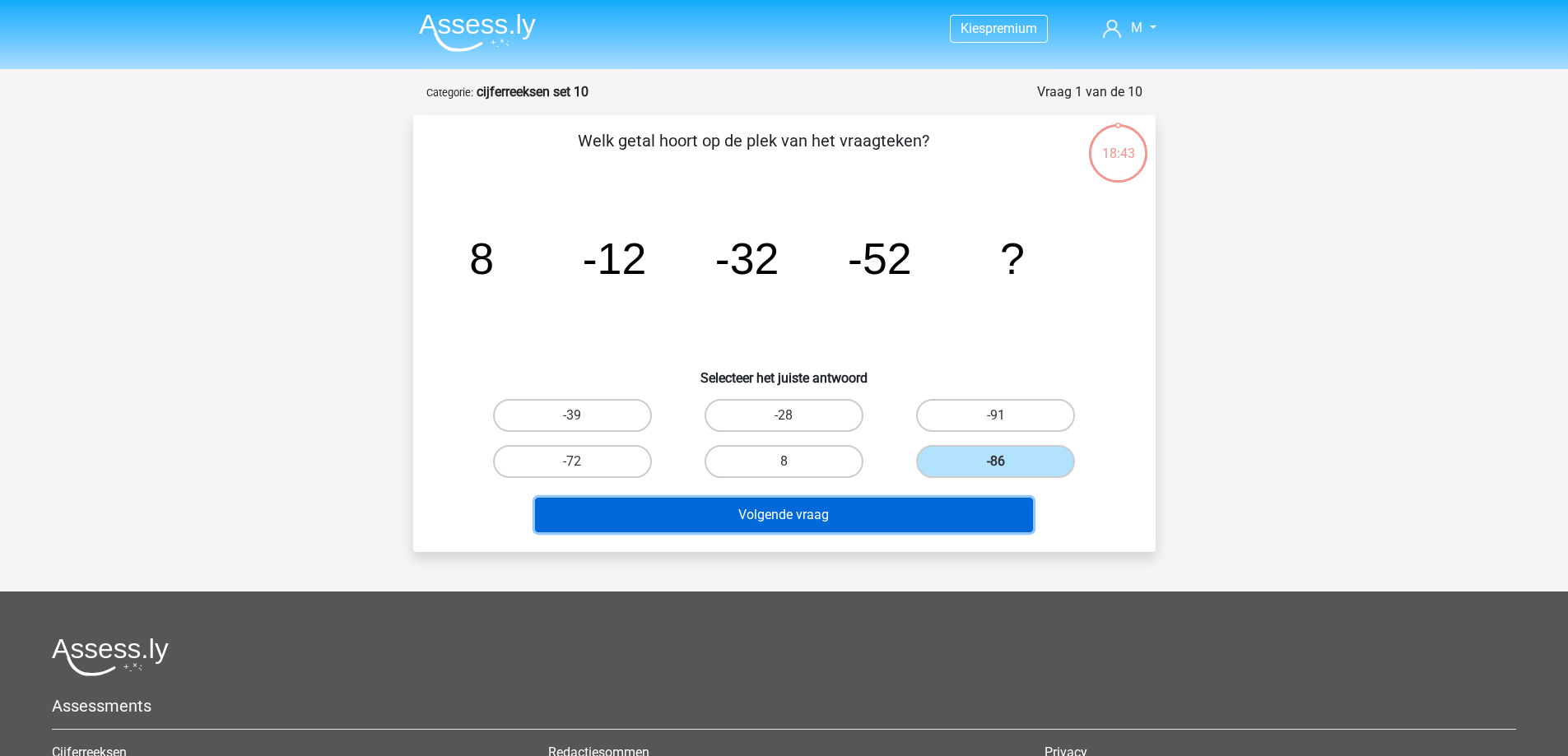
click at [849, 531] on button "Volgende vraag" at bounding box center [784, 515] width 498 height 35
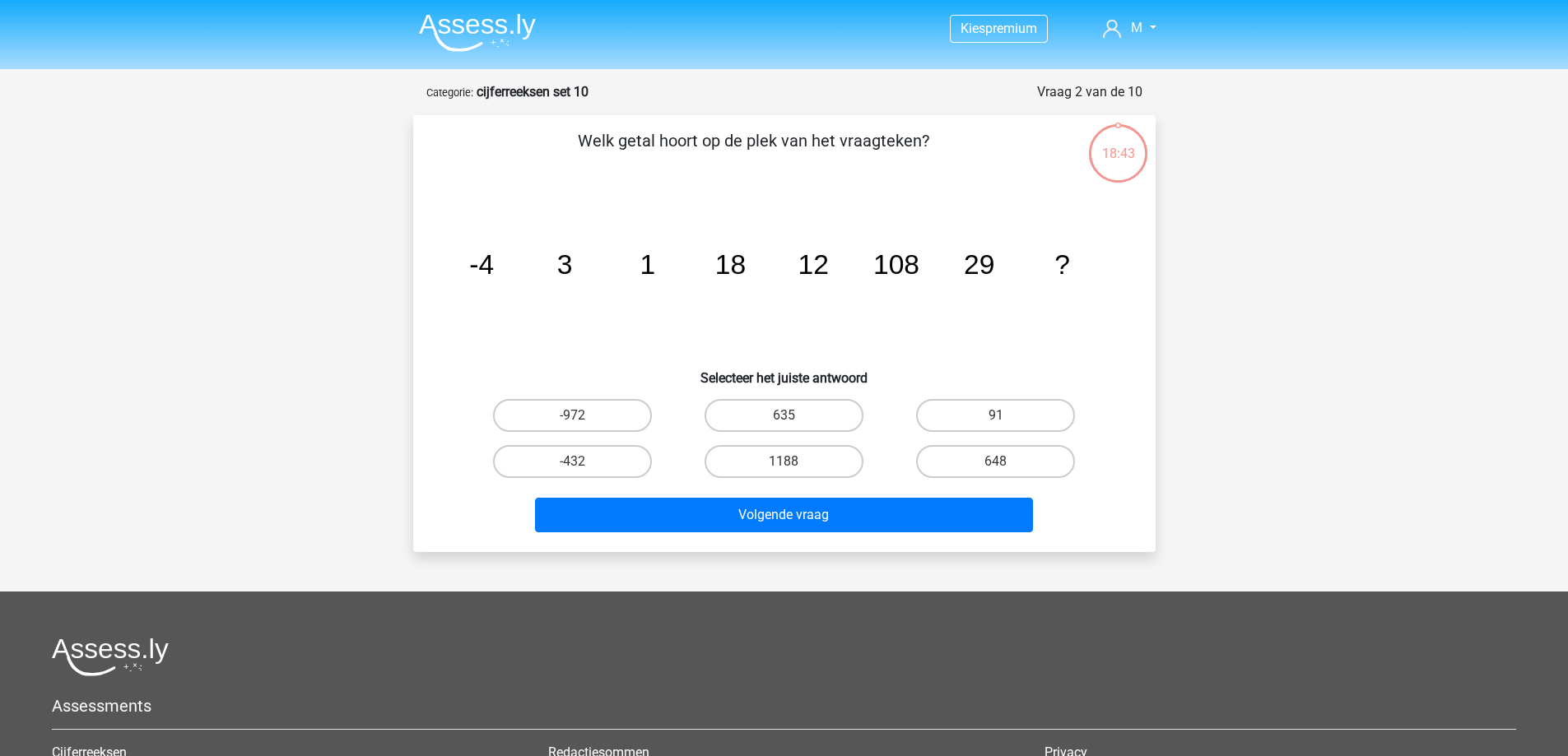
scroll to position [82, 0]
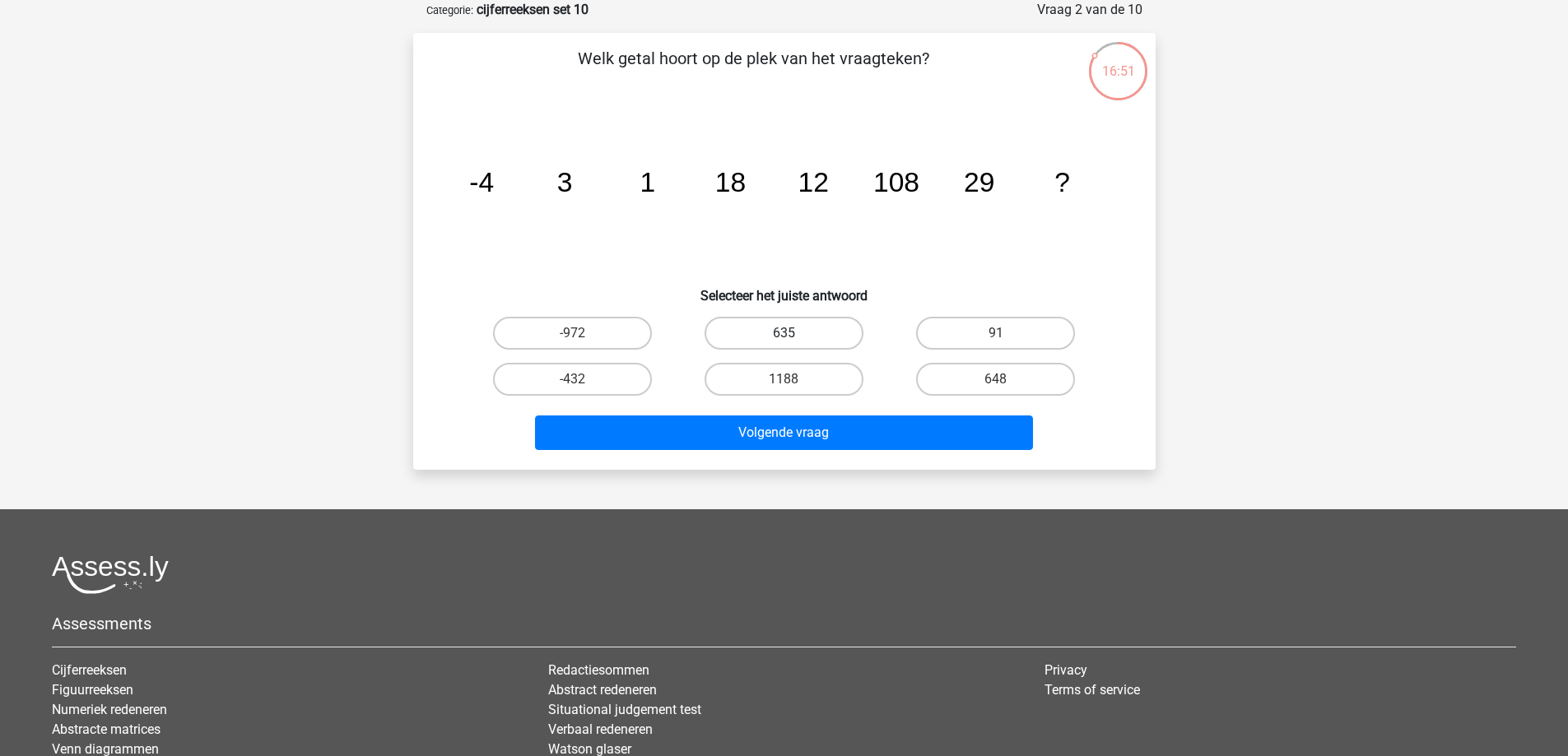
click at [770, 327] on label "635" at bounding box center [783, 333] width 159 height 33
click at [784, 333] on input "635" at bounding box center [789, 338] width 10 height 10
radio input "true"
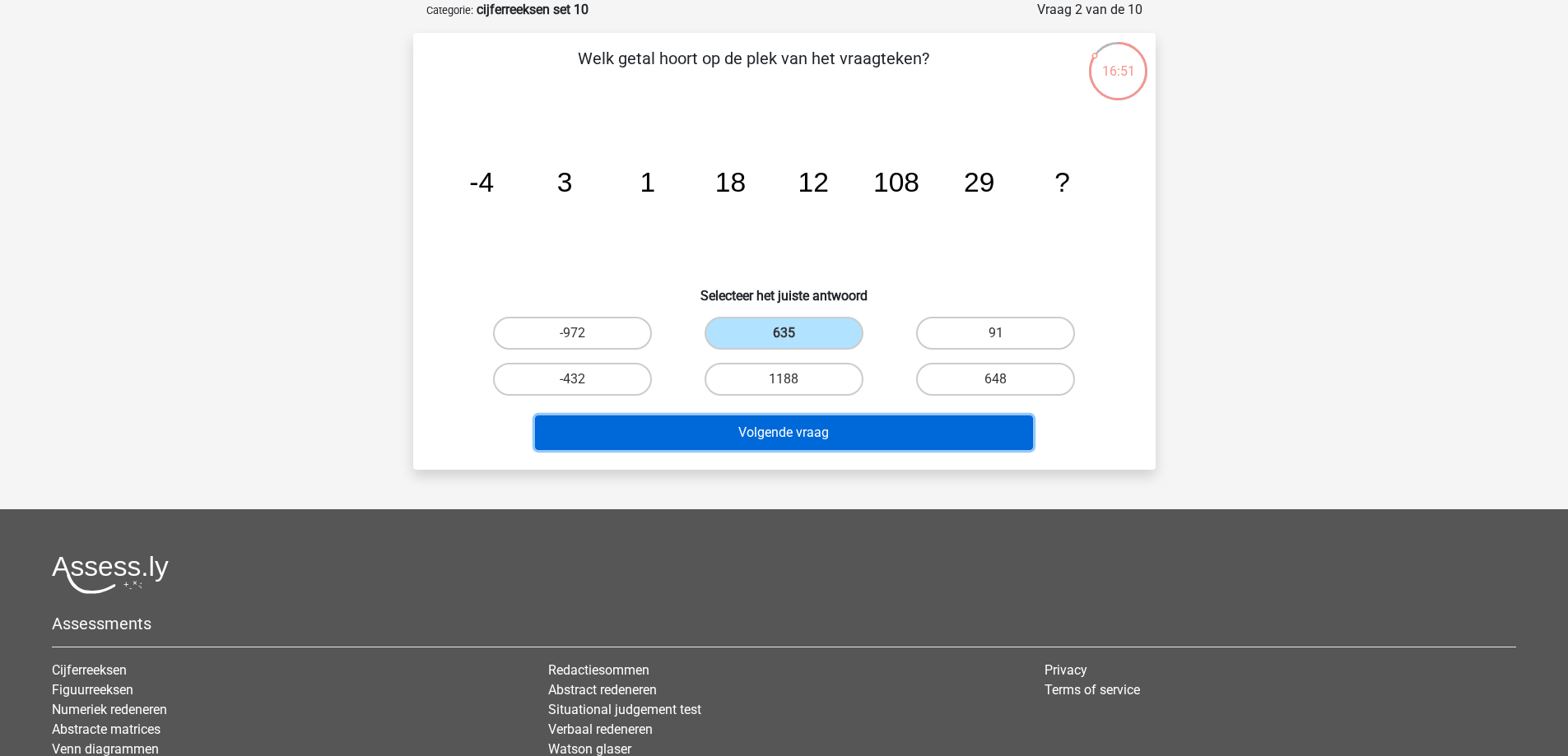
click at [821, 423] on button "Volgende vraag" at bounding box center [784, 433] width 498 height 35
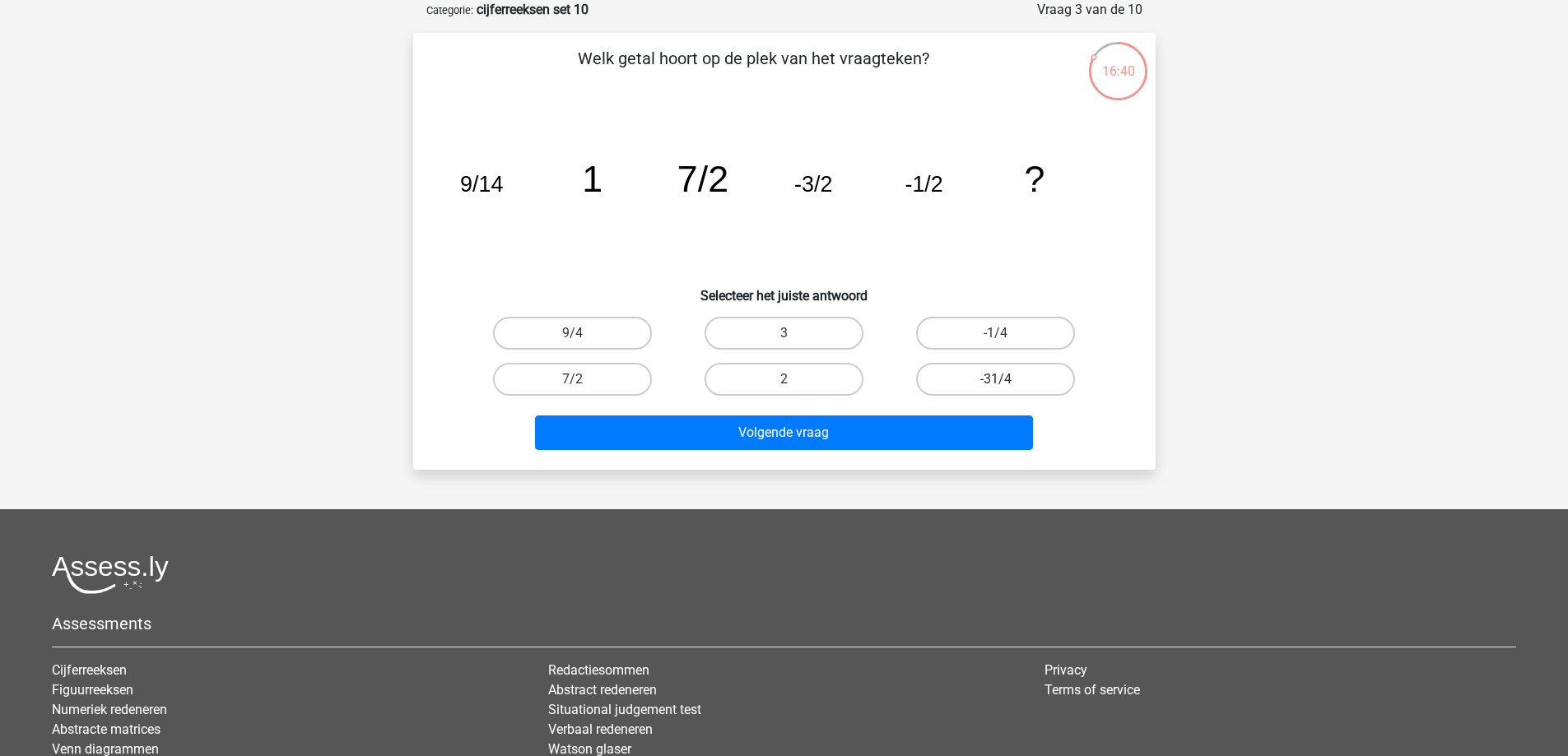
click at [972, 383] on label "-31/4" at bounding box center [995, 380] width 159 height 33
click at [996, 383] on input "-31/4" at bounding box center [1001, 385] width 10 height 10
radio input "true"
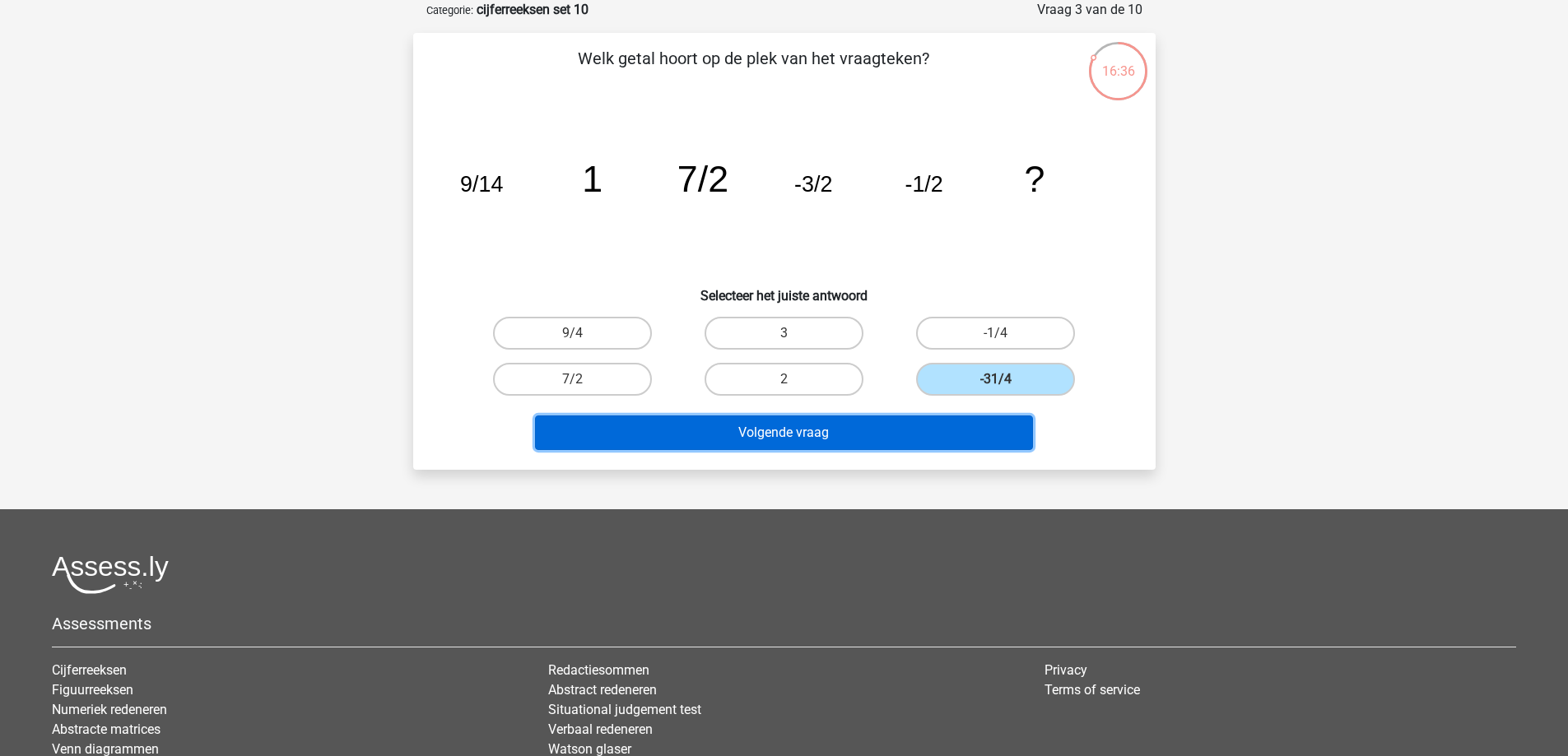
click at [911, 429] on button "Volgende vraag" at bounding box center [784, 433] width 498 height 35
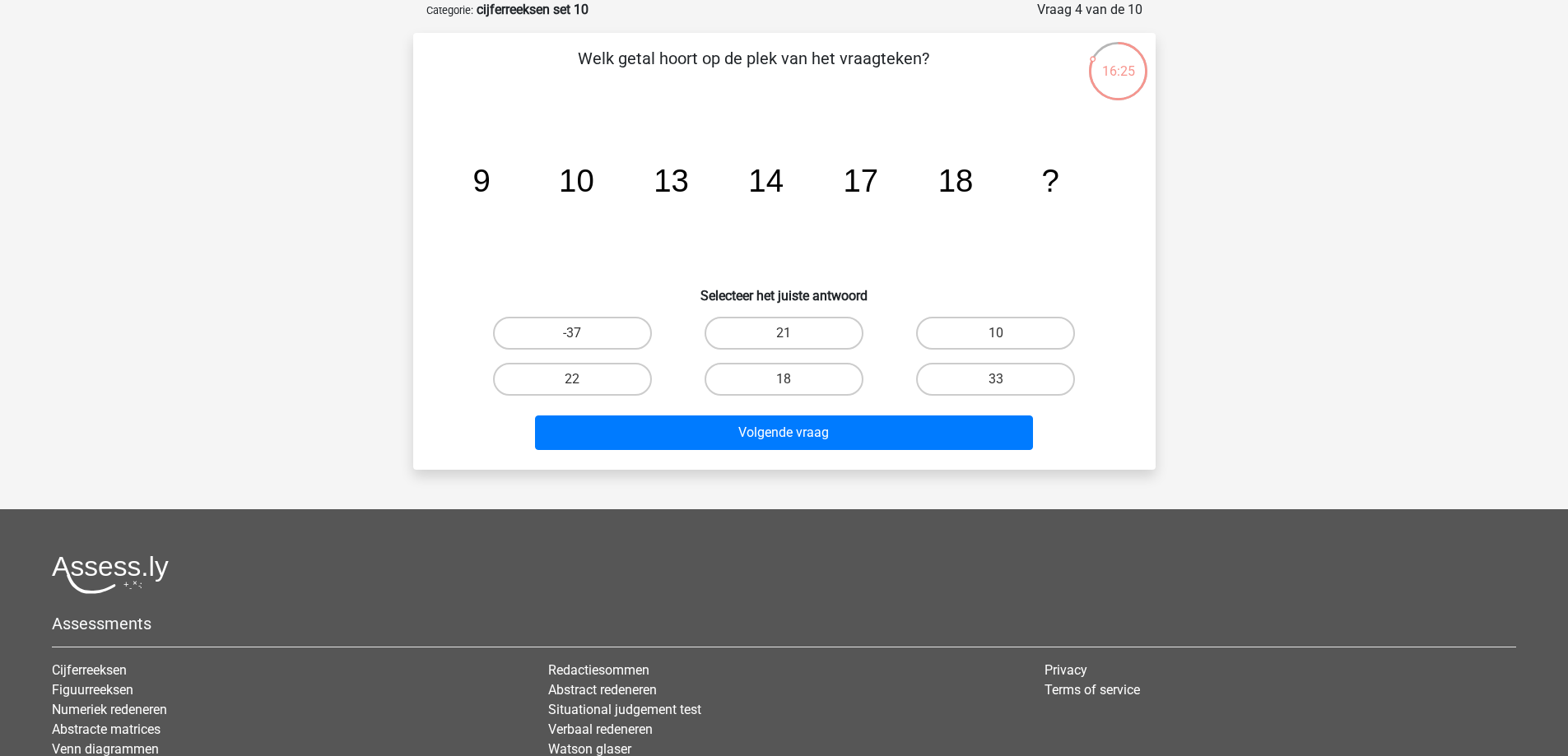
click at [762, 332] on label "21" at bounding box center [783, 333] width 159 height 33
click at [784, 333] on input "21" at bounding box center [789, 338] width 10 height 10
radio input "true"
click at [818, 340] on label "21" at bounding box center [783, 333] width 159 height 33
click at [794, 340] on input "21" at bounding box center [789, 338] width 10 height 10
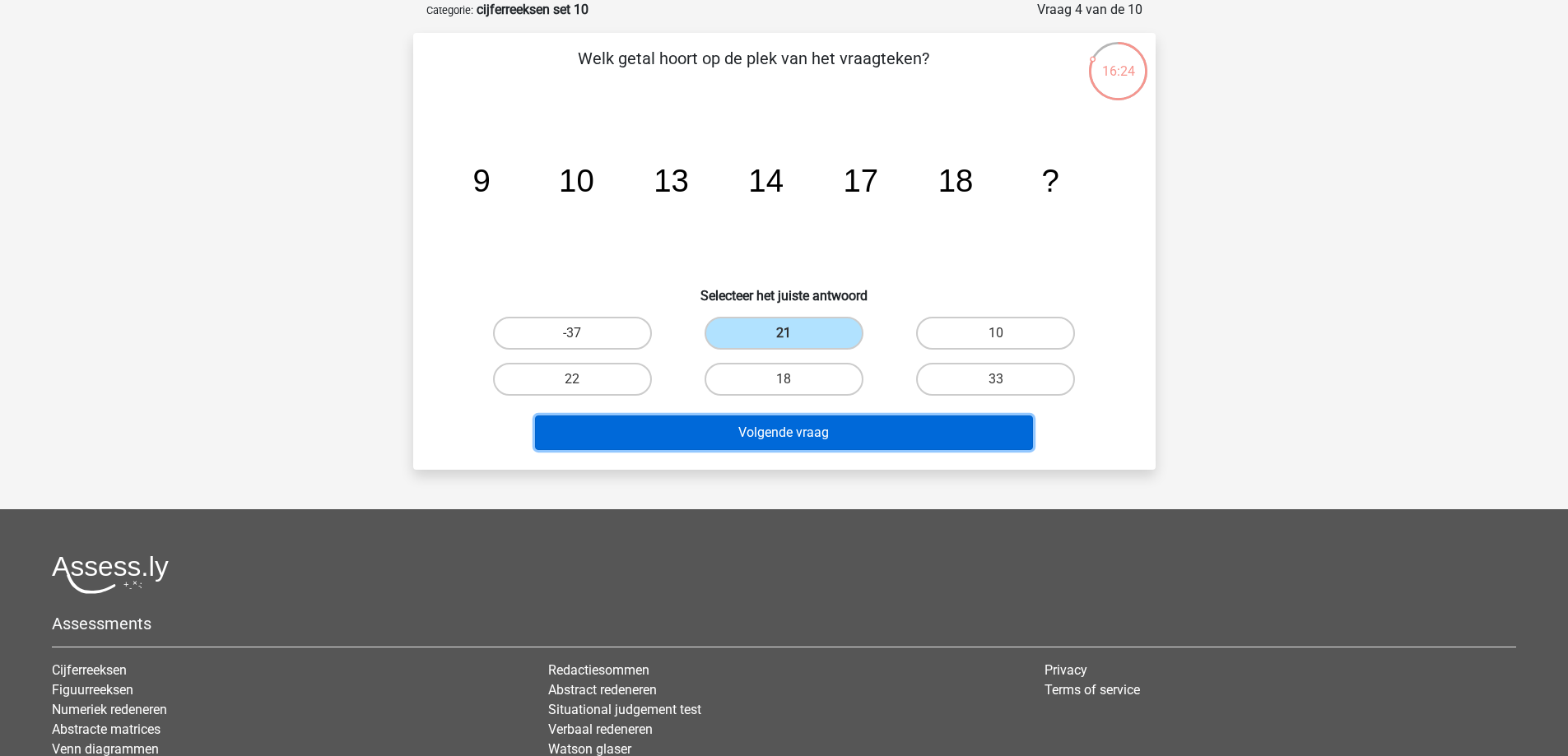
click at [827, 445] on button "Volgende vraag" at bounding box center [784, 433] width 498 height 35
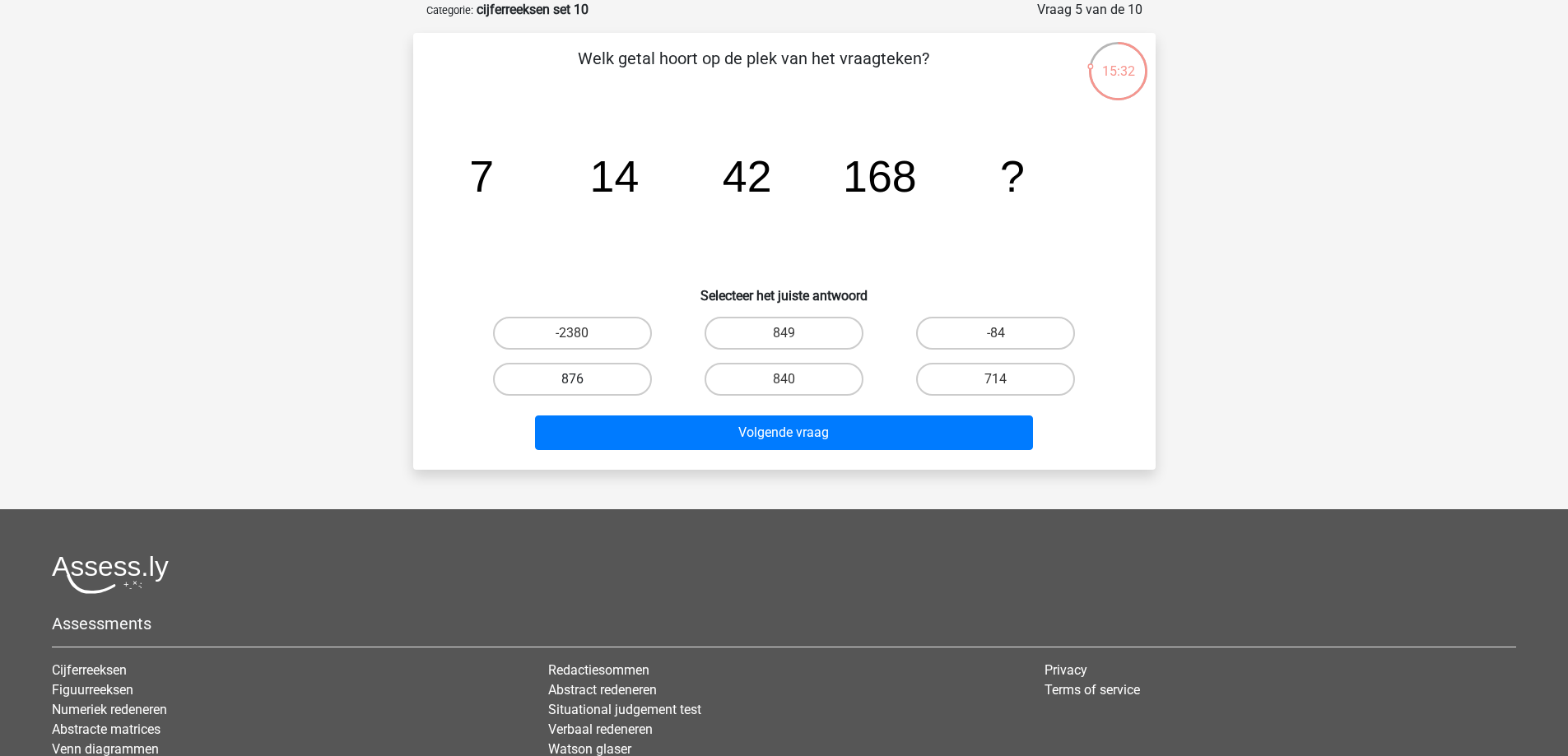
click at [616, 385] on label "876" at bounding box center [572, 380] width 159 height 33
click at [583, 385] on input "876" at bounding box center [578, 385] width 10 height 10
radio input "true"
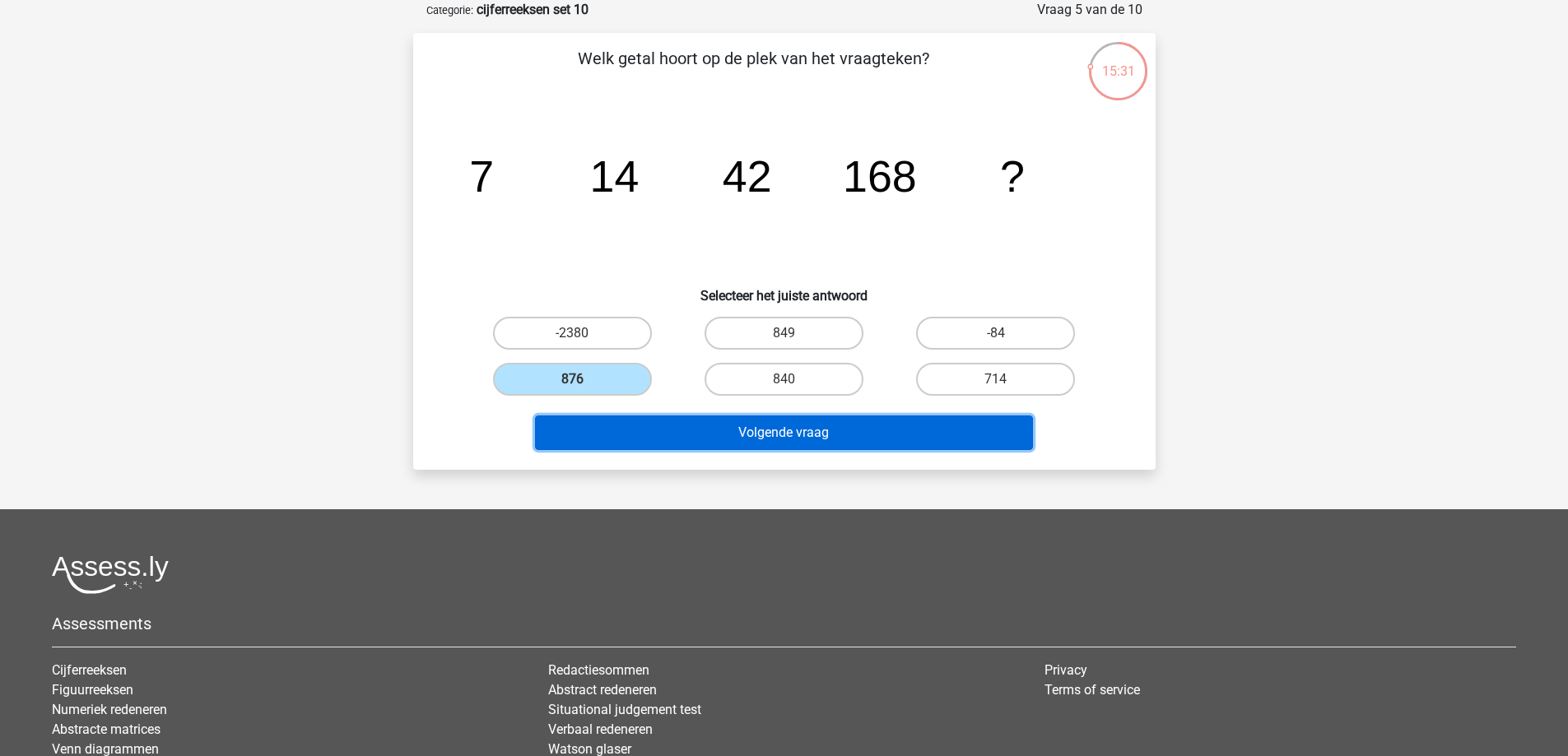
click at [846, 442] on button "Volgende vraag" at bounding box center [784, 433] width 498 height 35
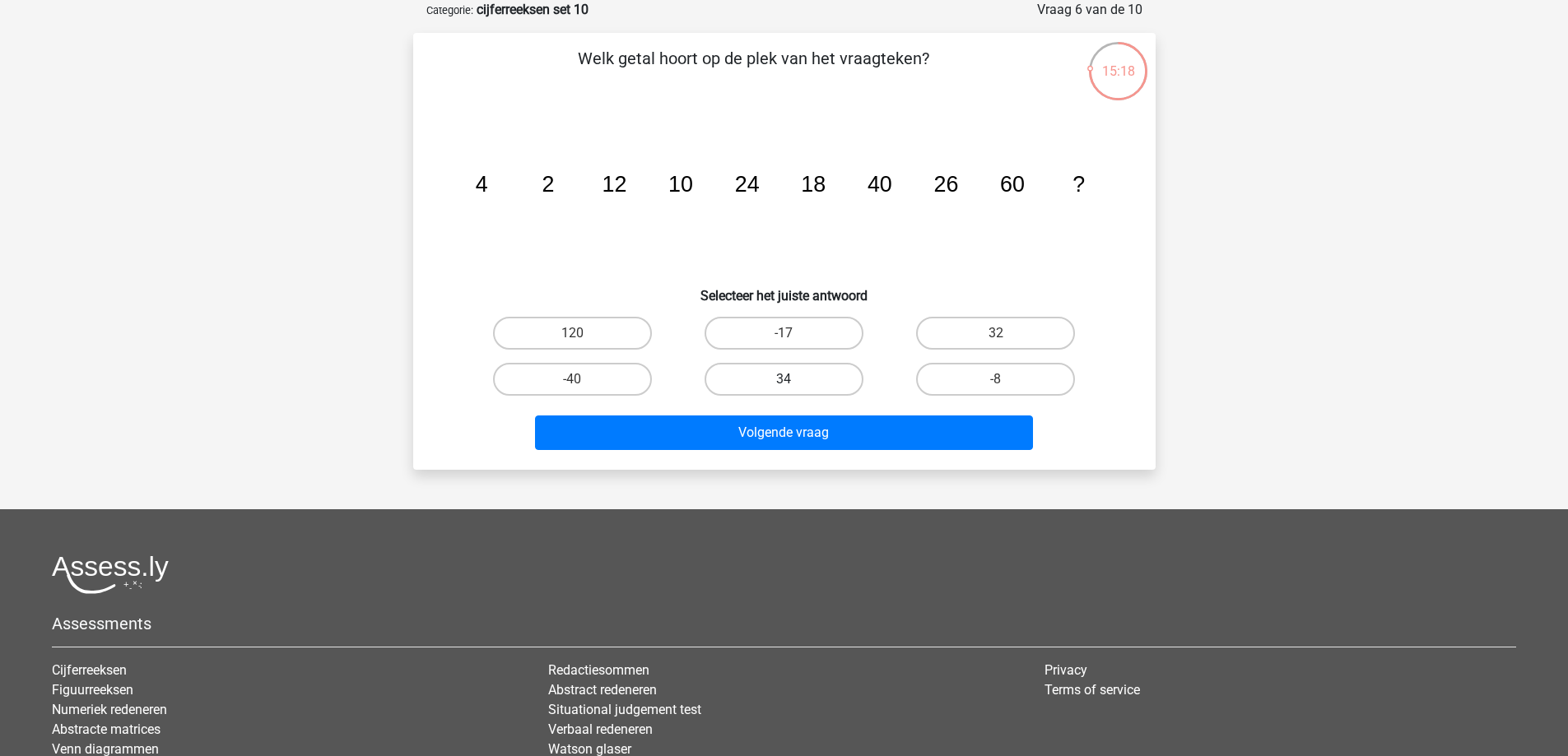
click at [774, 383] on label "34" at bounding box center [783, 380] width 159 height 33
click at [784, 383] on input "34" at bounding box center [789, 385] width 10 height 10
radio input "true"
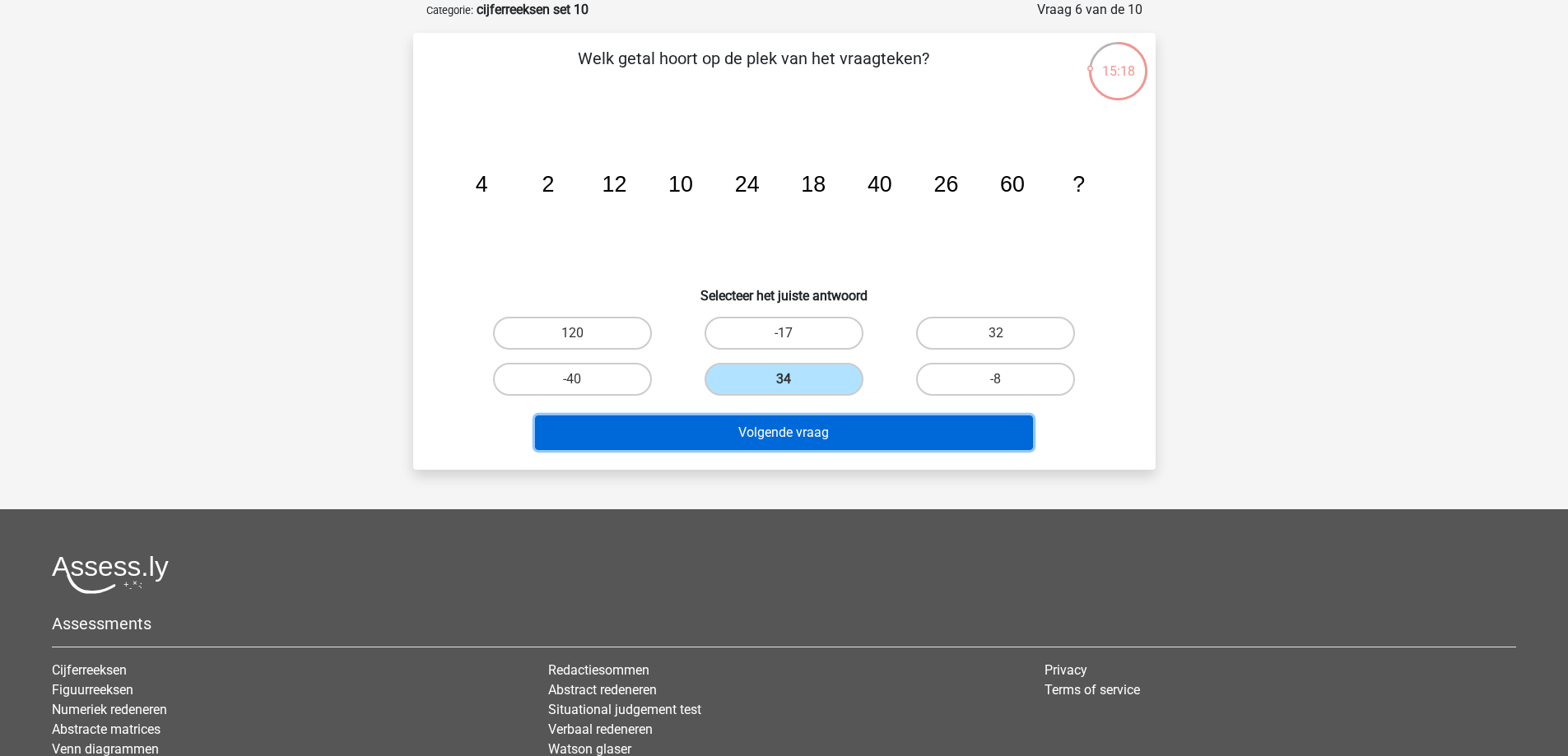
click at [782, 433] on button "Volgende vraag" at bounding box center [784, 433] width 498 height 35
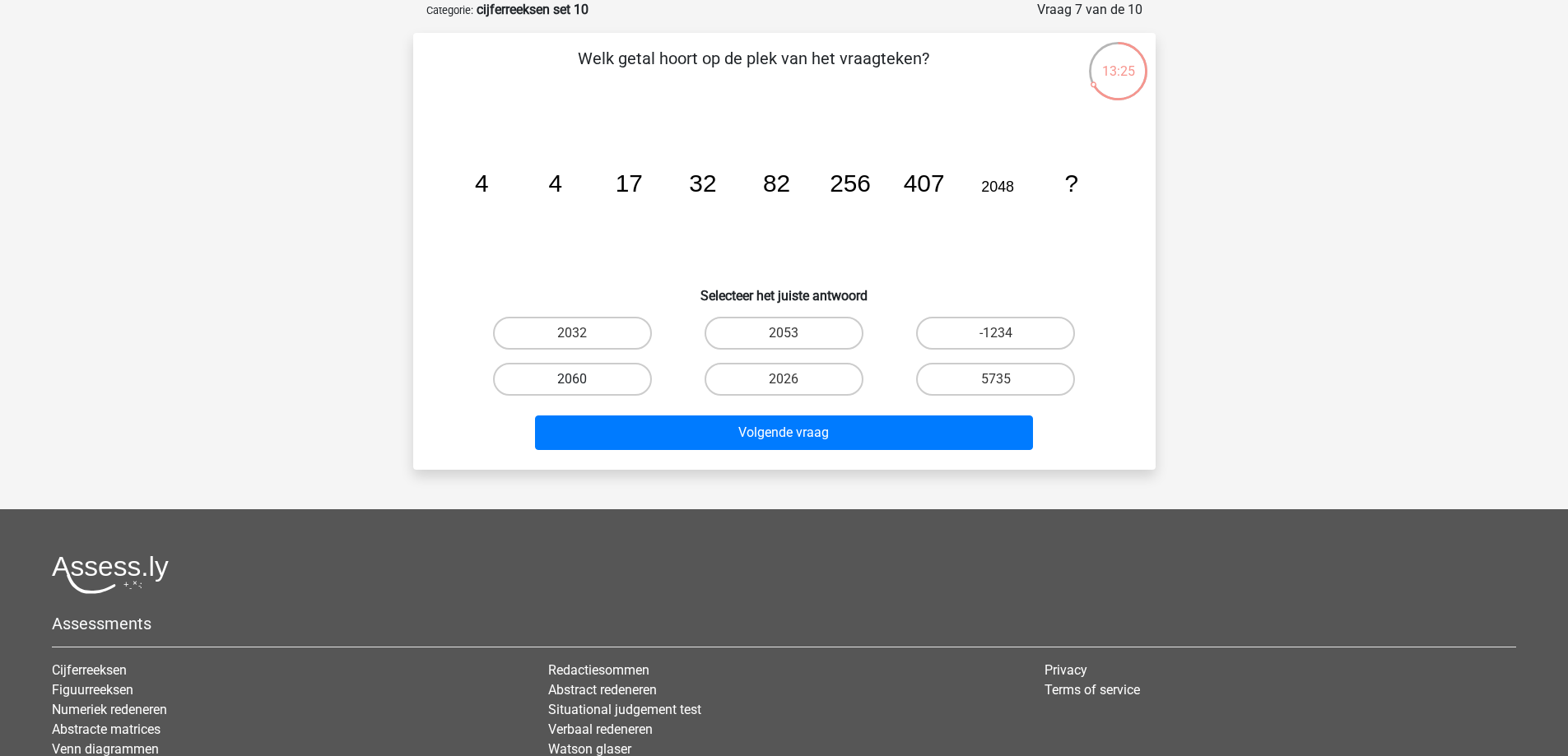
click at [599, 374] on label "2060" at bounding box center [572, 380] width 159 height 33
click at [583, 380] on input "2060" at bounding box center [578, 385] width 10 height 10
radio input "true"
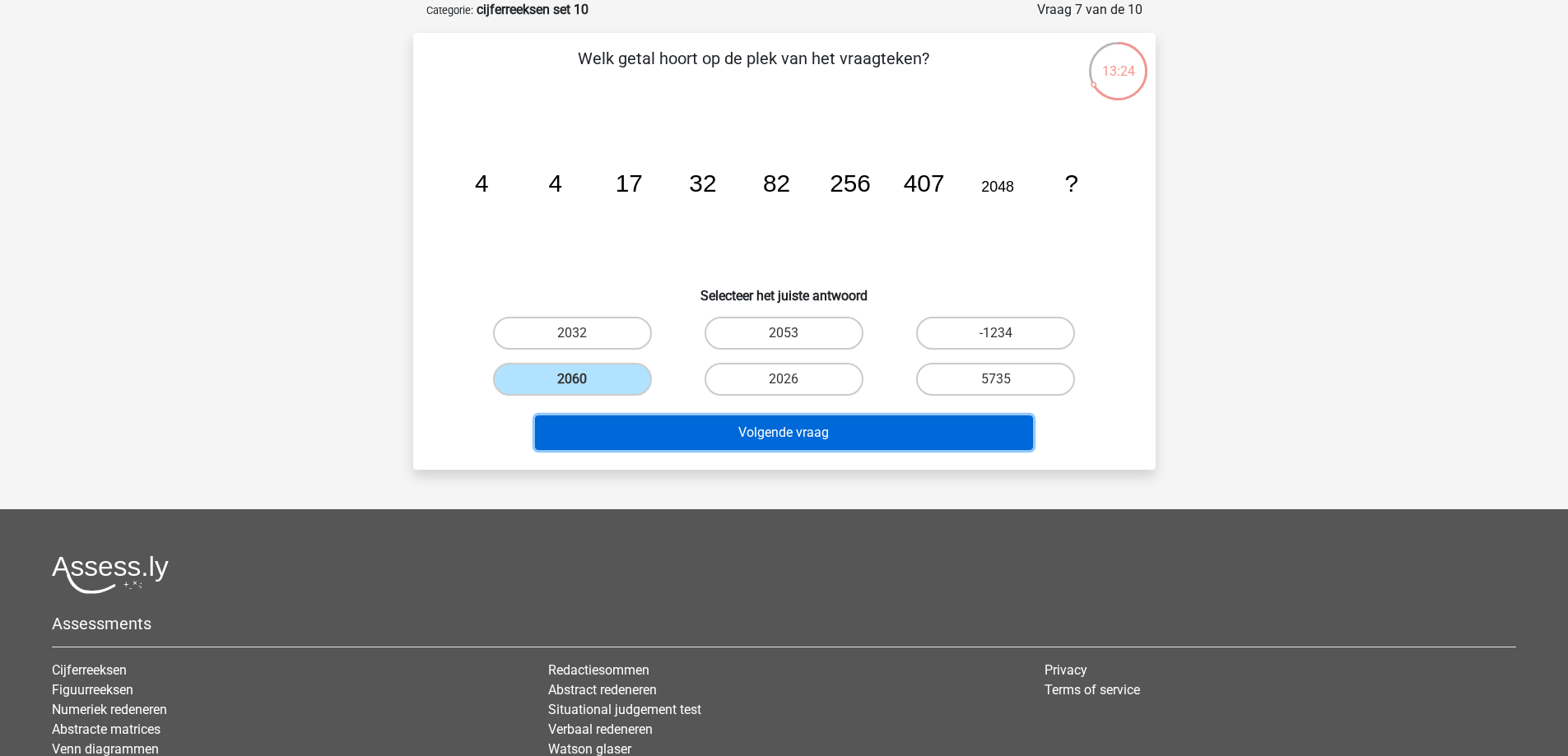
click at [841, 435] on button "Volgende vraag" at bounding box center [784, 433] width 498 height 35
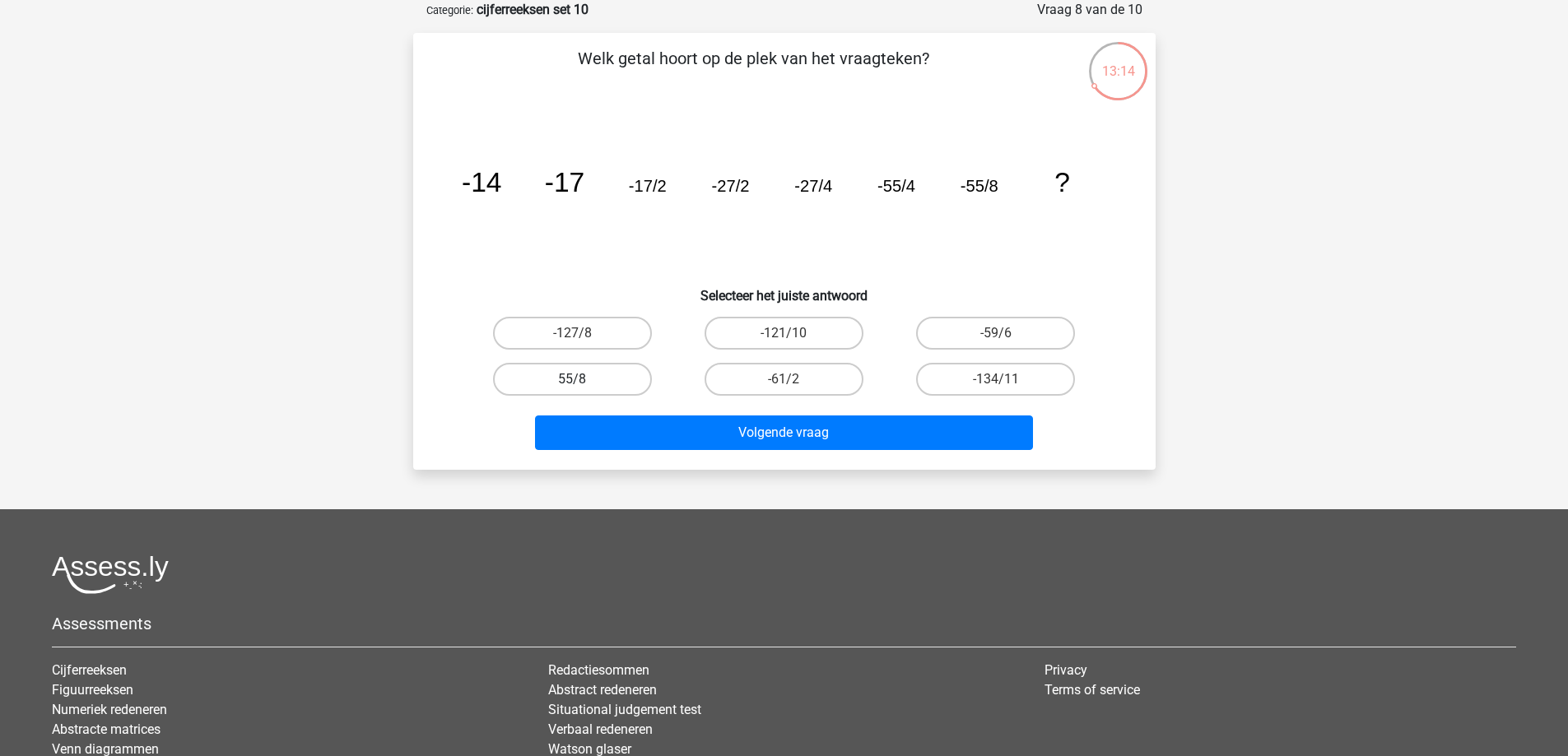
click at [619, 381] on label "55/8" at bounding box center [572, 380] width 159 height 33
click at [583, 381] on input "55/8" at bounding box center [578, 385] width 10 height 10
radio input "true"
click at [624, 333] on label "-127/8" at bounding box center [572, 333] width 159 height 33
click at [583, 333] on input "-127/8" at bounding box center [578, 338] width 10 height 10
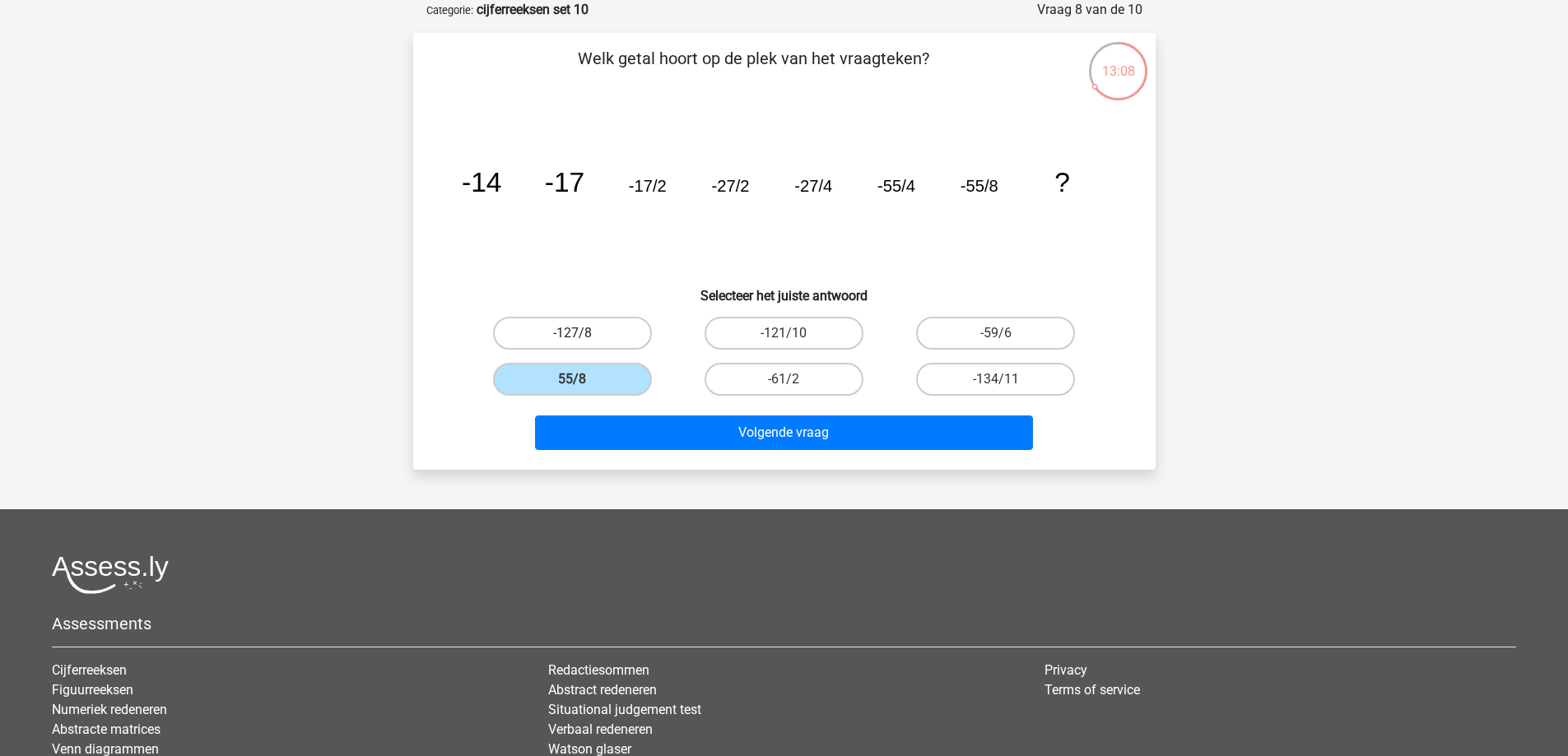
radio input "true"
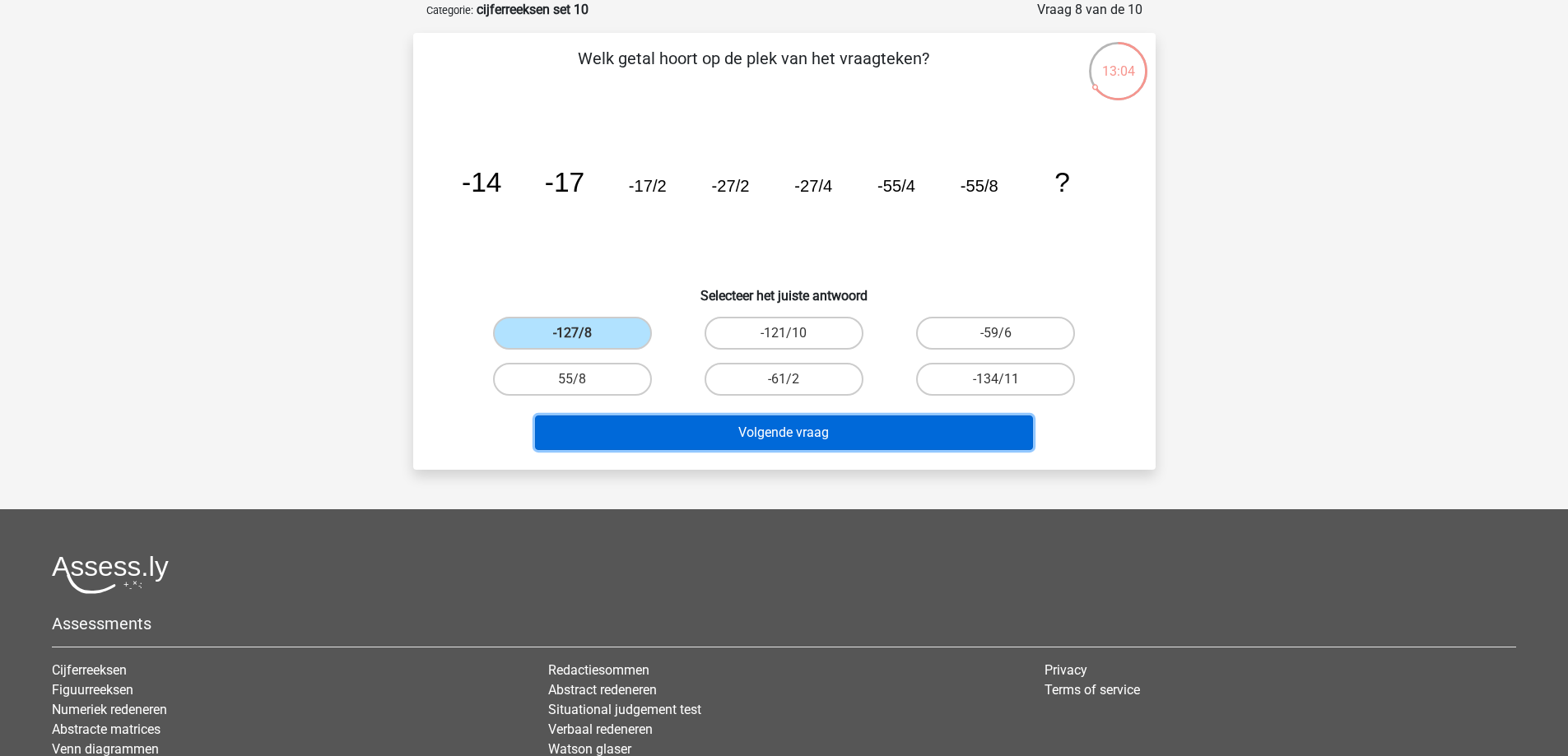
click at [835, 445] on button "Volgende vraag" at bounding box center [784, 433] width 498 height 35
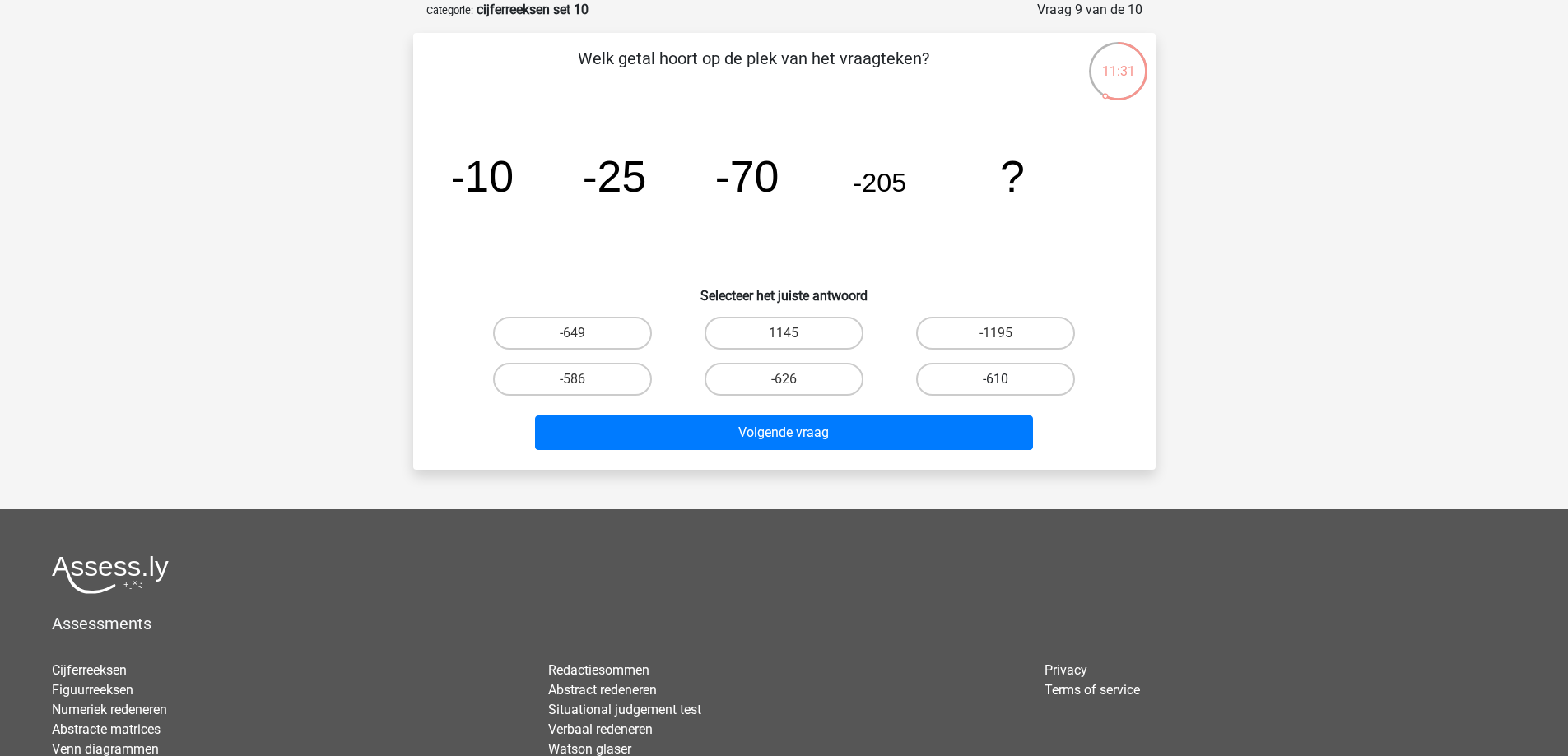
click at [1024, 371] on label "-610" at bounding box center [995, 380] width 159 height 33
click at [1007, 380] on input "-610" at bounding box center [1001, 385] width 10 height 10
radio input "true"
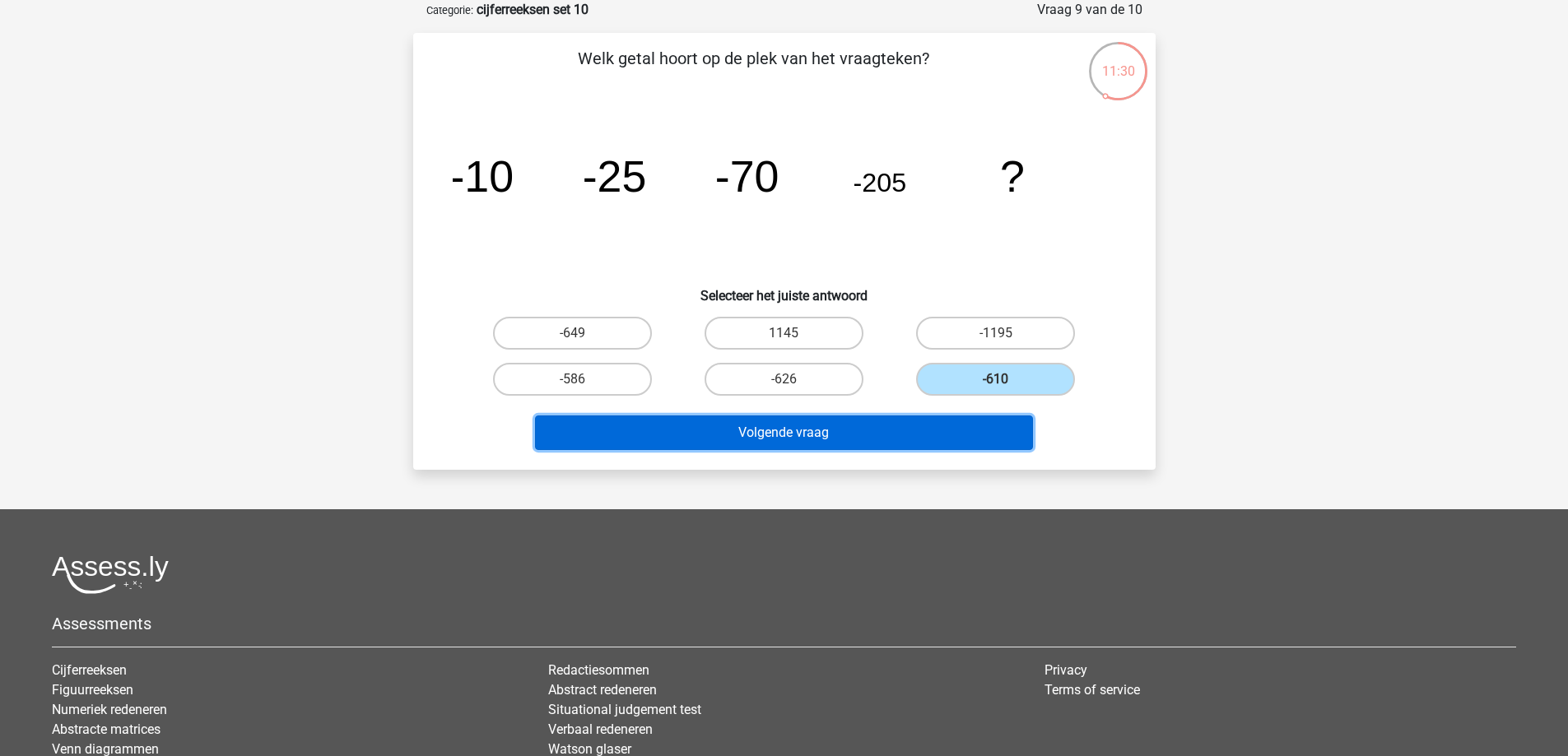
click at [959, 446] on button "Volgende vraag" at bounding box center [784, 433] width 498 height 35
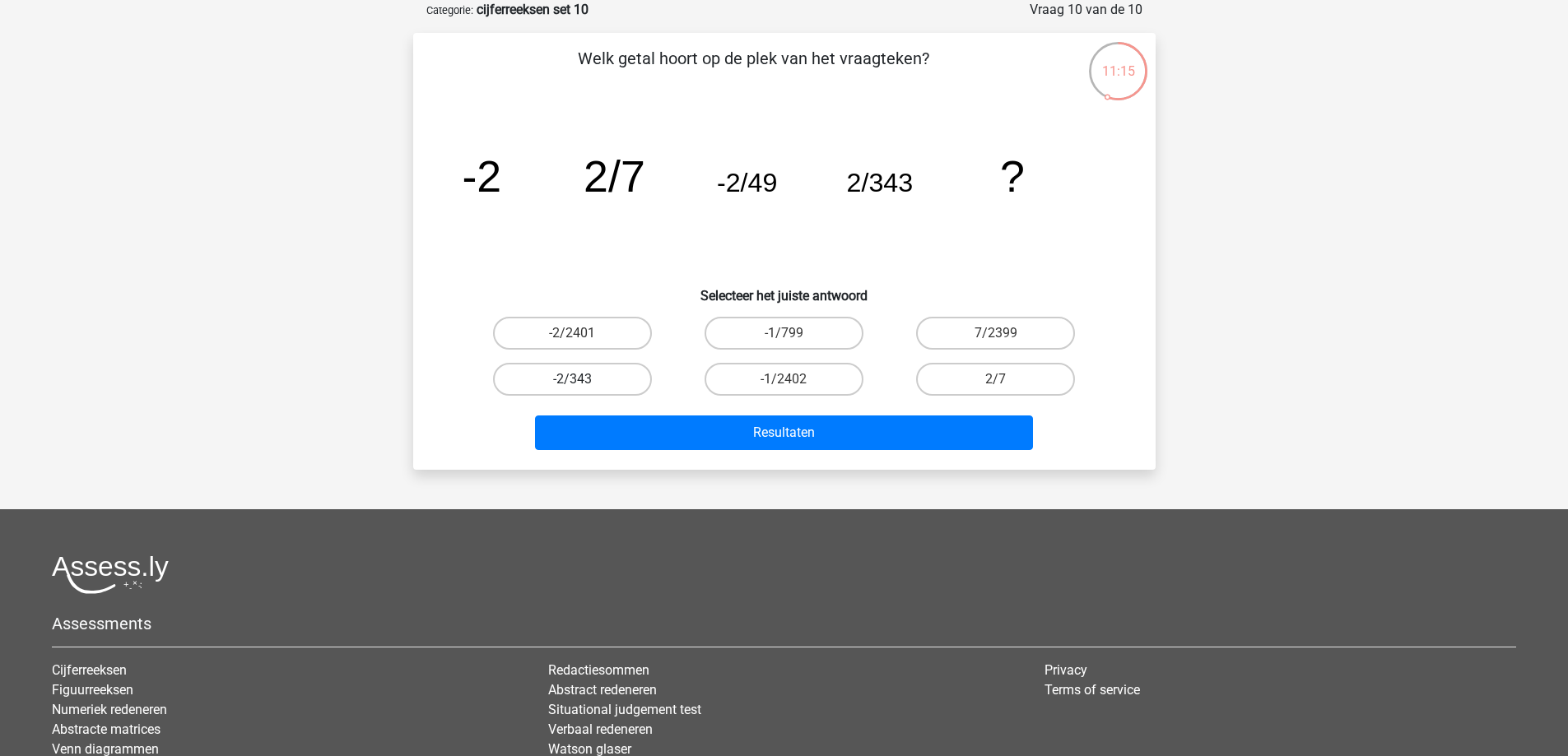
click at [585, 382] on label "-2/343" at bounding box center [572, 380] width 159 height 33
click at [583, 382] on input "-2/343" at bounding box center [578, 385] width 10 height 10
radio input "true"
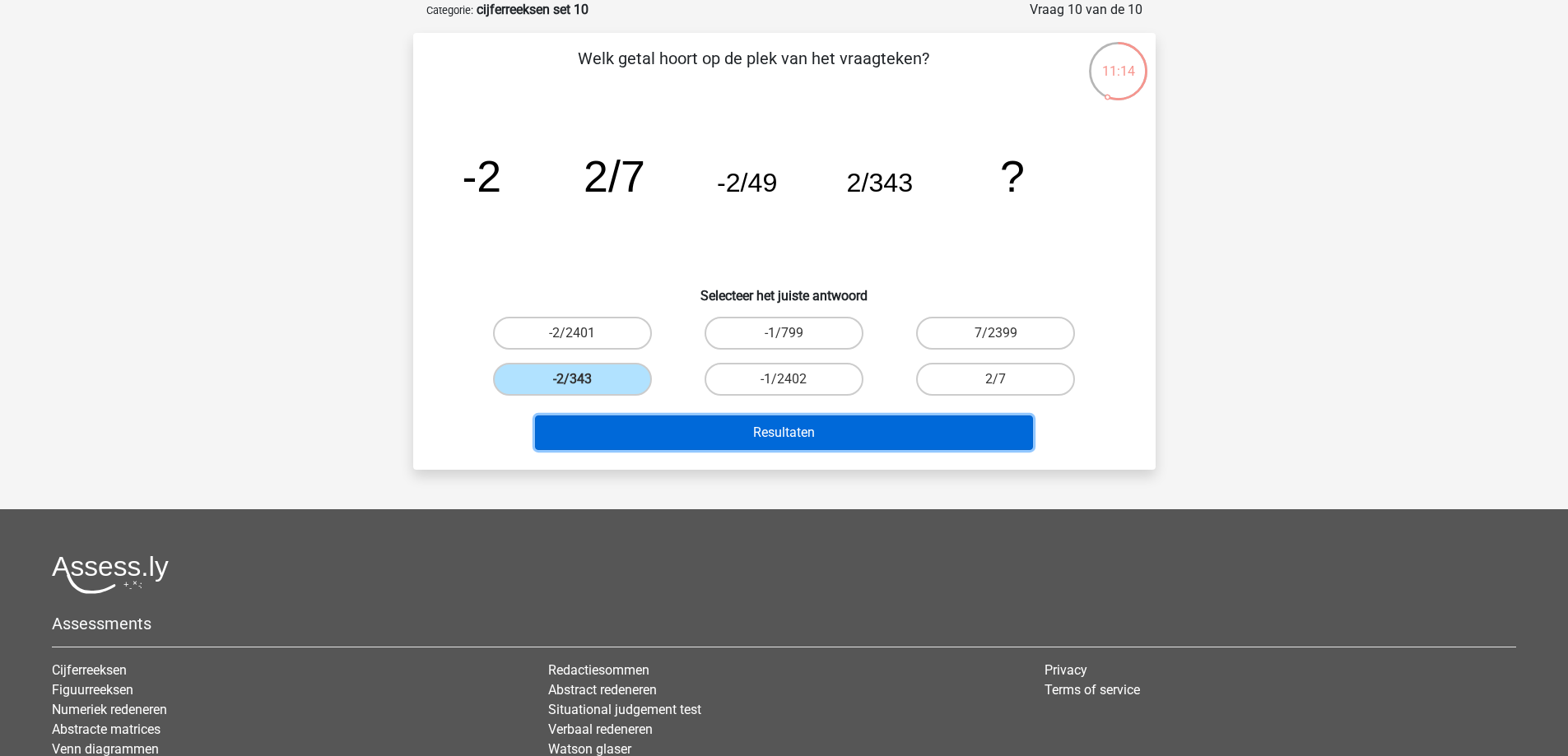
click at [804, 432] on button "Resultaten" at bounding box center [784, 433] width 498 height 35
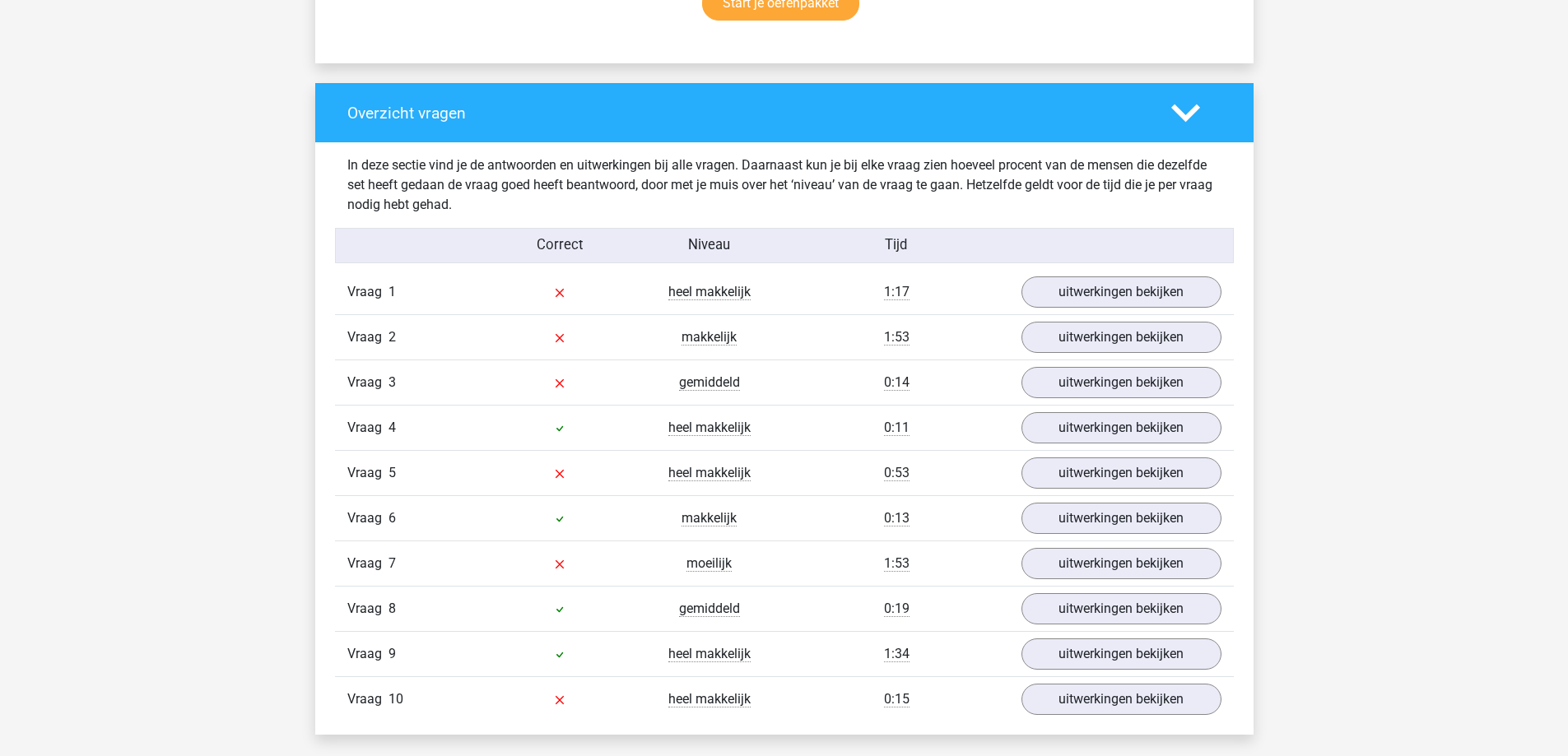
scroll to position [1235, 0]
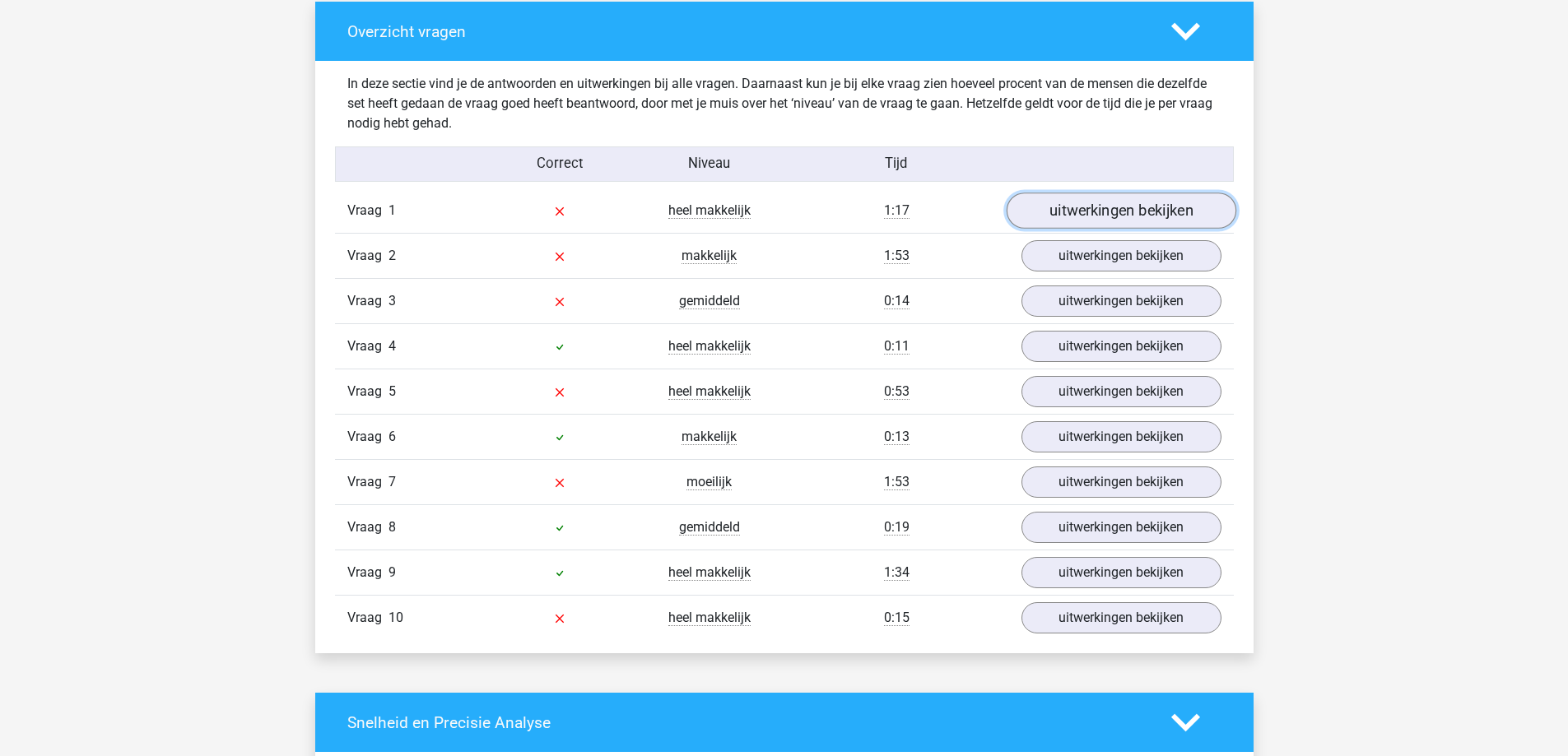
click at [1077, 203] on link "uitwerkingen bekijken" at bounding box center [1120, 212] width 230 height 36
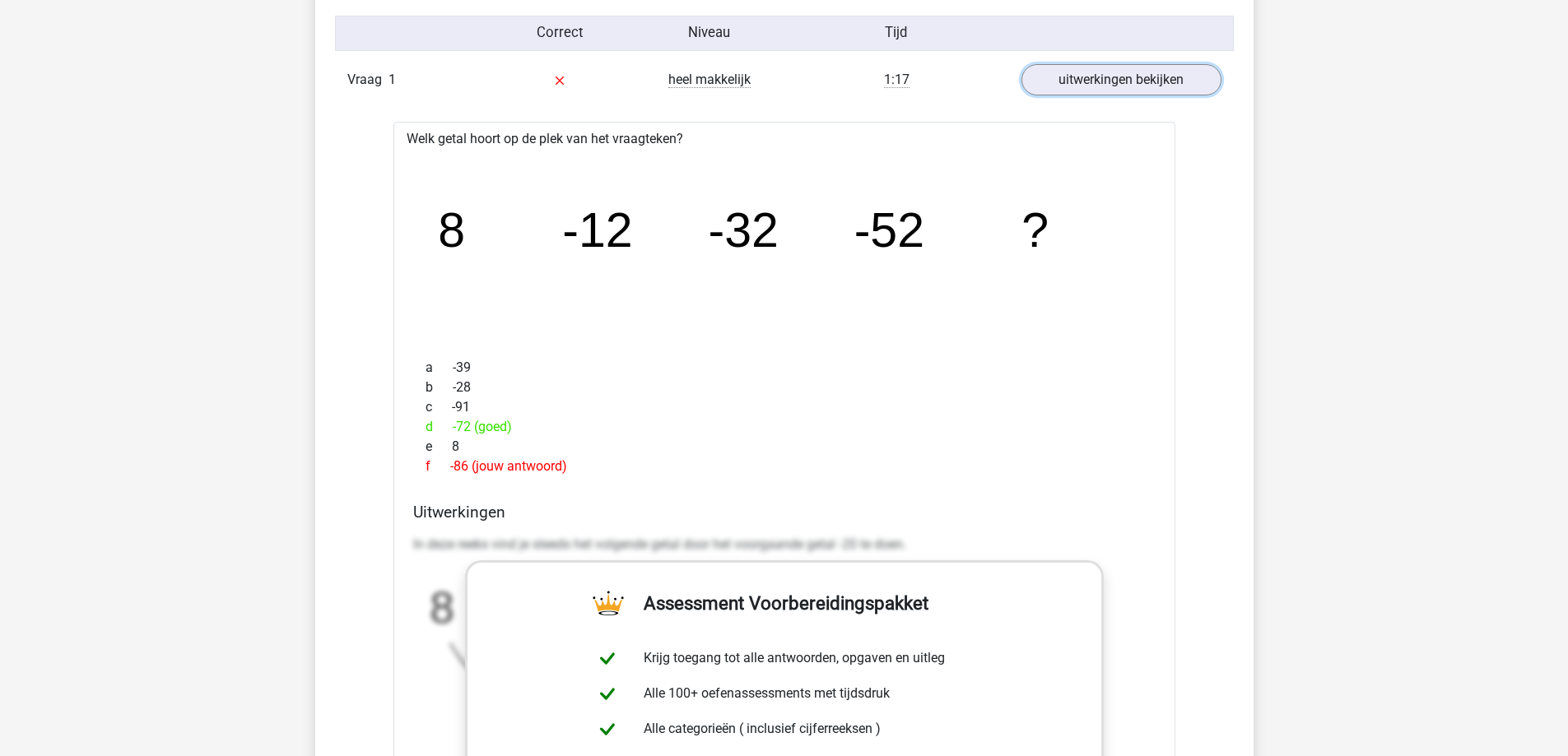
scroll to position [1152, 0]
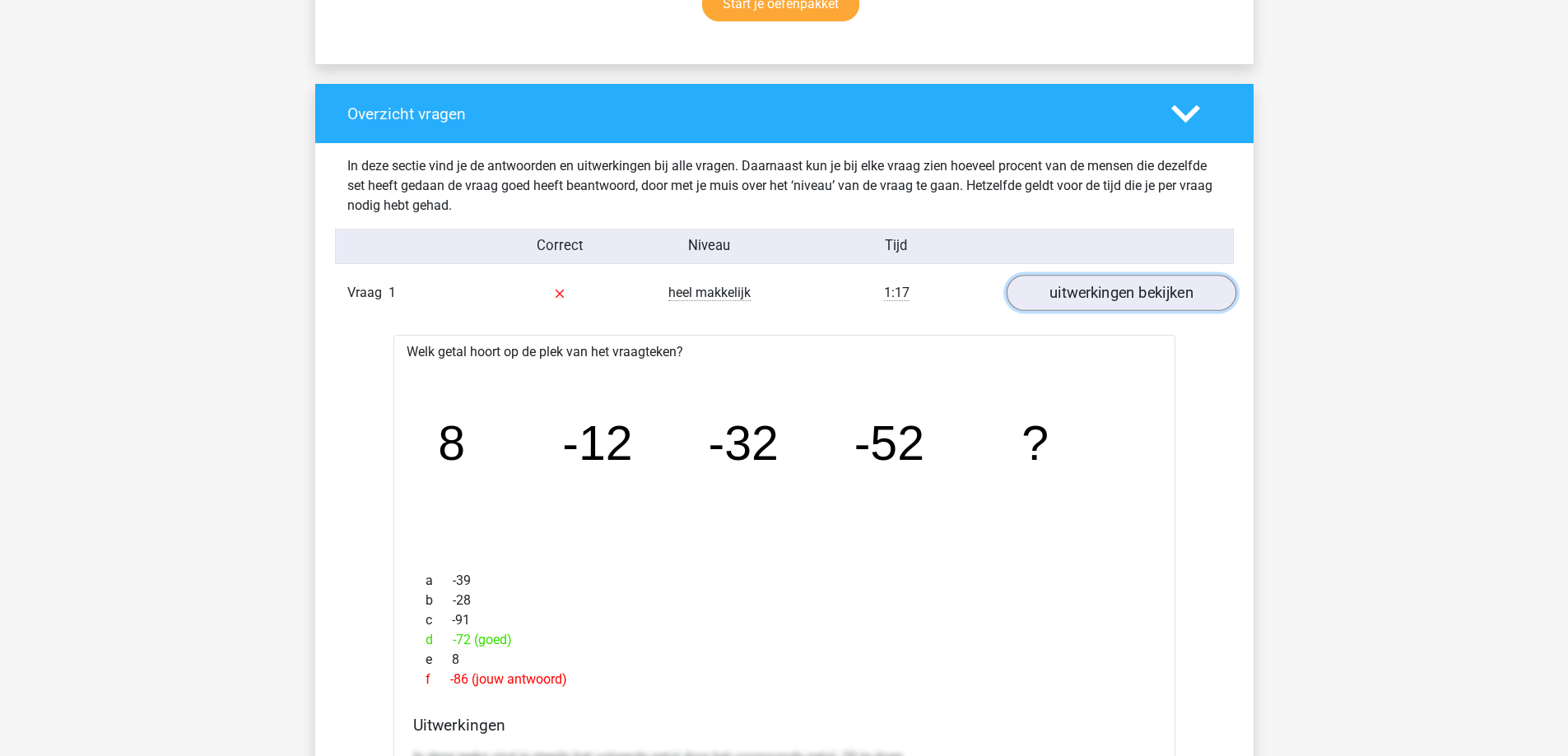
click at [1062, 287] on link "uitwerkingen bekijken" at bounding box center [1120, 294] width 230 height 36
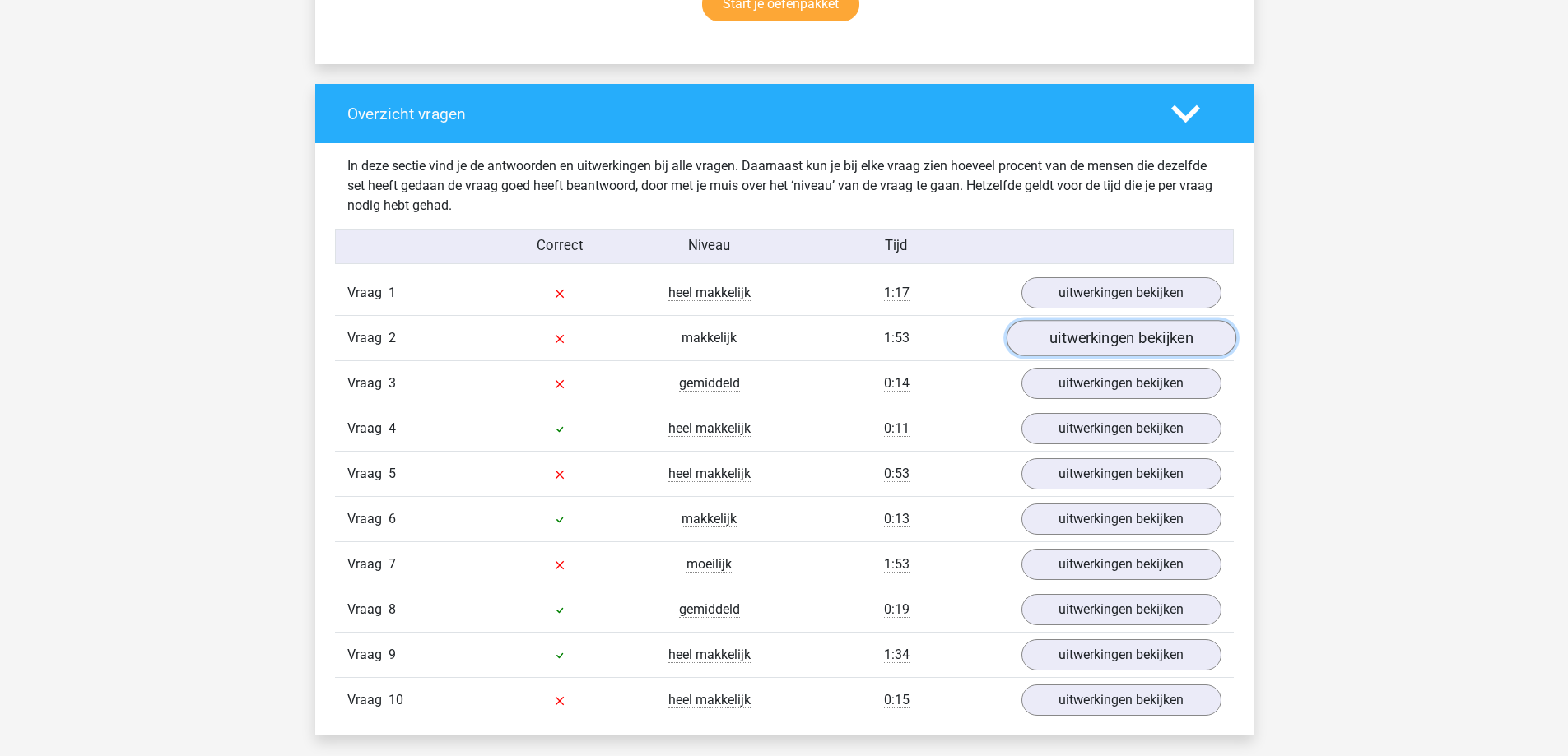
click at [1077, 345] on link "uitwerkingen bekijken" at bounding box center [1120, 339] width 230 height 36
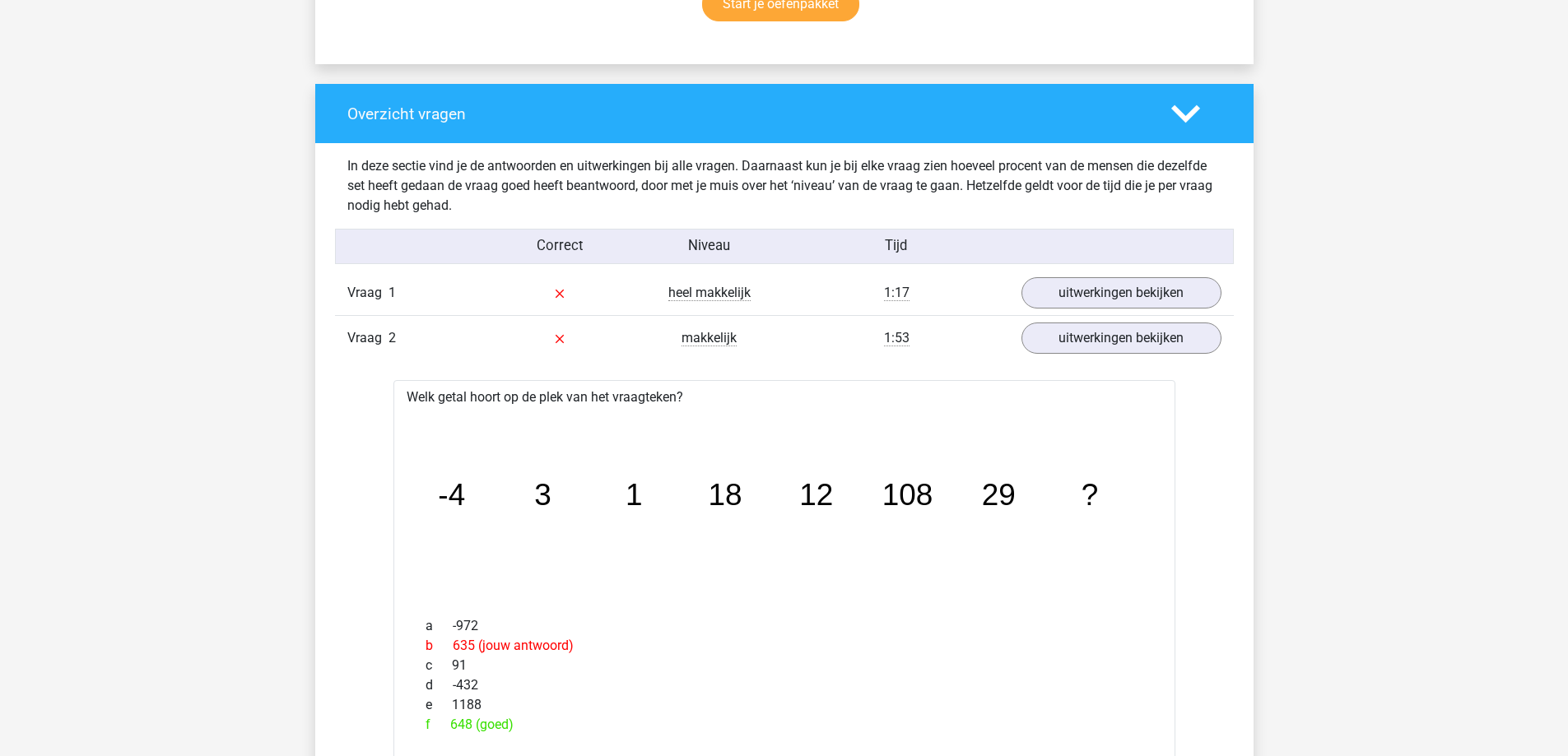
click at [633, 632] on div "a -972" at bounding box center [784, 626] width 742 height 20
click at [1021, 342] on div "uitwerkingen bekijken" at bounding box center [1121, 338] width 225 height 31
click at [1036, 348] on link "uitwerkingen bekijken" at bounding box center [1120, 339] width 230 height 36
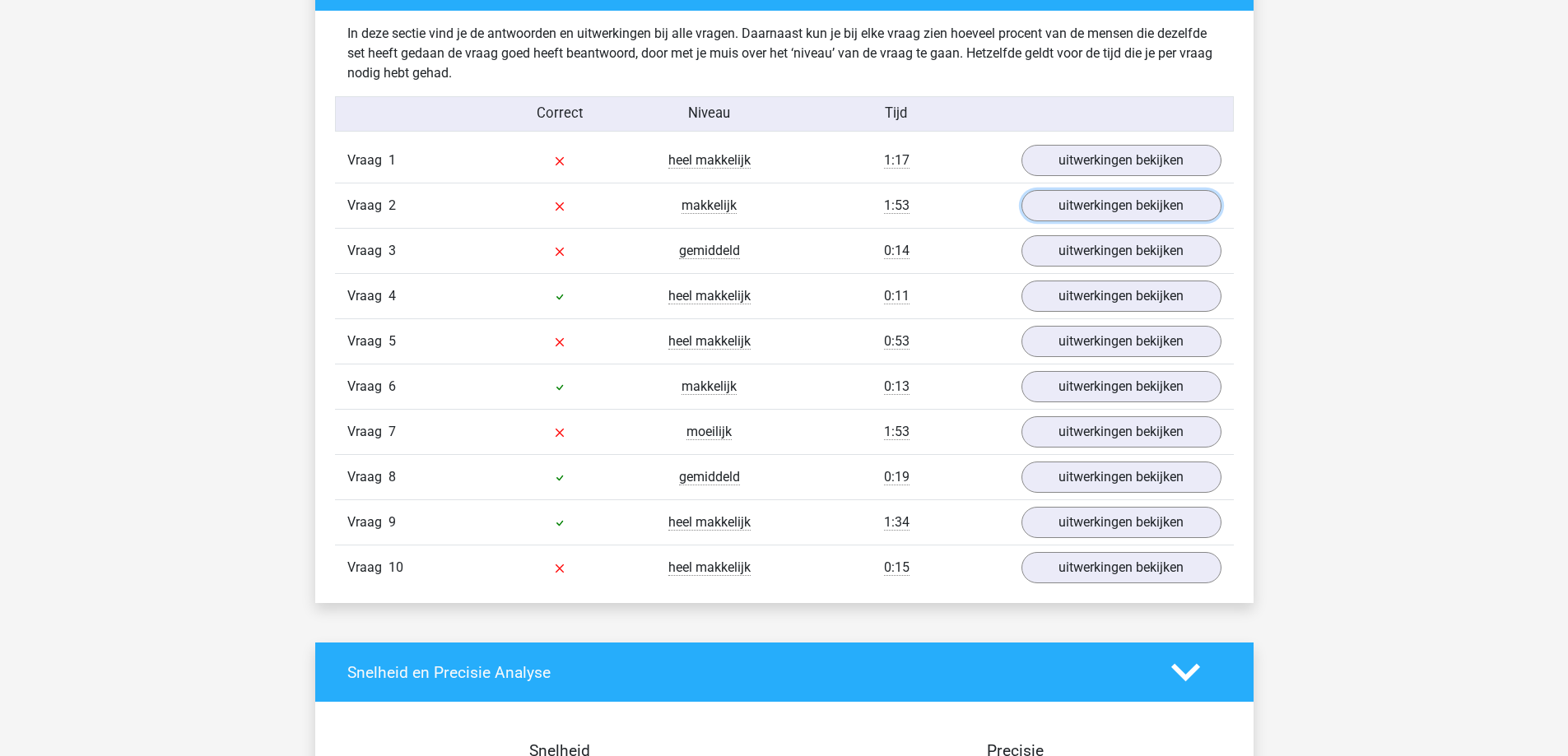
scroll to position [1317, 0]
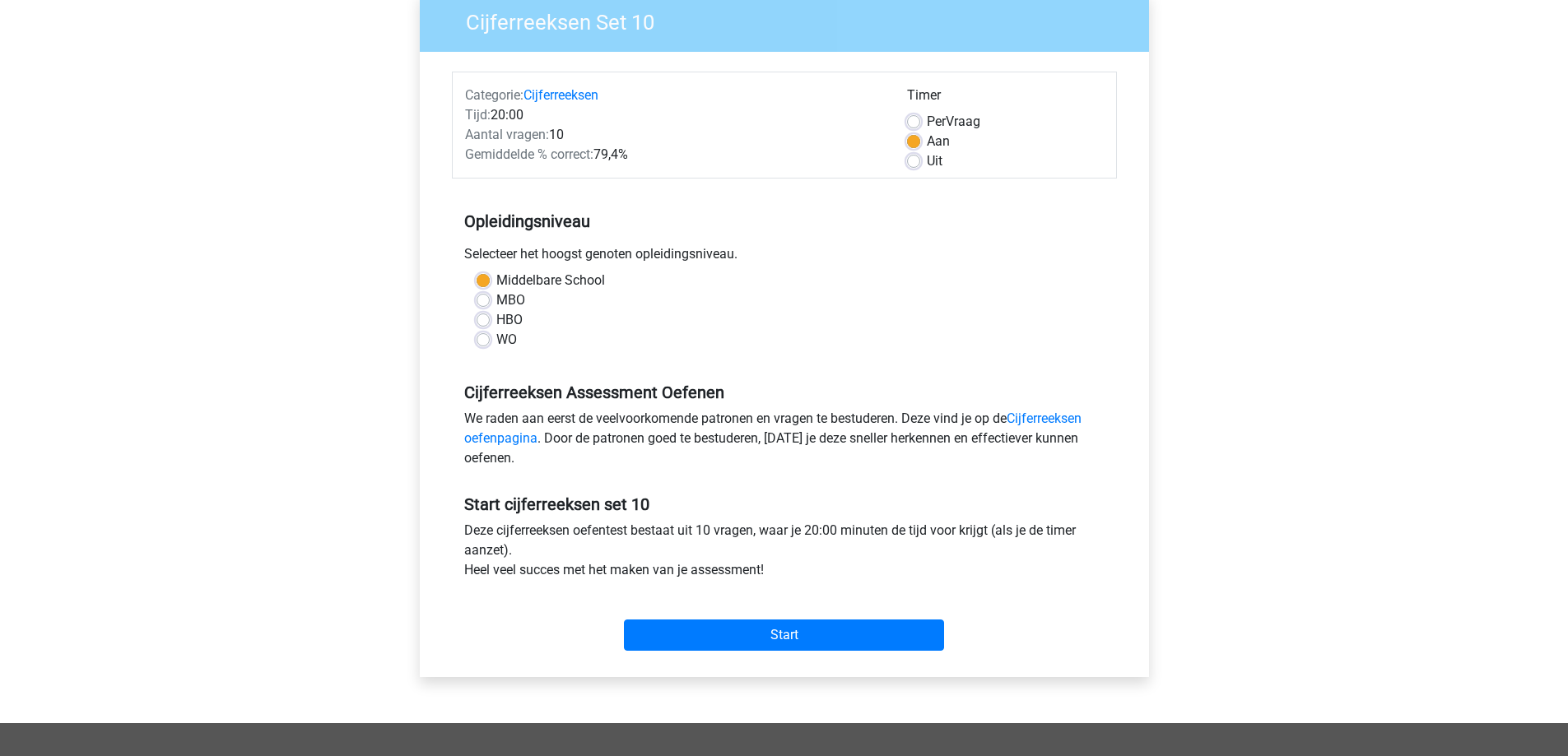
scroll to position [82, 0]
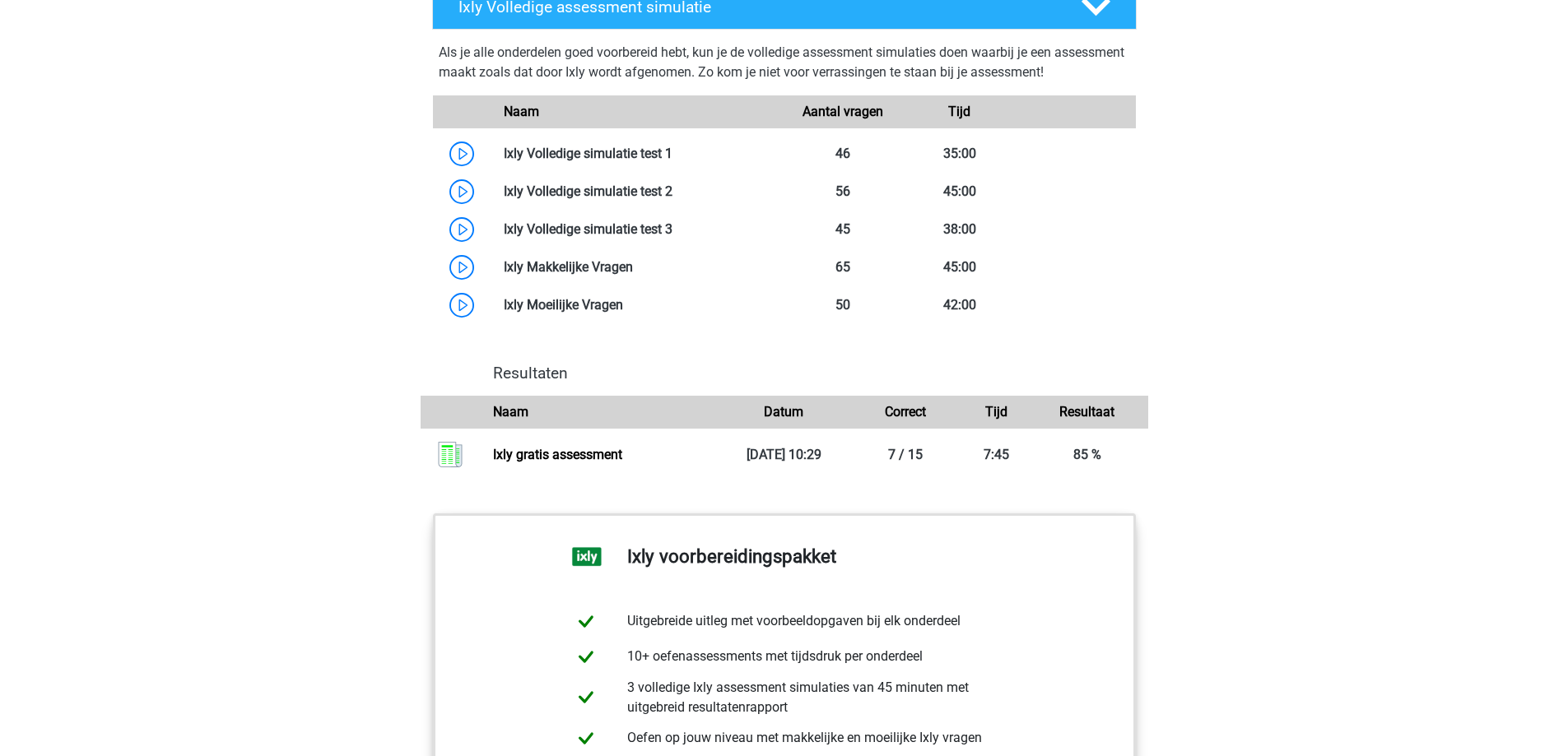
scroll to position [1218, 0]
